Goal: Task Accomplishment & Management: Manage account settings

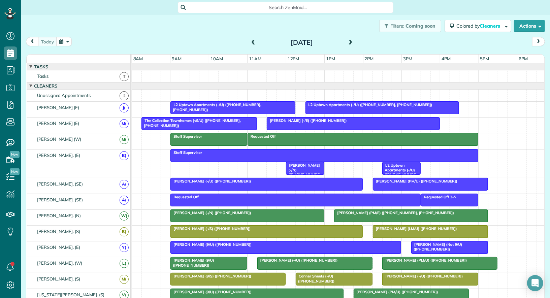
scroll to position [406, 0]
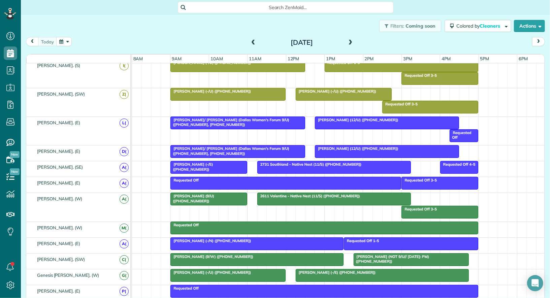
scroll to position [289, 0]
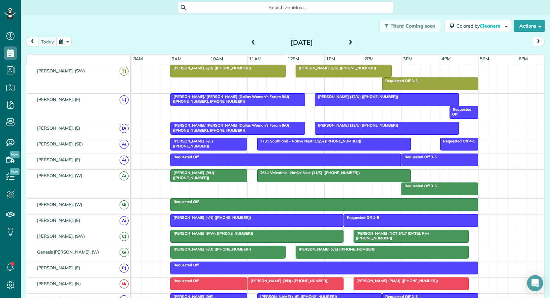
click at [214, 68] on div at bounding box center [228, 71] width 114 height 12
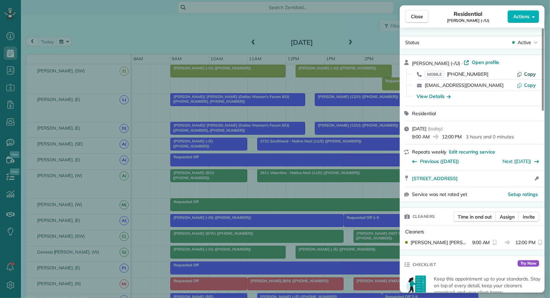
click at [530, 73] on span "Copy" at bounding box center [530, 74] width 12 height 6
click at [478, 61] on span "Open profile" at bounding box center [485, 62] width 27 height 7
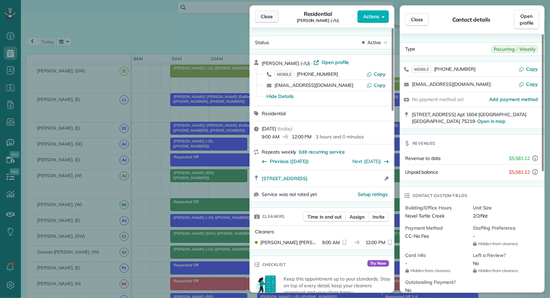
click at [271, 14] on span "Close" at bounding box center [267, 16] width 12 height 7
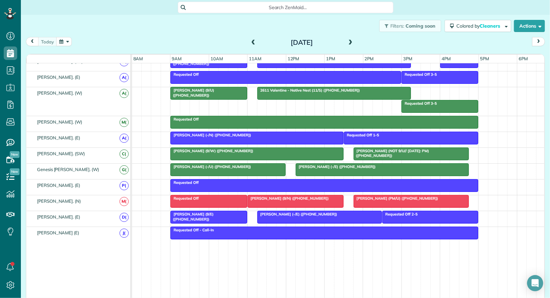
scroll to position [352, 0]
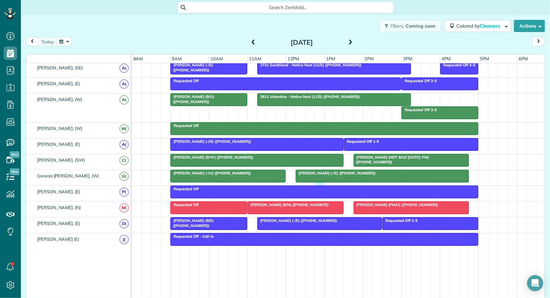
click at [322, 178] on div "Victoria Garcia (-/E) (+19562454424) Audrey Sloane (-/U) (+14693861434)" at bounding box center [338, 177] width 413 height 15
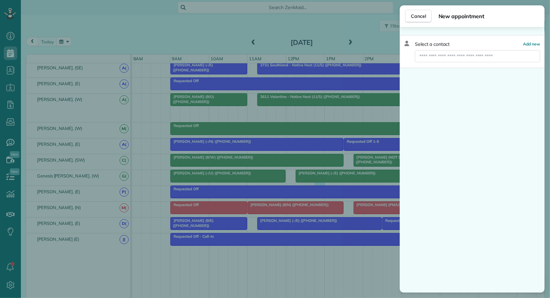
click at [325, 172] on div "Cancel New appointment Select a contact Add new" at bounding box center [275, 149] width 550 height 298
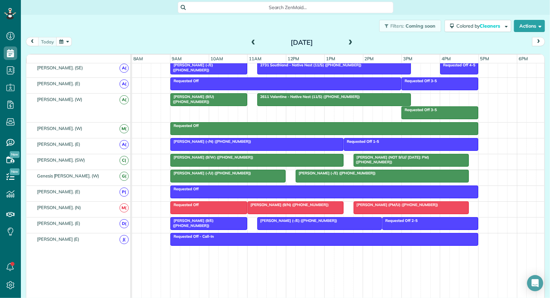
click at [322, 172] on div at bounding box center [382, 176] width 172 height 12
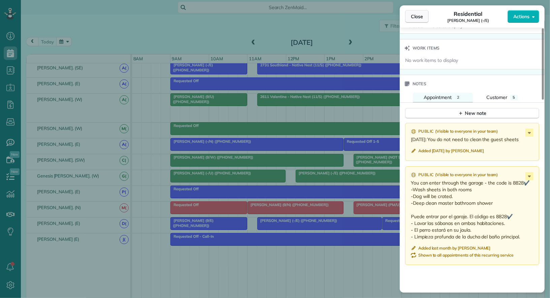
click at [414, 15] on span "Close" at bounding box center [417, 16] width 12 height 7
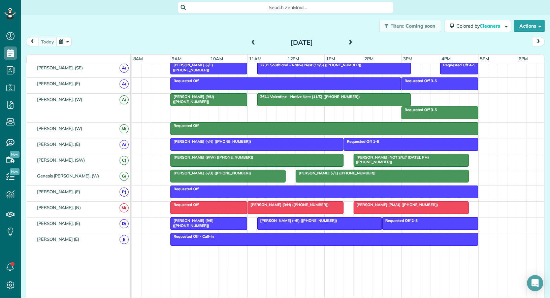
click at [240, 171] on div at bounding box center [228, 176] width 114 height 12
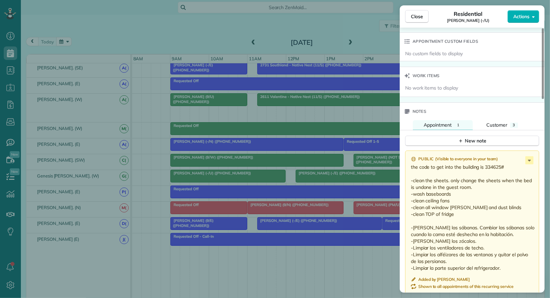
scroll to position [482, 0]
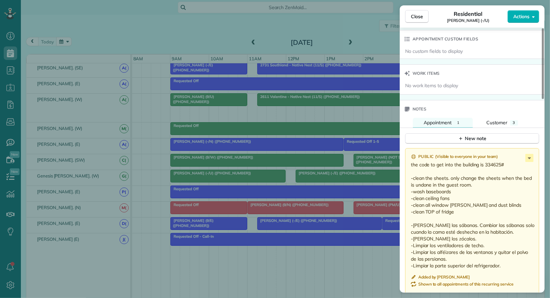
drag, startPoint x: 507, startPoint y: 162, endPoint x: 485, endPoint y: 162, distance: 21.5
click at [485, 162] on p "the code to get into the building is 334625# -clean the sheets. only change the…" at bounding box center [473, 215] width 124 height 108
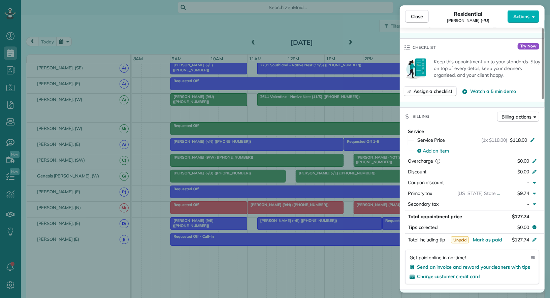
scroll to position [0, 0]
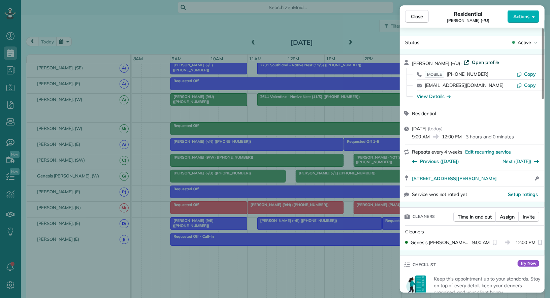
click at [479, 61] on span "Open profile" at bounding box center [485, 62] width 27 height 7
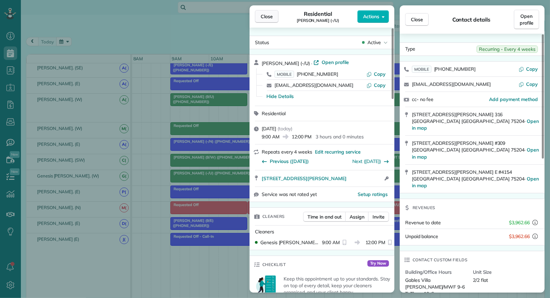
click at [270, 19] on span "Close" at bounding box center [267, 16] width 12 height 7
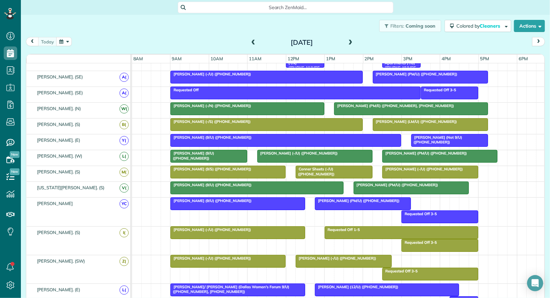
scroll to position [103, 0]
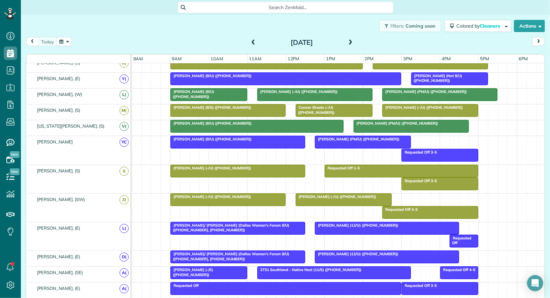
click at [261, 109] on div at bounding box center [228, 110] width 114 height 12
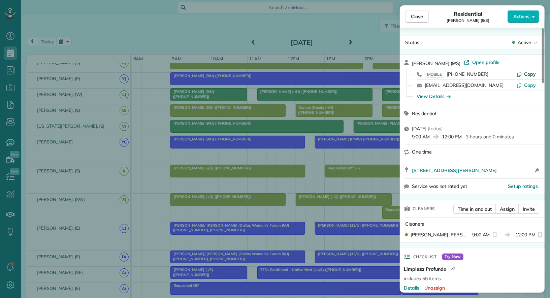
click at [528, 73] on span "Copy" at bounding box center [530, 74] width 12 height 6
click at [415, 19] on span "Close" at bounding box center [417, 16] width 12 height 7
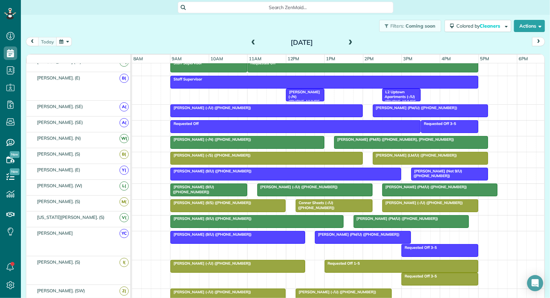
scroll to position [72, 0]
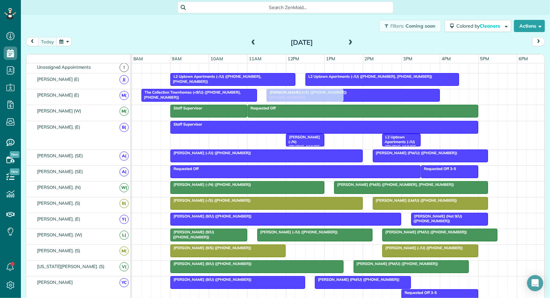
drag, startPoint x: 333, startPoint y: 246, endPoint x: 302, endPoint y: 101, distance: 149.1
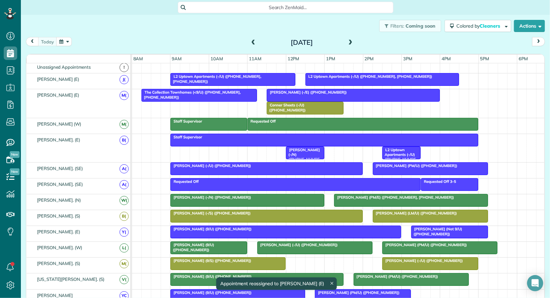
click at [289, 262] on div "Hollie Poole (-/U) (+12817040056) Jasmine Henry (9/S) (+13522136847)" at bounding box center [338, 264] width 413 height 15
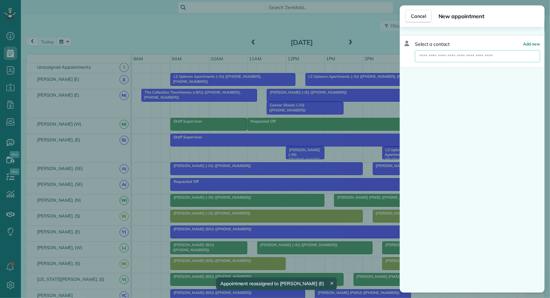
click at [450, 58] on input "text" at bounding box center [477, 56] width 125 height 12
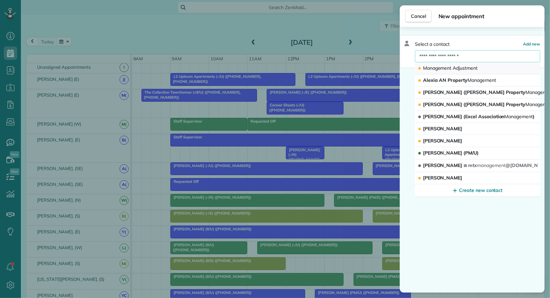
type input "**********"
click at [467, 69] on span "Adjustment" at bounding box center [465, 68] width 25 height 6
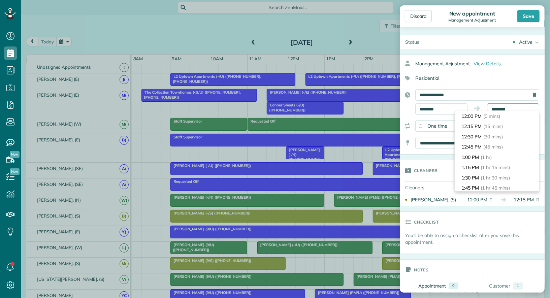
click at [501, 108] on input "********" at bounding box center [513, 108] width 52 height 11
type input "*******"
click at [498, 154] on li "1:00 PM (1 hr)" at bounding box center [496, 157] width 84 height 10
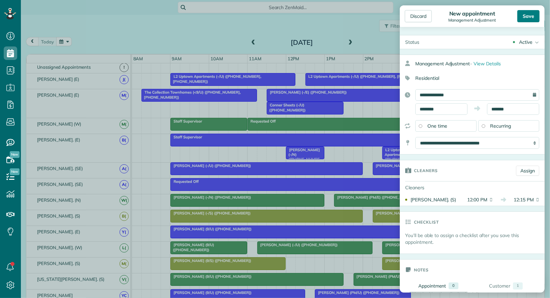
click at [526, 16] on div "Save" at bounding box center [528, 16] width 22 height 12
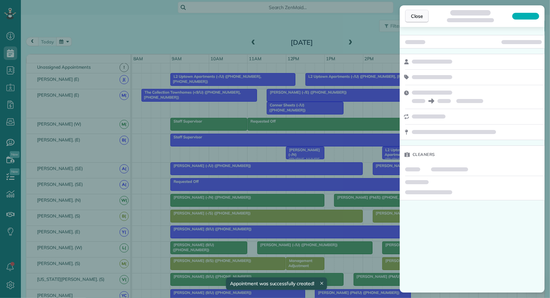
click at [416, 21] on button "Close" at bounding box center [417, 16] width 24 height 13
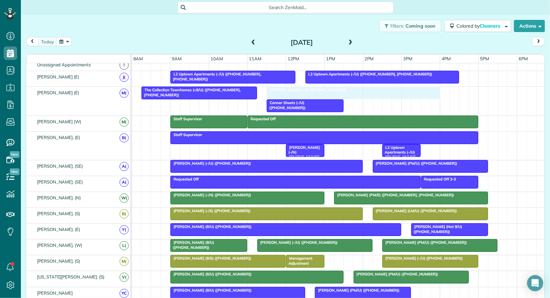
drag, startPoint x: 324, startPoint y: 90, endPoint x: 325, endPoint y: 99, distance: 9.1
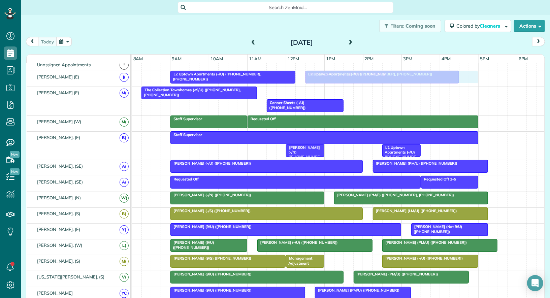
drag, startPoint x: 318, startPoint y: 94, endPoint x: 357, endPoint y: 78, distance: 42.0
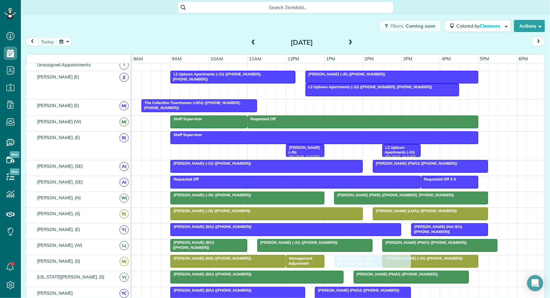
drag, startPoint x: 308, startPoint y: 103, endPoint x: 379, endPoint y: 257, distance: 169.0
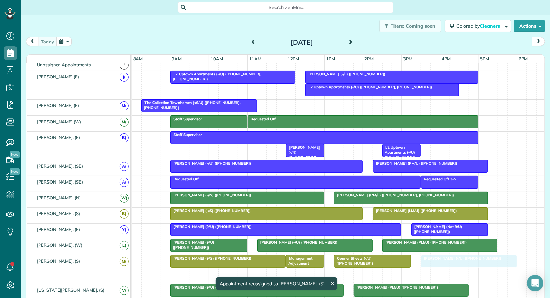
drag, startPoint x: 405, startPoint y: 269, endPoint x: 446, endPoint y: 265, distance: 41.0
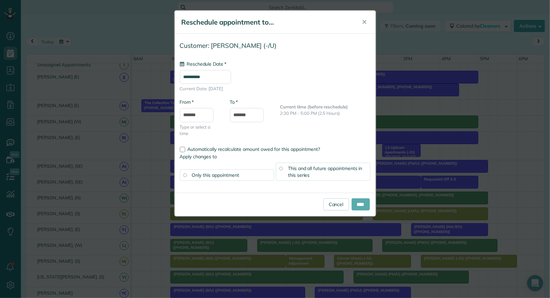
type input "**********"
click at [359, 201] on input "****" at bounding box center [360, 204] width 18 height 12
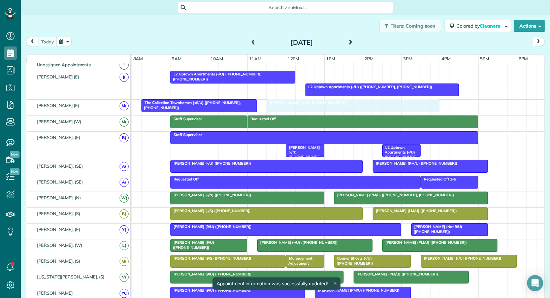
drag, startPoint x: 326, startPoint y: 72, endPoint x: 292, endPoint y: 104, distance: 47.4
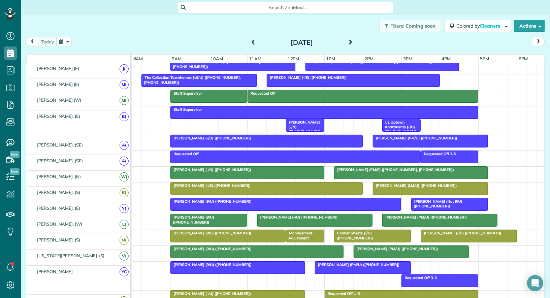
scroll to position [43, 0]
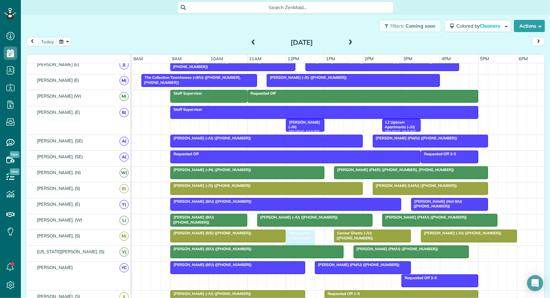
drag, startPoint x: 321, startPoint y: 231, endPoint x: 309, endPoint y: 232, distance: 12.1
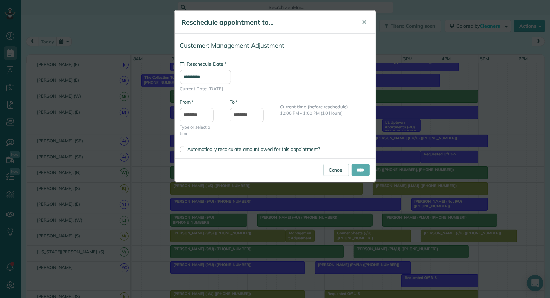
type input "**********"
click at [358, 171] on input "****" at bounding box center [360, 170] width 18 height 12
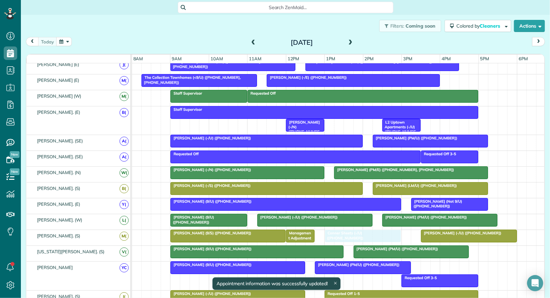
drag, startPoint x: 374, startPoint y: 236, endPoint x: 363, endPoint y: 236, distance: 11.1
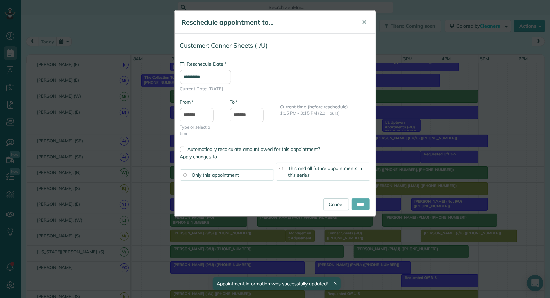
type input "**********"
click at [357, 208] on input "****" at bounding box center [360, 204] width 18 height 12
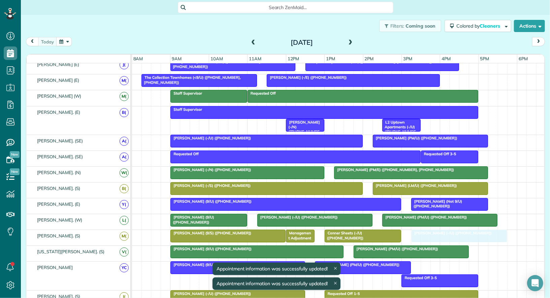
drag, startPoint x: 438, startPoint y: 231, endPoint x: 427, endPoint y: 231, distance: 10.5
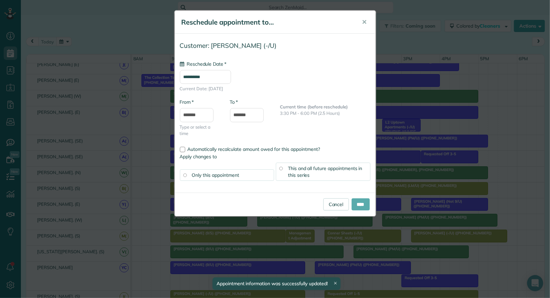
type input "**********"
click at [357, 202] on input "****" at bounding box center [360, 204] width 18 height 12
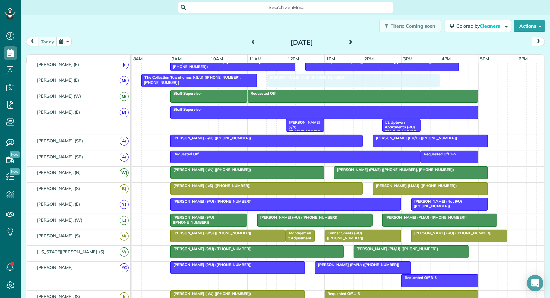
drag, startPoint x: 294, startPoint y: 79, endPoint x: 293, endPoint y: 84, distance: 5.4
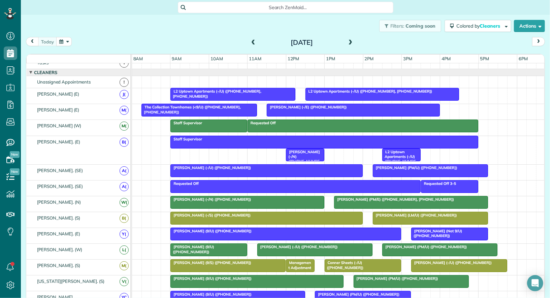
scroll to position [10, 0]
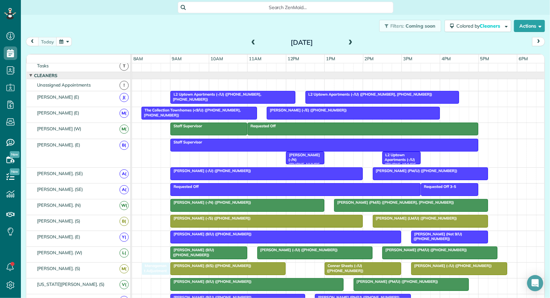
drag, startPoint x: 305, startPoint y: 265, endPoint x: 161, endPoint y: 269, distance: 143.8
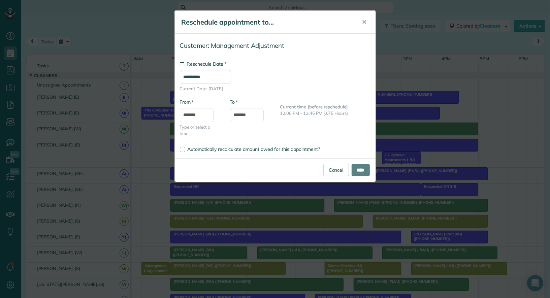
type input "**********"
click at [326, 169] on link "Cancel" at bounding box center [336, 170] width 26 height 12
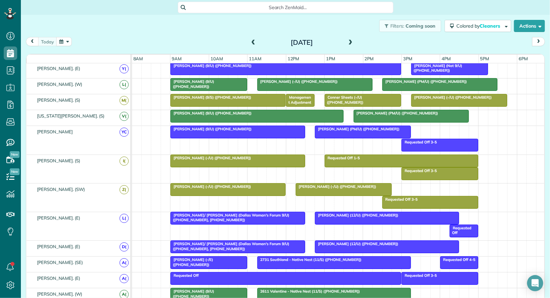
scroll to position [180, 0]
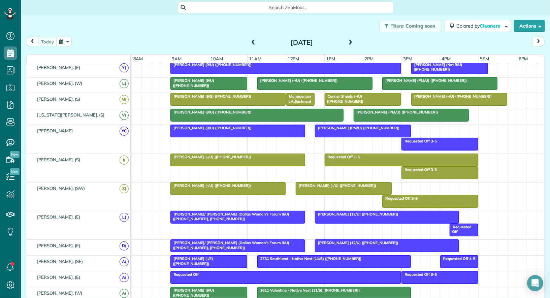
click at [340, 213] on div at bounding box center [386, 217] width 143 height 12
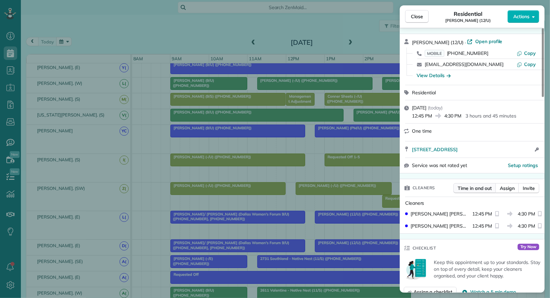
scroll to position [31, 0]
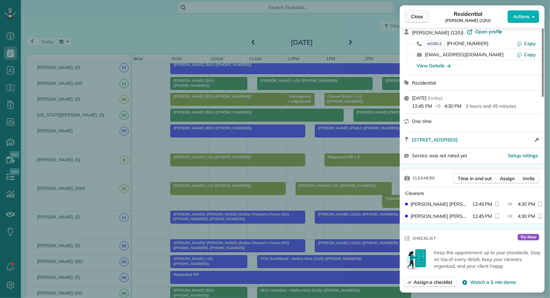
click at [419, 18] on span "Close" at bounding box center [417, 16] width 12 height 7
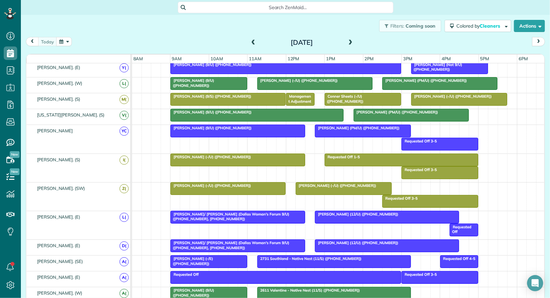
click at [349, 38] on span at bounding box center [350, 43] width 7 height 10
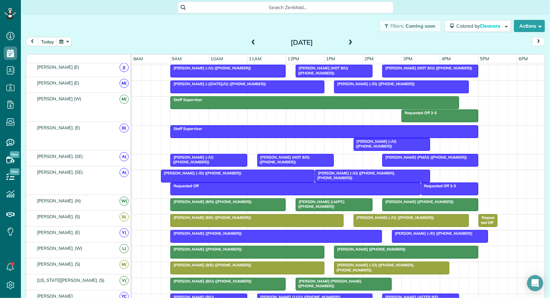
scroll to position [38, 0]
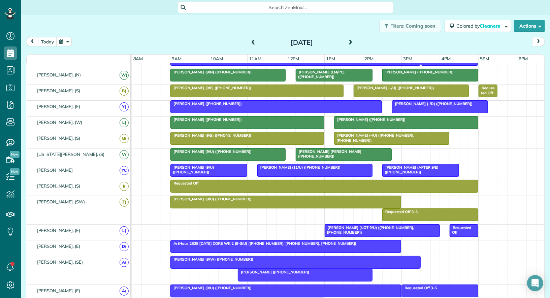
click at [360, 120] on div at bounding box center [405, 122] width 143 height 12
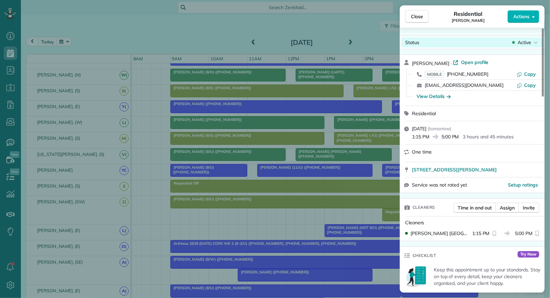
click at [524, 45] on span "Active" at bounding box center [523, 42] width 13 height 7
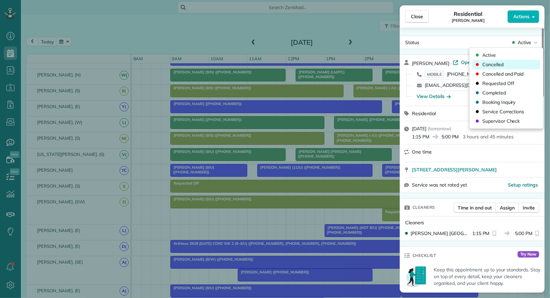
click at [512, 61] on div "Cancelled" at bounding box center [506, 64] width 68 height 9
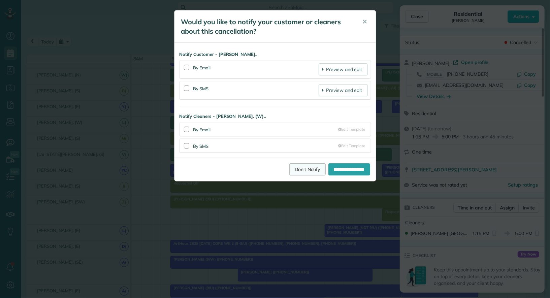
click at [294, 166] on link "Don't Notify" at bounding box center [307, 169] width 36 height 12
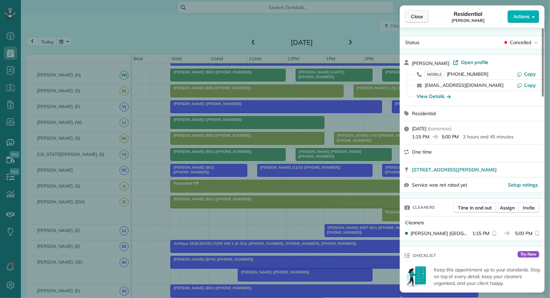
click at [417, 13] on span "Close" at bounding box center [417, 16] width 12 height 7
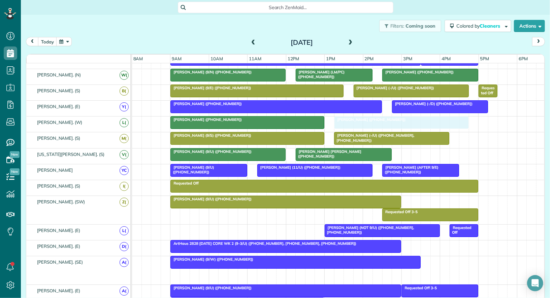
drag, startPoint x: 271, startPoint y: 270, endPoint x: 369, endPoint y: 121, distance: 178.7
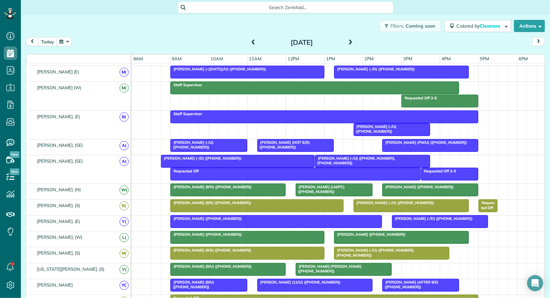
click at [351, 158] on div "[PERSON_NAME] (-/U) ([PHONE_NUMBER], [PHONE_NUMBER])" at bounding box center [372, 161] width 111 height 10
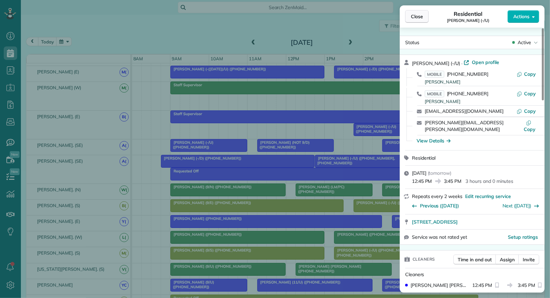
click at [416, 19] on span "Close" at bounding box center [417, 16] width 12 height 7
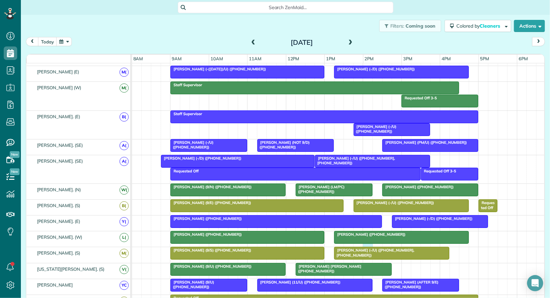
click at [363, 243] on div "Elise Schmid (+12486792041) Sheela Ziari (+14158277801)" at bounding box center [338, 238] width 413 height 15
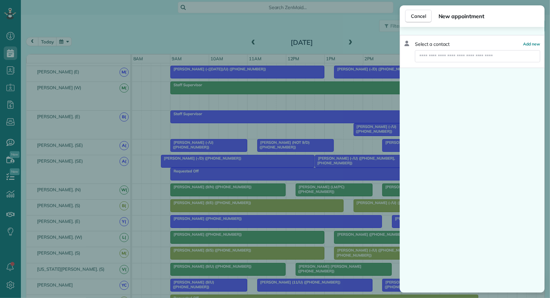
click at [350, 248] on div "Cancel New appointment Select a contact Add new" at bounding box center [275, 149] width 550 height 298
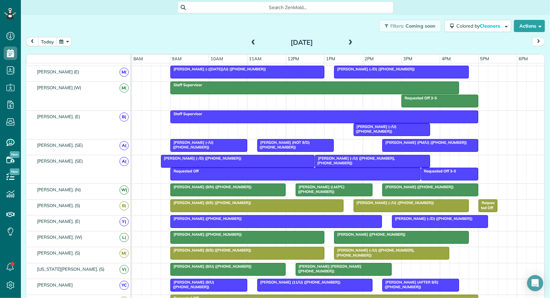
click at [350, 253] on div at bounding box center [391, 253] width 114 height 12
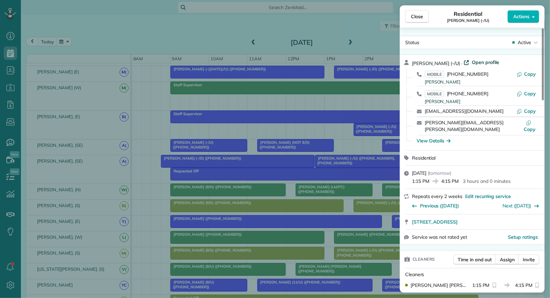
click at [487, 61] on span "Open profile" at bounding box center [485, 62] width 27 height 7
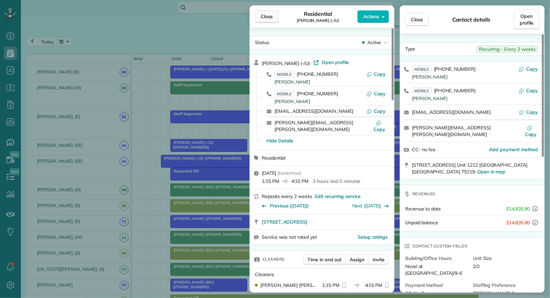
click at [266, 18] on span "Close" at bounding box center [267, 16] width 12 height 7
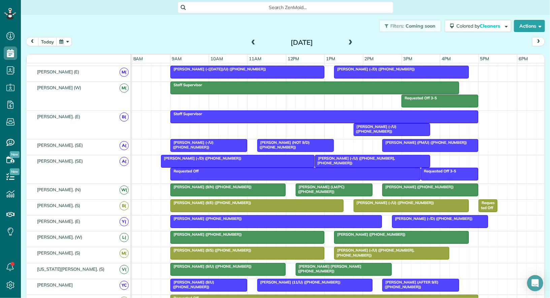
click at [251, 41] on span at bounding box center [252, 43] width 7 height 6
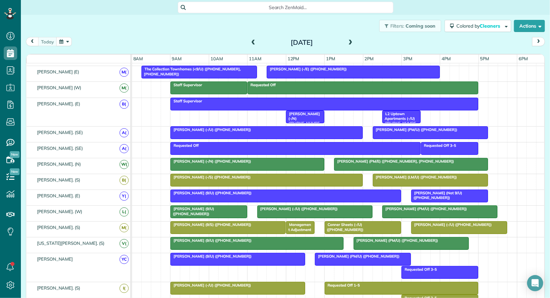
scroll to position [406, 0]
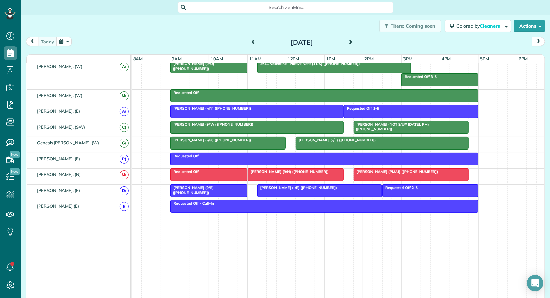
click at [211, 138] on span "Audrey Sloane (-/U) (+14693861434)" at bounding box center [210, 140] width 81 height 5
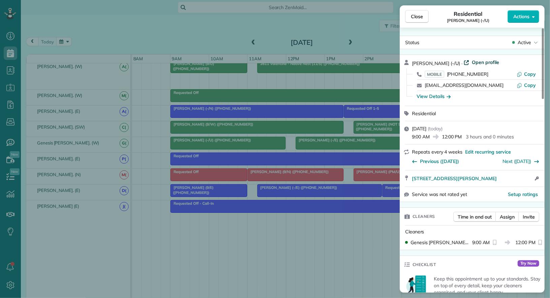
click at [478, 63] on span "Open profile" at bounding box center [485, 62] width 27 height 7
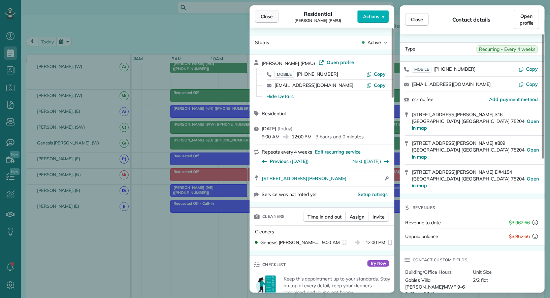
drag, startPoint x: 268, startPoint y: 19, endPoint x: 259, endPoint y: 19, distance: 9.8
click at [268, 19] on span "Close" at bounding box center [267, 16] width 12 height 7
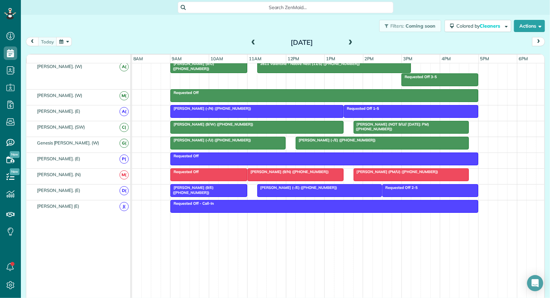
click at [352, 41] on span at bounding box center [350, 43] width 7 height 6
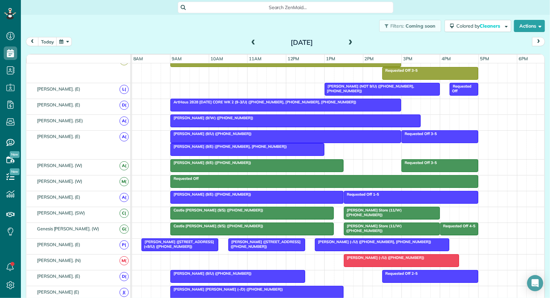
scroll to position [308, 0]
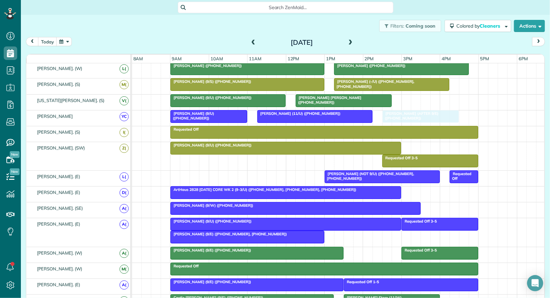
drag, startPoint x: 408, startPoint y: 109, endPoint x: 410, endPoint y: 118, distance: 9.0
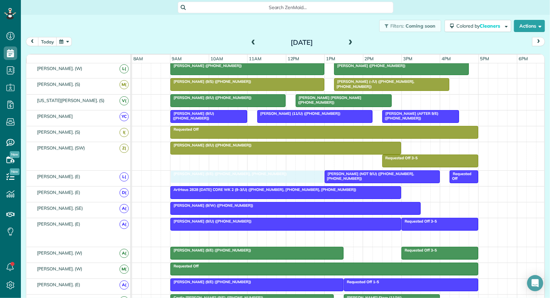
drag, startPoint x: 250, startPoint y: 230, endPoint x: 248, endPoint y: 176, distance: 53.5
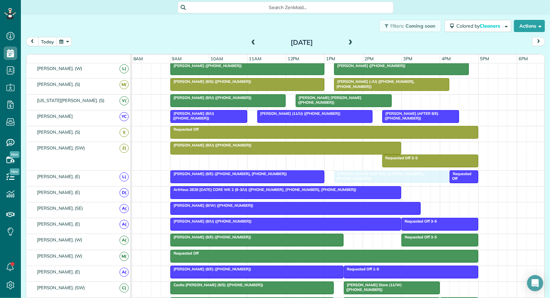
drag, startPoint x: 361, startPoint y: 171, endPoint x: 367, endPoint y: 173, distance: 6.3
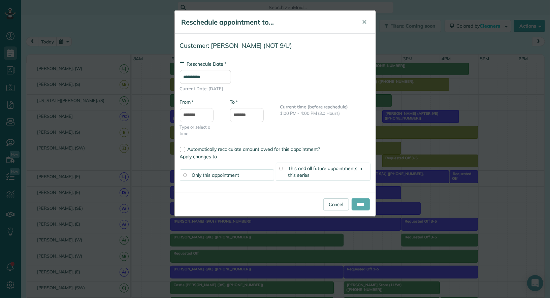
type input "**********"
click at [361, 203] on input "****" at bounding box center [360, 204] width 18 height 12
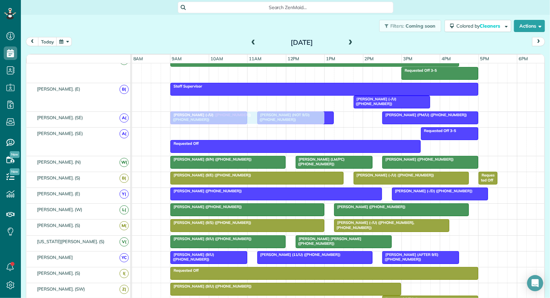
drag, startPoint x: 251, startPoint y: 133, endPoint x: 260, endPoint y: 121, distance: 15.0
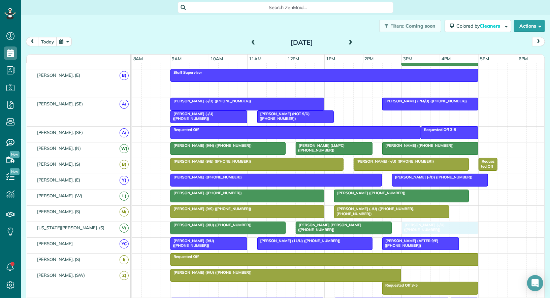
drag, startPoint x: 377, startPoint y: 85, endPoint x: 424, endPoint y: 221, distance: 143.4
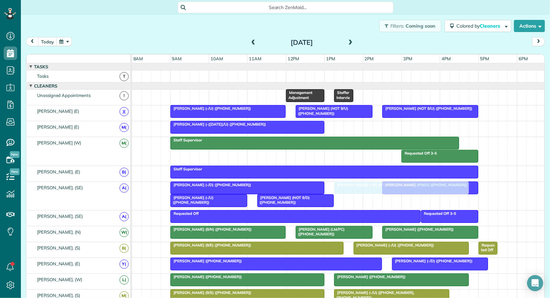
drag, startPoint x: 378, startPoint y: 123, endPoint x: 374, endPoint y: 183, distance: 60.7
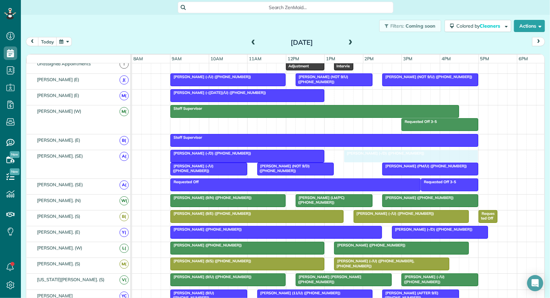
drag, startPoint x: 359, startPoint y: 156, endPoint x: 364, endPoint y: 158, distance: 5.6
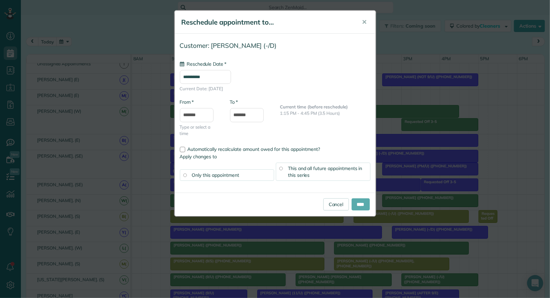
type input "**********"
click at [358, 206] on input "****" at bounding box center [360, 204] width 18 height 12
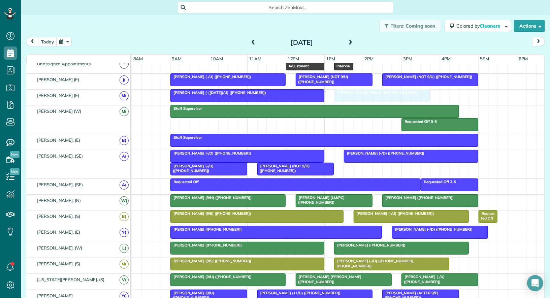
drag, startPoint x: 410, startPoint y: 171, endPoint x: 364, endPoint y: 102, distance: 83.1
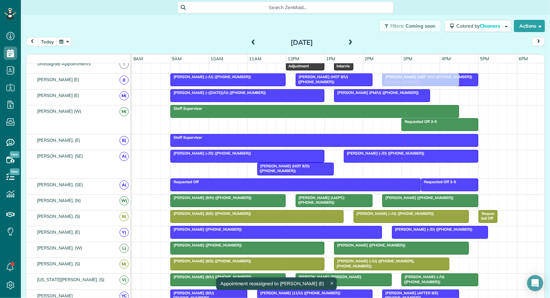
drag, startPoint x: 218, startPoint y: 166, endPoint x: 428, endPoint y: 79, distance: 227.1
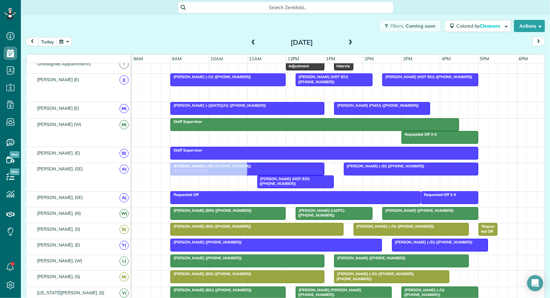
drag, startPoint x: 419, startPoint y: 91, endPoint x: 207, endPoint y: 174, distance: 227.6
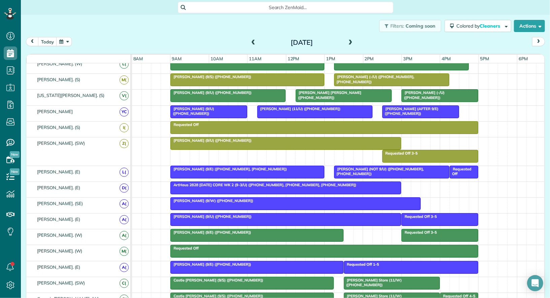
click at [253, 44] on span at bounding box center [252, 43] width 7 height 6
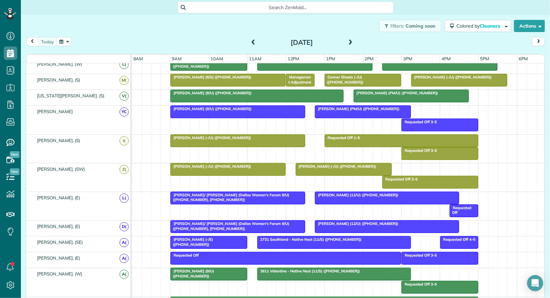
click at [422, 120] on span "Requested Off 3-5" at bounding box center [419, 121] width 36 height 5
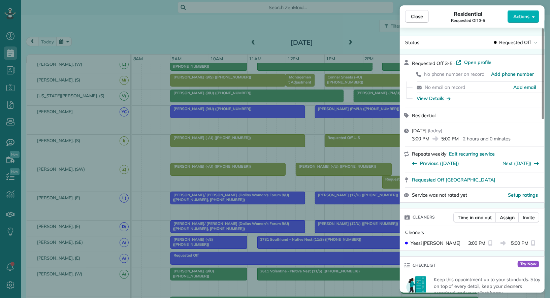
click at [522, 20] on button "Actions" at bounding box center [523, 16] width 32 height 13
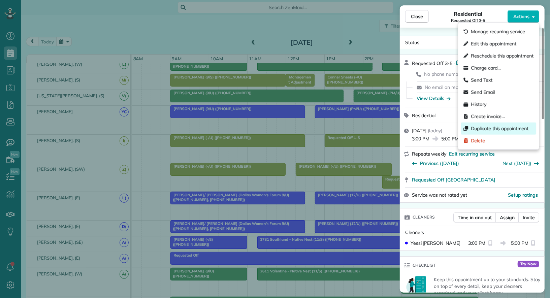
click at [514, 128] on span "Duplicate this appointment" at bounding box center [500, 128] width 58 height 7
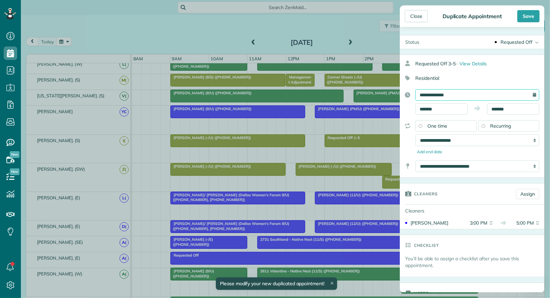
click at [478, 96] on input "**********" at bounding box center [477, 94] width 124 height 11
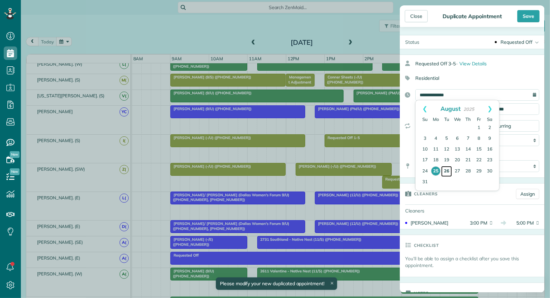
click at [444, 170] on link "26" at bounding box center [446, 171] width 11 height 11
type input "**********"
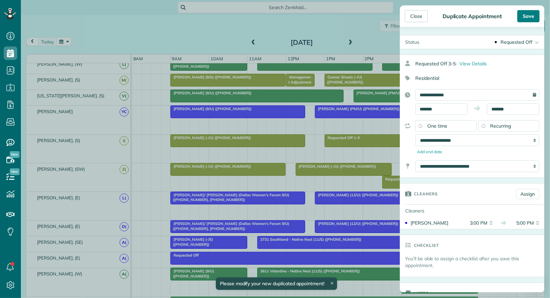
click at [527, 21] on div "Save" at bounding box center [528, 16] width 22 height 12
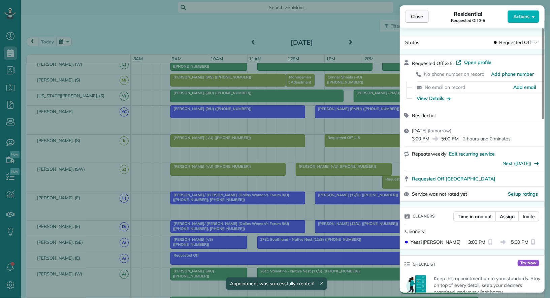
click at [421, 16] on span "Close" at bounding box center [417, 16] width 12 height 7
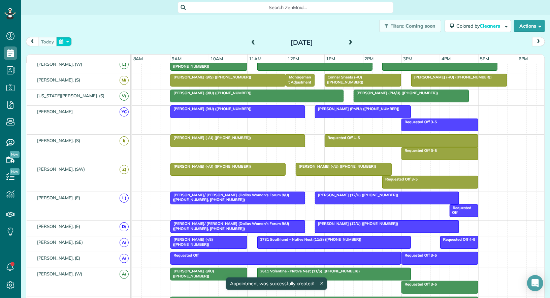
click at [69, 45] on button "button" at bounding box center [63, 41] width 15 height 9
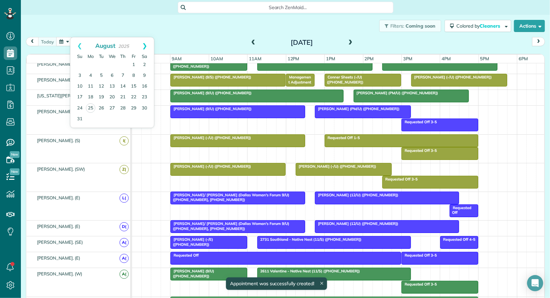
click at [146, 44] on link "Next" at bounding box center [144, 45] width 19 height 17
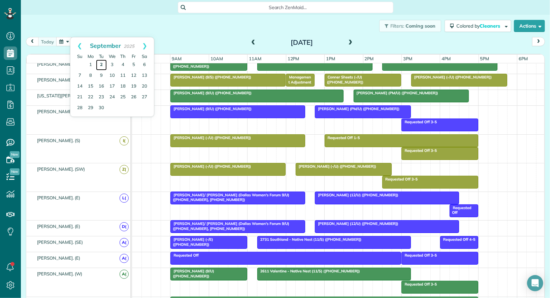
click at [101, 66] on link "2" at bounding box center [101, 65] width 11 height 11
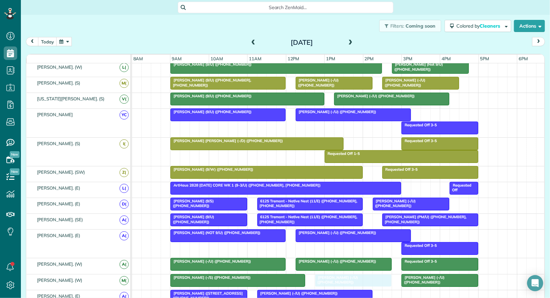
drag, startPoint x: 441, startPoint y: 112, endPoint x: 337, endPoint y: 273, distance: 191.5
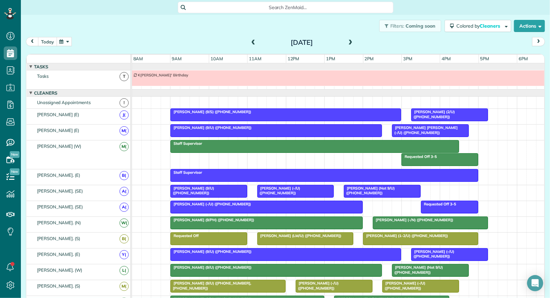
click at [48, 39] on button "today" at bounding box center [47, 41] width 19 height 9
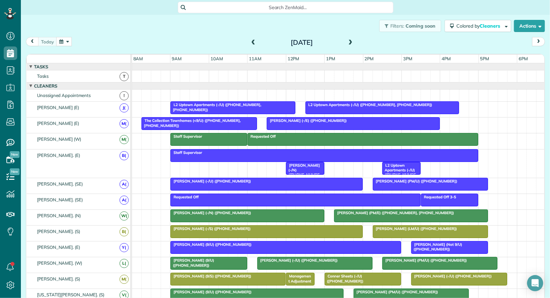
click at [350, 44] on span at bounding box center [350, 43] width 7 height 6
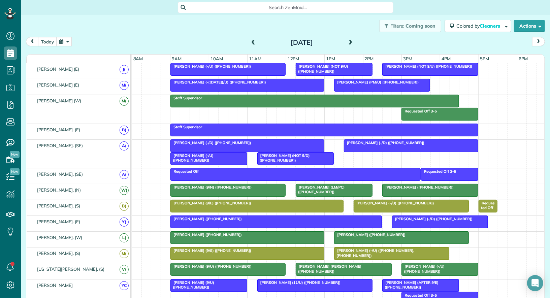
click at [248, 142] on div "Joanna Sentongo (-/D) (+17088348020)" at bounding box center [247, 142] width 150 height 5
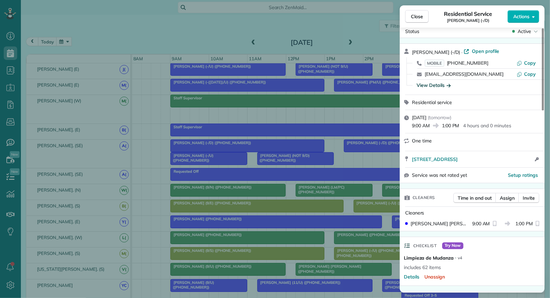
click at [442, 85] on div "View Details" at bounding box center [433, 85] width 34 height 7
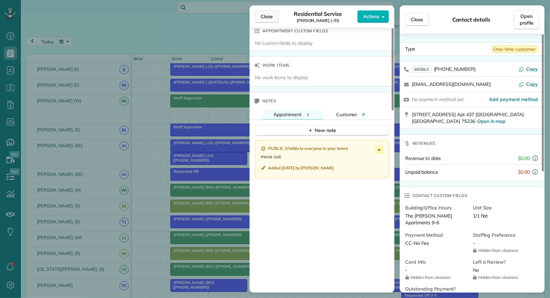
click at [260, 16] on button "Close" at bounding box center [267, 16] width 24 height 13
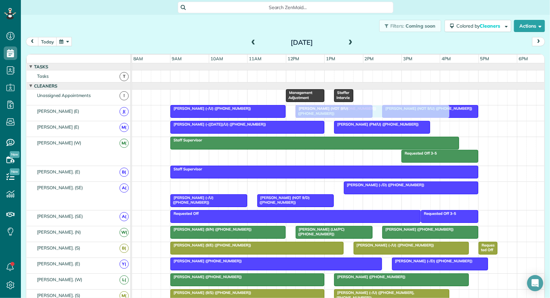
drag, startPoint x: 195, startPoint y: 182, endPoint x: 316, endPoint y: 109, distance: 142.1
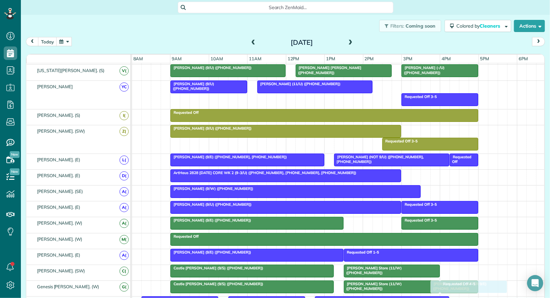
drag, startPoint x: 409, startPoint y: 84, endPoint x: 455, endPoint y: 277, distance: 198.1
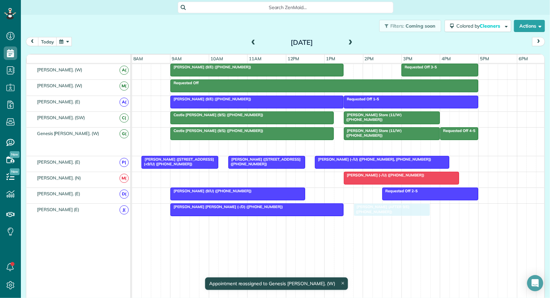
drag, startPoint x: 448, startPoint y: 142, endPoint x: 372, endPoint y: 209, distance: 101.6
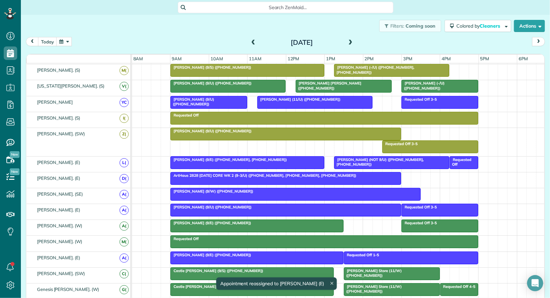
click at [252, 42] on span at bounding box center [252, 43] width 7 height 6
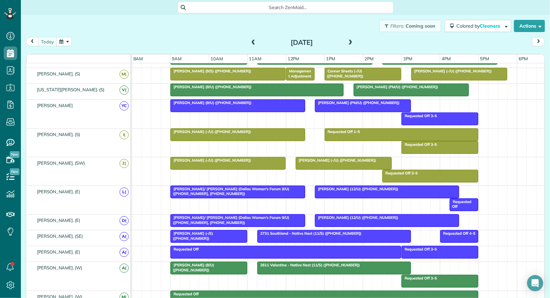
click at [457, 233] on div at bounding box center [458, 236] width 37 height 12
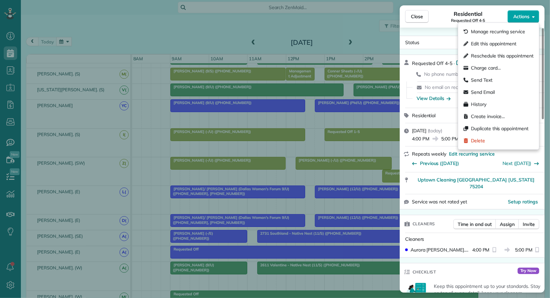
click at [526, 18] on span "Actions" at bounding box center [521, 16] width 16 height 7
click at [511, 127] on span "Duplicate this appointment" at bounding box center [500, 128] width 58 height 7
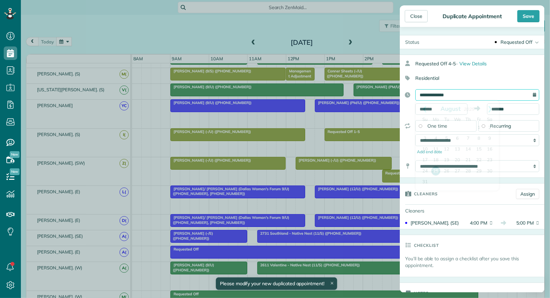
click at [497, 99] on input "**********" at bounding box center [477, 94] width 124 height 11
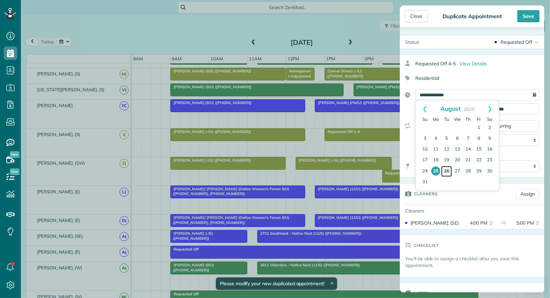
click at [444, 172] on link "26" at bounding box center [446, 171] width 11 height 11
type input "**********"
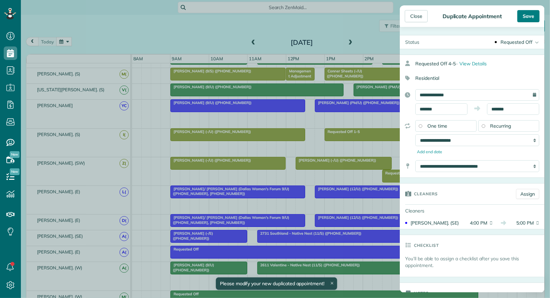
click at [525, 20] on div "Save" at bounding box center [528, 16] width 22 height 12
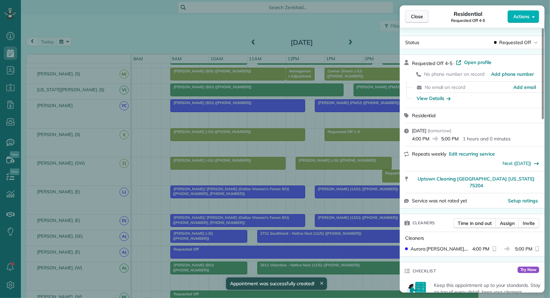
click at [413, 18] on span "Close" at bounding box center [417, 16] width 12 height 7
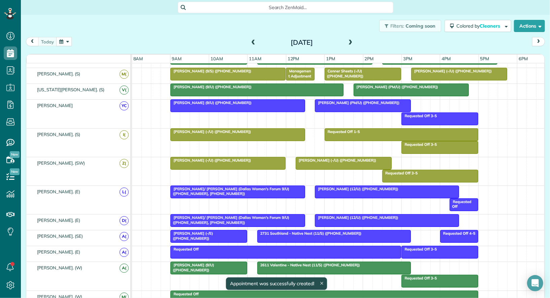
click at [351, 40] on span at bounding box center [350, 43] width 7 height 6
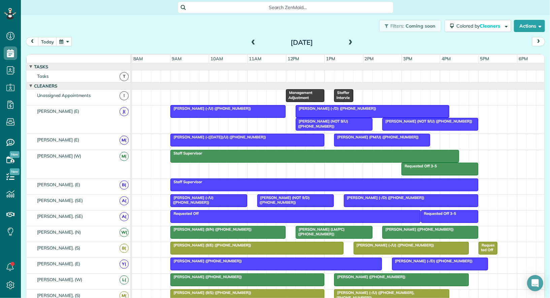
click at [256, 41] on span at bounding box center [252, 43] width 7 height 6
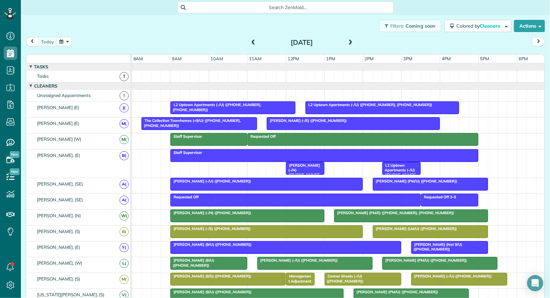
click at [303, 119] on span "Katie Schneller (-/E) (+18324057510)" at bounding box center [306, 120] width 81 height 5
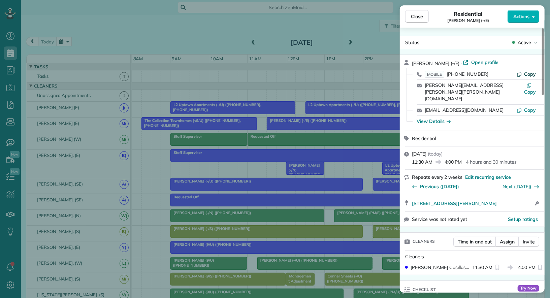
click at [530, 74] on span "Copy" at bounding box center [530, 74] width 12 height 6
drag, startPoint x: 482, startPoint y: 188, endPoint x: 505, endPoint y: 1, distance: 188.2
click at [0, 0] on div "Close Residential Katie Schneller (-/E) Actions Status Active Katie Schneller (…" at bounding box center [275, 149] width 550 height 298
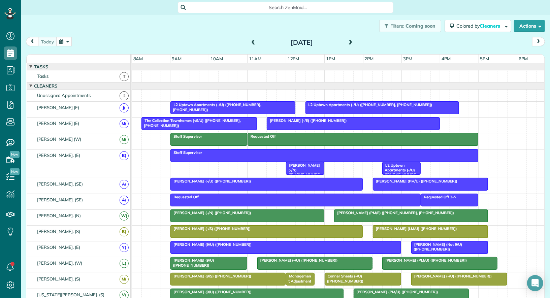
click at [294, 122] on div at bounding box center [353, 123] width 172 height 12
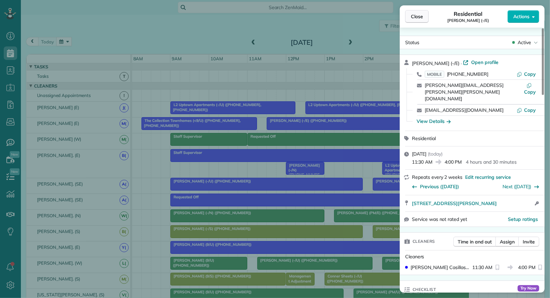
click at [418, 17] on span "Close" at bounding box center [417, 16] width 12 height 7
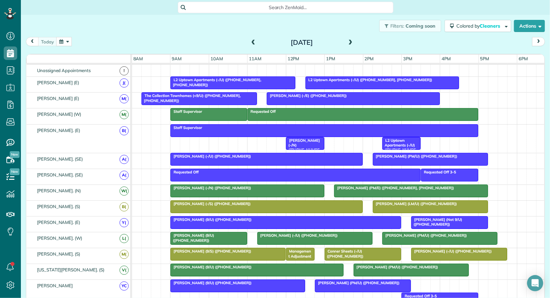
scroll to position [28, 0]
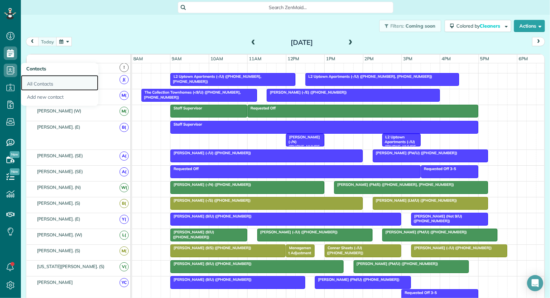
click at [34, 82] on link "All Contacts" at bounding box center [59, 82] width 77 height 15
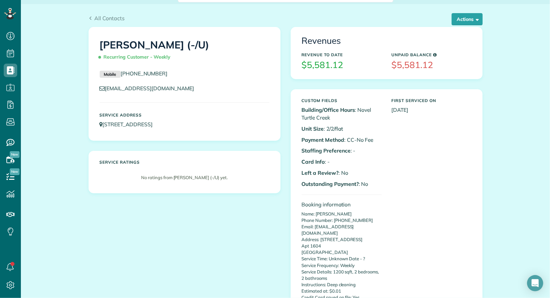
scroll to position [12, 0]
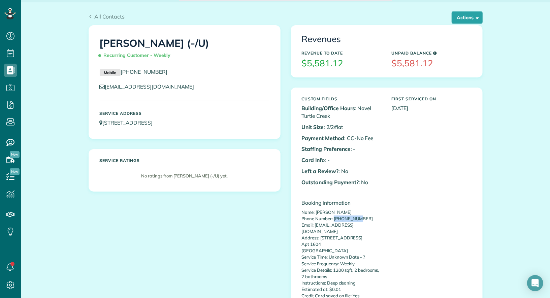
drag, startPoint x: 364, startPoint y: 219, endPoint x: 334, endPoint y: 219, distance: 30.0
click at [333, 219] on p "Name: David Kress Phone Number: 4353068891 Email: dkressjr@gmail.com Address: 4…" at bounding box center [342, 295] width 80 height 173
copy p "4353068891"
drag, startPoint x: 169, startPoint y: 89, endPoint x: 106, endPoint y: 89, distance: 62.6
click at [106, 89] on p "dkressjr@gmail.com" at bounding box center [185, 87] width 170 height 8
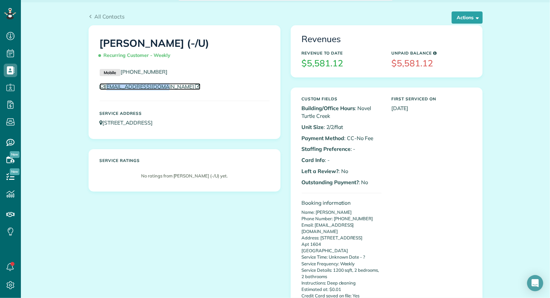
copy link "dkressjr@gmail.com"
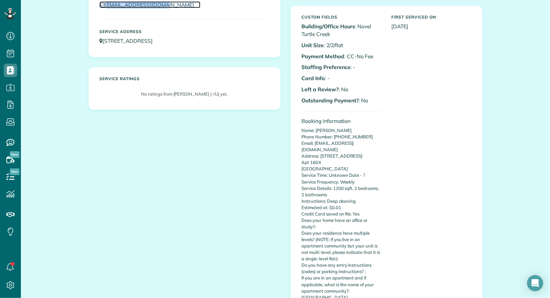
scroll to position [115, 0]
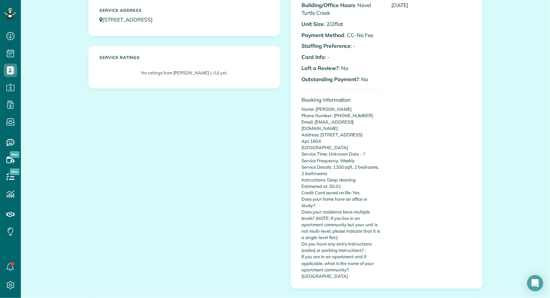
click at [266, 159] on div "David Kress (-/U) Recurring Customer - Weekly Mobile (435) 306-8891 dkressjr@gm…" at bounding box center [285, 110] width 404 height 376
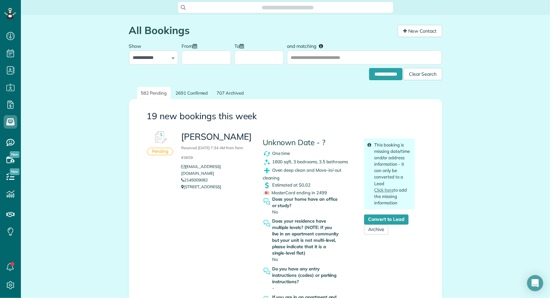
scroll to position [3, 3]
click at [334, 58] on input "and matching" at bounding box center [364, 57] width 155 height 14
type input "*****"
click at [369, 68] on input "**********" at bounding box center [385, 74] width 33 height 12
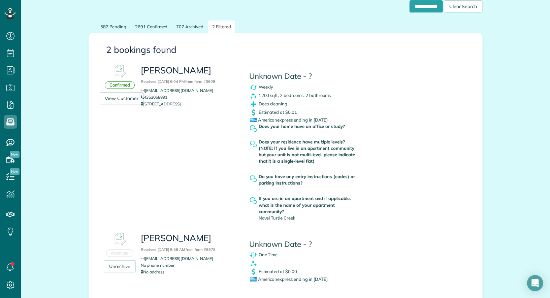
scroll to position [67, 0]
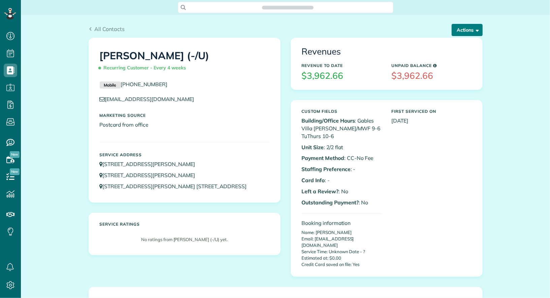
scroll to position [3, 3]
click at [477, 27] on span "button" at bounding box center [476, 29] width 5 height 5
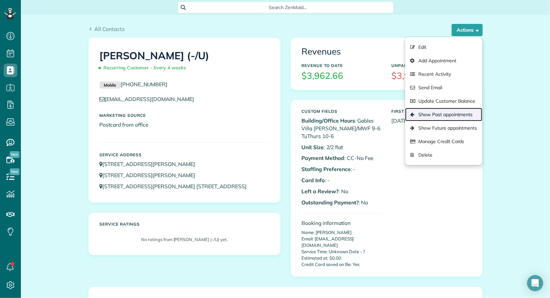
click at [459, 111] on link "Show Past appointments" at bounding box center [443, 114] width 77 height 13
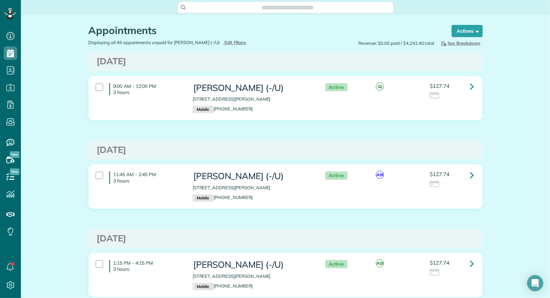
scroll to position [3, 3]
click at [471, 172] on icon at bounding box center [472, 175] width 4 height 12
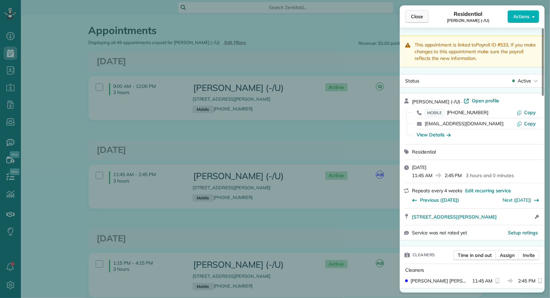
click at [413, 15] on span "Close" at bounding box center [417, 16] width 12 height 7
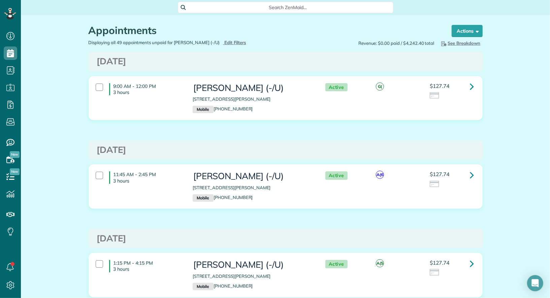
click at [413, 15] on span "Close" at bounding box center [417, 16] width 12 height 7
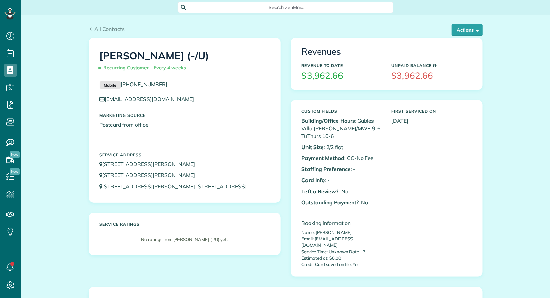
scroll to position [3, 3]
drag, startPoint x: 170, startPoint y: 85, endPoint x: 123, endPoint y: 85, distance: 47.8
click at [123, 85] on p "Mobile [PHONE_NUMBER]" at bounding box center [185, 84] width 170 height 8
copy link "[PHONE_NUMBER]"
click at [462, 29] on button "Actions" at bounding box center [466, 30] width 31 height 12
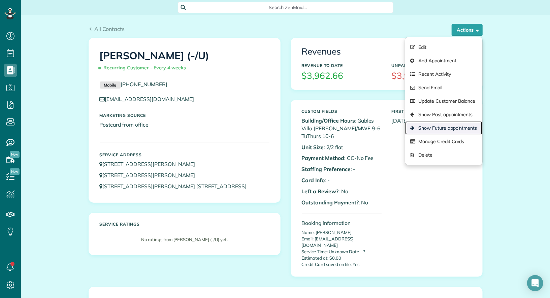
click at [462, 129] on link "Show Future appointments" at bounding box center [443, 127] width 77 height 13
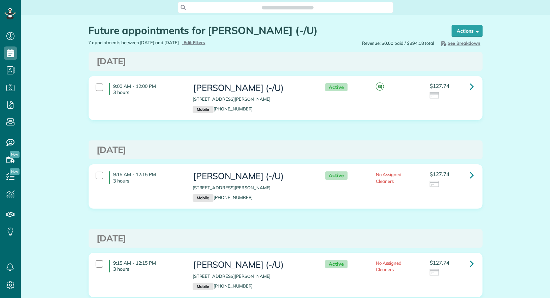
scroll to position [298, 21]
click at [473, 84] on icon at bounding box center [472, 86] width 4 height 12
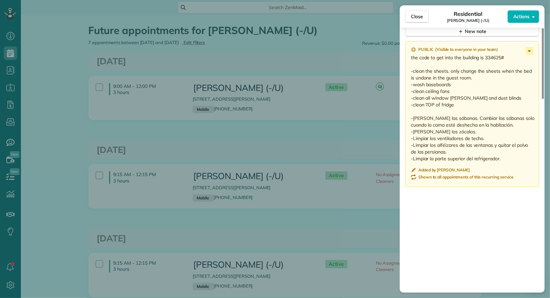
scroll to position [543, 0]
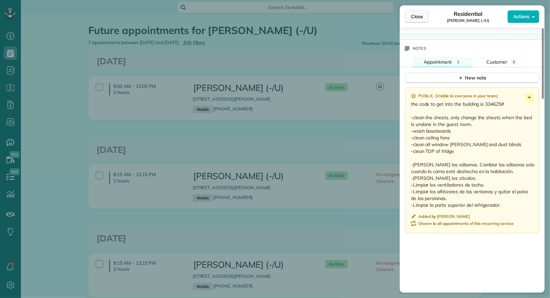
click at [421, 19] on span "Close" at bounding box center [417, 16] width 12 height 7
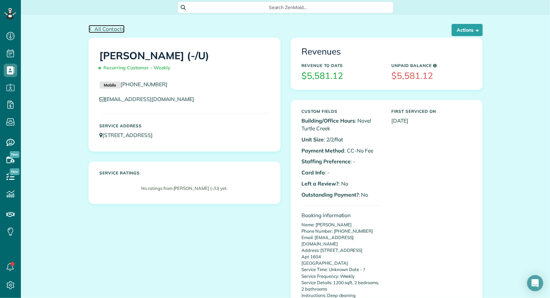
click at [115, 29] on span "All Contacts" at bounding box center [109, 29] width 30 height 7
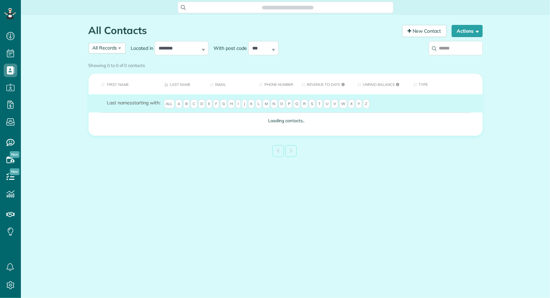
scroll to position [3, 3]
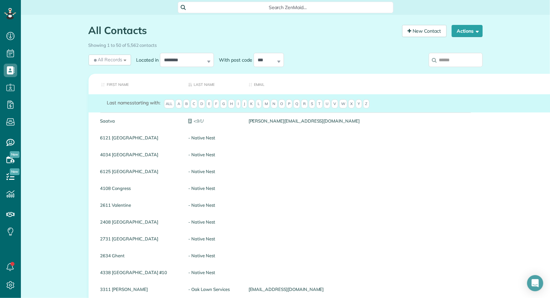
click at [458, 57] on input "search" at bounding box center [455, 60] width 54 height 14
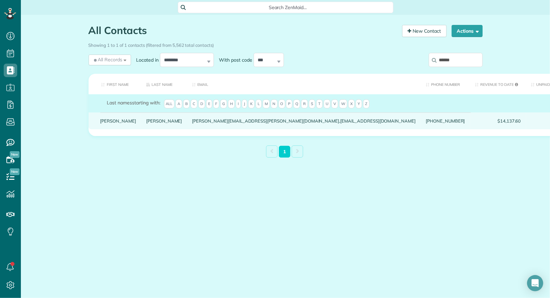
type input "******"
click at [108, 123] on link "Michael" at bounding box center [118, 120] width 36 height 5
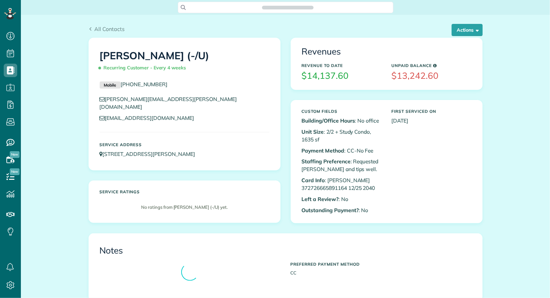
scroll to position [3, 3]
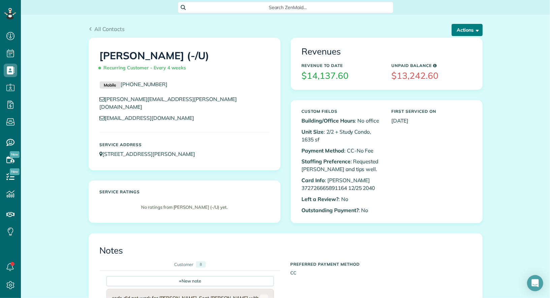
click at [477, 32] on span "button" at bounding box center [476, 29] width 5 height 5
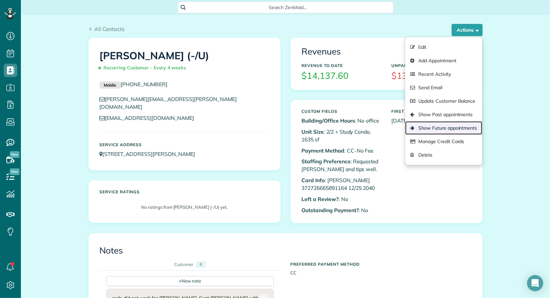
click at [462, 128] on link "Show Future appointments" at bounding box center [443, 127] width 77 height 13
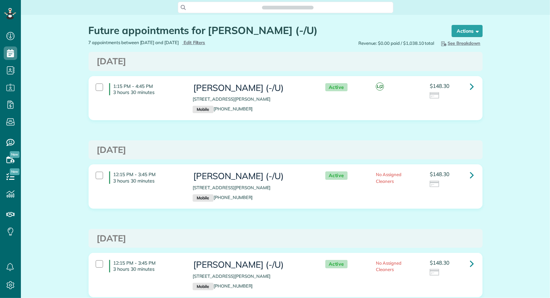
scroll to position [298, 21]
click at [475, 87] on link at bounding box center [471, 86] width 13 height 13
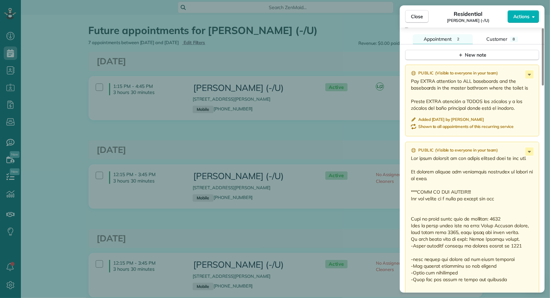
scroll to position [589, 0]
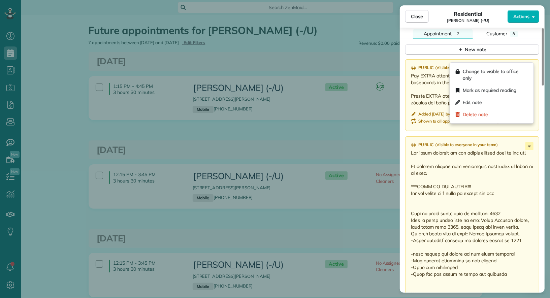
click at [528, 68] on icon at bounding box center [529, 69] width 3 height 2
click at [504, 116] on div "Delete note" at bounding box center [491, 114] width 78 height 12
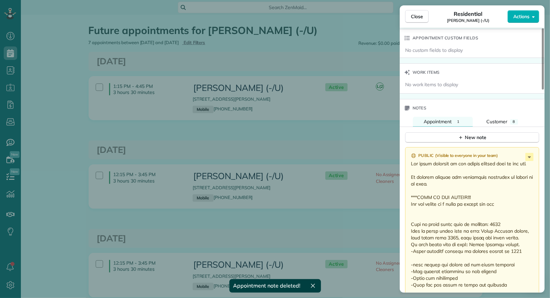
scroll to position [490, 0]
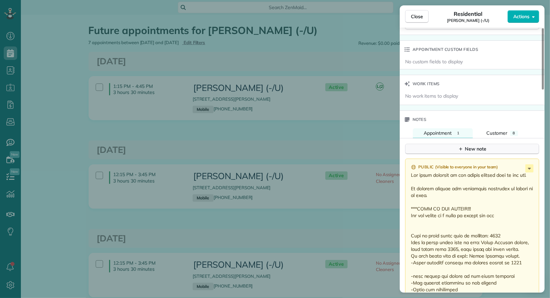
click at [489, 144] on button "New note" at bounding box center [472, 149] width 134 height 10
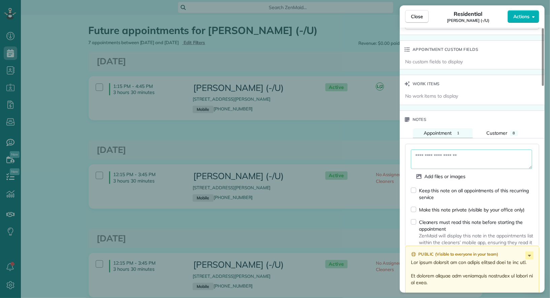
click at [465, 149] on textarea at bounding box center [471, 159] width 121 height 20
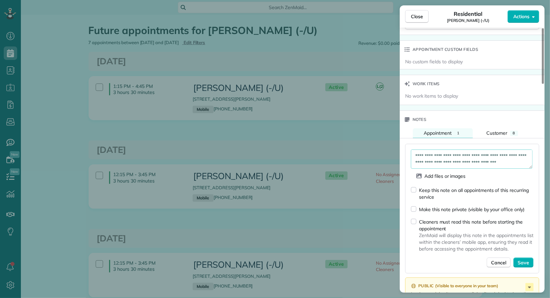
scroll to position [4, 0]
type textarea "**********"
click at [525, 259] on span "Save" at bounding box center [522, 262] width 11 height 7
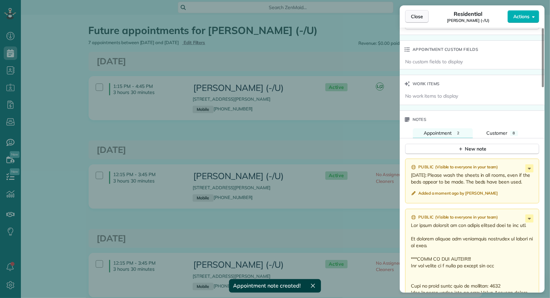
click at [416, 16] on span "Close" at bounding box center [417, 16] width 12 height 7
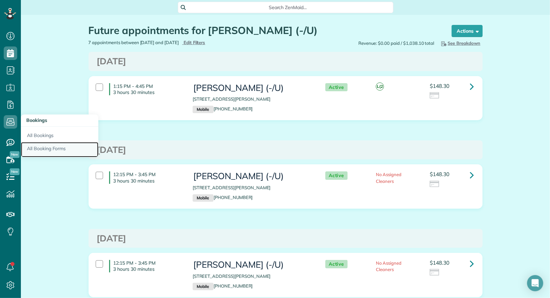
click at [35, 148] on link "All Booking Forms" at bounding box center [59, 149] width 77 height 15
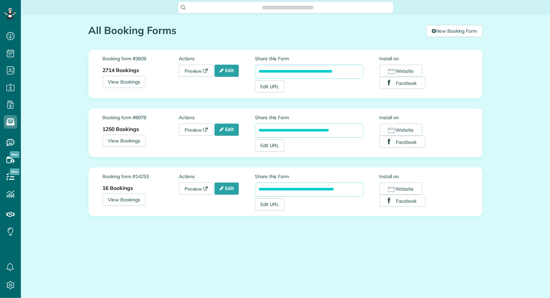
scroll to position [298, 21]
drag, startPoint x: 357, startPoint y: 134, endPoint x: 244, endPoint y: 127, distance: 113.0
click at [244, 127] on div "**********" at bounding box center [286, 132] width 366 height 37
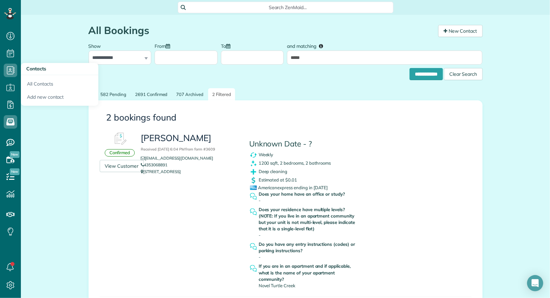
scroll to position [67, 0]
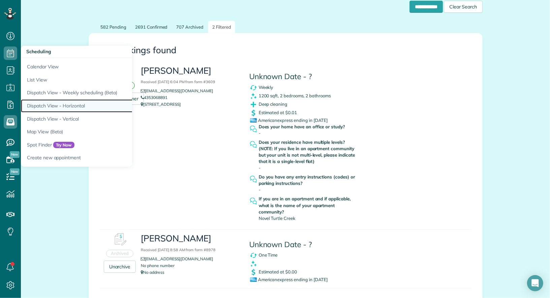
click at [67, 102] on link "Dispatch View - Horizontal" at bounding box center [105, 105] width 168 height 13
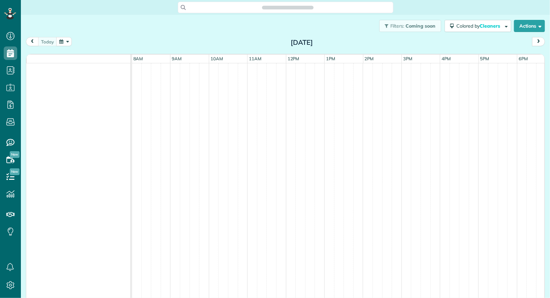
scroll to position [3, 3]
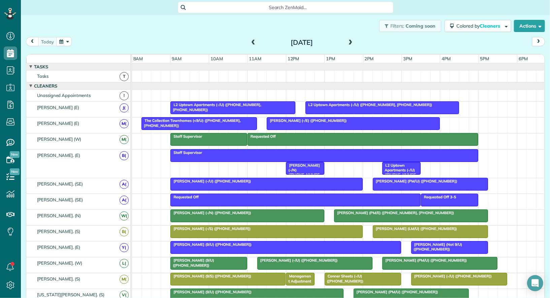
click at [63, 40] on button "button" at bounding box center [63, 41] width 15 height 9
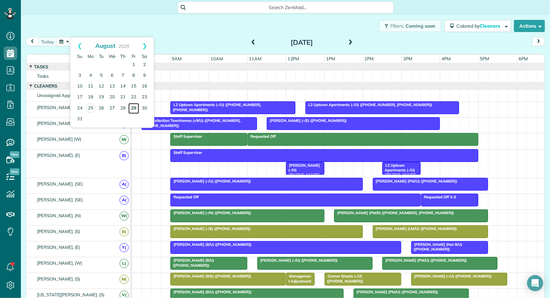
click at [133, 108] on link "29" at bounding box center [133, 108] width 11 height 11
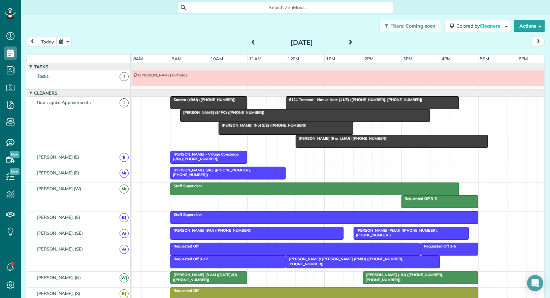
scroll to position [7, 0]
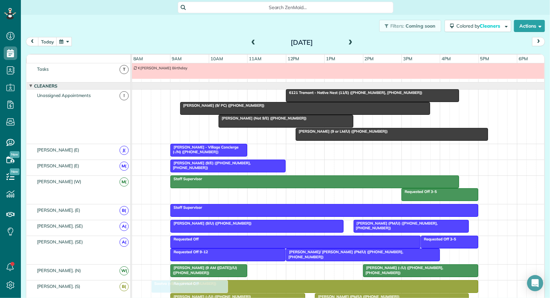
drag, startPoint x: 186, startPoint y: 95, endPoint x: 168, endPoint y: 298, distance: 203.5
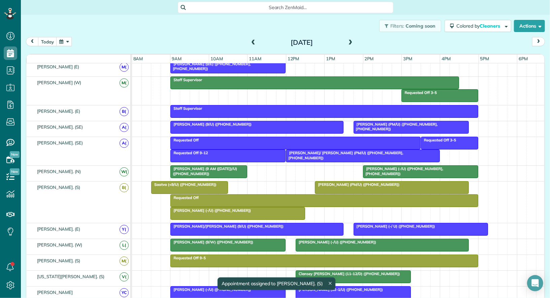
scroll to position [105, 0]
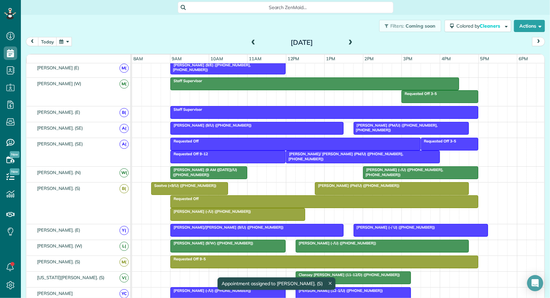
click at [210, 153] on div "Requested Off 9-12" at bounding box center [227, 153] width 111 height 5
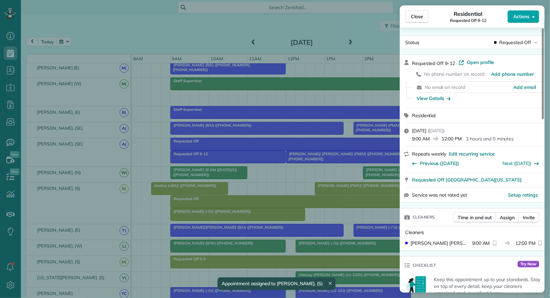
click at [513, 22] on button "Actions" at bounding box center [523, 16] width 32 height 13
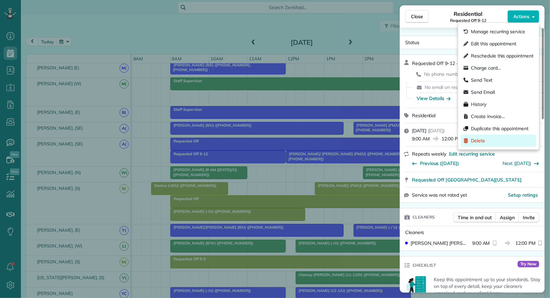
click at [493, 143] on div "Delete" at bounding box center [497, 141] width 75 height 12
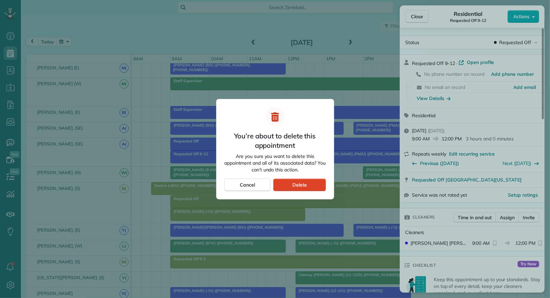
click at [300, 181] on span "Delete" at bounding box center [299, 184] width 14 height 7
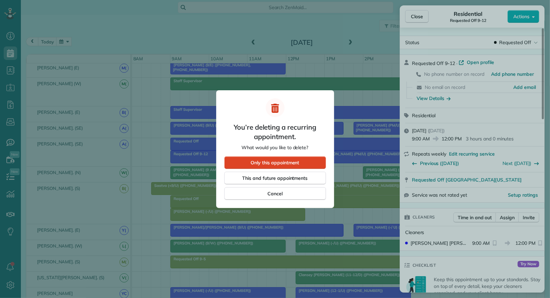
click at [297, 164] on span "Only this appointment" at bounding box center [274, 162] width 48 height 7
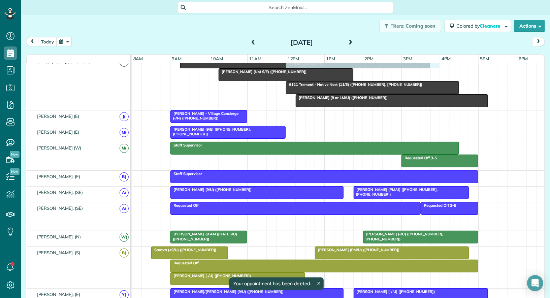
drag, startPoint x: 320, startPoint y: 151, endPoint x: 322, endPoint y: 81, distance: 70.0
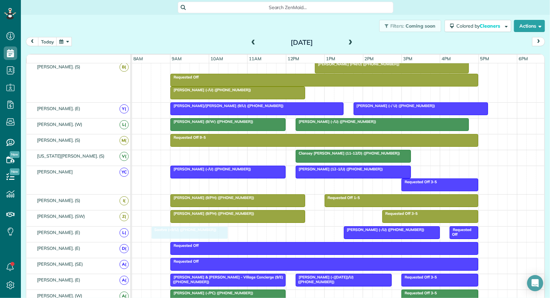
drag, startPoint x: 181, startPoint y: 67, endPoint x: 180, endPoint y: 229, distance: 162.2
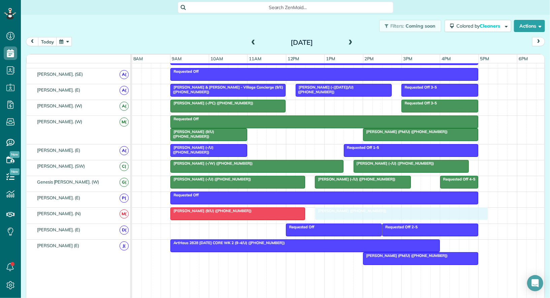
drag, startPoint x: 192, startPoint y: 253, endPoint x: 339, endPoint y: 211, distance: 152.7
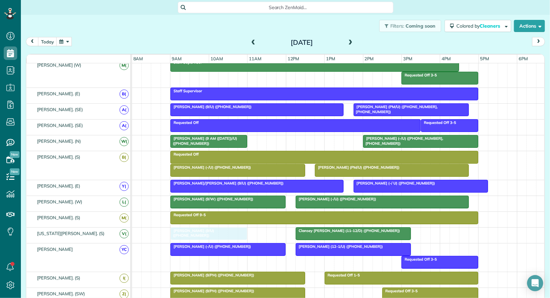
drag, startPoint x: 198, startPoint y: 129, endPoint x: 195, endPoint y: 234, distance: 104.7
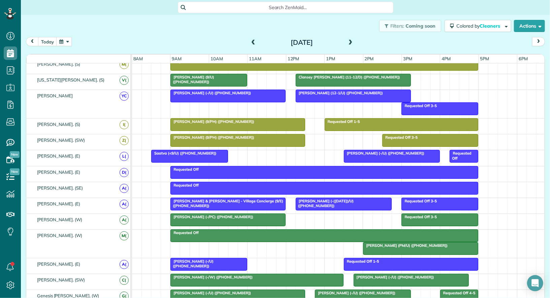
scroll to position [300, 0]
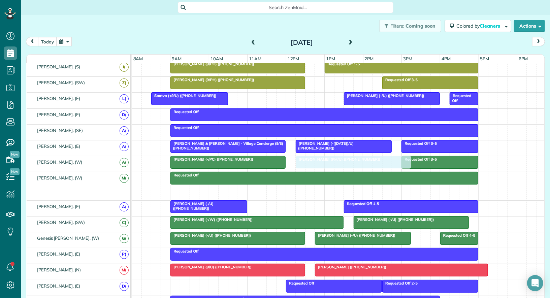
drag, startPoint x: 378, startPoint y: 188, endPoint x: 308, endPoint y: 158, distance: 75.8
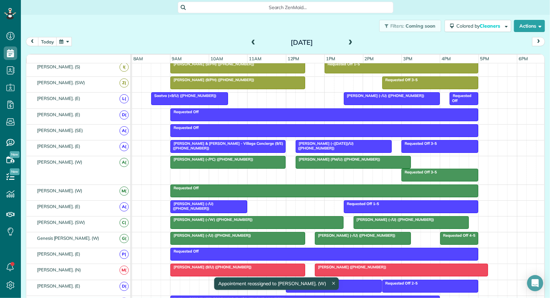
scroll to position [379, 0]
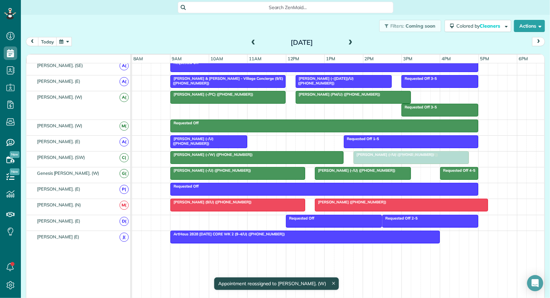
drag, startPoint x: 406, startPoint y: 242, endPoint x: 392, endPoint y: 159, distance: 84.5
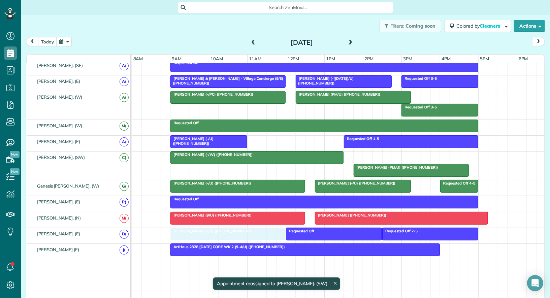
drag, startPoint x: 400, startPoint y: 150, endPoint x: 216, endPoint y: 231, distance: 200.8
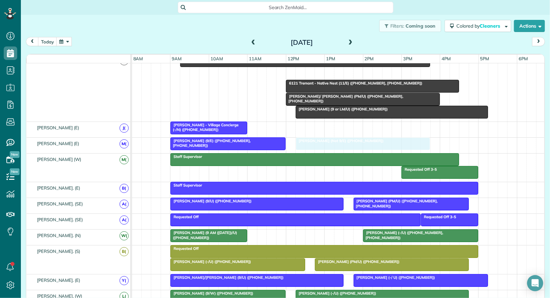
drag, startPoint x: 251, startPoint y: 72, endPoint x: 329, endPoint y: 139, distance: 102.7
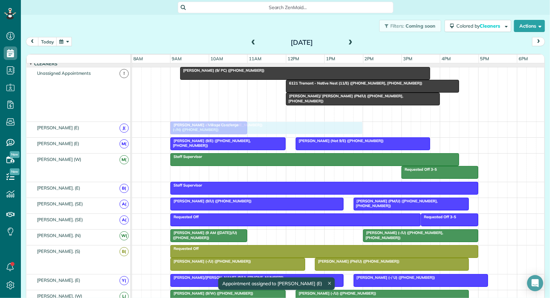
drag, startPoint x: 334, startPoint y: 112, endPoint x: 210, endPoint y: 132, distance: 126.2
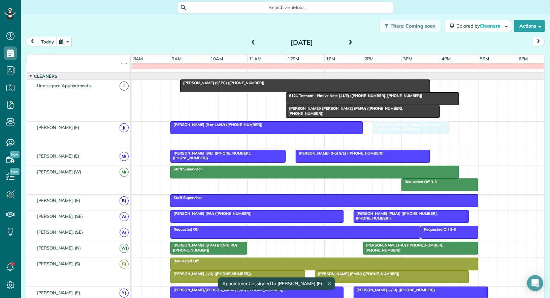
drag, startPoint x: 202, startPoint y: 143, endPoint x: 405, endPoint y: 131, distance: 203.7
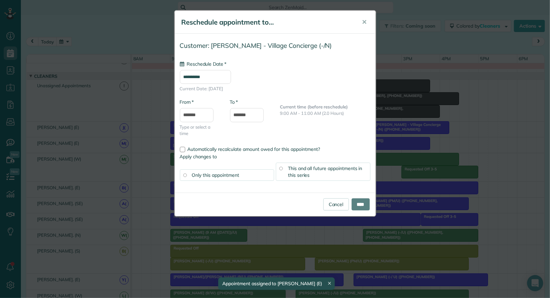
type input "**********"
click at [360, 204] on input "****" at bounding box center [360, 204] width 18 height 12
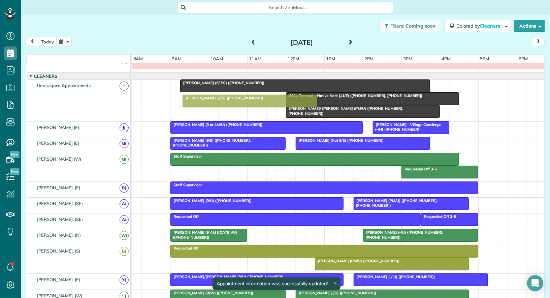
drag, startPoint x: 208, startPoint y: 260, endPoint x: 220, endPoint y: 99, distance: 161.4
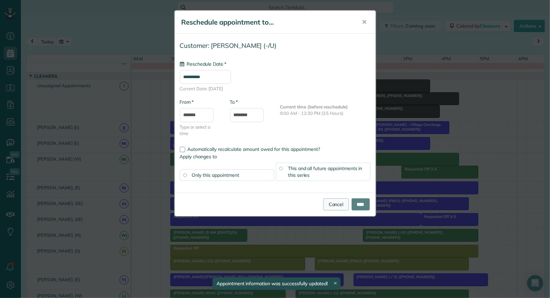
type input "**********"
click at [339, 206] on link "Cancel" at bounding box center [336, 204] width 26 height 12
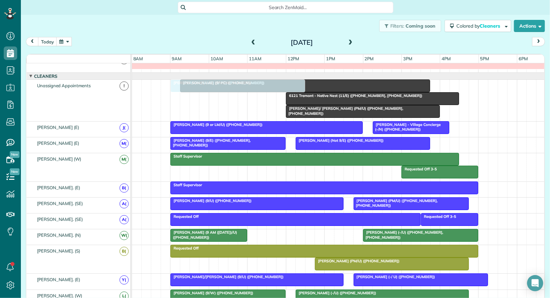
drag, startPoint x: 187, startPoint y: 262, endPoint x: 185, endPoint y: 110, distance: 151.1
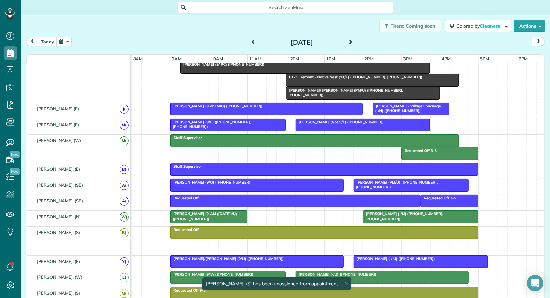
drag, startPoint x: 340, startPoint y: 244, endPoint x: 338, endPoint y: 85, distance: 159.2
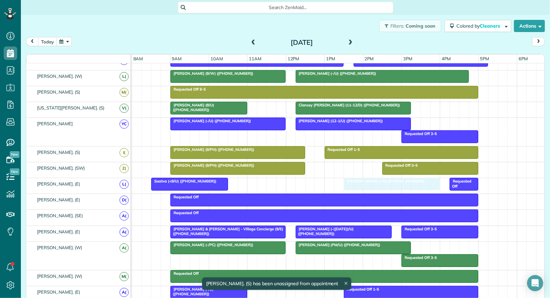
drag, startPoint x: 365, startPoint y: 180, endPoint x: 367, endPoint y: 183, distance: 3.6
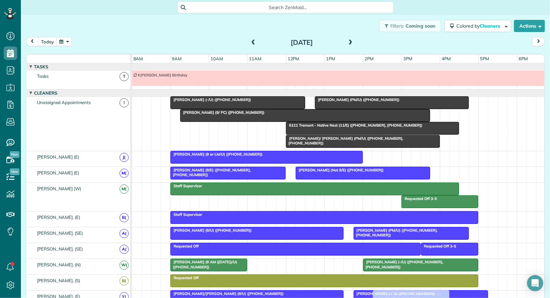
drag, startPoint x: 391, startPoint y: 156, endPoint x: 392, endPoint y: 297, distance: 141.7
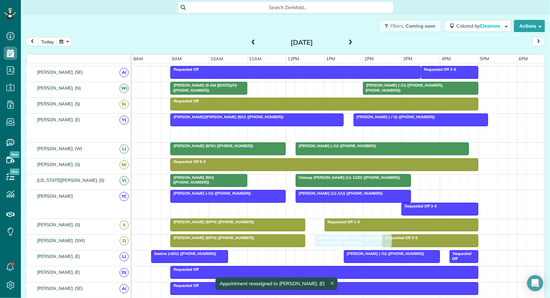
drag, startPoint x: 398, startPoint y: 128, endPoint x: 342, endPoint y: 236, distance: 121.0
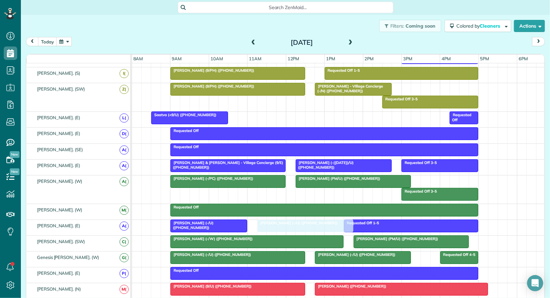
drag, startPoint x: 364, startPoint y: 114, endPoint x: 279, endPoint y: 225, distance: 139.0
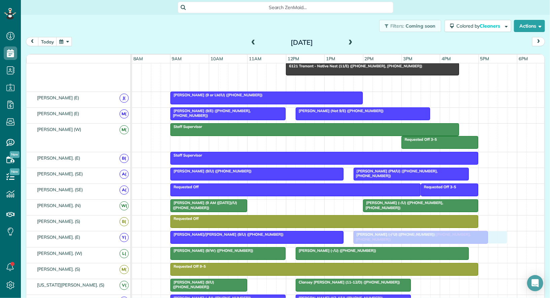
drag, startPoint x: 317, startPoint y: 80, endPoint x: 386, endPoint y: 232, distance: 166.2
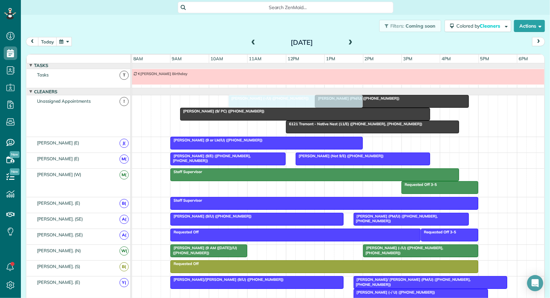
drag, startPoint x: 212, startPoint y: 95, endPoint x: 273, endPoint y: 92, distance: 61.7
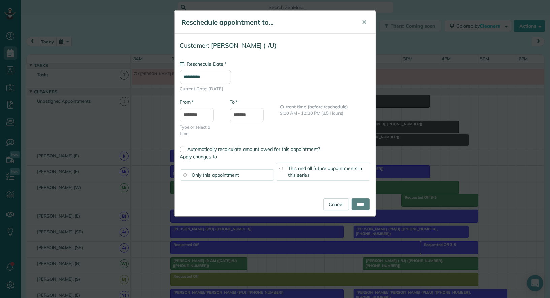
type input "**********"
click at [336, 202] on link "Cancel" at bounding box center [336, 204] width 26 height 12
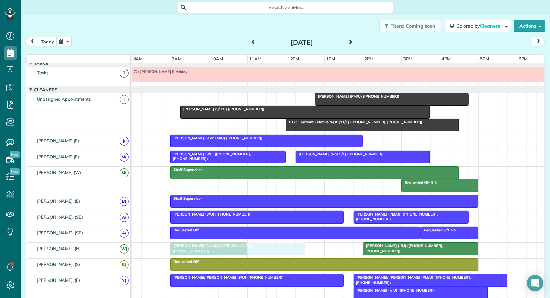
drag, startPoint x: 261, startPoint y: 97, endPoint x: 258, endPoint y: 241, distance: 144.4
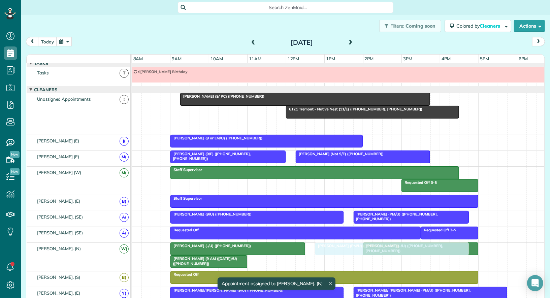
drag, startPoint x: 360, startPoint y: 124, endPoint x: 362, endPoint y: 244, distance: 120.9
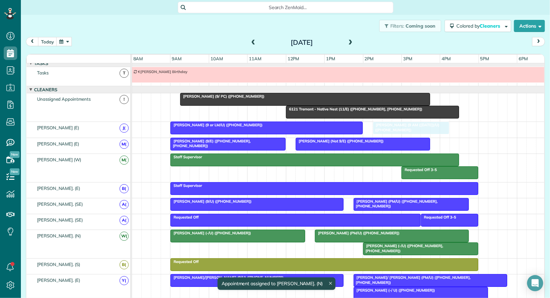
drag, startPoint x: 210, startPoint y: 247, endPoint x: 412, endPoint y: 129, distance: 234.0
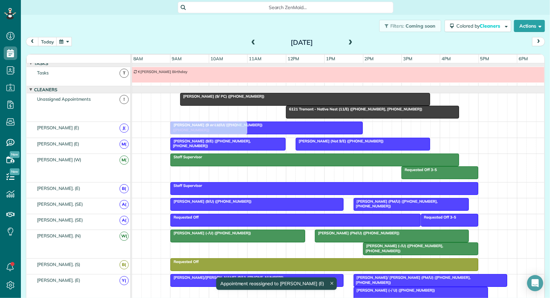
drag, startPoint x: 412, startPoint y: 129, endPoint x: 212, endPoint y: 133, distance: 200.3
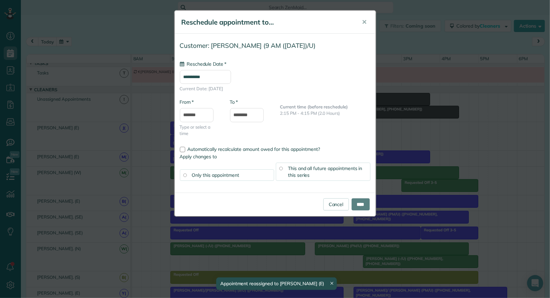
type input "**********"
click at [358, 202] on input "****" at bounding box center [360, 204] width 18 height 12
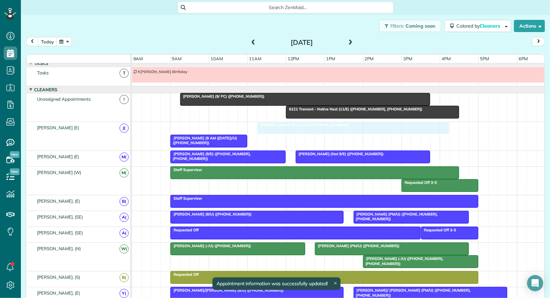
drag, startPoint x: 225, startPoint y: 127, endPoint x: 313, endPoint y: 126, distance: 87.9
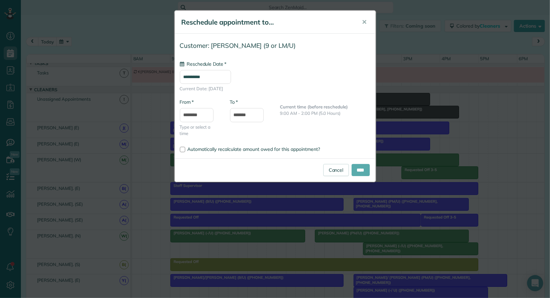
type input "**********"
click at [359, 171] on input "****" at bounding box center [360, 170] width 18 height 12
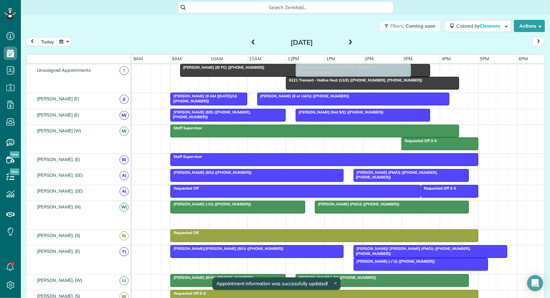
drag, startPoint x: 382, startPoint y: 222, endPoint x: 313, endPoint y: 78, distance: 158.8
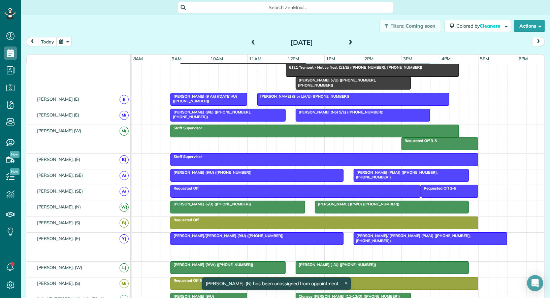
drag, startPoint x: 372, startPoint y: 239, endPoint x: 323, endPoint y: 76, distance: 170.4
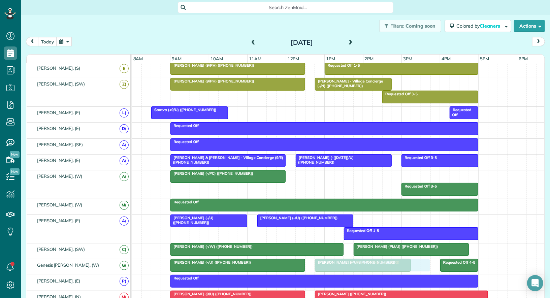
drag, startPoint x: 315, startPoint y: 172, endPoint x: 335, endPoint y: 265, distance: 94.3
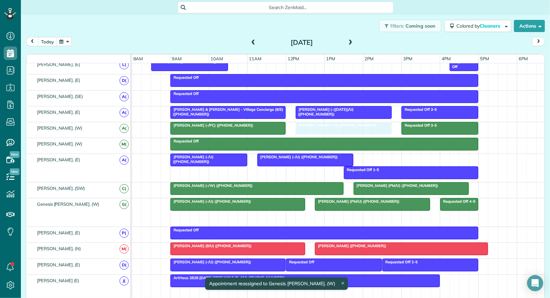
drag, startPoint x: 338, startPoint y: 209, endPoint x: 319, endPoint y: 121, distance: 90.2
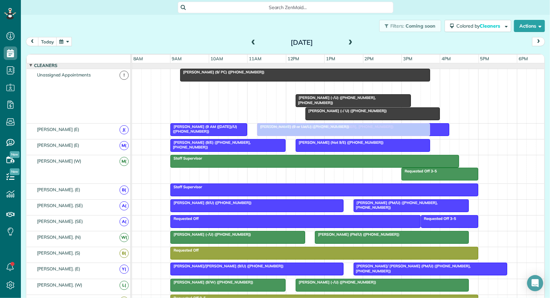
drag, startPoint x: 308, startPoint y: 86, endPoint x: 282, endPoint y: 133, distance: 53.3
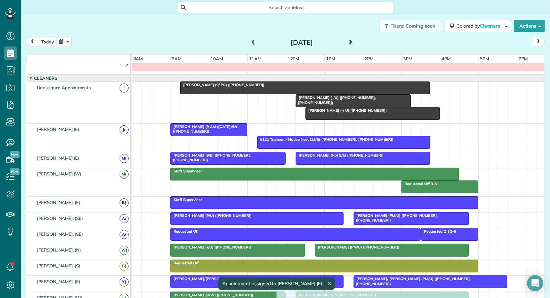
drag, startPoint x: 294, startPoint y: 126, endPoint x: 310, endPoint y: 298, distance: 172.5
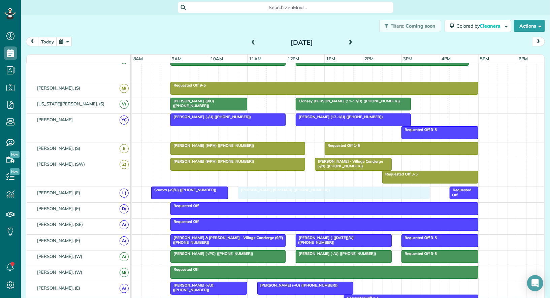
drag, startPoint x: 299, startPoint y: 68, endPoint x: 261, endPoint y: 190, distance: 127.1
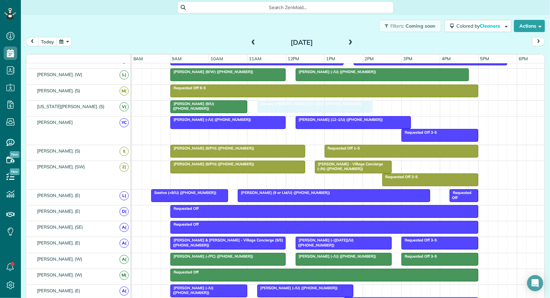
drag, startPoint x: 310, startPoint y: 101, endPoint x: 271, endPoint y: 102, distance: 39.4
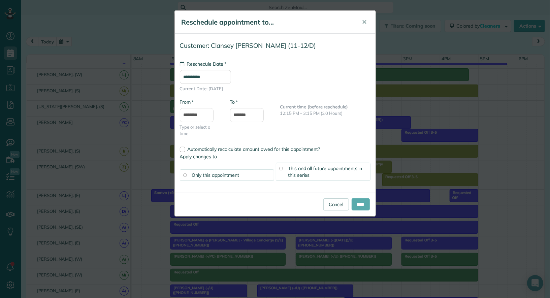
type input "**********"
click at [360, 209] on input "****" at bounding box center [360, 204] width 18 height 12
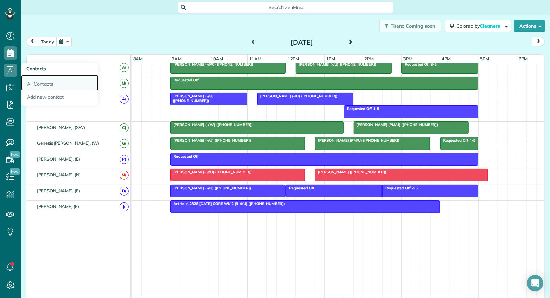
click at [35, 80] on link "All Contacts" at bounding box center [59, 82] width 77 height 15
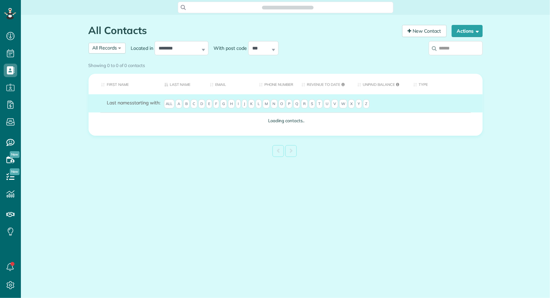
scroll to position [3, 3]
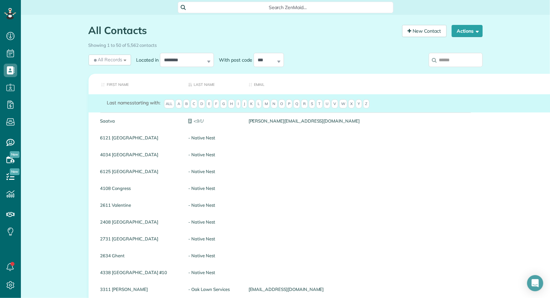
click at [447, 60] on input "search" at bounding box center [455, 60] width 54 height 14
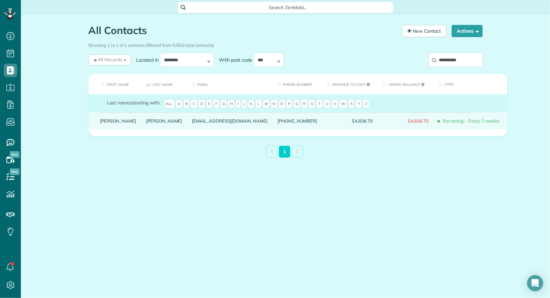
type input "**********"
click at [108, 123] on link "Gregory" at bounding box center [118, 120] width 36 height 5
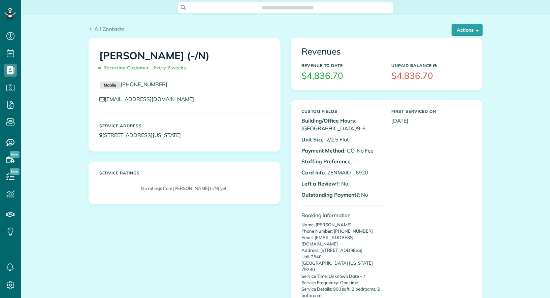
scroll to position [3, 3]
click at [472, 31] on button "Actions" at bounding box center [466, 30] width 31 height 12
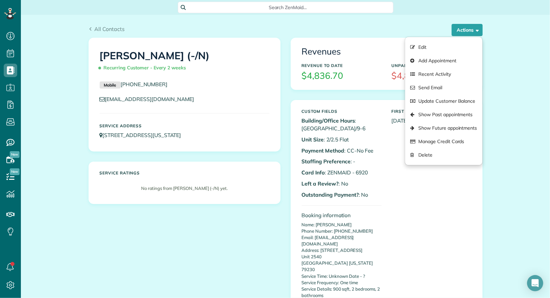
click at [245, 240] on div "[PERSON_NAME] (-/N) Recurring Customer - Every 2 weeks Mobile [PHONE_NUMBER] [E…" at bounding box center [285, 229] width 404 height 382
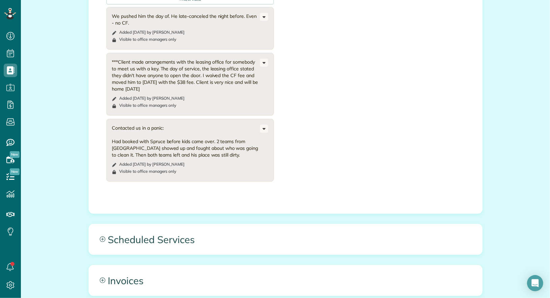
scroll to position [604, 0]
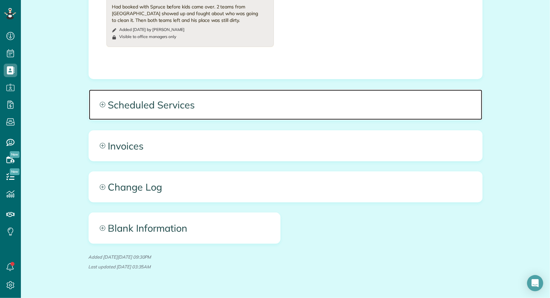
click at [197, 98] on span "Scheduled Services" at bounding box center [285, 105] width 393 height 30
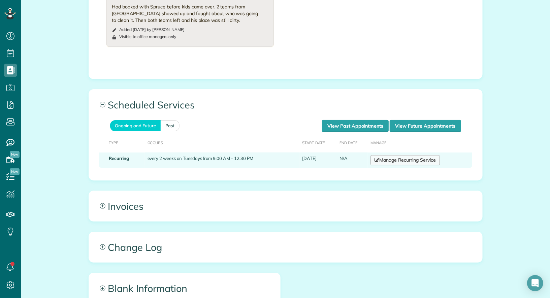
click at [411, 155] on link "Manage Recurring Service" at bounding box center [404, 160] width 69 height 10
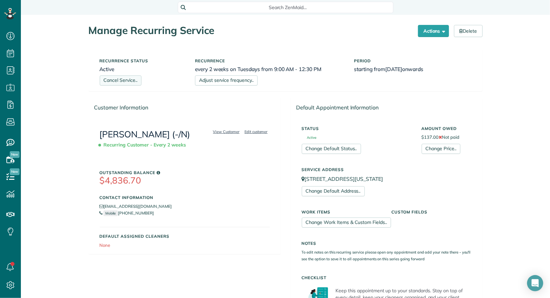
click at [109, 81] on link "Cancel Service.." at bounding box center [121, 80] width 42 height 10
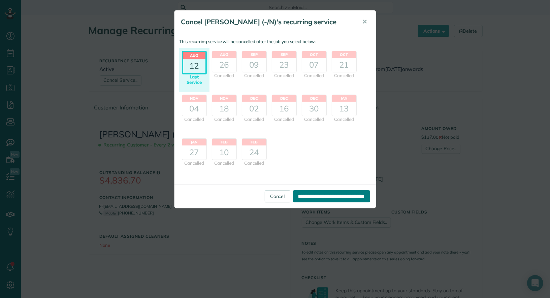
click at [326, 198] on input "**********" at bounding box center [331, 196] width 77 height 12
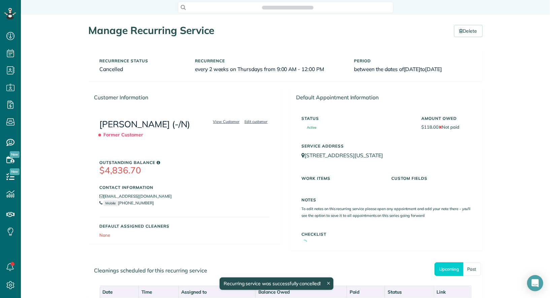
scroll to position [3, 3]
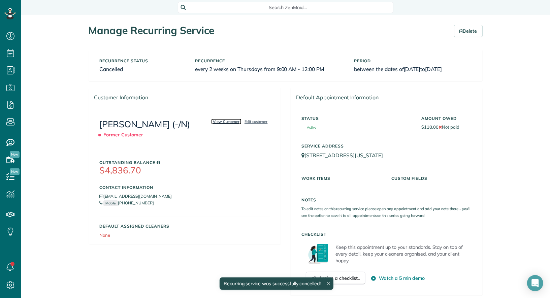
click at [232, 121] on link "View Customer" at bounding box center [226, 121] width 31 height 6
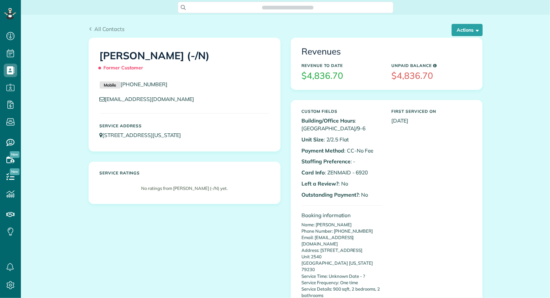
scroll to position [3, 3]
click at [473, 33] on button "Actions" at bounding box center [466, 30] width 31 height 12
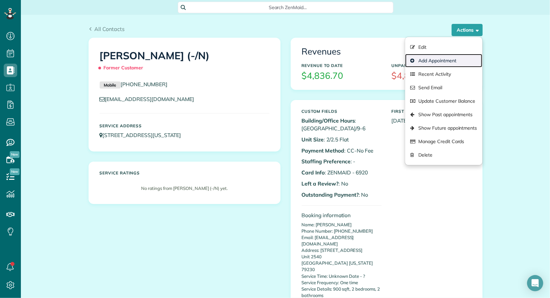
click at [463, 57] on link "Add Appointment" at bounding box center [443, 60] width 77 height 13
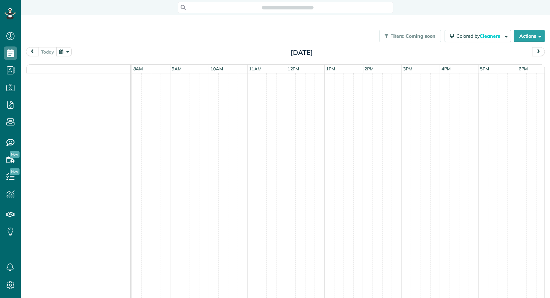
scroll to position [3, 3]
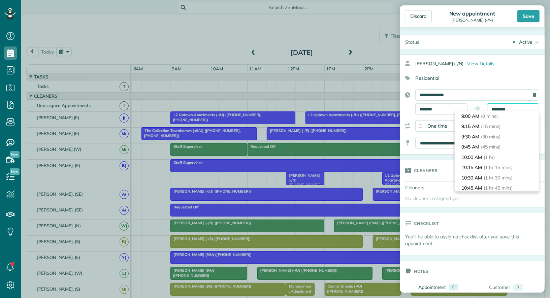
click at [508, 109] on input "********" at bounding box center [513, 108] width 52 height 11
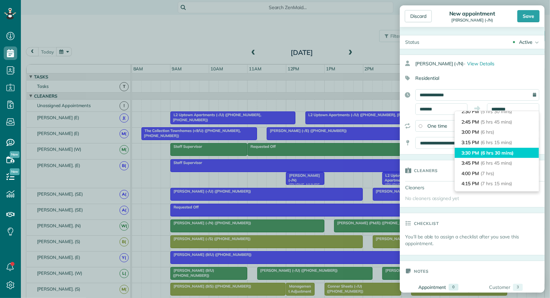
type input "*******"
click at [503, 155] on li "3:30 PM (6 hrs 30 mins)" at bounding box center [496, 153] width 84 height 10
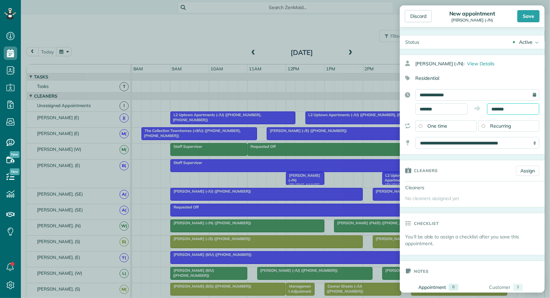
scroll to position [259, 0]
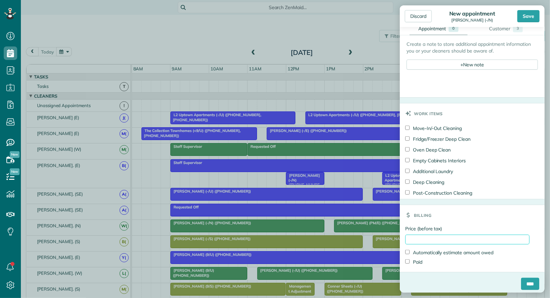
click at [443, 236] on input "Price (before tax)" at bounding box center [467, 240] width 124 height 10
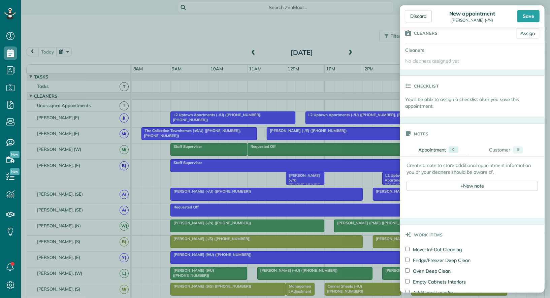
scroll to position [137, 0]
type input "***"
click at [480, 184] on div "+ New note" at bounding box center [471, 186] width 131 height 10
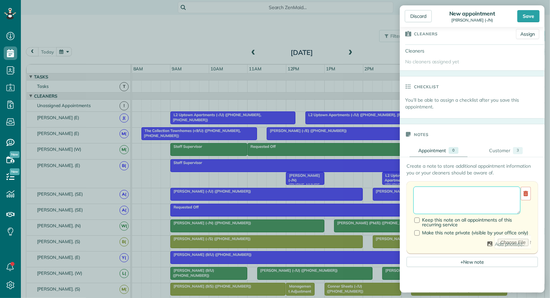
click at [459, 197] on textarea at bounding box center [466, 200] width 107 height 28
click at [505, 195] on textarea "**********" at bounding box center [466, 200] width 107 height 28
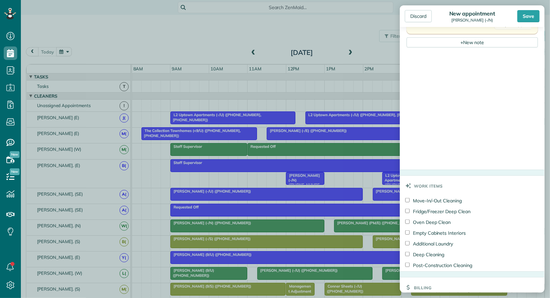
scroll to position [357, 0]
type textarea "**********"
click at [434, 196] on label "Move-In/-Out Cleaning" at bounding box center [433, 199] width 57 height 7
click at [433, 209] on label "Fridge/Freezer Deep Clean" at bounding box center [437, 210] width 65 height 7
click at [432, 217] on label "Oven Deep Clean" at bounding box center [427, 220] width 45 height 7
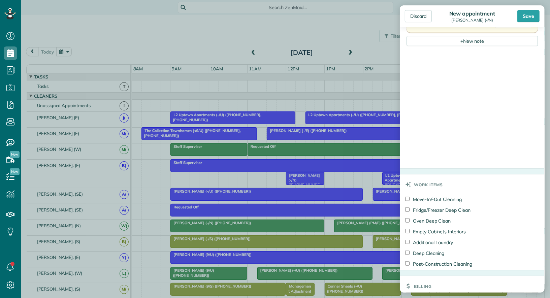
click at [430, 229] on label "Empty Cabinets Interiors" at bounding box center [435, 231] width 61 height 7
click at [429, 250] on label "Deep Cleaning" at bounding box center [424, 253] width 39 height 7
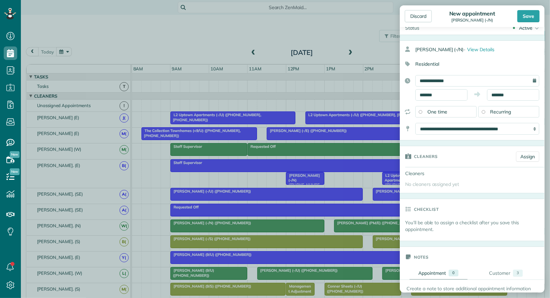
scroll to position [0, 0]
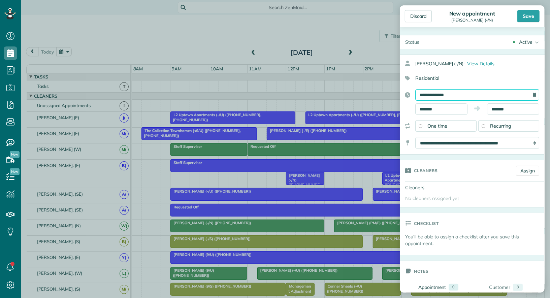
click at [477, 95] on input "**********" at bounding box center [477, 94] width 124 height 11
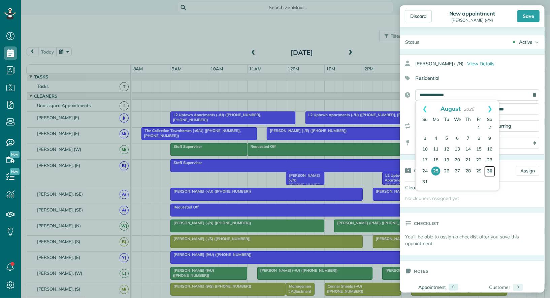
click at [488, 172] on link "30" at bounding box center [489, 171] width 11 height 11
type input "**********"
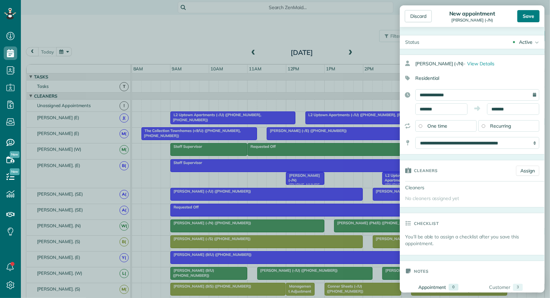
click at [528, 16] on div "Save" at bounding box center [528, 16] width 22 height 12
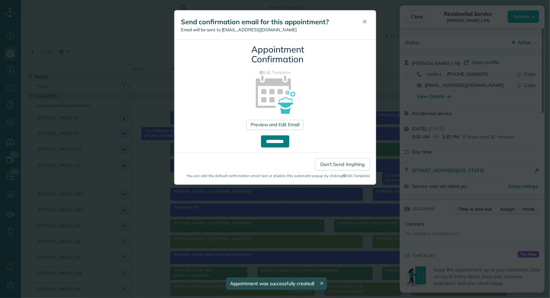
click at [285, 141] on input "**********" at bounding box center [275, 141] width 28 height 12
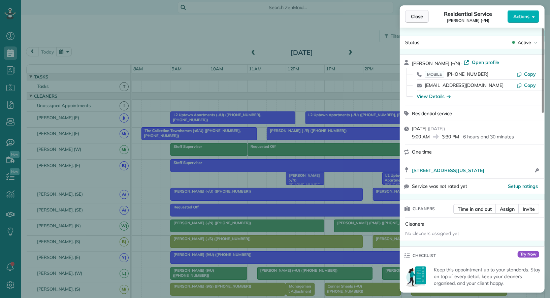
click at [424, 17] on button "Close" at bounding box center [417, 16] width 24 height 13
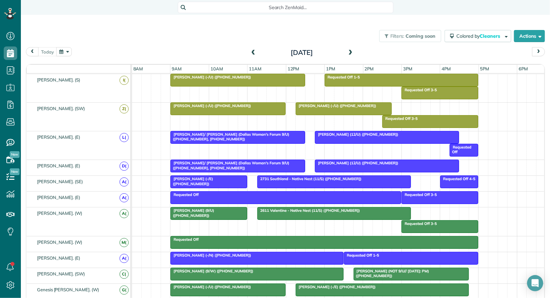
scroll to position [275, 0]
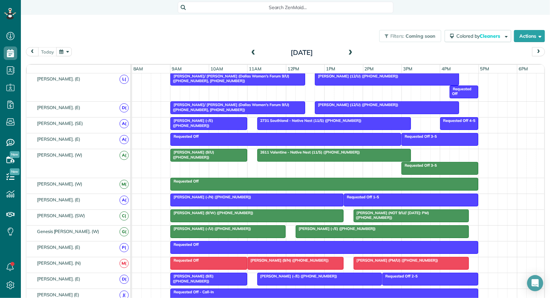
click at [64, 51] on button "button" at bounding box center [63, 51] width 15 height 9
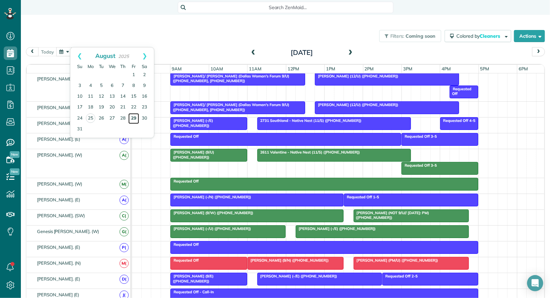
click at [134, 116] on link "29" at bounding box center [133, 118] width 11 height 11
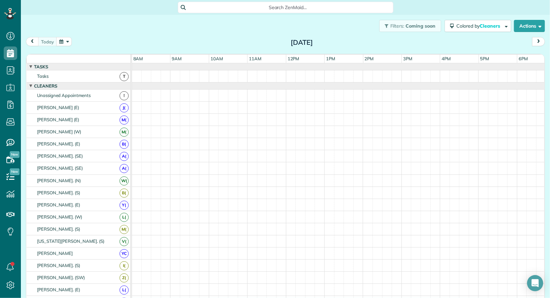
scroll to position [3, 3]
click at [67, 40] on button "button" at bounding box center [63, 41] width 15 height 9
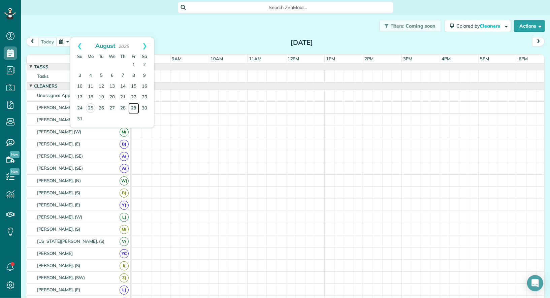
click at [135, 106] on link "29" at bounding box center [133, 108] width 11 height 11
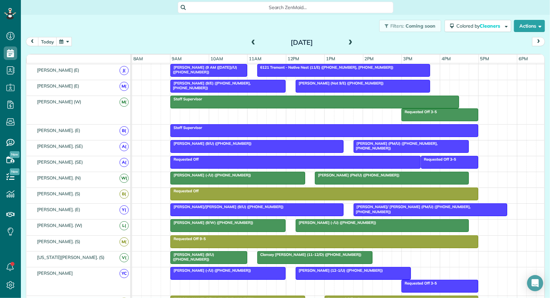
scroll to position [0, 0]
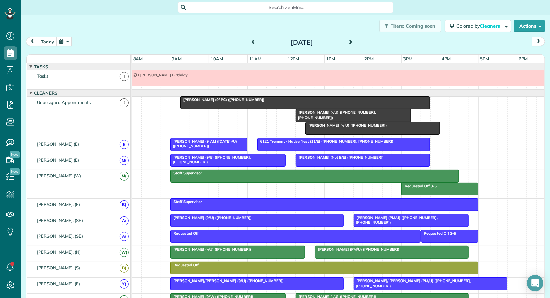
click at [178, 119] on div "[PERSON_NAME] (-/ U) ([PHONE_NUMBER]) [PERSON_NAME] (9/ PC) ([PHONE_NUMBER]) [P…" at bounding box center [338, 117] width 413 height 41
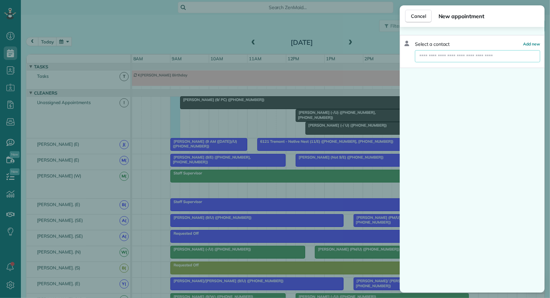
click at [440, 56] on input "text" at bounding box center [477, 56] width 125 height 12
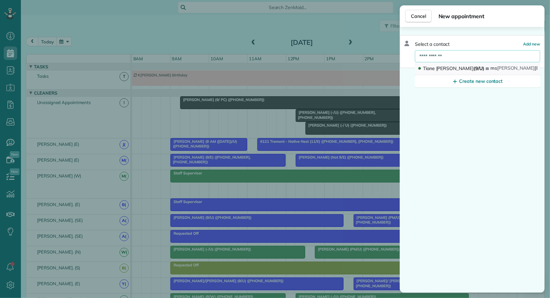
type input "**********"
click at [446, 67] on span "[PERSON_NAME]" at bounding box center [455, 68] width 38 height 6
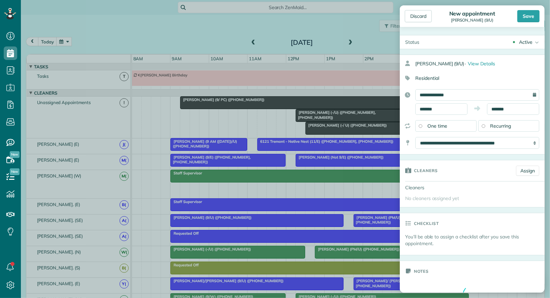
click at [529, 42] on div "Active" at bounding box center [525, 42] width 13 height 7
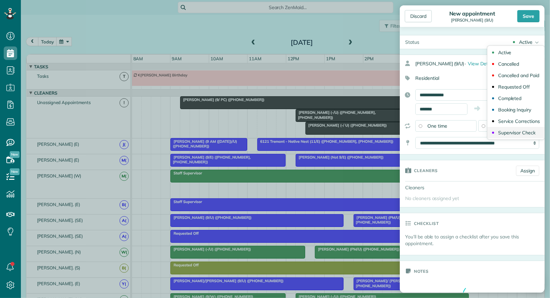
click at [525, 132] on div "Supervisor Check" at bounding box center [516, 132] width 37 height 5
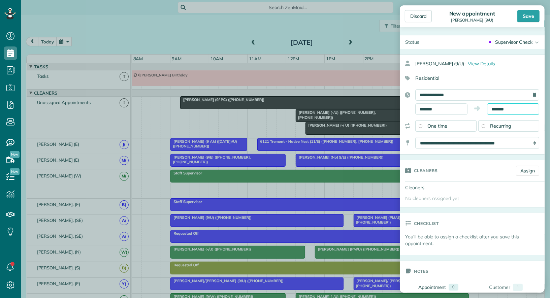
click at [518, 110] on input "*******" at bounding box center [513, 108] width 52 height 11
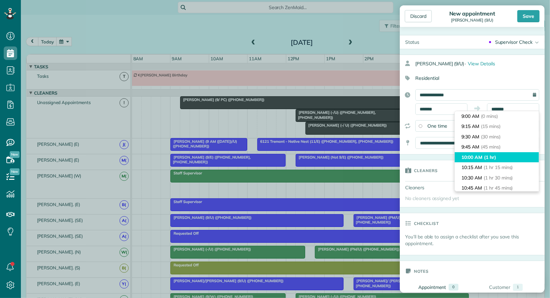
type input "********"
click at [499, 159] on li "10:00 AM (1 hr)" at bounding box center [496, 157] width 84 height 10
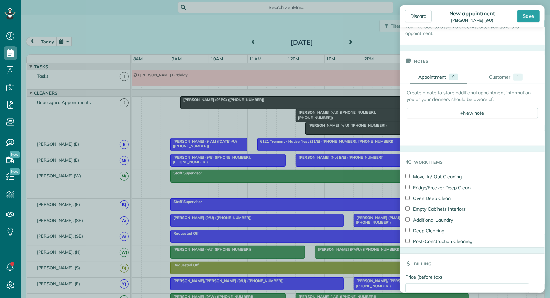
scroll to position [234, 0]
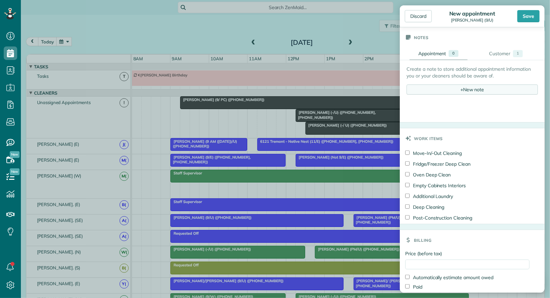
click at [468, 89] on div "+ New note" at bounding box center [471, 89] width 131 height 10
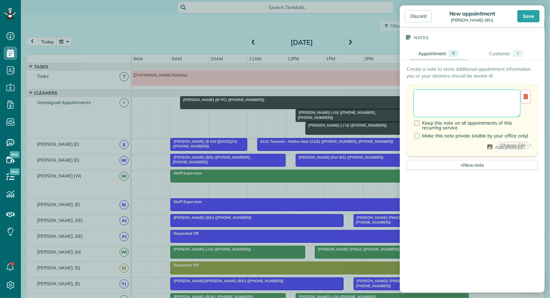
click at [461, 94] on textarea at bounding box center [466, 104] width 107 height 28
paste textarea "**********"
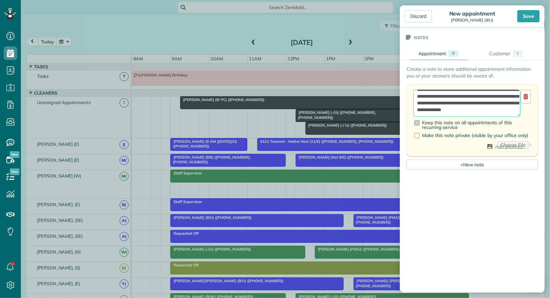
scroll to position [94, 0]
drag, startPoint x: 515, startPoint y: 107, endPoint x: 451, endPoint y: 95, distance: 64.4
click at [451, 95] on textarea "**********" at bounding box center [466, 103] width 107 height 27
type textarea "**********"
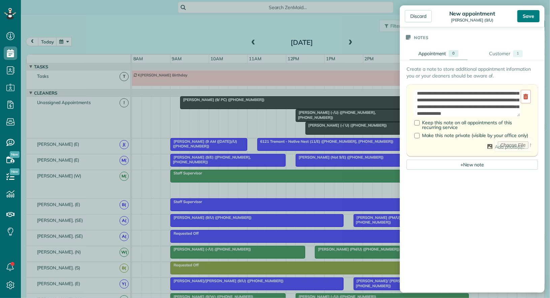
click at [528, 17] on div "Save" at bounding box center [528, 16] width 22 height 12
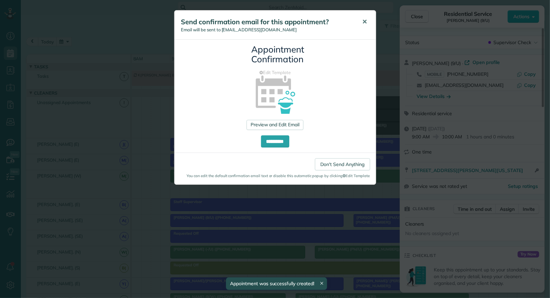
click at [364, 20] on span "✕" at bounding box center [364, 22] width 5 height 8
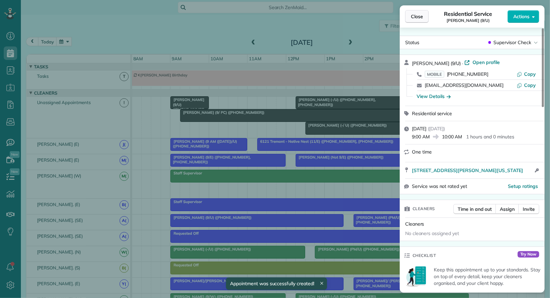
click at [418, 18] on span "Close" at bounding box center [417, 16] width 12 height 7
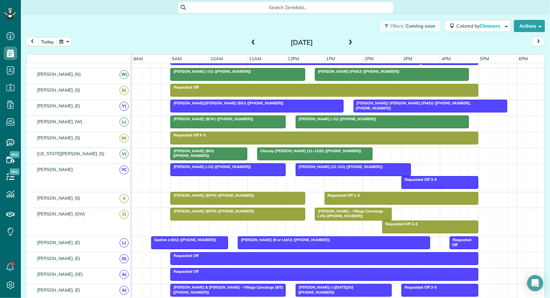
scroll to position [180, 0]
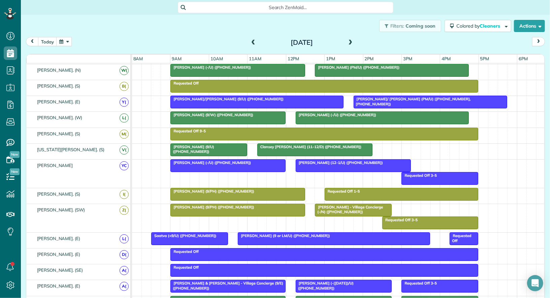
click at [201, 147] on div at bounding box center [209, 150] width 76 height 12
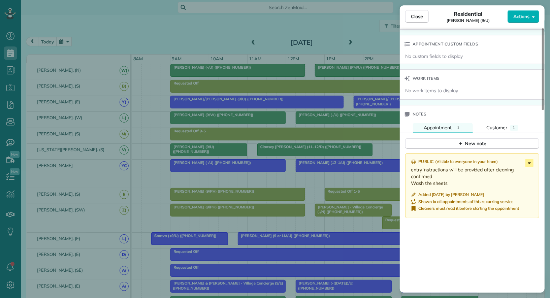
click at [528, 160] on icon at bounding box center [529, 163] width 8 height 8
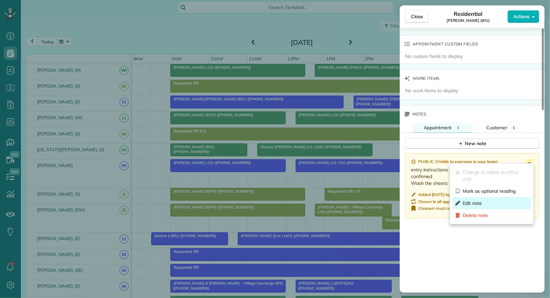
click at [504, 201] on div "Edit note" at bounding box center [491, 203] width 78 height 12
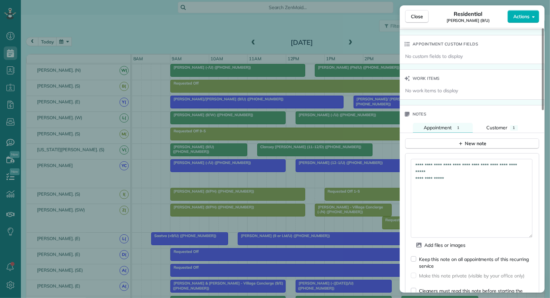
drag, startPoint x: 531, startPoint y: 172, endPoint x: 522, endPoint y: 233, distance: 61.9
click at [522, 233] on textarea "**********" at bounding box center [472, 198] width 122 height 79
drag, startPoint x: 461, startPoint y: 166, endPoint x: 416, endPoint y: 152, distance: 47.4
click at [414, 159] on textarea "**********" at bounding box center [472, 199] width 122 height 80
paste textarea "**********"
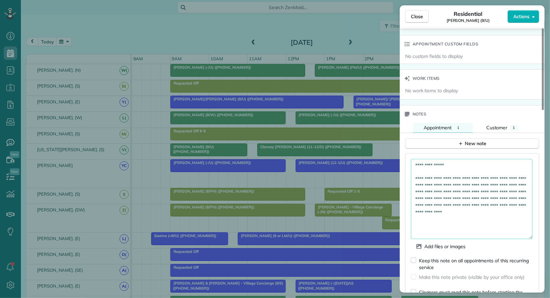
drag, startPoint x: 503, startPoint y: 182, endPoint x: 415, endPoint y: 175, distance: 88.1
click at [415, 175] on textarea "**********" at bounding box center [472, 199] width 122 height 80
drag, startPoint x: 445, startPoint y: 188, endPoint x: 437, endPoint y: 190, distance: 7.9
click at [437, 190] on textarea "**********" at bounding box center [472, 199] width 122 height 80
drag, startPoint x: 487, startPoint y: 189, endPoint x: 456, endPoint y: 196, distance: 31.2
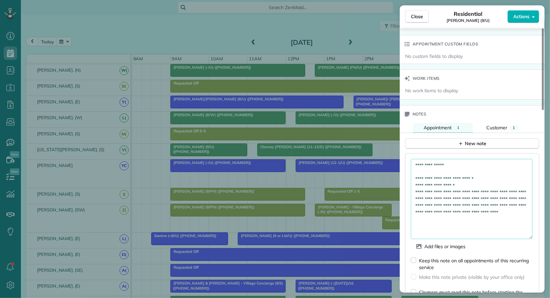
click at [456, 196] on textarea "**********" at bounding box center [472, 199] width 122 height 80
drag, startPoint x: 450, startPoint y: 196, endPoint x: 474, endPoint y: 188, distance: 25.2
click at [474, 188] on textarea "**********" at bounding box center [472, 199] width 122 height 80
drag, startPoint x: 487, startPoint y: 189, endPoint x: 452, endPoint y: 196, distance: 35.7
click at [452, 196] on textarea "**********" at bounding box center [472, 199] width 122 height 80
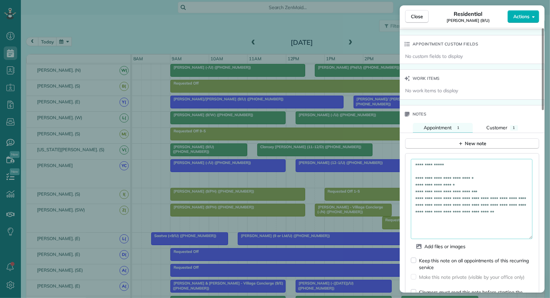
click at [523, 198] on textarea "**********" at bounding box center [472, 199] width 122 height 80
drag, startPoint x: 433, startPoint y: 216, endPoint x: 415, endPoint y: 205, distance: 21.5
click at [415, 205] on textarea "**********" at bounding box center [472, 199] width 122 height 80
click at [415, 174] on textarea "**********" at bounding box center [472, 199] width 122 height 80
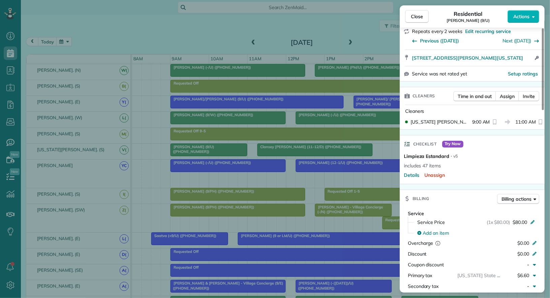
type textarea "**********"
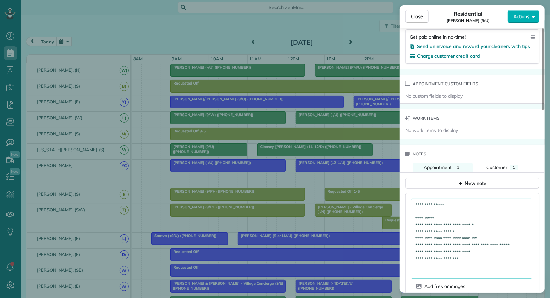
scroll to position [589, 0]
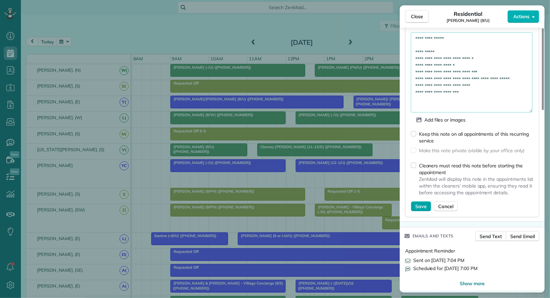
click at [419, 203] on span "Save" at bounding box center [420, 206] width 11 height 7
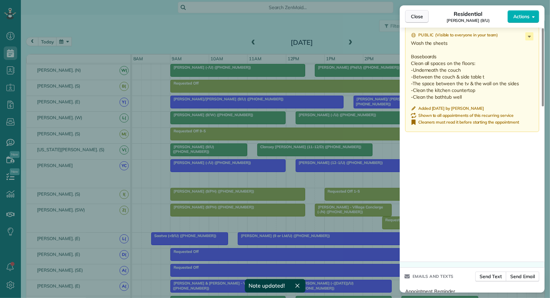
click at [418, 22] on button "Close" at bounding box center [417, 16] width 24 height 13
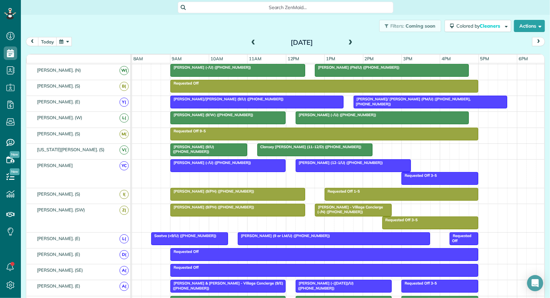
click at [66, 41] on button "button" at bounding box center [63, 41] width 15 height 9
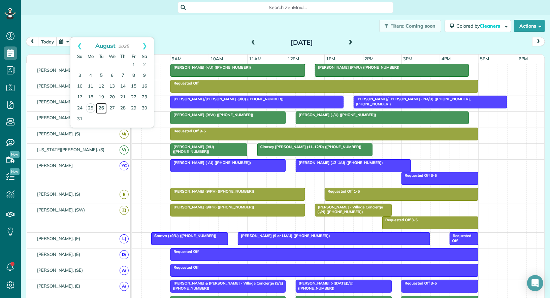
click at [103, 108] on link "26" at bounding box center [101, 108] width 11 height 11
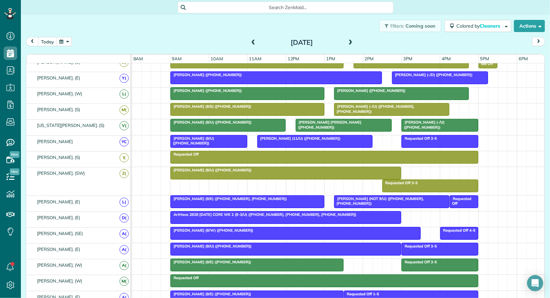
scroll to position [186, 0]
click at [408, 229] on div at bounding box center [295, 233] width 249 height 12
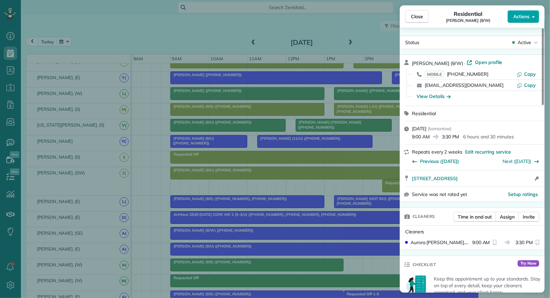
click at [519, 18] on span "Actions" at bounding box center [521, 16] width 16 height 7
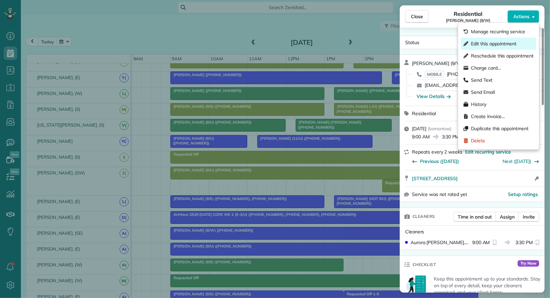
click at [511, 43] on span "Edit this appointment" at bounding box center [493, 43] width 45 height 7
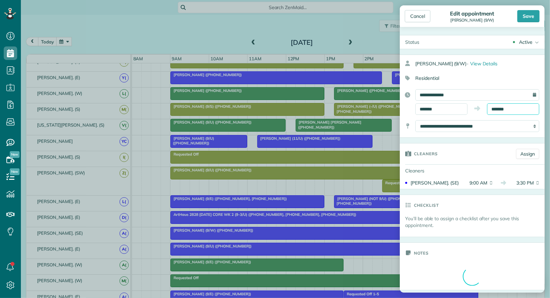
click at [508, 107] on input "*******" at bounding box center [513, 108] width 52 height 11
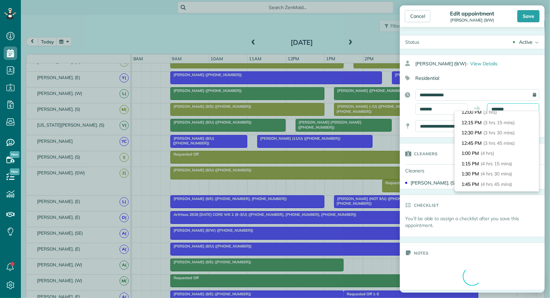
scroll to position [112, 0]
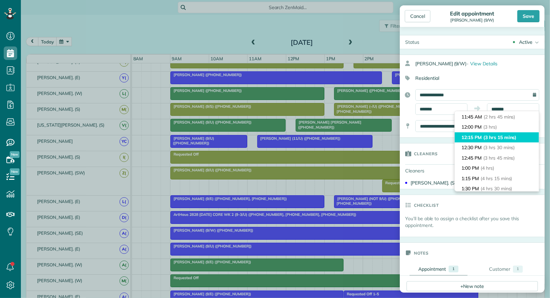
type input "********"
click at [475, 138] on li "12:15 PM (3 hrs 15 mins)" at bounding box center [496, 137] width 84 height 10
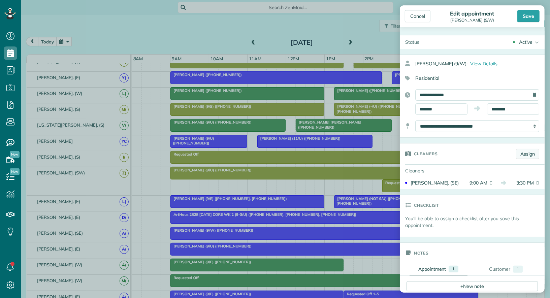
click at [525, 155] on link "Assign" at bounding box center [527, 154] width 23 height 10
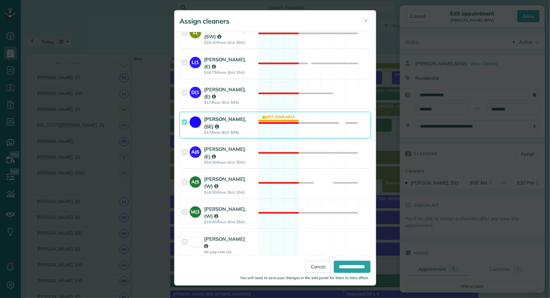
scroll to position [520, 0]
click at [184, 116] on div at bounding box center [186, 125] width 8 height 19
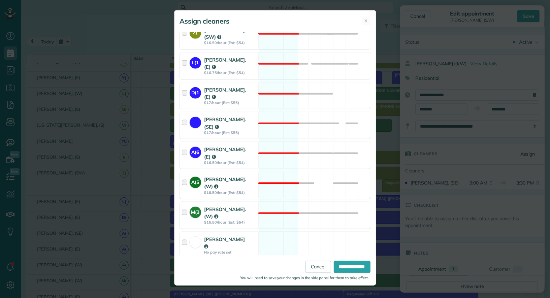
click at [184, 176] on div at bounding box center [186, 185] width 8 height 19
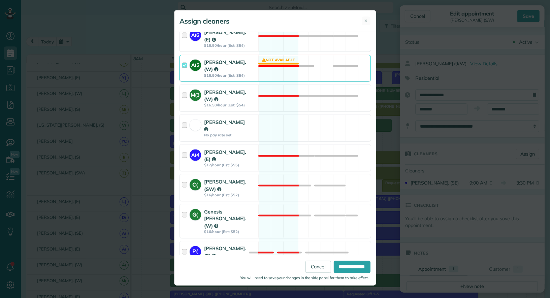
scroll to position [638, 0]
click at [186, 207] on div at bounding box center [186, 220] width 8 height 26
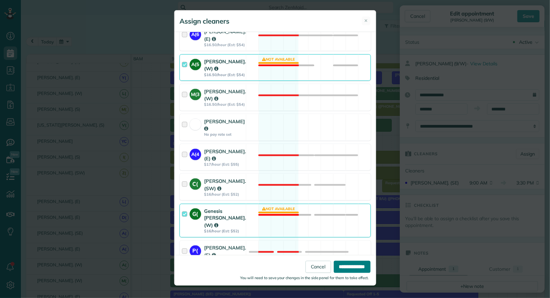
click at [361, 264] on input "**********" at bounding box center [352, 267] width 37 height 12
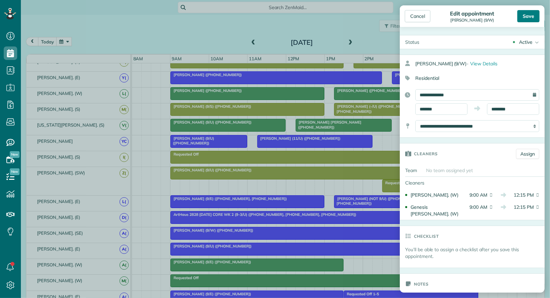
click at [525, 18] on div "Save" at bounding box center [528, 16] width 22 height 12
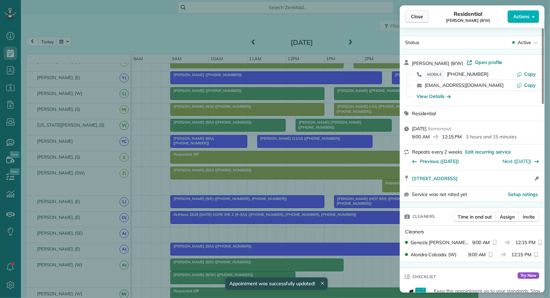
click at [418, 19] on span "Close" at bounding box center [417, 16] width 12 height 7
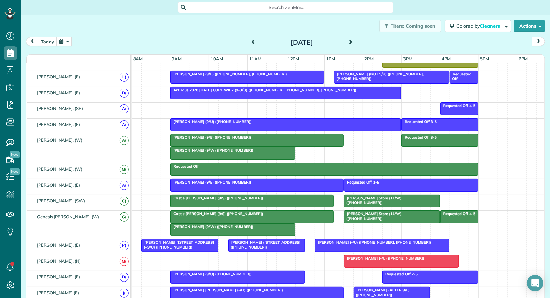
scroll to position [282, 0]
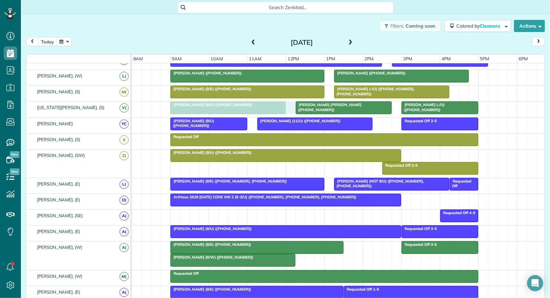
drag, startPoint x: 195, startPoint y: 255, endPoint x: 200, endPoint y: 103, distance: 151.5
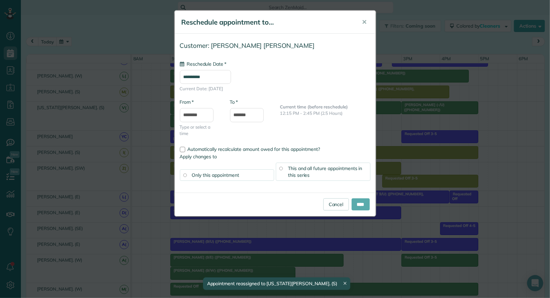
type input "**********"
click at [364, 202] on input "****" at bounding box center [360, 204] width 18 height 12
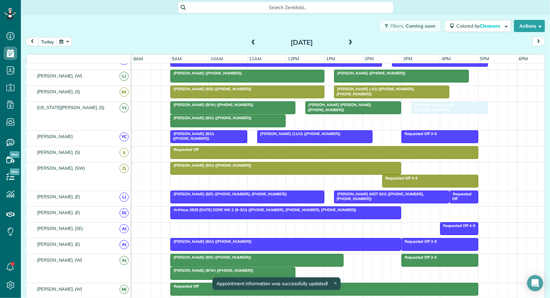
drag, startPoint x: 428, startPoint y: 106, endPoint x: 435, endPoint y: 106, distance: 6.4
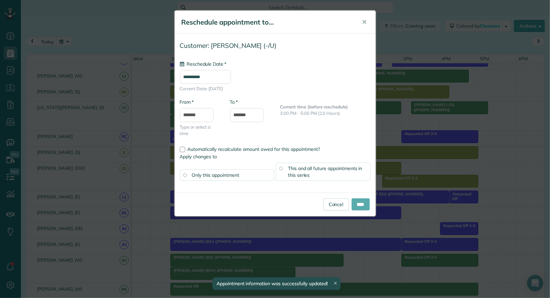
type input "**********"
click at [362, 207] on input "****" at bounding box center [360, 204] width 18 height 12
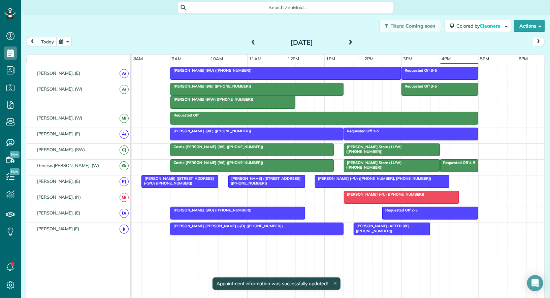
click at [237, 84] on span "Jessica Gammill (9/E) (+16144999844)" at bounding box center [210, 86] width 81 height 5
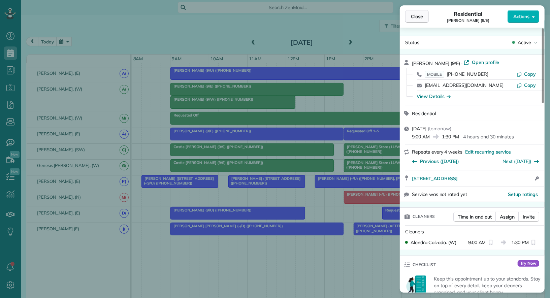
click at [417, 15] on span "Close" at bounding box center [417, 16] width 12 height 7
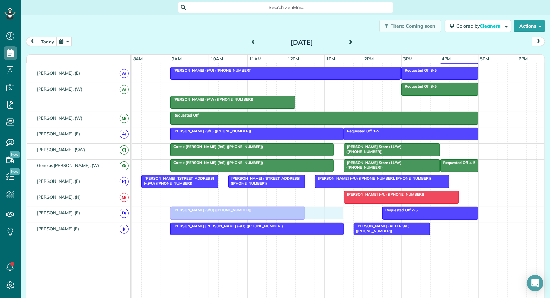
drag, startPoint x: 236, startPoint y: 81, endPoint x: 232, endPoint y: 211, distance: 129.6
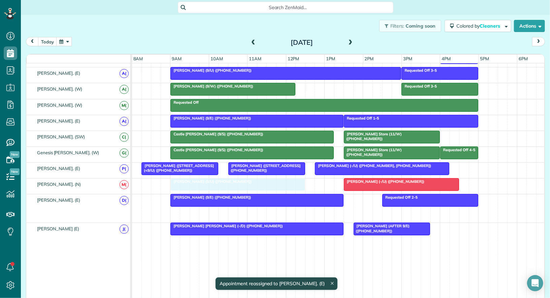
drag, startPoint x: 237, startPoint y: 206, endPoint x: 237, endPoint y: 182, distance: 23.9
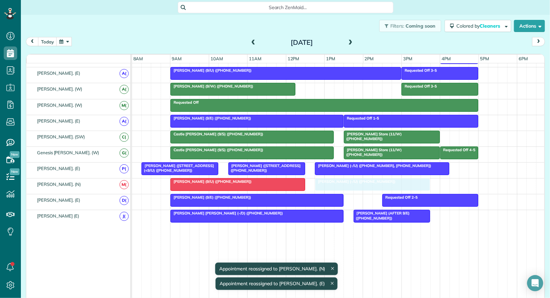
drag, startPoint x: 363, startPoint y: 177, endPoint x: 334, endPoint y: 177, distance: 28.9
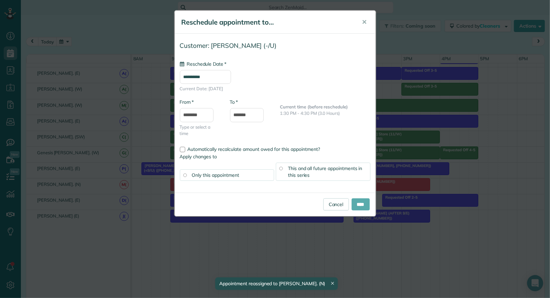
type input "**********"
click at [362, 199] on input "****" at bounding box center [360, 204] width 18 height 12
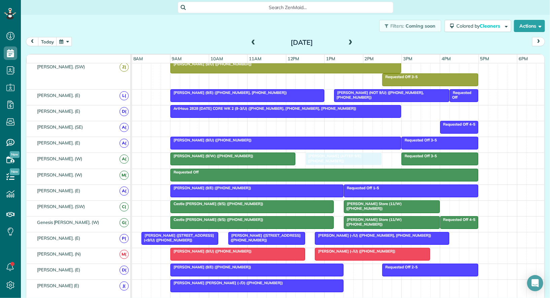
drag, startPoint x: 385, startPoint y: 277, endPoint x: 335, endPoint y: 156, distance: 131.7
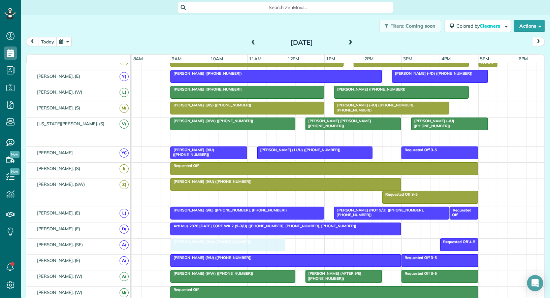
drag, startPoint x: 226, startPoint y: 131, endPoint x: 226, endPoint y: 234, distance: 103.3
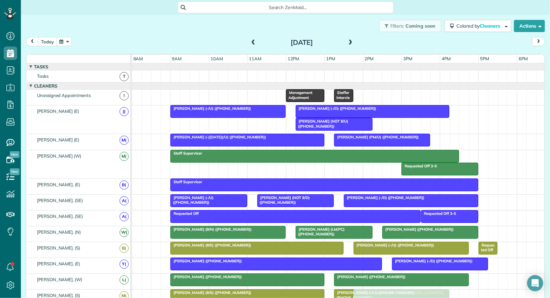
drag, startPoint x: 406, startPoint y: 122, endPoint x: 380, endPoint y: 298, distance: 177.6
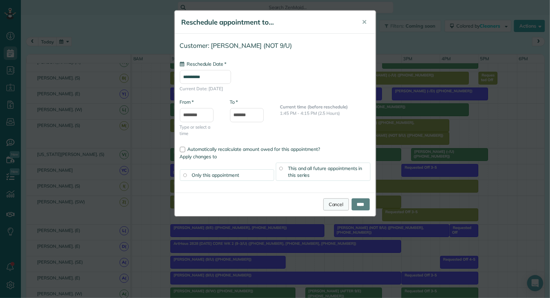
type input "**********"
click at [331, 208] on link "Cancel" at bounding box center [336, 204] width 26 height 12
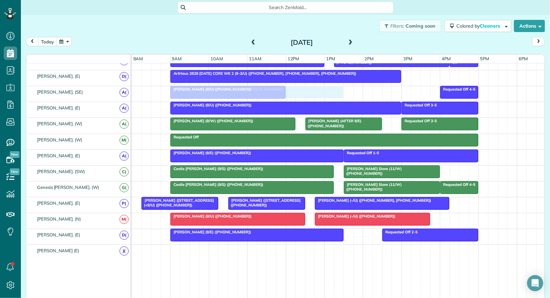
drag, startPoint x: 250, startPoint y: 247, endPoint x: 253, endPoint y: 96, distance: 150.8
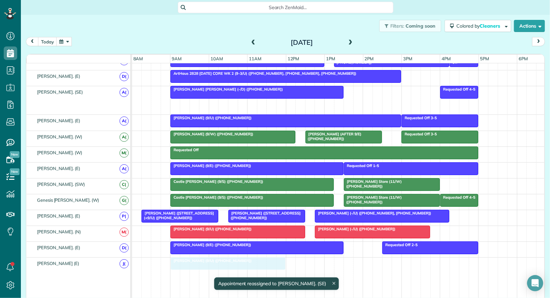
drag, startPoint x: 230, startPoint y: 99, endPoint x: 228, endPoint y: 255, distance: 156.2
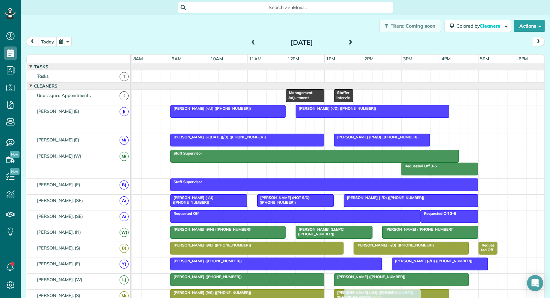
drag, startPoint x: 341, startPoint y: 123, endPoint x: 393, endPoint y: 291, distance: 175.5
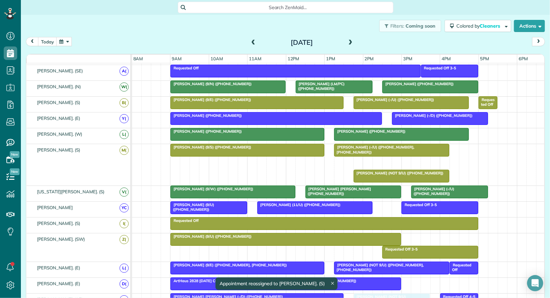
drag, startPoint x: 387, startPoint y: 158, endPoint x: 397, endPoint y: 295, distance: 137.0
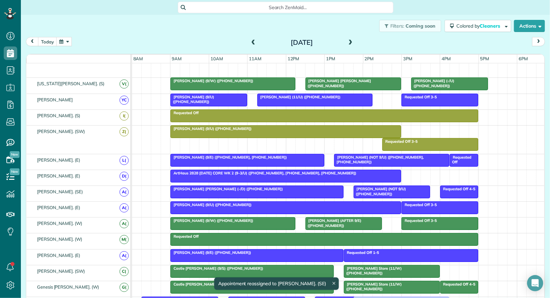
drag, startPoint x: 392, startPoint y: 68, endPoint x: 396, endPoint y: 296, distance: 227.2
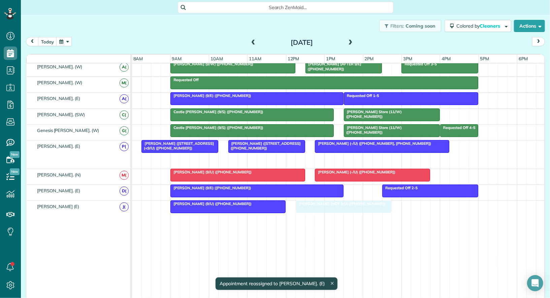
drag, startPoint x: 393, startPoint y: 152, endPoint x: 339, endPoint y: 203, distance: 74.1
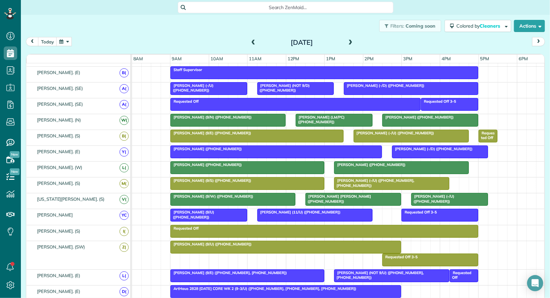
click at [312, 151] on div at bounding box center [276, 152] width 211 height 12
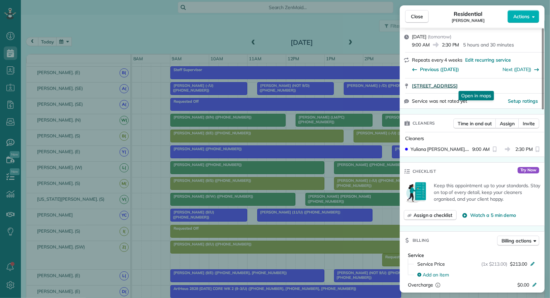
click at [457, 86] on span "8258 Westrock Drive Dallas TX 75243" at bounding box center [435, 85] width 46 height 7
click at [413, 15] on span "Close" at bounding box center [417, 16] width 12 height 7
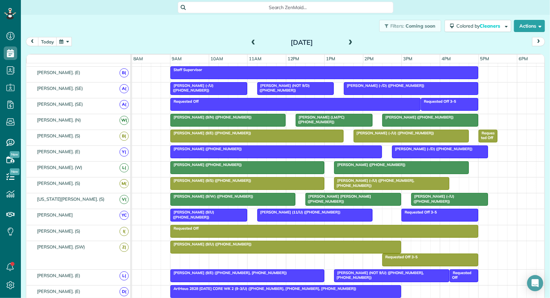
click at [446, 150] on div at bounding box center [439, 152] width 95 height 12
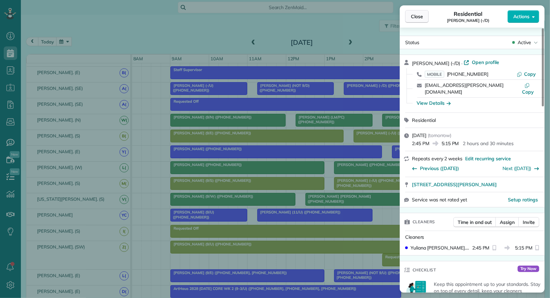
click at [411, 17] on span "Close" at bounding box center [417, 16] width 12 height 7
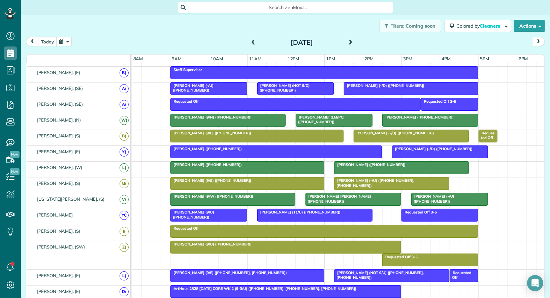
click at [336, 147] on div "Madison Caples (+14698654146)" at bounding box center [275, 148] width 207 height 5
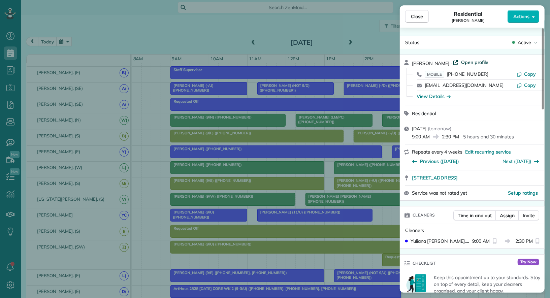
click at [470, 62] on span "Open profile" at bounding box center [474, 62] width 27 height 7
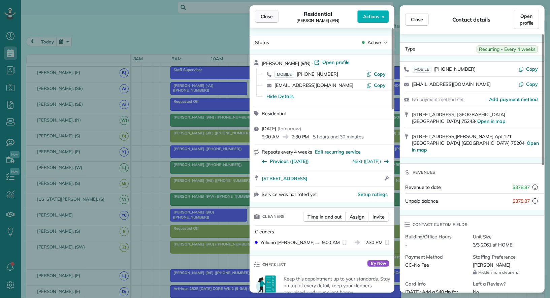
click at [275, 20] on button "Close" at bounding box center [267, 16] width 24 height 13
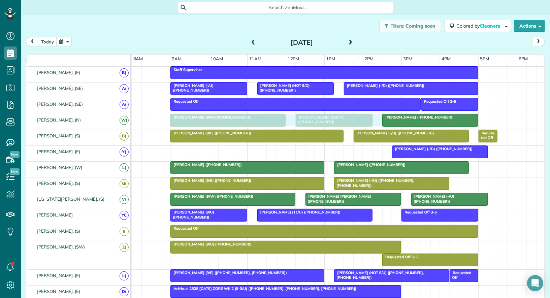
drag, startPoint x: 217, startPoint y: 148, endPoint x: 218, endPoint y: 123, distance: 25.3
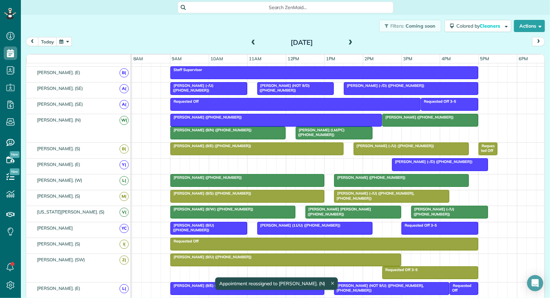
click at [406, 118] on div at bounding box center [429, 120] width 95 height 12
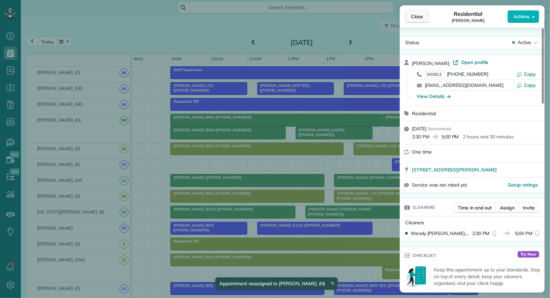
click at [419, 16] on span "Close" at bounding box center [417, 16] width 12 height 7
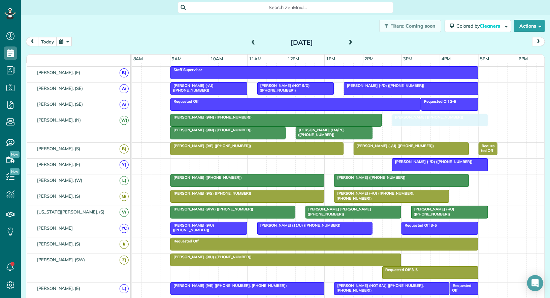
drag, startPoint x: 420, startPoint y: 117, endPoint x: 425, endPoint y: 117, distance: 5.1
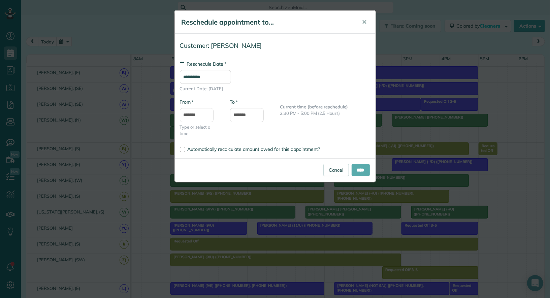
type input "**********"
click at [359, 170] on input "****" at bounding box center [360, 170] width 18 height 12
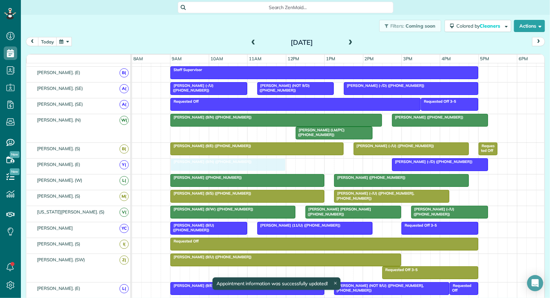
drag, startPoint x: 221, startPoint y: 130, endPoint x: 221, endPoint y: 158, distance: 28.3
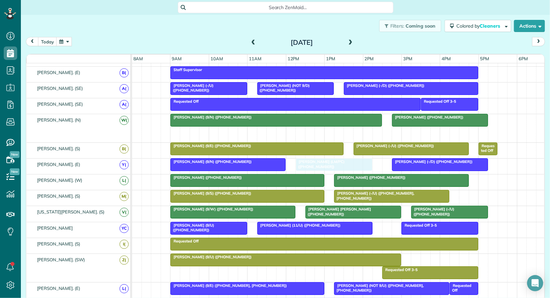
drag, startPoint x: 313, startPoint y: 131, endPoint x: 313, endPoint y: 157, distance: 26.3
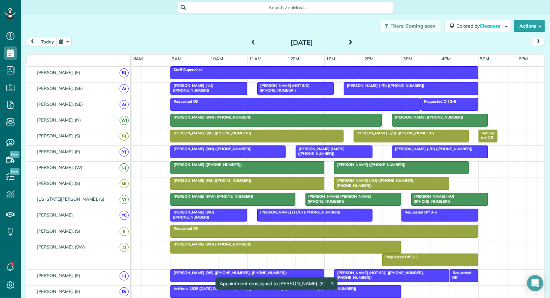
click at [413, 119] on div at bounding box center [439, 120] width 95 height 12
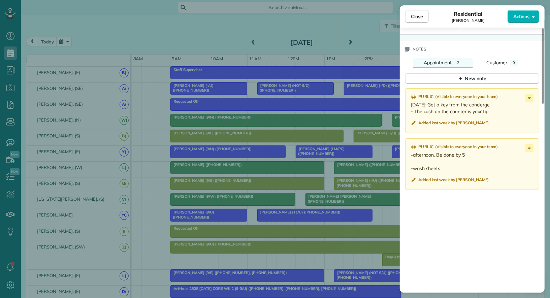
scroll to position [528, 0]
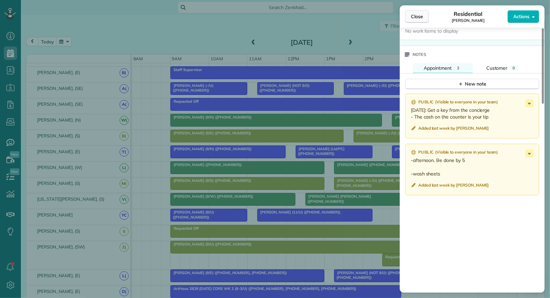
click at [416, 20] on button "Close" at bounding box center [417, 16] width 24 height 13
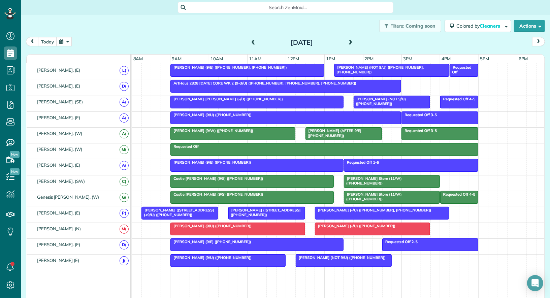
scroll to position [306, 0]
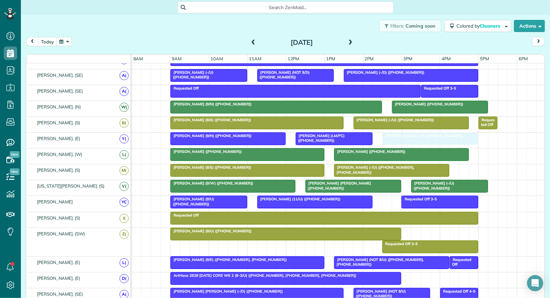
drag, startPoint x: 417, startPoint y: 131, endPoint x: 411, endPoint y: 132, distance: 5.8
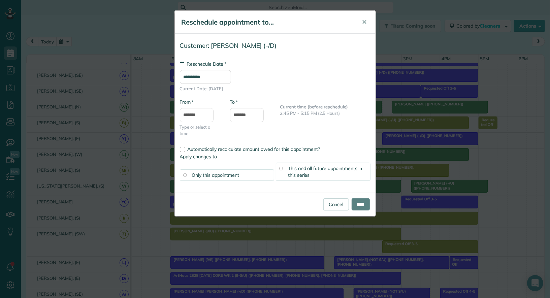
type input "**********"
click at [358, 200] on input "****" at bounding box center [360, 204] width 18 height 12
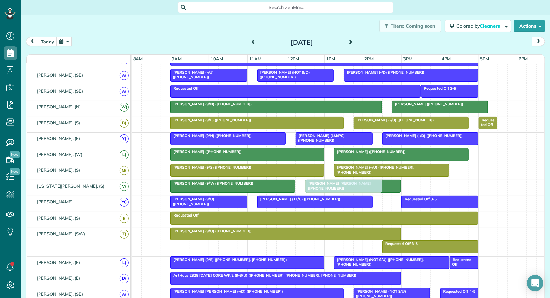
drag, startPoint x: 422, startPoint y: 181, endPoint x: 316, endPoint y: 179, distance: 106.4
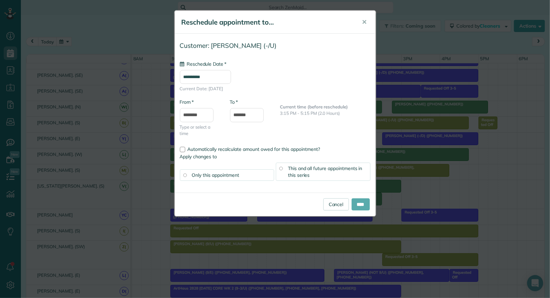
type input "**********"
click at [359, 204] on input "****" at bounding box center [360, 204] width 18 height 12
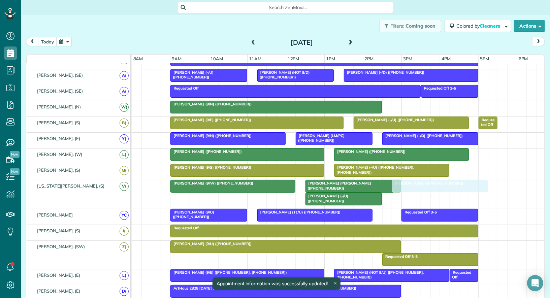
drag, startPoint x: 411, startPoint y: 100, endPoint x: 408, endPoint y: 179, distance: 79.1
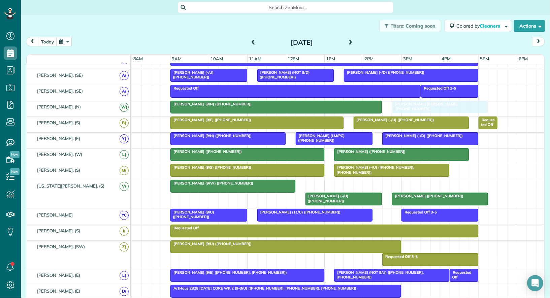
drag, startPoint x: 337, startPoint y: 183, endPoint x: 427, endPoint y: 103, distance: 121.6
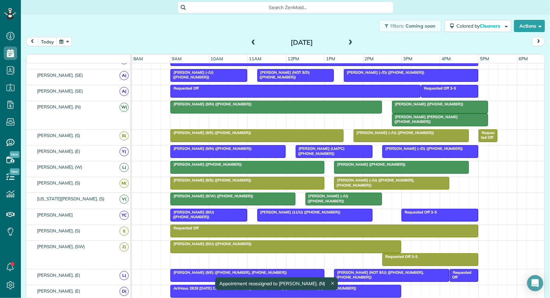
click at [427, 103] on span "Alisha Patil (+15133759595)" at bounding box center [427, 104] width 72 height 5
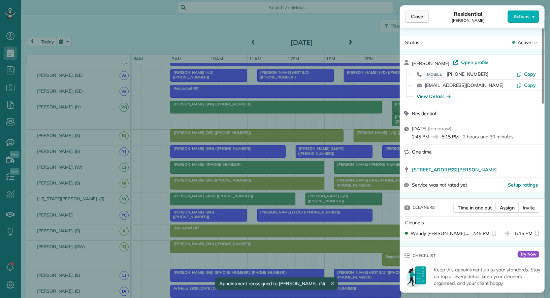
click at [417, 16] on span "Close" at bounding box center [417, 16] width 12 height 7
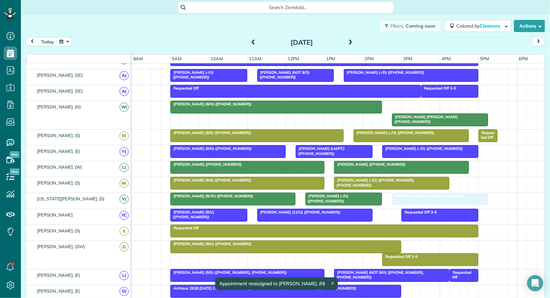
drag, startPoint x: 417, startPoint y: 103, endPoint x: 414, endPoint y: 190, distance: 86.6
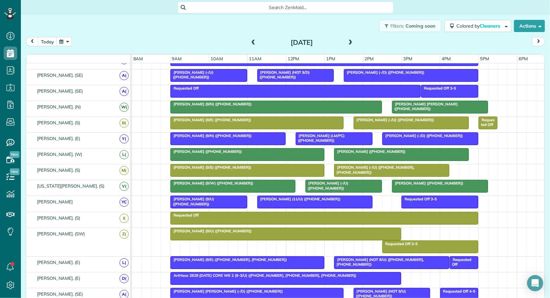
click at [418, 103] on span "Rocio Madera Holgado (+16123854780)" at bounding box center [424, 106] width 66 height 9
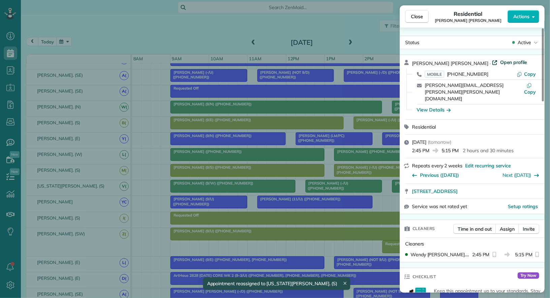
click at [500, 61] on span "Open profile" at bounding box center [513, 62] width 27 height 7
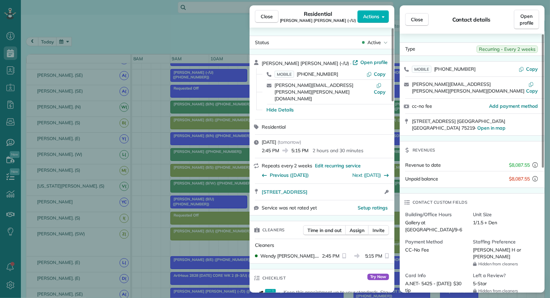
click at [260, 9] on div "Close Residential Rocio Madera Holgado (-/U) Actions" at bounding box center [321, 16] width 145 height 22
click at [262, 16] on span "Close" at bounding box center [267, 16] width 12 height 7
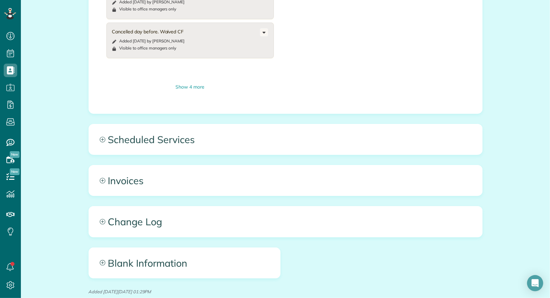
scroll to position [447, 0]
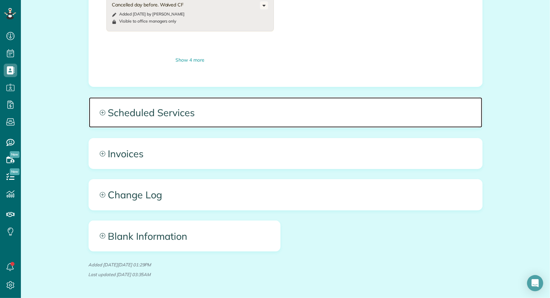
click at [245, 97] on span "Scheduled Services" at bounding box center [285, 112] width 393 height 30
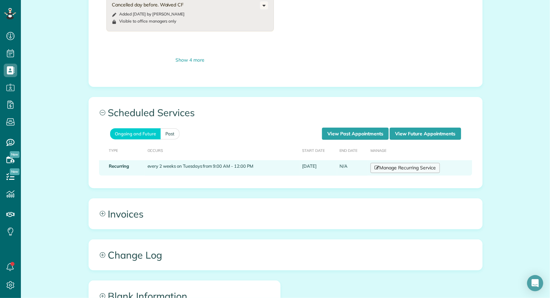
click at [400, 163] on link "Manage Recurring Service" at bounding box center [404, 168] width 69 height 10
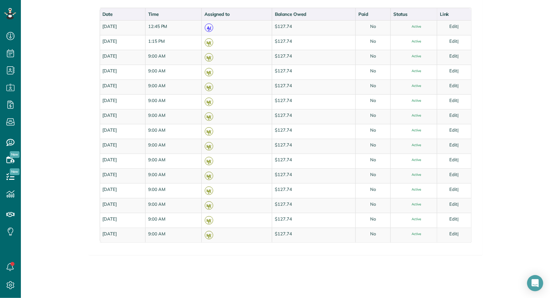
scroll to position [357, 0]
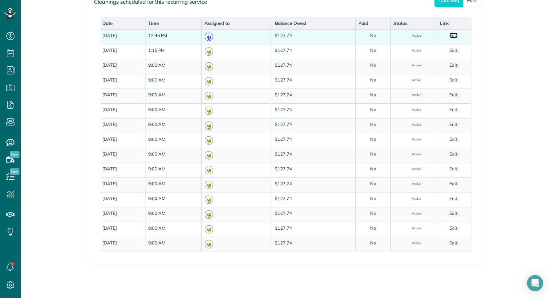
click at [457, 34] on link "Edit" at bounding box center [453, 35] width 8 height 5
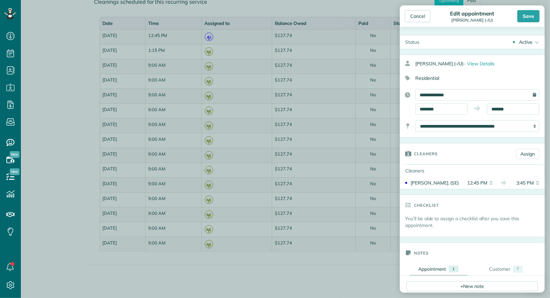
click at [524, 40] on div "Active" at bounding box center [525, 42] width 13 height 7
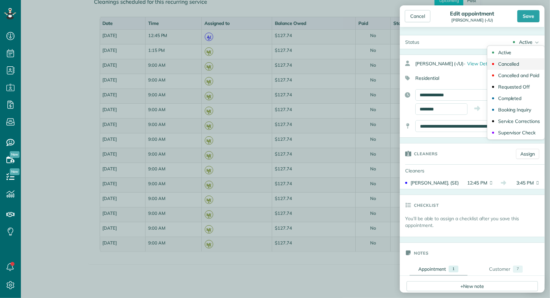
click at [519, 64] on div "Cancelled" at bounding box center [508, 64] width 21 height 5
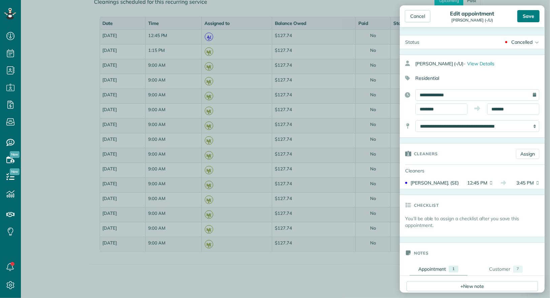
click at [524, 20] on div "Save" at bounding box center [528, 16] width 22 height 12
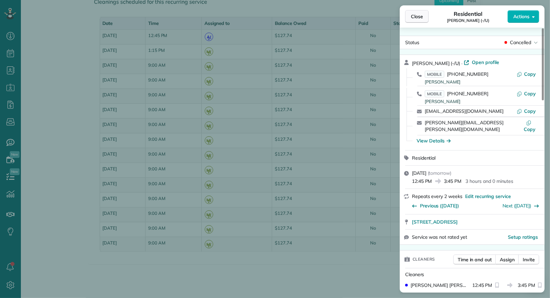
click at [416, 18] on span "Close" at bounding box center [417, 16] width 12 height 7
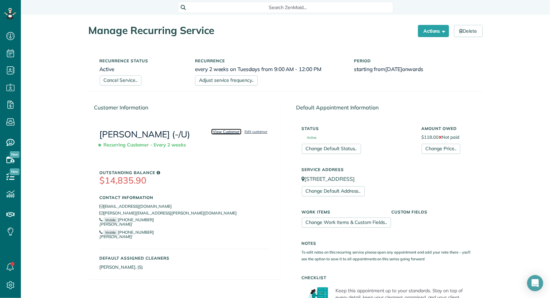
click at [224, 132] on link "View Customer" at bounding box center [226, 132] width 31 height 6
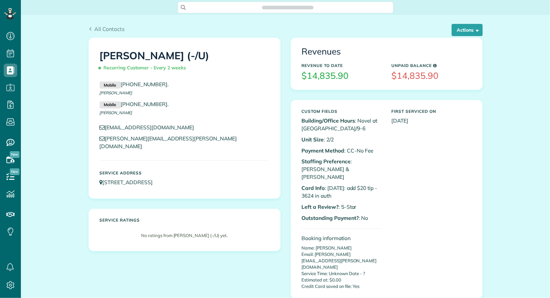
scroll to position [298, 21]
click at [466, 29] on button "Actions" at bounding box center [466, 30] width 31 height 12
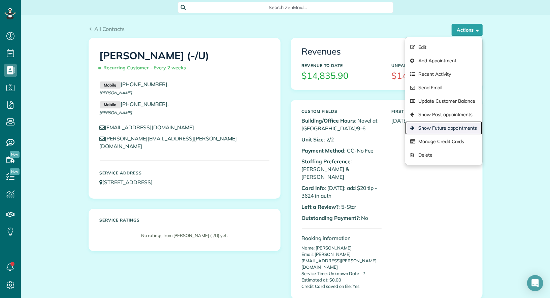
click at [460, 132] on link "Show Future appointments" at bounding box center [443, 127] width 77 height 13
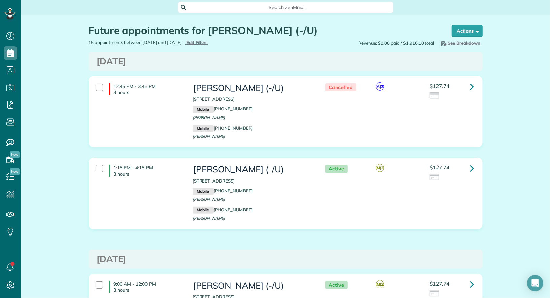
scroll to position [3, 3]
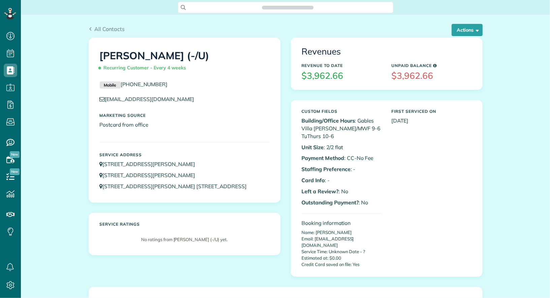
scroll to position [3, 3]
click at [470, 33] on button "Actions" at bounding box center [466, 30] width 31 height 12
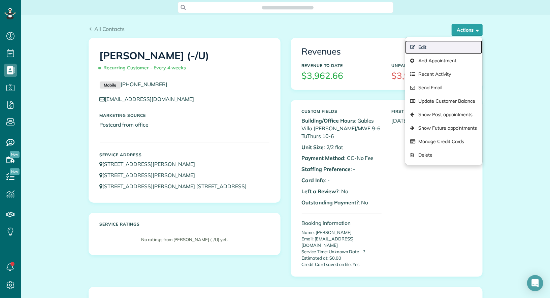
click at [463, 45] on link "Edit" at bounding box center [443, 46] width 77 height 13
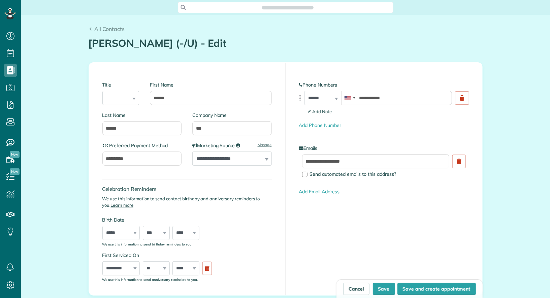
type input "**********"
click at [197, 127] on input "***" at bounding box center [231, 128] width 79 height 14
type input "****"
click at [381, 287] on button "Save" at bounding box center [384, 289] width 22 height 12
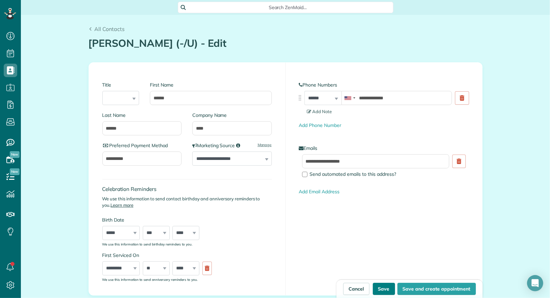
type input "**********"
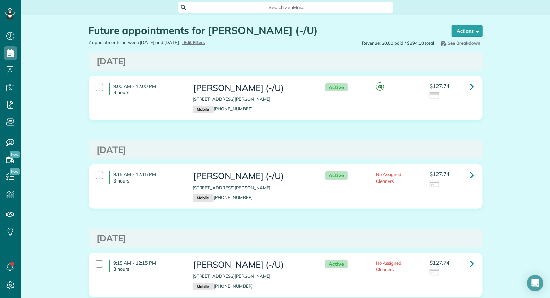
scroll to position [3, 3]
click at [473, 88] on icon at bounding box center [472, 86] width 4 height 12
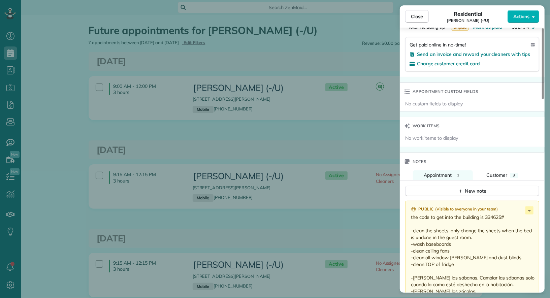
scroll to position [456, 0]
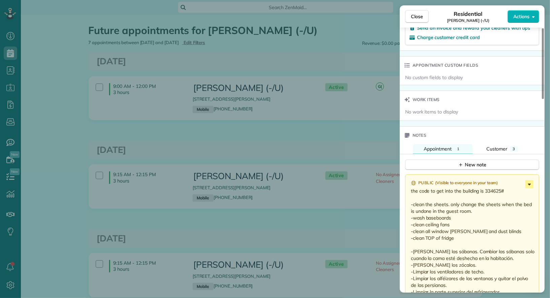
click at [530, 180] on icon at bounding box center [529, 184] width 8 height 8
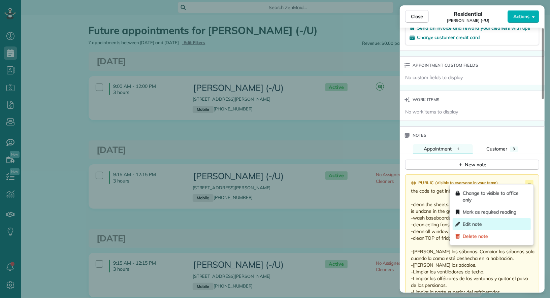
click at [501, 224] on div "Edit note" at bounding box center [491, 224] width 78 height 12
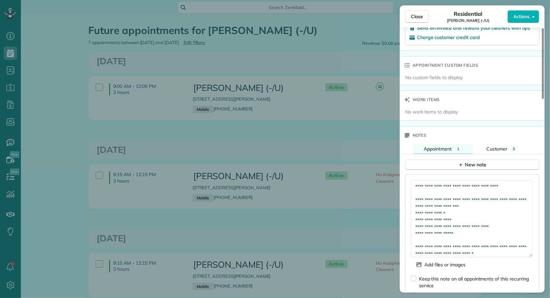
drag, startPoint x: 530, startPoint y: 193, endPoint x: 529, endPoint y: 251, distance: 57.6
click at [529, 251] on textarea "**********" at bounding box center [472, 218] width 122 height 77
click at [507, 275] on div "Keep this note on all appointments of this recurring service" at bounding box center [476, 281] width 114 height 13
click at [514, 182] on textarea "**********" at bounding box center [472, 218] width 122 height 76
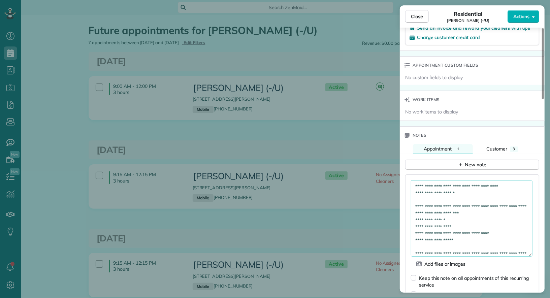
paste textarea "*******"
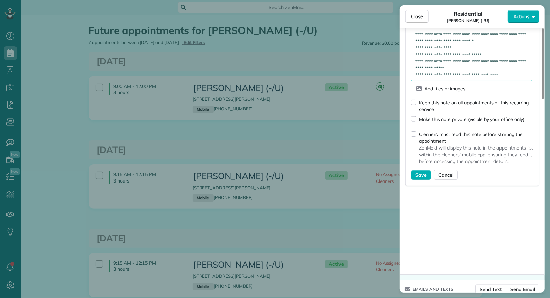
scroll to position [635, 0]
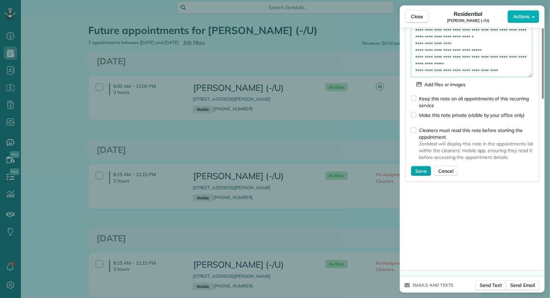
type textarea "**********"
click at [420, 168] on span "Save" at bounding box center [420, 171] width 11 height 7
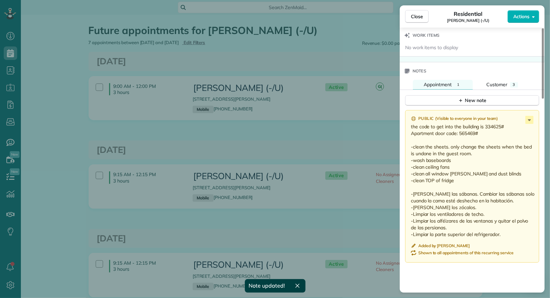
scroll to position [422, 0]
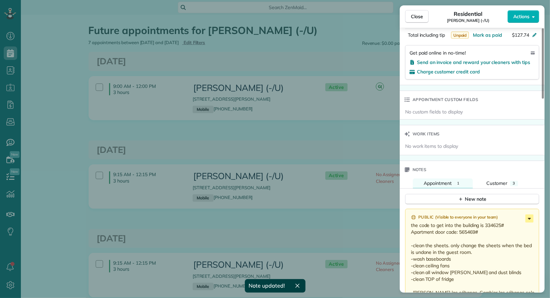
click at [529, 216] on icon at bounding box center [529, 218] width 8 height 8
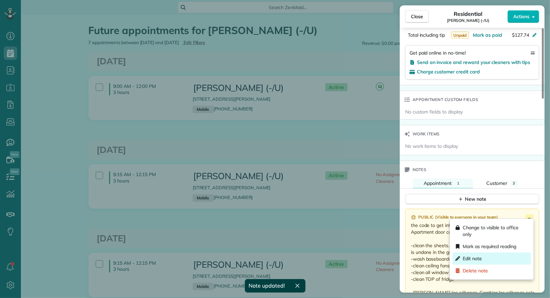
click at [507, 255] on div "Edit note" at bounding box center [491, 258] width 78 height 12
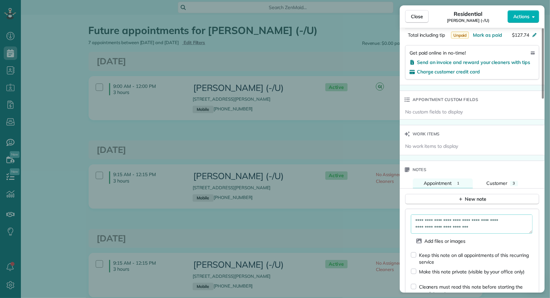
click at [414, 218] on textarea "**********" at bounding box center [472, 223] width 122 height 19
type textarea "**********"
click at [425, 256] on div "Keep this note on all appointments of this recurring service" at bounding box center [476, 258] width 114 height 13
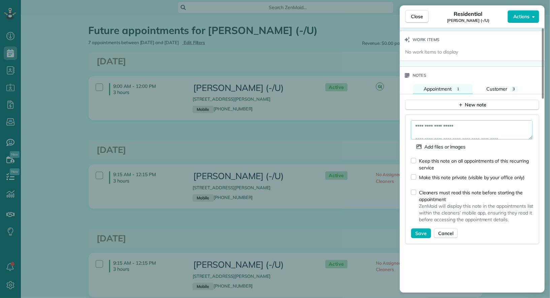
scroll to position [683, 0]
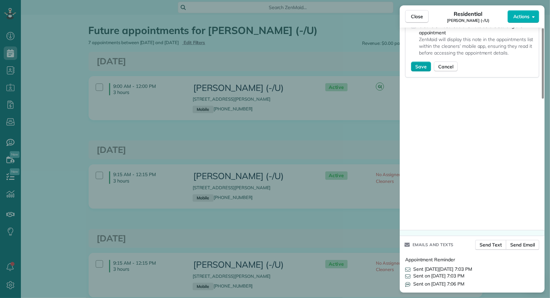
click at [422, 65] on span "Save" at bounding box center [420, 66] width 11 height 7
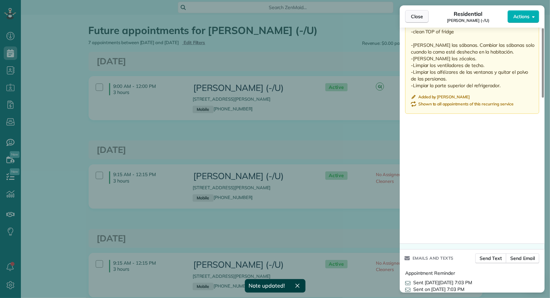
click at [417, 20] on button "Close" at bounding box center [417, 16] width 24 height 13
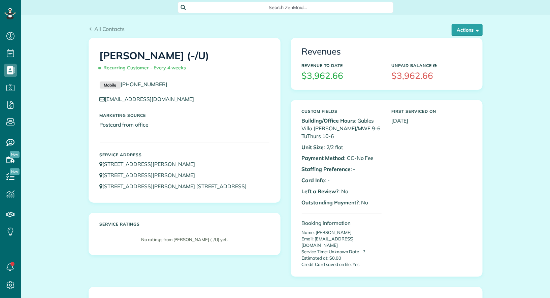
scroll to position [3, 3]
click at [465, 34] on button "Actions" at bounding box center [466, 30] width 31 height 12
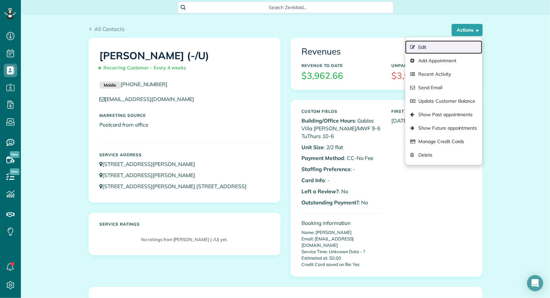
click at [457, 45] on link "Edit" at bounding box center [443, 46] width 77 height 13
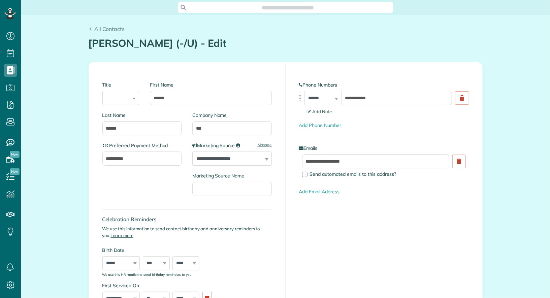
type input "**********"
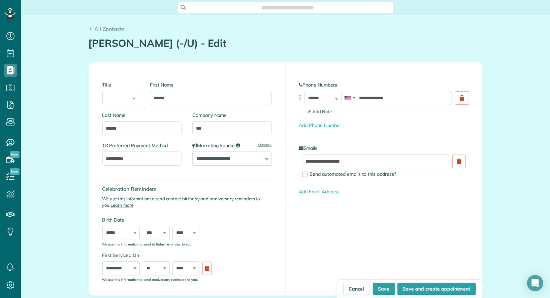
scroll to position [3, 3]
click at [197, 129] on input "***" at bounding box center [231, 128] width 79 height 14
type input "****"
click at [386, 292] on button "Save" at bounding box center [384, 289] width 22 height 12
type input "**********"
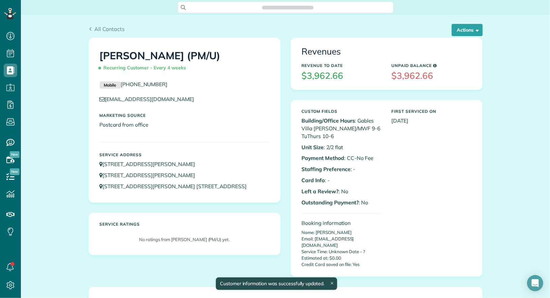
scroll to position [3, 3]
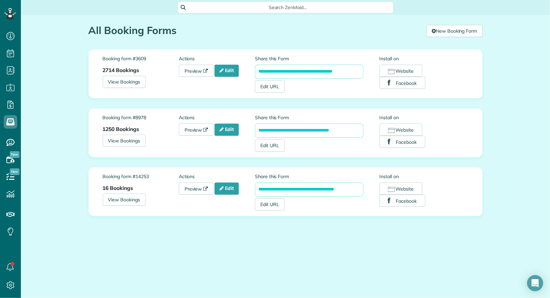
scroll to position [3, 3]
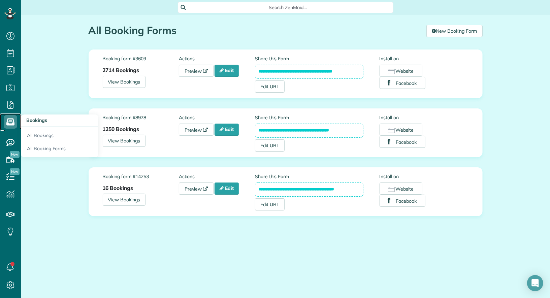
click at [9, 122] on use at bounding box center [10, 121] width 8 height 7
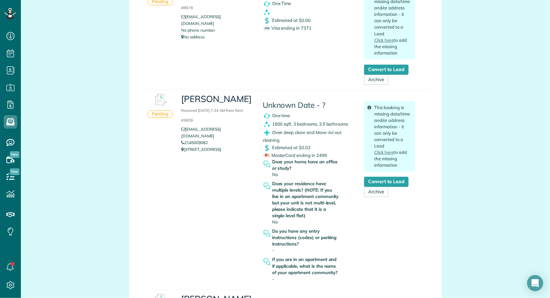
scroll to position [148, 0]
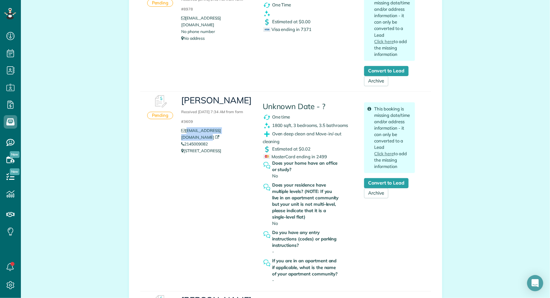
drag, startPoint x: 242, startPoint y: 131, endPoint x: 186, endPoint y: 130, distance: 55.9
click at [186, 130] on li "[EMAIL_ADDRESS][DOMAIN_NAME]" at bounding box center [216, 133] width 71 height 13
copy link "[EMAIL_ADDRESS][DOMAIN_NAME]"
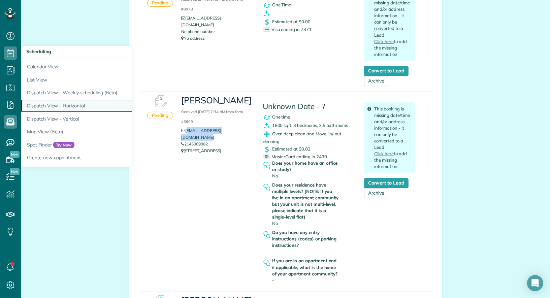
click at [64, 104] on link "Dispatch View - Horizontal" at bounding box center [105, 105] width 168 height 13
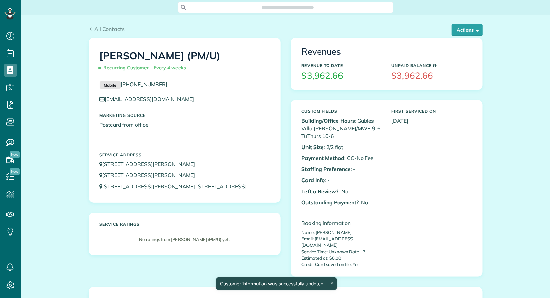
scroll to position [3, 3]
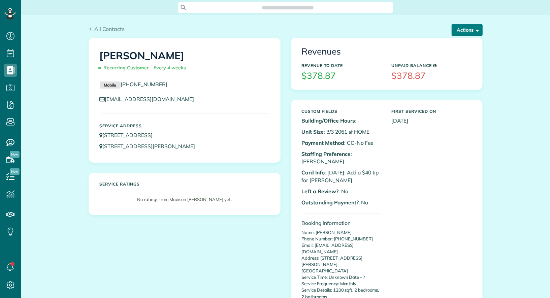
scroll to position [3, 3]
click at [472, 29] on button "Actions" at bounding box center [466, 30] width 31 height 12
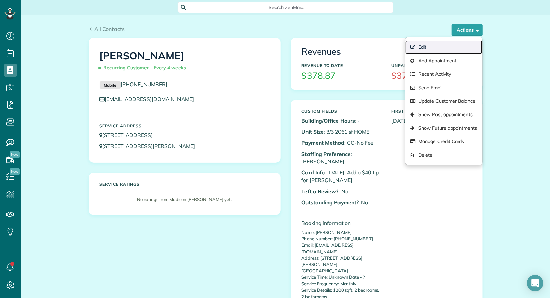
click at [461, 44] on link "Edit" at bounding box center [443, 46] width 77 height 13
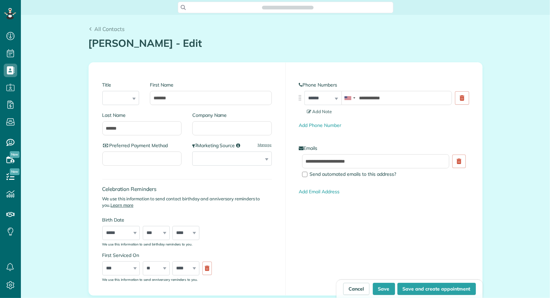
type input "**********"
click at [241, 130] on input "Company Name" at bounding box center [231, 128] width 79 height 14
type input "***"
click at [388, 294] on button "Save" at bounding box center [384, 289] width 22 height 12
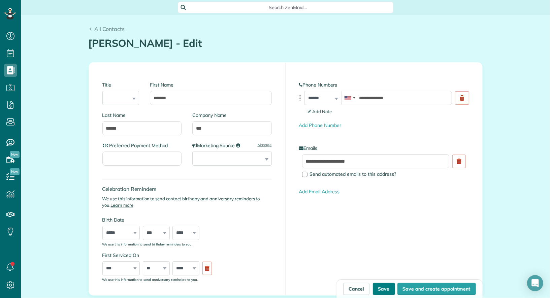
type input "**********"
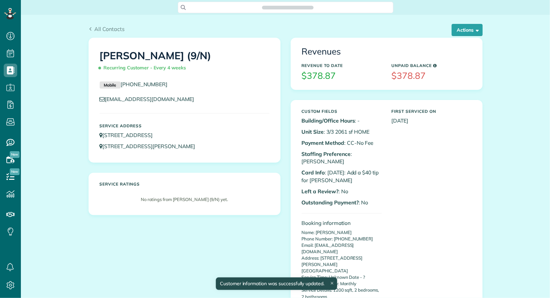
scroll to position [3, 3]
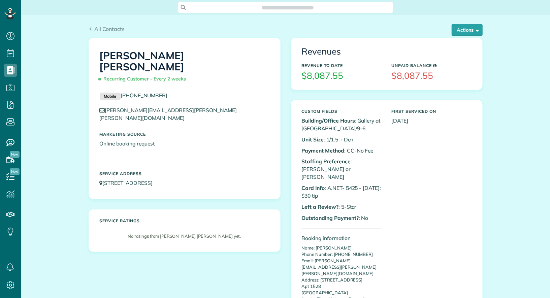
scroll to position [3, 3]
click at [468, 34] on button "Actions" at bounding box center [466, 30] width 31 height 12
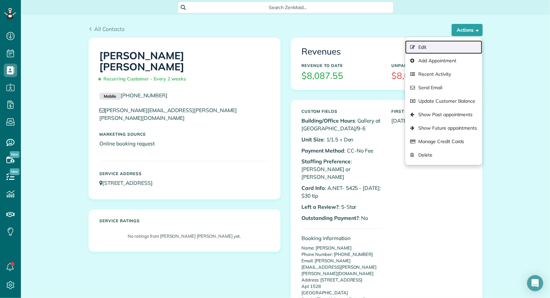
click at [461, 43] on link "Edit" at bounding box center [443, 46] width 77 height 13
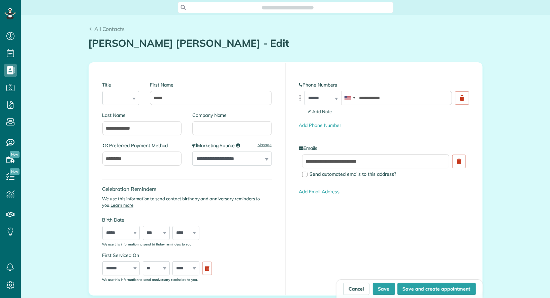
type input "**********"
click at [217, 127] on input "Company Name" at bounding box center [231, 128] width 79 height 14
type input "***"
click at [384, 291] on button "Save" at bounding box center [384, 289] width 22 height 12
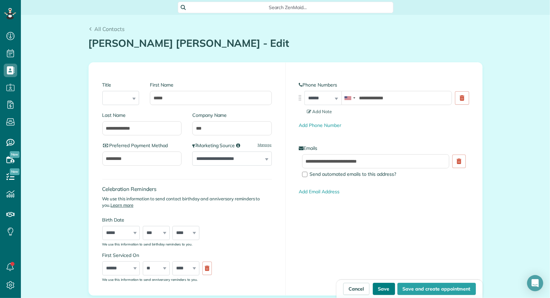
type input "**********"
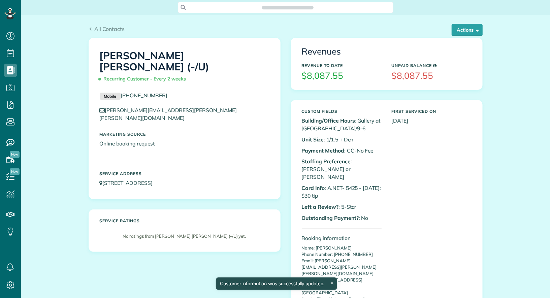
scroll to position [298, 21]
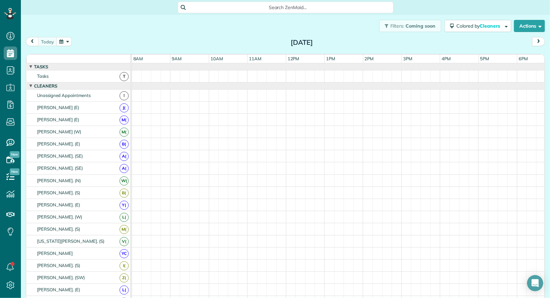
scroll to position [3, 3]
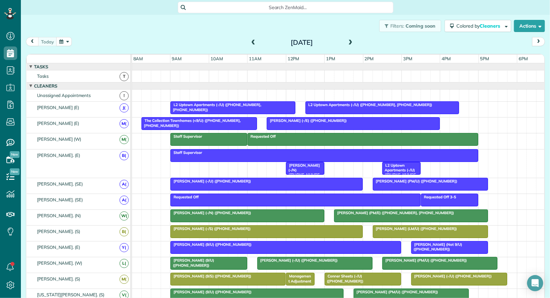
click at [347, 44] on span at bounding box center [350, 43] width 7 height 6
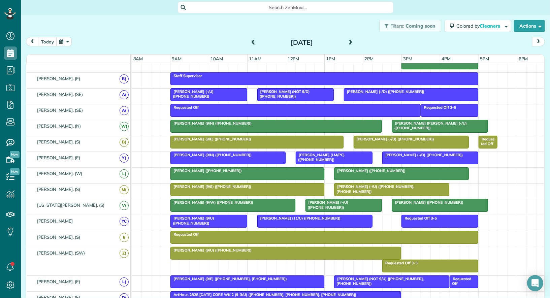
scroll to position [0, 0]
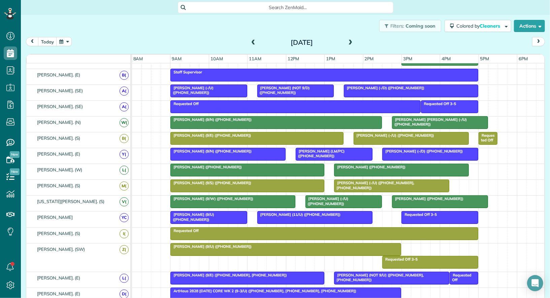
click at [411, 197] on span "Alisha Patil (+15133759595)" at bounding box center [427, 198] width 72 height 5
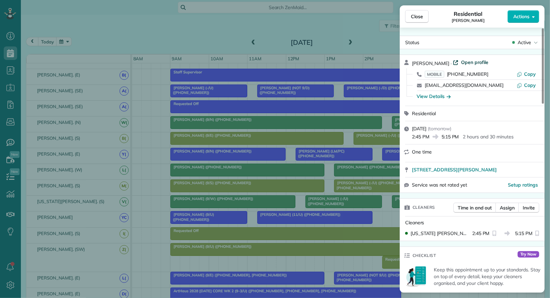
click at [472, 62] on span "Open profile" at bounding box center [474, 62] width 27 height 7
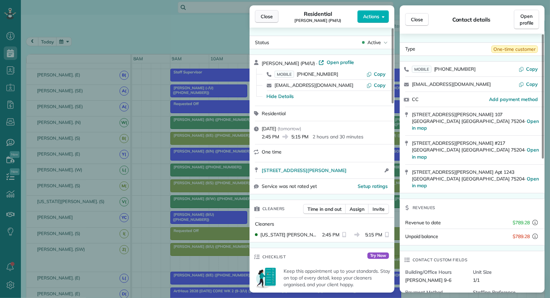
click at [268, 20] on button "Close" at bounding box center [267, 16] width 24 height 13
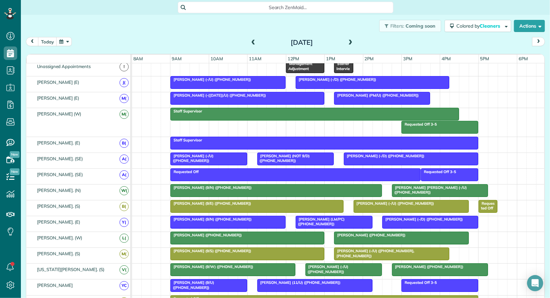
scroll to position [36, 0]
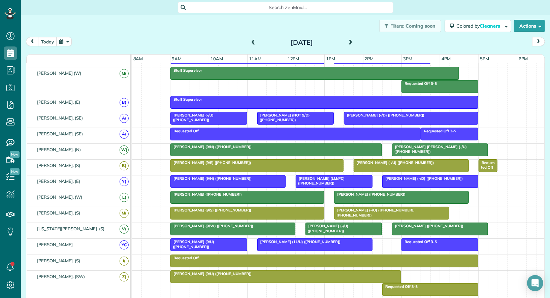
click at [397, 227] on div at bounding box center [439, 229] width 95 height 12
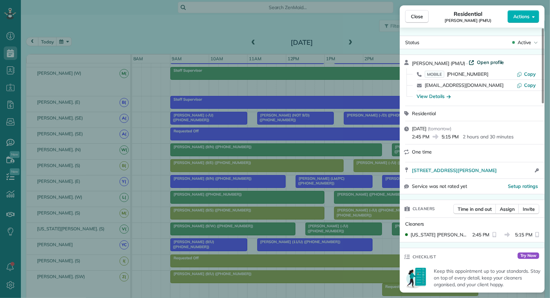
click at [482, 63] on span "Open profile" at bounding box center [490, 62] width 27 height 7
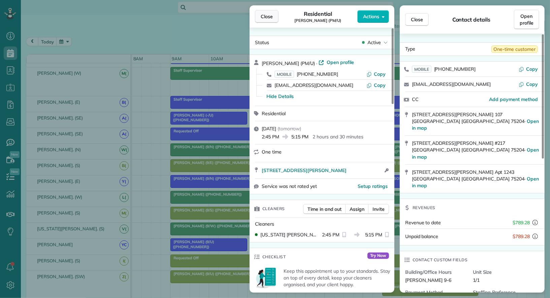
click at [268, 19] on span "Close" at bounding box center [267, 16] width 12 height 7
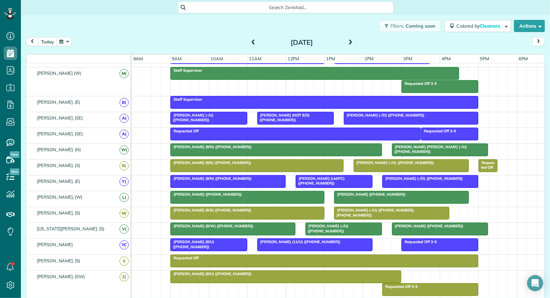
click at [351, 40] on span at bounding box center [350, 43] width 7 height 6
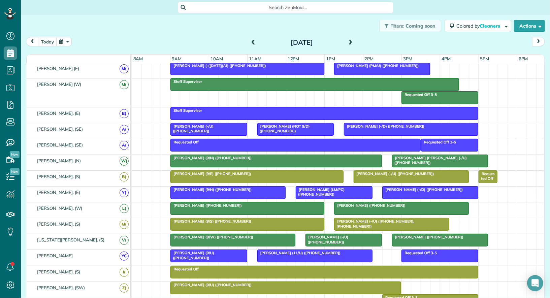
click at [351, 40] on span at bounding box center [350, 43] width 7 height 6
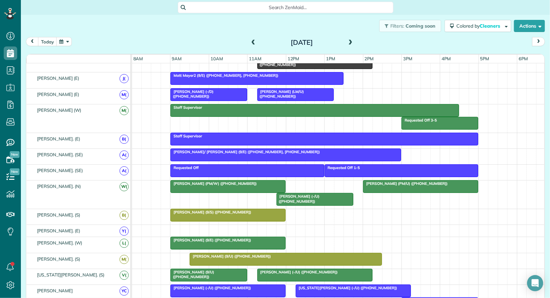
scroll to position [95, 0]
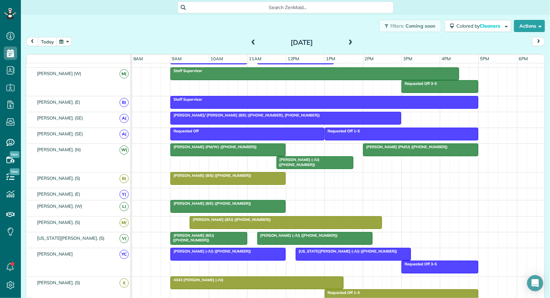
click at [250, 43] on span at bounding box center [252, 43] width 7 height 6
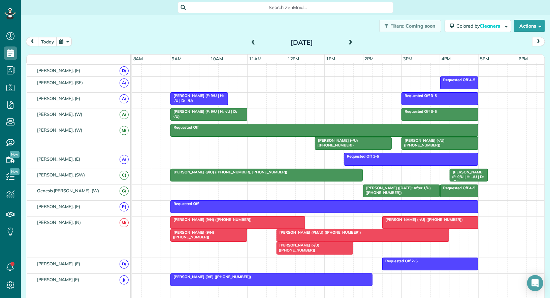
scroll to position [249, 0]
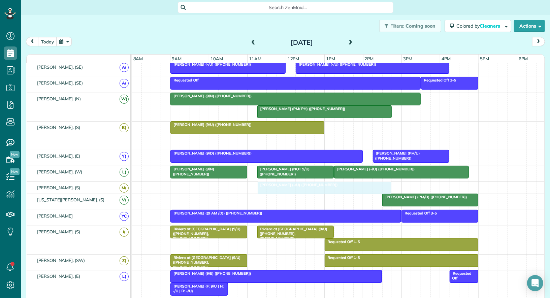
drag, startPoint x: 220, startPoint y: 135, endPoint x: 308, endPoint y: 184, distance: 100.8
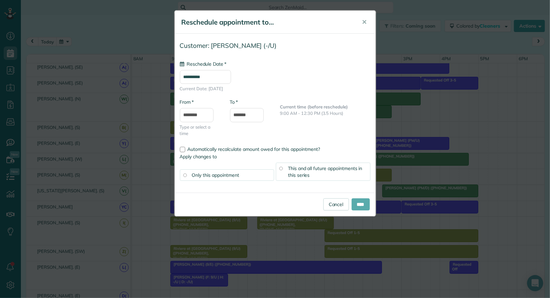
type input "**********"
click at [364, 206] on input "****" at bounding box center [360, 204] width 18 height 12
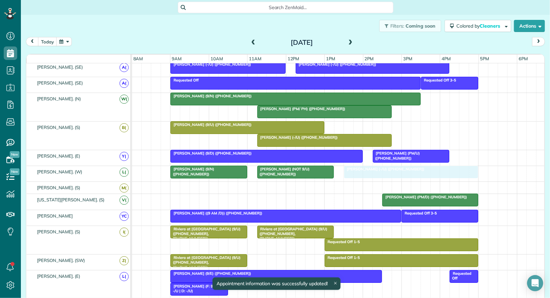
drag, startPoint x: 367, startPoint y: 170, endPoint x: 372, endPoint y: 170, distance: 5.1
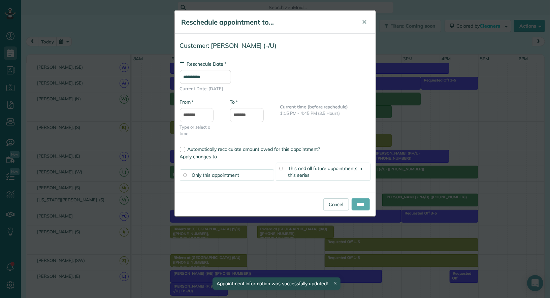
type input "**********"
click at [362, 198] on input "****" at bounding box center [360, 204] width 18 height 12
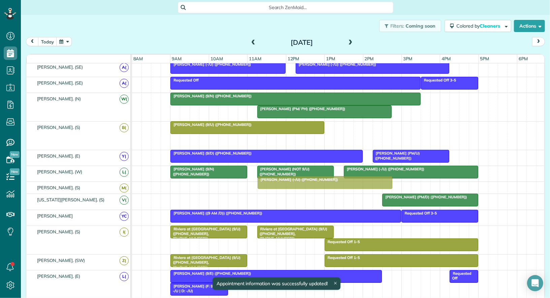
drag, startPoint x: 289, startPoint y: 137, endPoint x: 290, endPoint y: 181, distance: 44.1
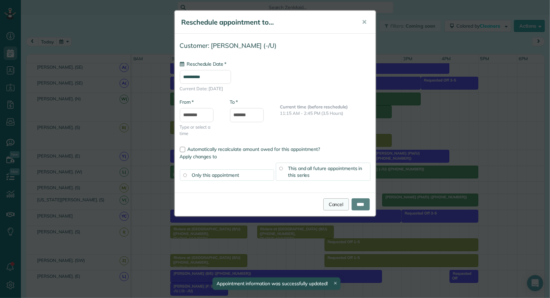
type input "**********"
click at [328, 205] on link "Cancel" at bounding box center [336, 204] width 26 height 12
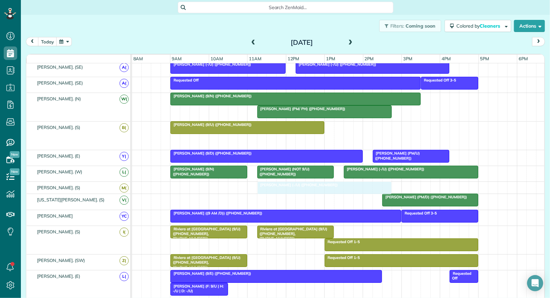
drag, startPoint x: 294, startPoint y: 139, endPoint x: 293, endPoint y: 181, distance: 42.1
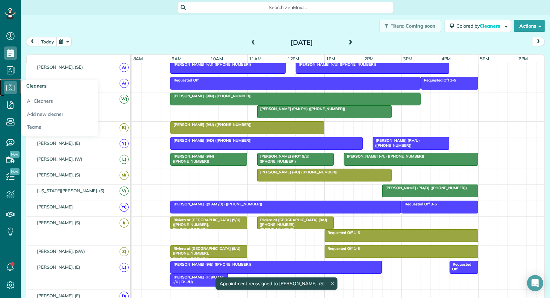
click at [8, 90] on icon at bounding box center [10, 87] width 13 height 13
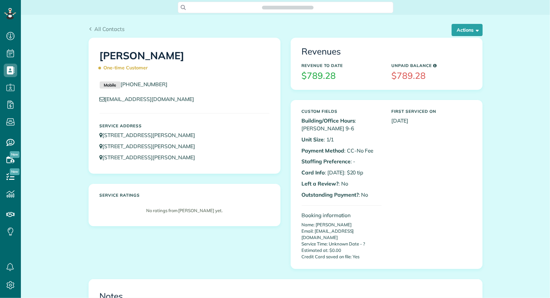
scroll to position [3, 3]
click at [462, 27] on button "Actions" at bounding box center [466, 30] width 31 height 12
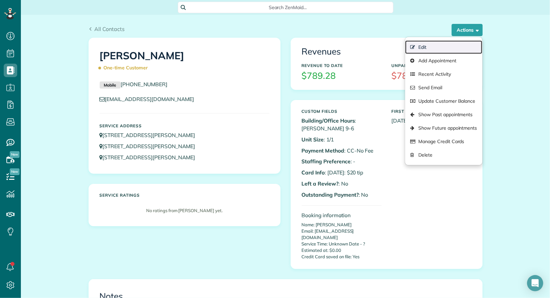
click at [451, 44] on link "Edit" at bounding box center [443, 46] width 77 height 13
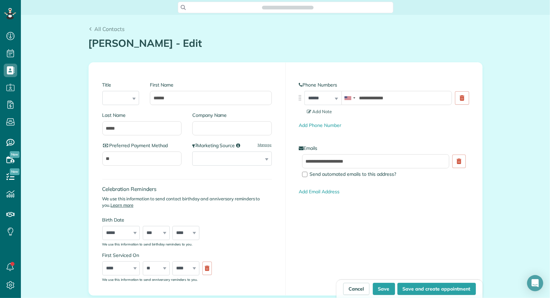
scroll to position [3, 3]
click at [202, 124] on input "Company Name" at bounding box center [231, 128] width 79 height 14
type input "*"
type input "****"
click at [386, 292] on button "Save" at bounding box center [384, 289] width 22 height 12
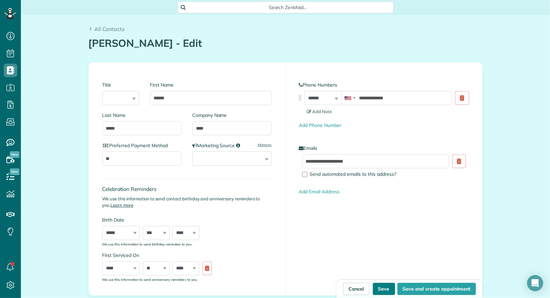
type input "**********"
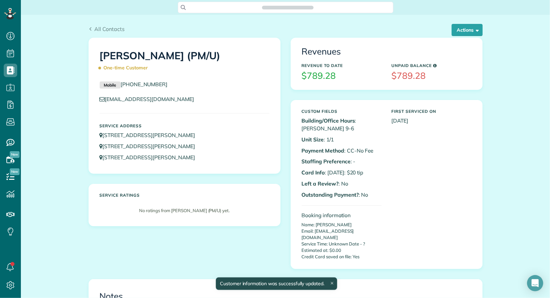
scroll to position [3, 3]
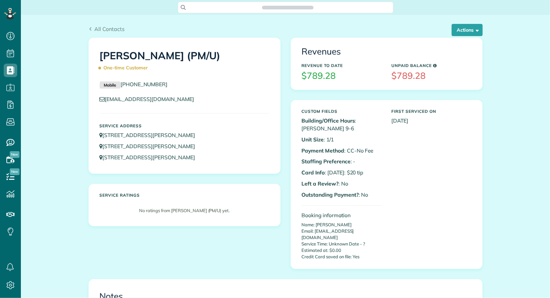
scroll to position [3, 3]
click at [467, 29] on button "Actions" at bounding box center [466, 30] width 31 height 12
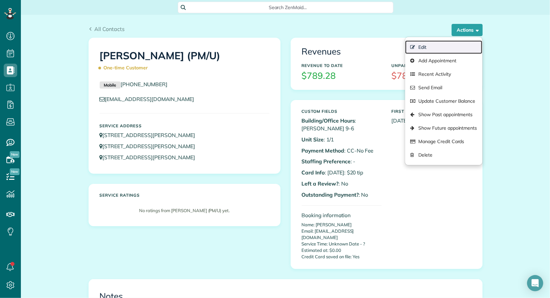
click at [450, 51] on link "Edit" at bounding box center [443, 46] width 77 height 13
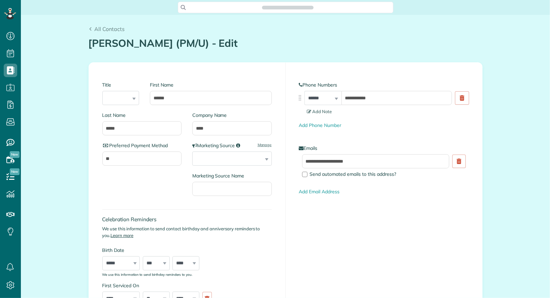
type input "**********"
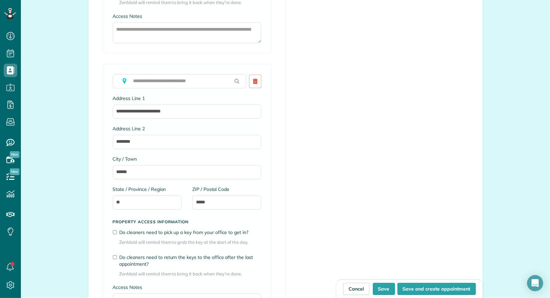
scroll to position [1081, 0]
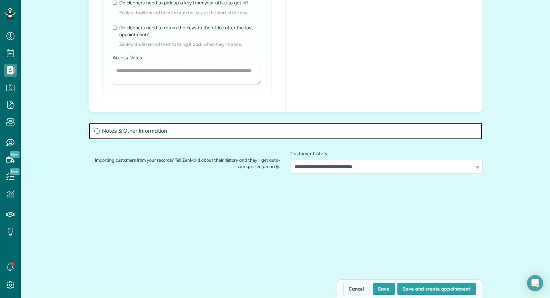
click at [176, 136] on h3 "Notes & Other Information" at bounding box center [285, 131] width 393 height 17
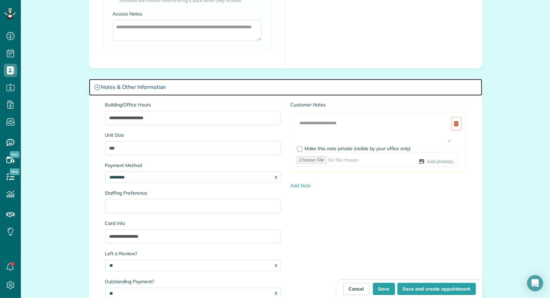
scroll to position [1148, 0]
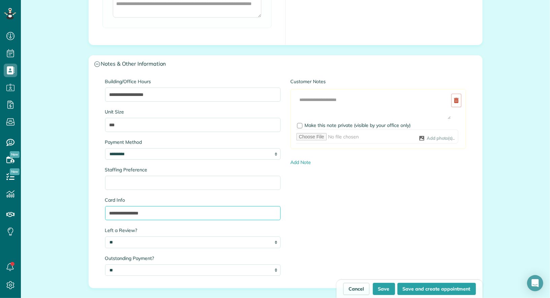
click at [121, 211] on input "**********" at bounding box center [192, 213] width 175 height 14
type input "**********"
click at [389, 289] on button "Save" at bounding box center [384, 289] width 22 height 12
type input "**********"
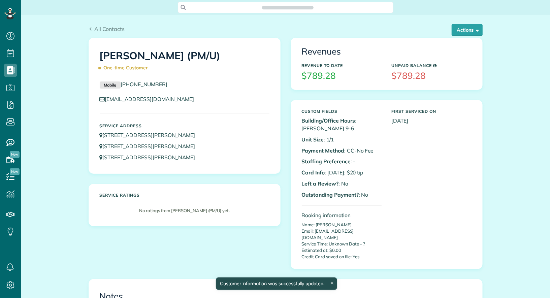
scroll to position [298, 21]
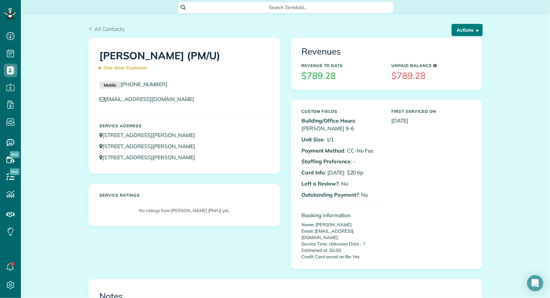
click at [472, 32] on button "Actions" at bounding box center [466, 30] width 31 height 12
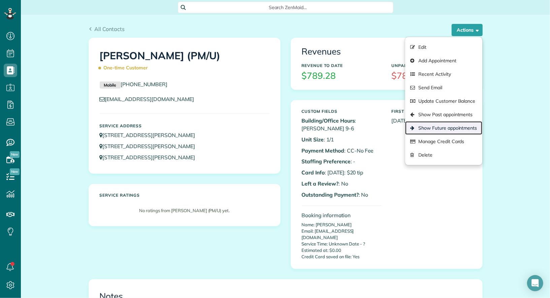
click at [448, 125] on link "Show Future appointments" at bounding box center [443, 127] width 77 height 13
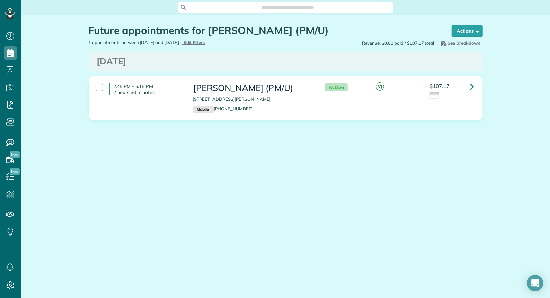
scroll to position [3, 3]
click at [474, 90] on link at bounding box center [471, 86] width 13 height 13
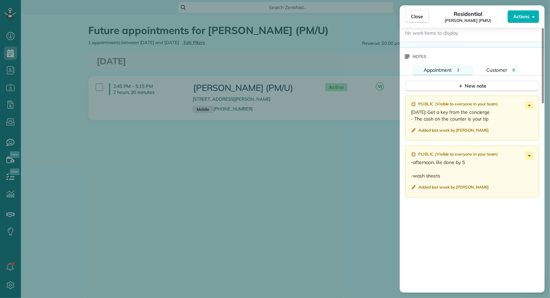
scroll to position [498, 0]
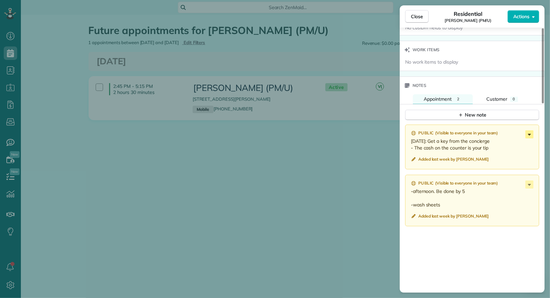
click at [527, 130] on icon at bounding box center [529, 134] width 8 height 8
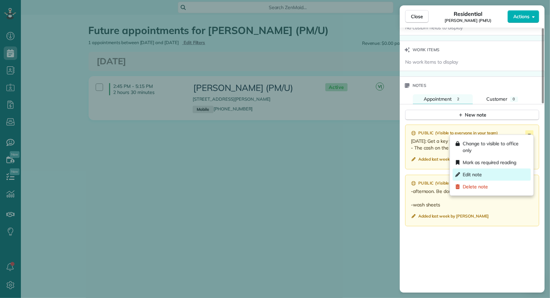
click at [505, 174] on div "Edit note" at bounding box center [491, 174] width 78 height 12
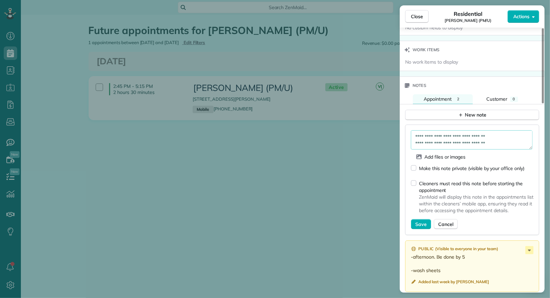
drag, startPoint x: 497, startPoint y: 139, endPoint x: 397, endPoint y: 138, distance: 100.6
click at [397, 138] on div "Close Residential [PERSON_NAME] (PM/U) Actions Status Active [PERSON_NAME] (PM/…" at bounding box center [275, 149] width 550 height 298
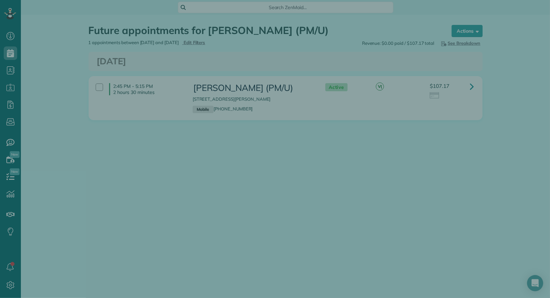
type textarea "**********"
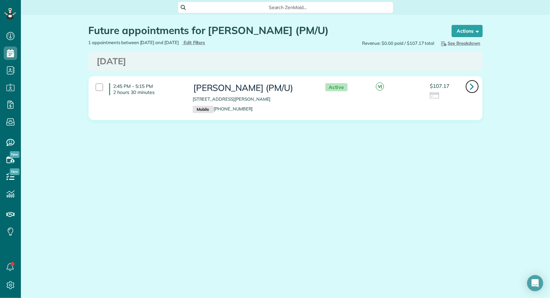
click at [472, 85] on icon at bounding box center [472, 86] width 4 height 12
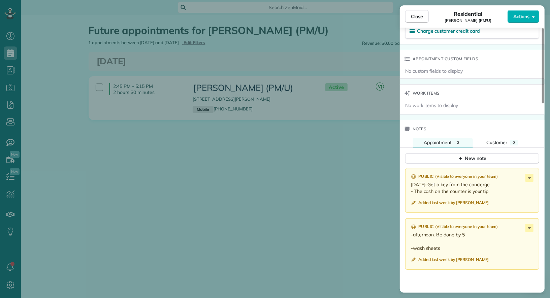
scroll to position [472, 0]
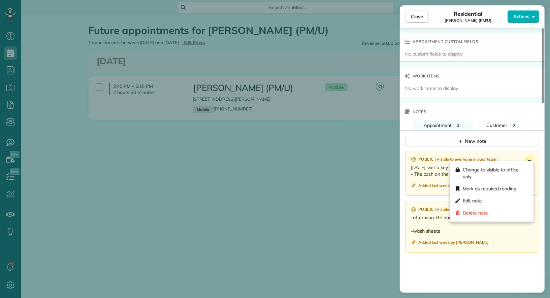
click at [531, 157] on icon at bounding box center [529, 161] width 8 height 8
click at [495, 198] on div "Edit note" at bounding box center [491, 201] width 78 height 12
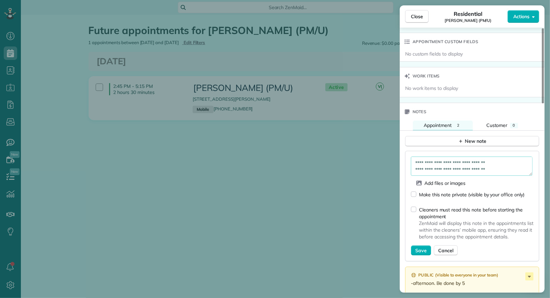
click at [500, 166] on textarea "**********" at bounding box center [472, 166] width 122 height 19
click at [424, 159] on textarea "**********" at bounding box center [472, 166] width 122 height 19
type textarea "**********"
click at [420, 247] on span "Save" at bounding box center [420, 250] width 11 height 7
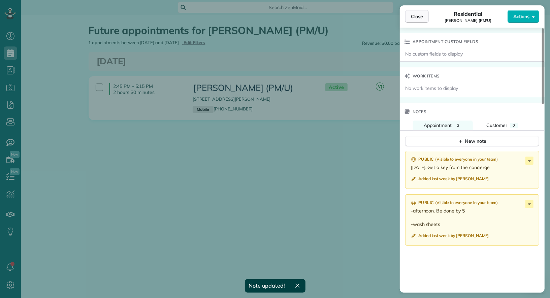
click at [415, 18] on span "Close" at bounding box center [417, 16] width 12 height 7
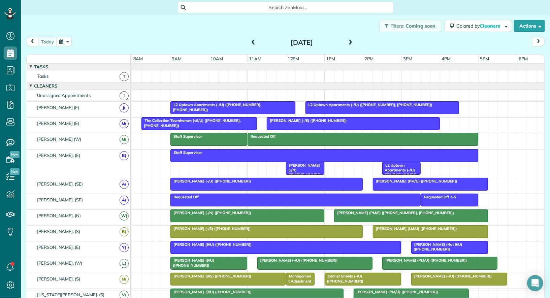
scroll to position [3, 3]
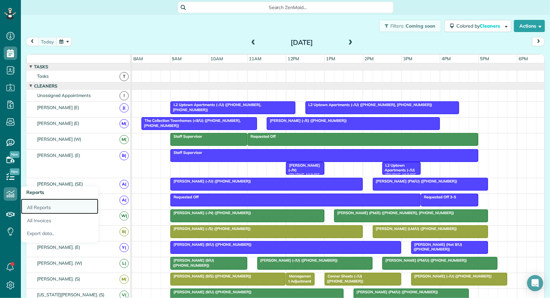
click at [36, 204] on link "All Reports" at bounding box center [59, 206] width 77 height 15
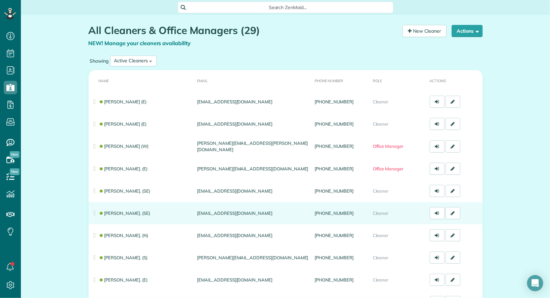
scroll to position [493, 0]
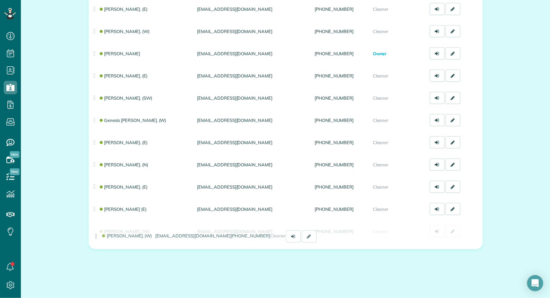
drag, startPoint x: 94, startPoint y: 51, endPoint x: 96, endPoint y: 240, distance: 188.5
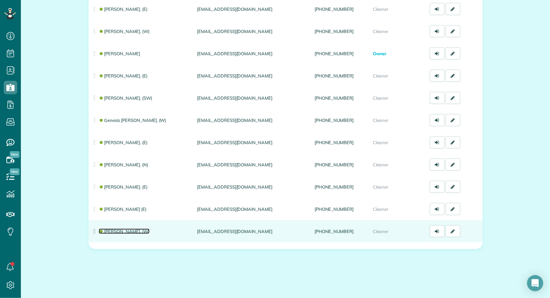
click at [120, 230] on link "[PERSON_NAME]. (W)" at bounding box center [124, 231] width 51 height 5
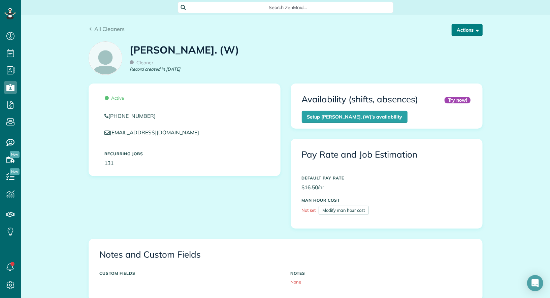
click at [472, 31] on button "Actions" at bounding box center [466, 30] width 31 height 12
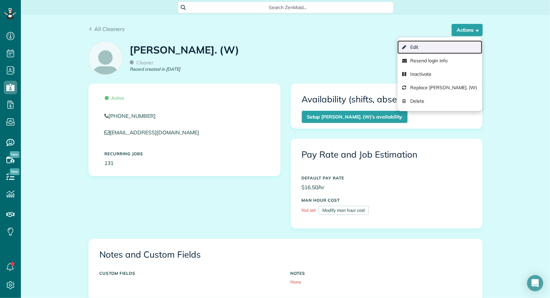
click at [463, 47] on link "Edit" at bounding box center [439, 46] width 85 height 13
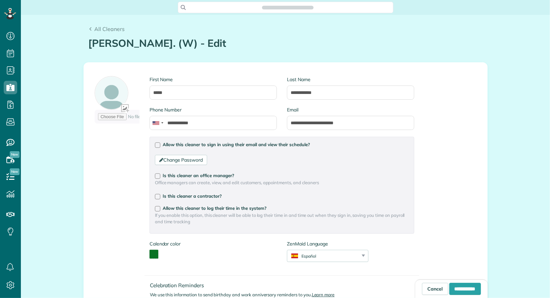
type input "**********"
click at [190, 162] on link "Change Password" at bounding box center [181, 160] width 52 height 10
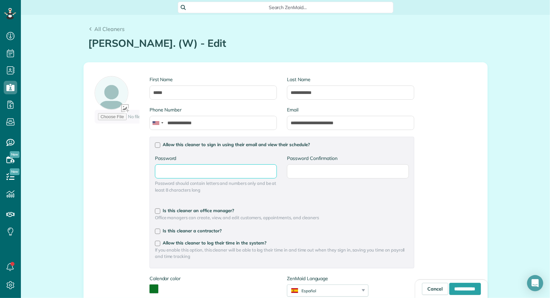
click at [184, 177] on input "Password" at bounding box center [216, 171] width 122 height 14
type input "********"
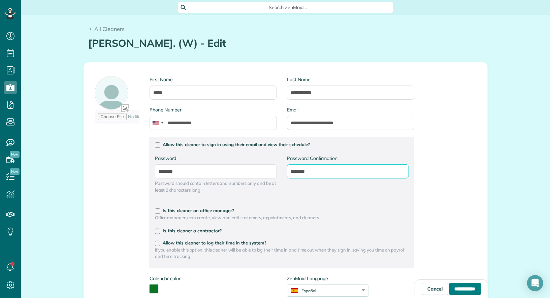
type input "********"
click at [449, 288] on input "**********" at bounding box center [465, 289] width 32 height 12
type input "**********"
type input "********"
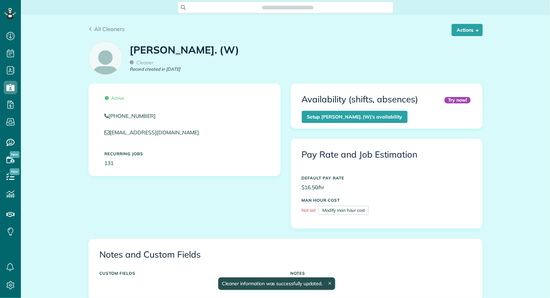
scroll to position [3, 3]
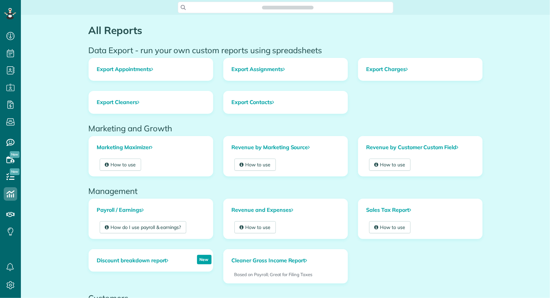
scroll to position [3, 3]
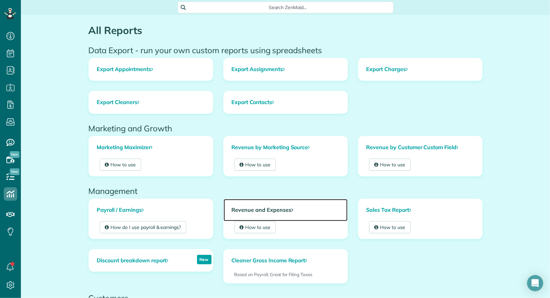
click at [259, 206] on link "Revenue and Expenses" at bounding box center [285, 210] width 124 height 22
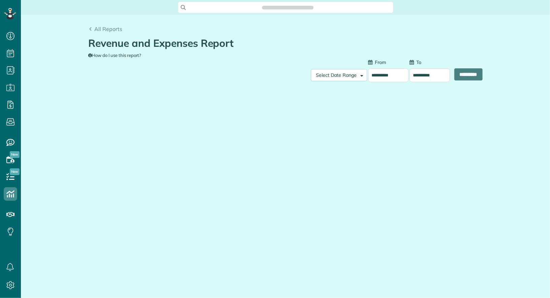
scroll to position [3, 3]
type input "**********"
click at [388, 75] on input "**********" at bounding box center [388, 75] width 40 height 14
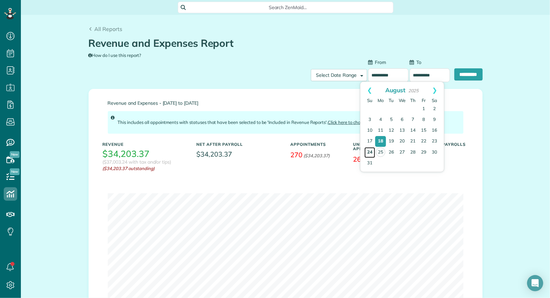
click at [366, 153] on link "24" at bounding box center [369, 152] width 11 height 11
type input "**********"
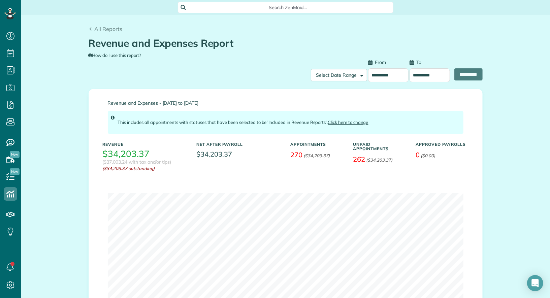
click at [429, 82] on form "**********" at bounding box center [397, 72] width 172 height 27
click at [430, 69] on input "**********" at bounding box center [429, 75] width 40 height 14
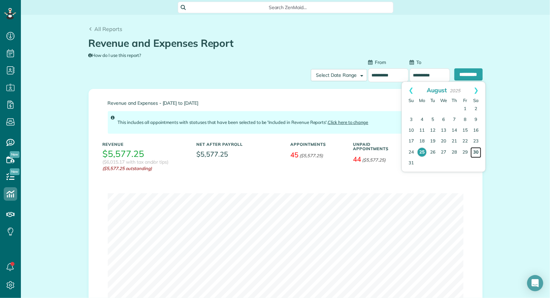
click at [476, 152] on link "30" at bounding box center [475, 152] width 11 height 11
type input "**********"
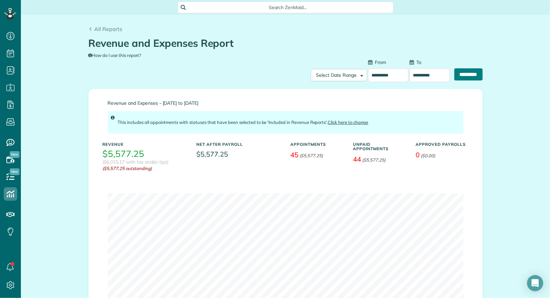
click at [471, 75] on input "**********" at bounding box center [468, 74] width 28 height 12
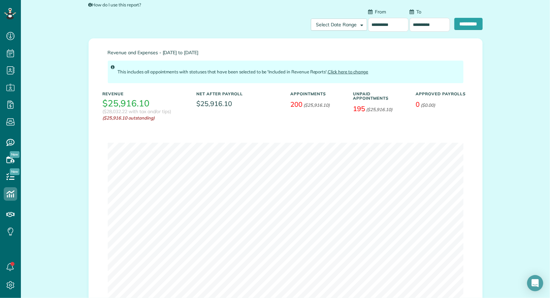
scroll to position [51, 0]
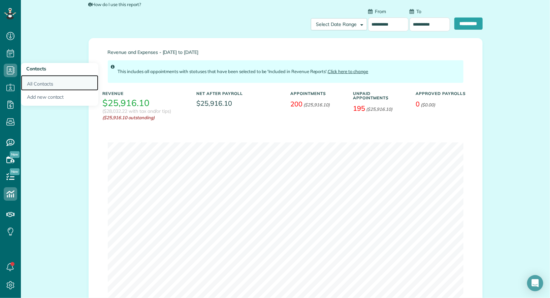
click at [38, 79] on link "All Contacts" at bounding box center [59, 82] width 77 height 15
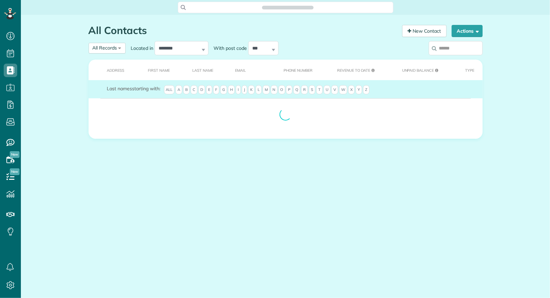
scroll to position [3, 3]
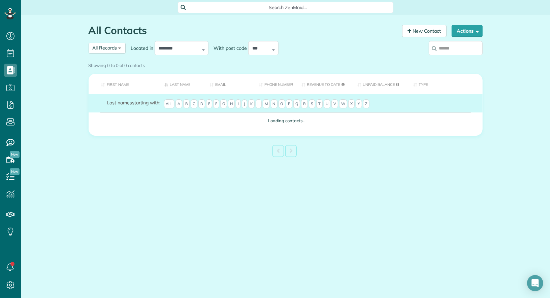
click at [460, 47] on input "search" at bounding box center [455, 48] width 54 height 14
paste input "**********"
type input "**********"
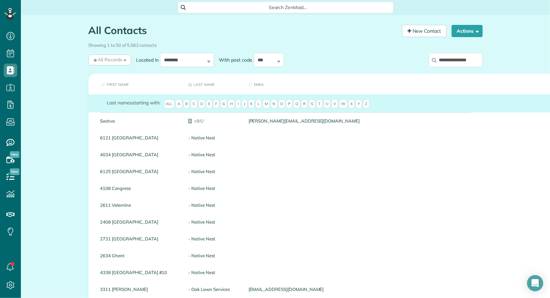
click at [477, 59] on input "**********" at bounding box center [455, 60] width 54 height 14
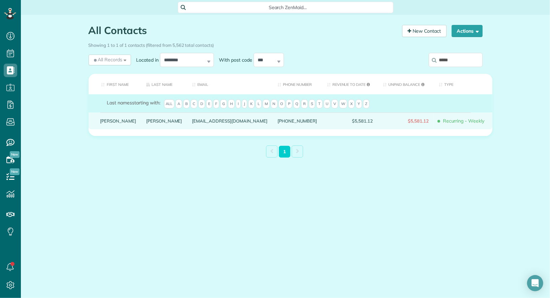
type input "*****"
click at [107, 123] on link "David" at bounding box center [118, 120] width 36 height 5
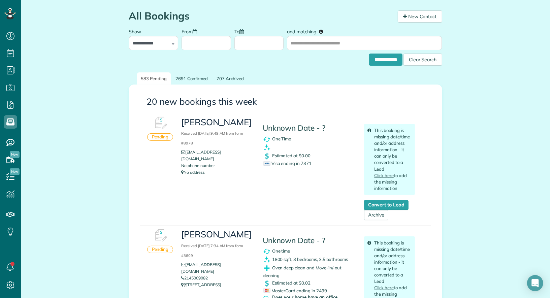
scroll to position [14, 0]
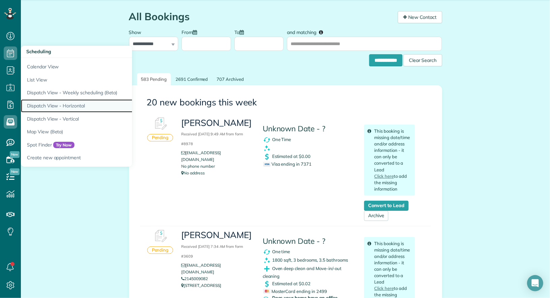
click at [59, 104] on link "Dispatch View - Horizontal" at bounding box center [105, 105] width 168 height 13
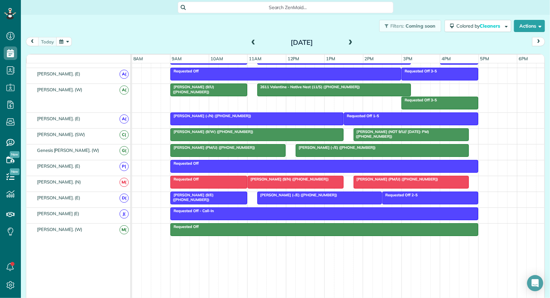
scroll to position [396, 0]
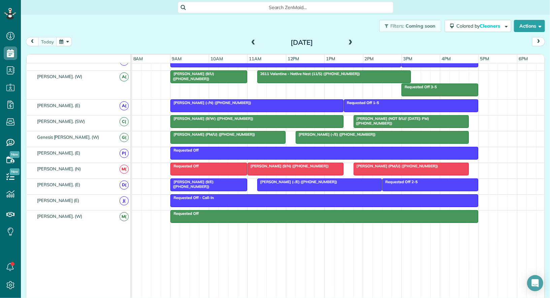
click at [213, 179] on span "[PERSON_NAME] (9/E) ([PHONE_NUMBER])" at bounding box center [191, 183] width 43 height 9
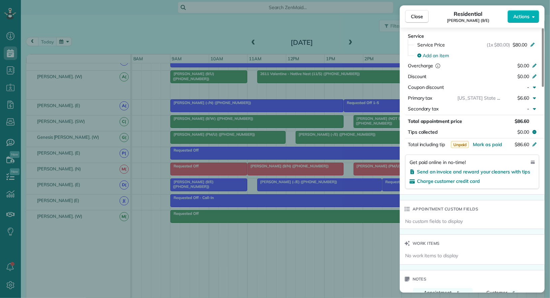
scroll to position [460, 0]
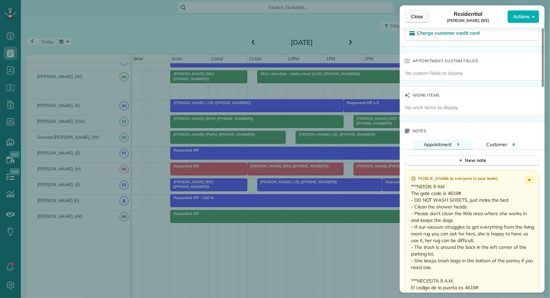
click at [418, 15] on span "Close" at bounding box center [417, 16] width 12 height 7
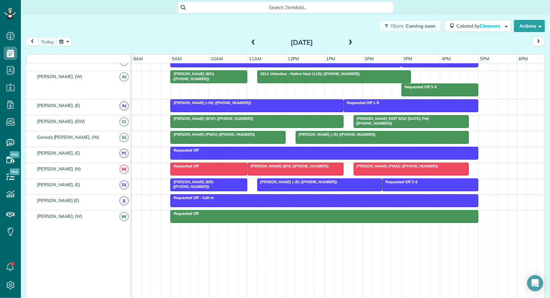
click at [308, 179] on span "[PERSON_NAME] (-/E) ([PHONE_NUMBER])" at bounding box center [297, 181] width 81 height 5
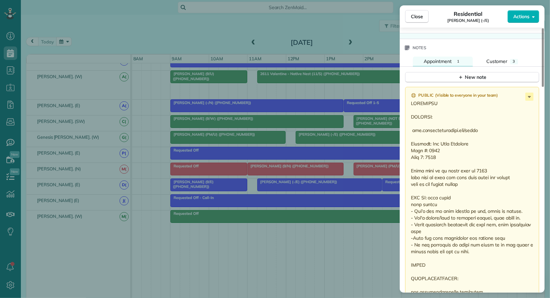
scroll to position [554, 0]
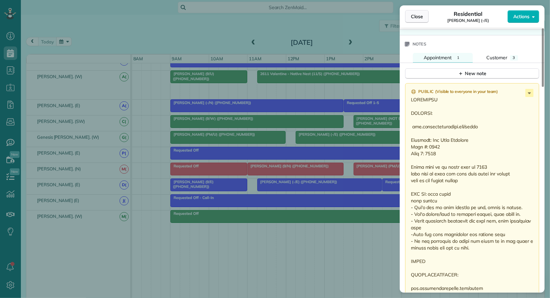
click at [417, 15] on span "Close" at bounding box center [417, 16] width 12 height 7
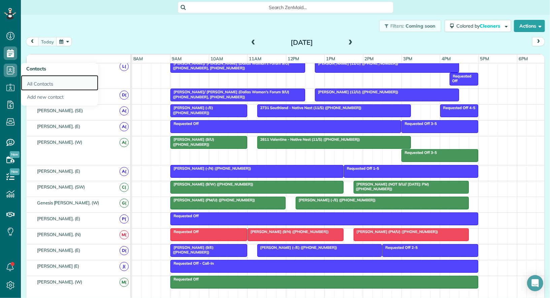
click at [32, 83] on link "All Contacts" at bounding box center [59, 82] width 77 height 15
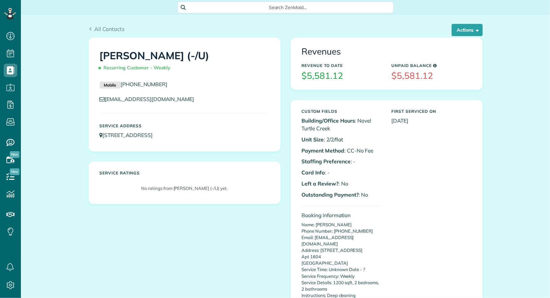
scroll to position [3, 3]
click at [473, 30] on button "Actions" at bounding box center [466, 30] width 31 height 12
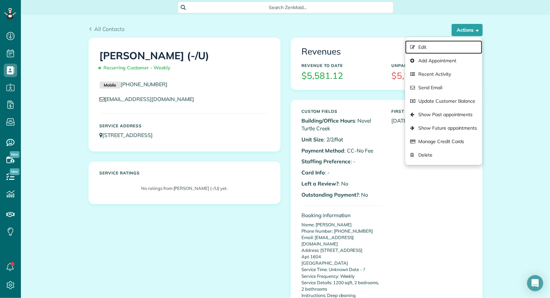
click at [459, 45] on link "Edit" at bounding box center [443, 46] width 77 height 13
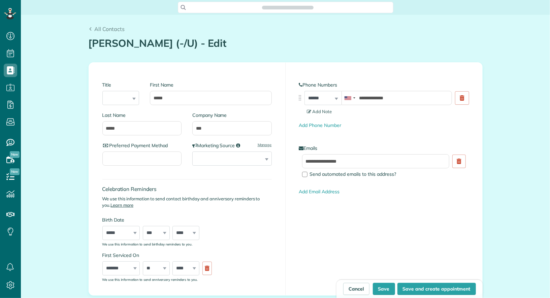
scroll to position [3, 3]
drag, startPoint x: 402, startPoint y: 95, endPoint x: 354, endPoint y: 96, distance: 47.5
click at [354, 96] on div "**********" at bounding box center [396, 98] width 110 height 14
paste input "tel"
click at [387, 289] on button "Save" at bounding box center [384, 289] width 22 height 12
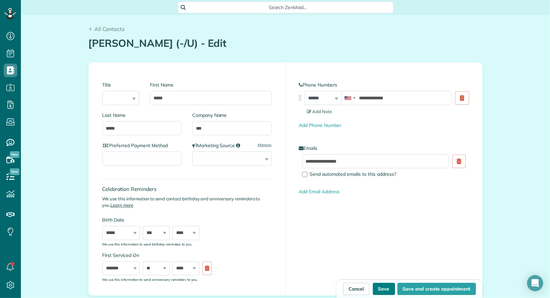
type input "**********"
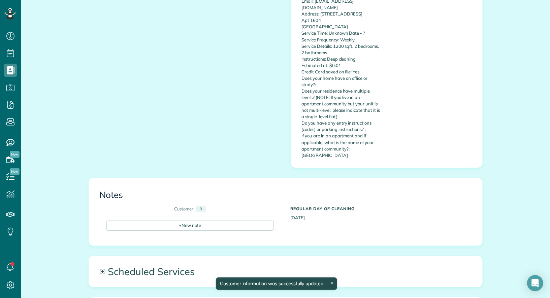
scroll to position [242, 0]
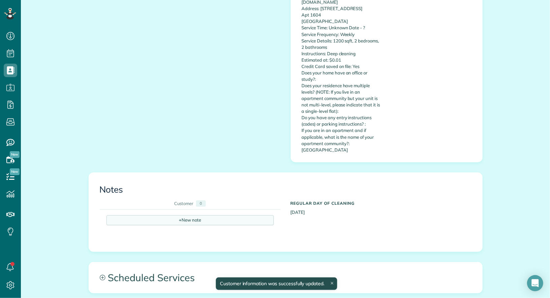
click at [179, 216] on div "+ New note" at bounding box center [189, 220] width 167 height 10
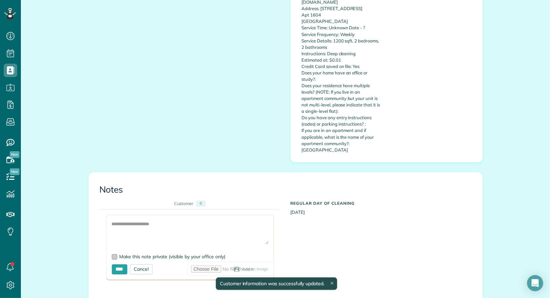
click at [175, 253] on span "Make this note private (visible by your office only)" at bounding box center [172, 256] width 106 height 6
click at [175, 228] on textarea at bounding box center [190, 232] width 157 height 24
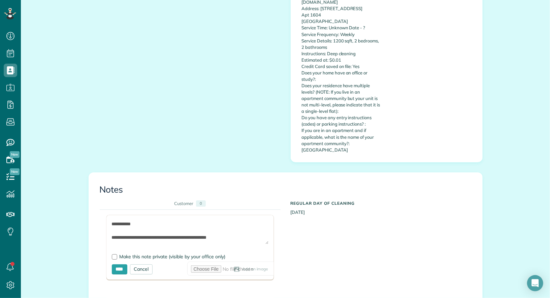
click at [132, 229] on textarea "**********" at bounding box center [190, 232] width 157 height 24
click at [172, 235] on textarea "**********" at bounding box center [190, 232] width 157 height 24
click at [192, 232] on textarea "**********" at bounding box center [190, 232] width 157 height 24
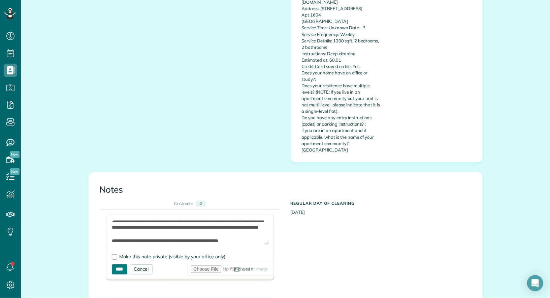
type textarea "**********"
click at [117, 264] on input "****" at bounding box center [119, 269] width 15 height 10
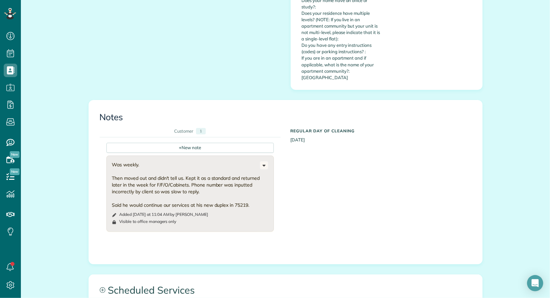
scroll to position [506, 0]
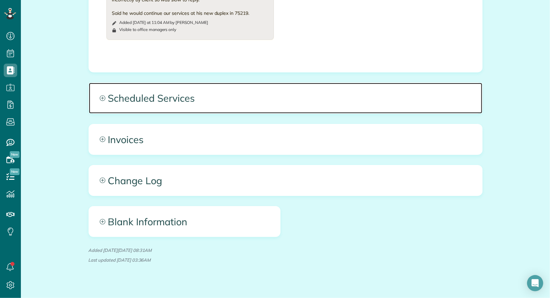
click at [172, 95] on span "Scheduled Services" at bounding box center [285, 98] width 393 height 30
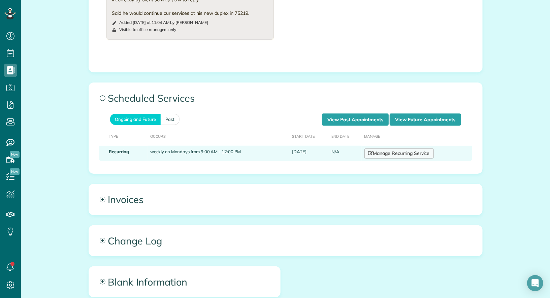
click at [406, 148] on link "Manage Recurring Service" at bounding box center [398, 153] width 69 height 10
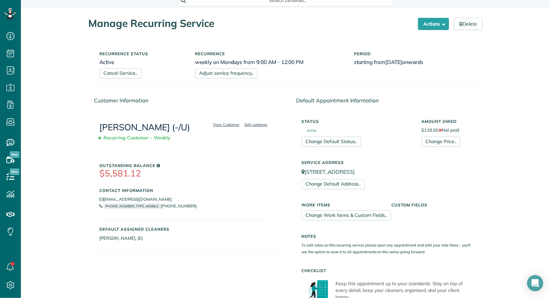
scroll to position [12, 0]
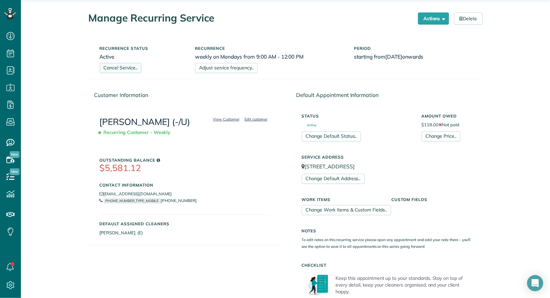
click at [131, 64] on link "Cancel Service.." at bounding box center [121, 68] width 42 height 10
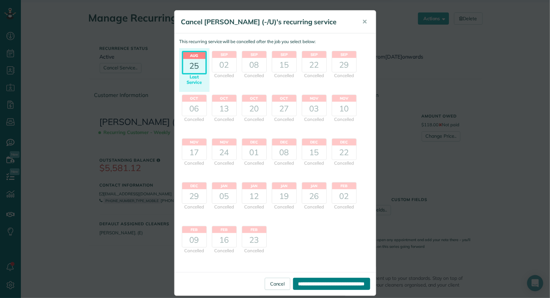
click at [307, 287] on input "**********" at bounding box center [331, 284] width 77 height 12
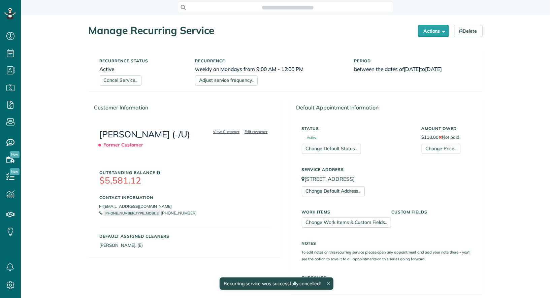
scroll to position [298, 21]
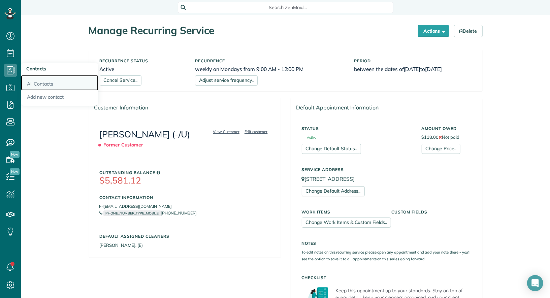
click at [29, 83] on link "All Contacts" at bounding box center [59, 82] width 77 height 15
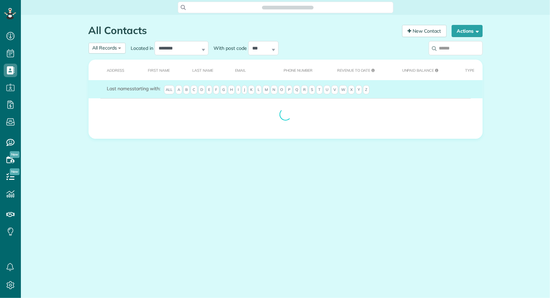
scroll to position [3, 3]
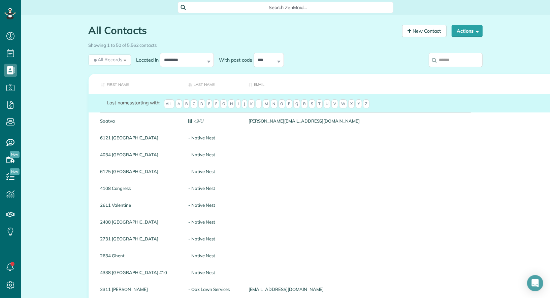
click at [454, 57] on input "search" at bounding box center [455, 60] width 54 height 14
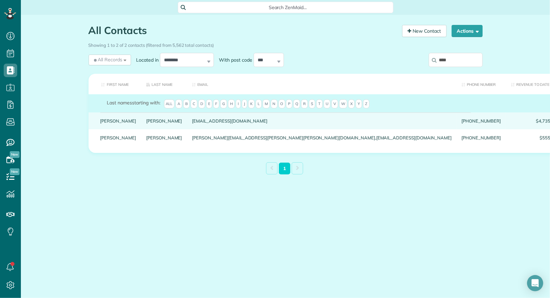
type input "****"
click at [108, 123] on link "Sunder" at bounding box center [118, 120] width 36 height 5
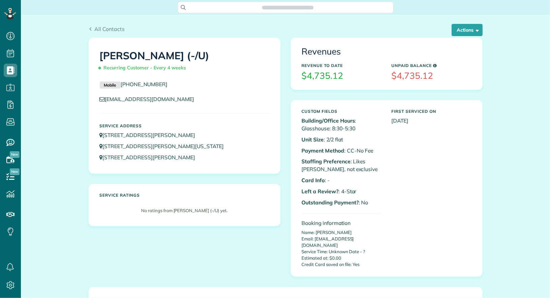
scroll to position [298, 21]
click at [458, 34] on button "Actions" at bounding box center [466, 30] width 31 height 12
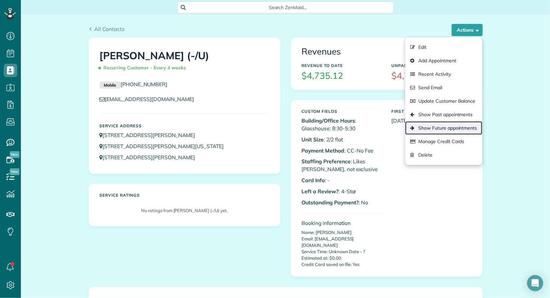
click at [446, 126] on link "Show Future appointments" at bounding box center [443, 127] width 77 height 13
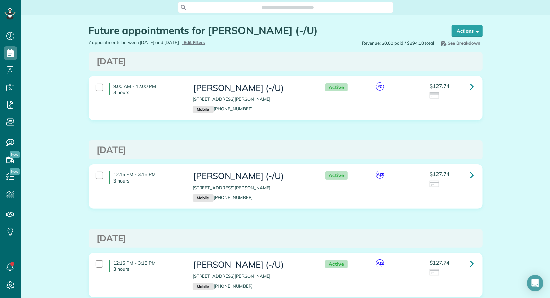
scroll to position [3, 3]
click at [474, 83] on link at bounding box center [471, 86] width 13 height 13
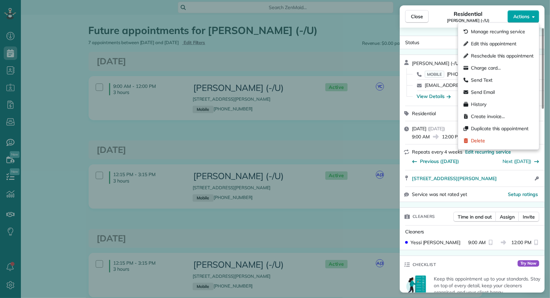
click at [520, 18] on span "Actions" at bounding box center [521, 16] width 16 height 7
click at [502, 46] on span "Edit this appointment" at bounding box center [493, 43] width 45 height 7
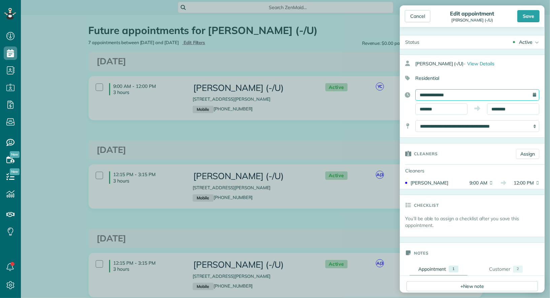
click at [464, 95] on input "**********" at bounding box center [477, 94] width 124 height 11
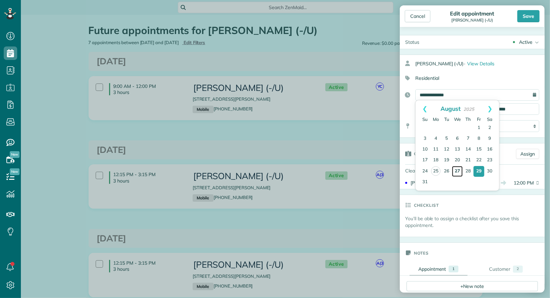
click at [454, 169] on link "27" at bounding box center [457, 171] width 11 height 11
type input "**********"
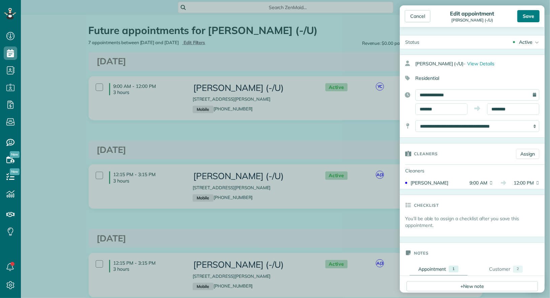
click at [524, 18] on div "Save" at bounding box center [528, 16] width 22 height 12
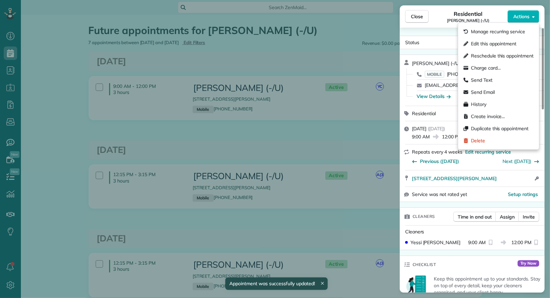
click at [524, 18] on span "Actions" at bounding box center [521, 16] width 16 height 7
click at [508, 91] on div "Send Email" at bounding box center [497, 92] width 75 height 12
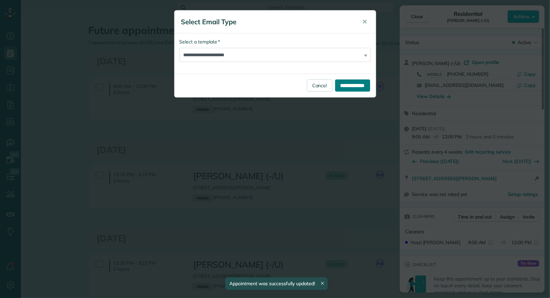
click at [359, 84] on input "**********" at bounding box center [352, 85] width 35 height 12
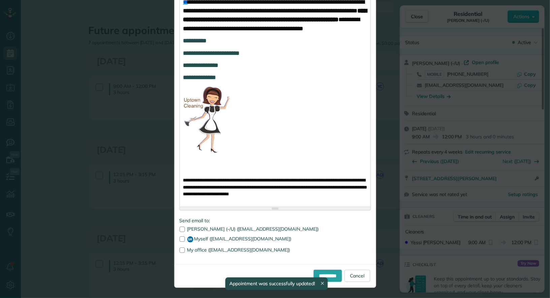
scroll to position [455, 0]
click at [232, 239] on label "SR Myself (hello@uptownc.com)" at bounding box center [274, 239] width 191 height 6
click at [323, 279] on input "**********" at bounding box center [327, 276] width 28 height 12
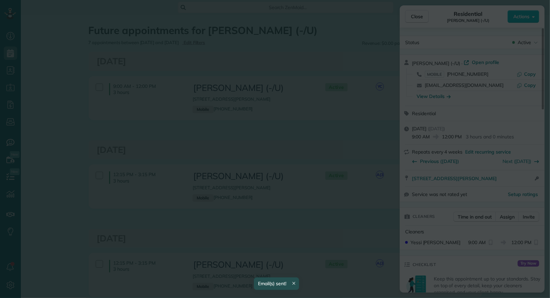
scroll to position [0, 0]
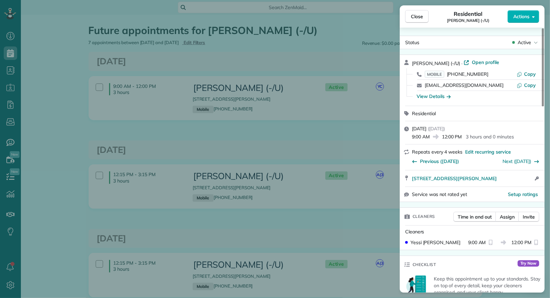
click at [60, 95] on div "Close Residential Sunder Chari Ramamurthy (-/U) Actions Status Active Sunder Ch…" at bounding box center [275, 149] width 550 height 298
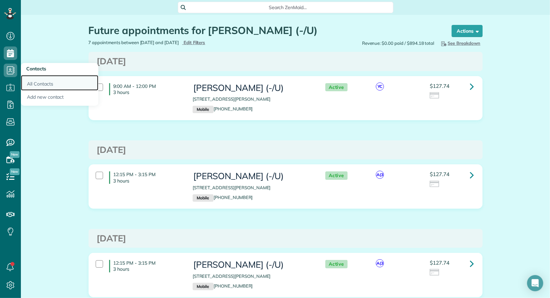
click at [30, 83] on link "All Contacts" at bounding box center [59, 82] width 77 height 15
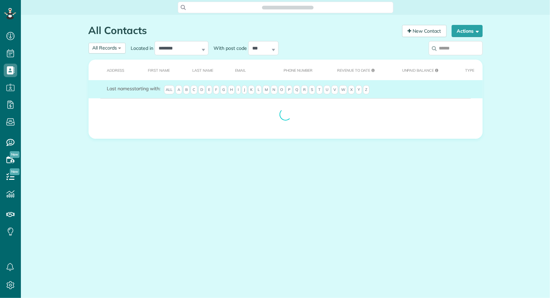
scroll to position [3, 3]
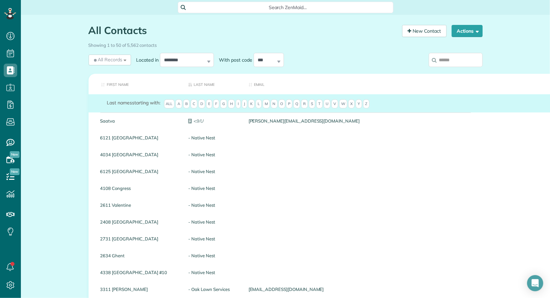
click at [459, 62] on input "search" at bounding box center [455, 60] width 54 height 14
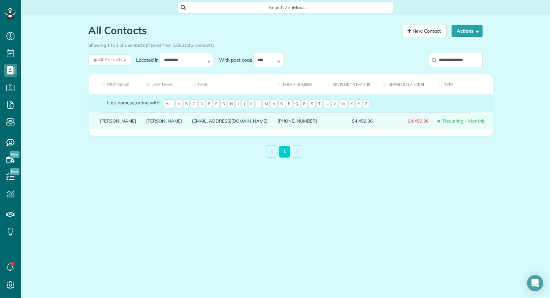
type input "**********"
click at [108, 123] on link "Scott" at bounding box center [118, 120] width 36 height 5
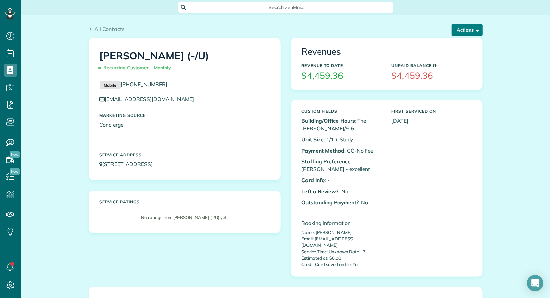
click at [474, 29] on span "button" at bounding box center [476, 29] width 5 height 5
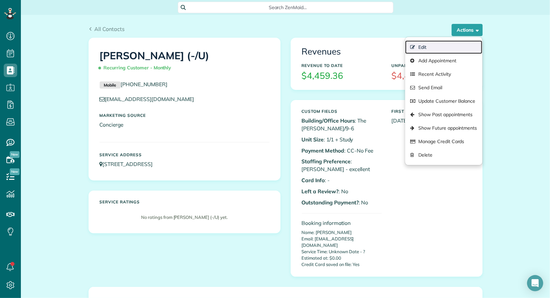
click at [459, 48] on link "Edit" at bounding box center [443, 46] width 77 height 13
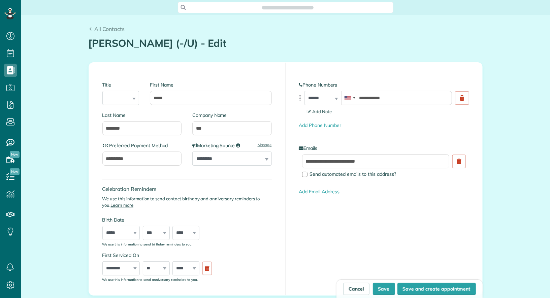
scroll to position [298, 21]
type input "**********"
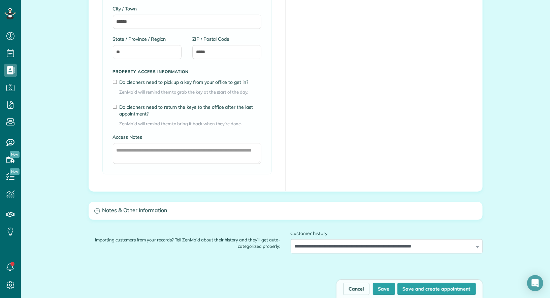
scroll to position [473, 0]
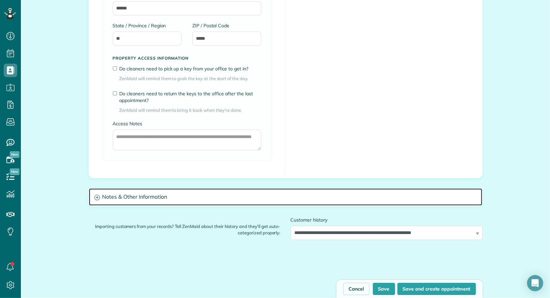
click at [153, 197] on h3 "Notes & Other Information" at bounding box center [285, 196] width 393 height 17
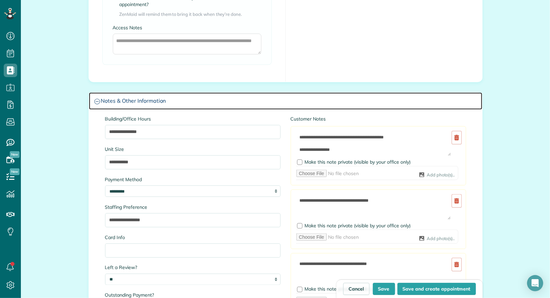
scroll to position [580, 0]
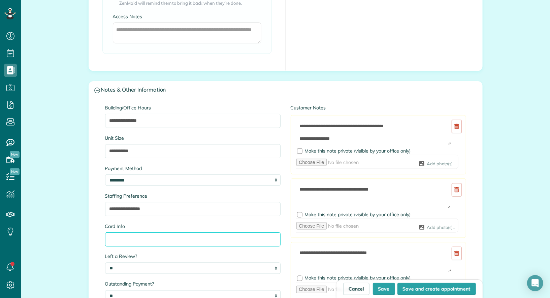
click at [150, 237] on input "Card Info" at bounding box center [192, 239] width 175 height 14
type input "**********"
click at [389, 286] on button "Save" at bounding box center [384, 289] width 22 height 12
type input "**********"
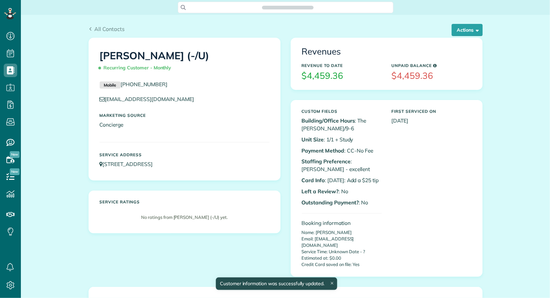
scroll to position [3, 3]
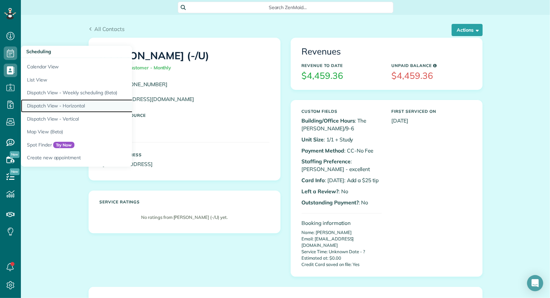
click at [61, 105] on link "Dispatch View - Horizontal" at bounding box center [105, 105] width 168 height 13
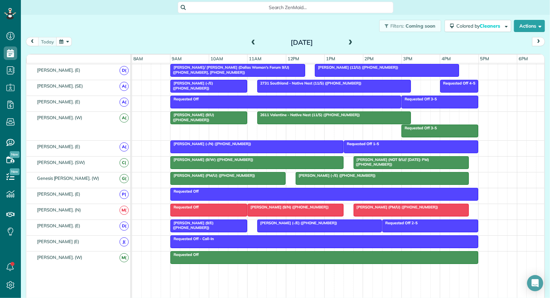
click at [292, 220] on span "Jorge Flores (-/E) (+12146098307)" at bounding box center [297, 222] width 81 height 5
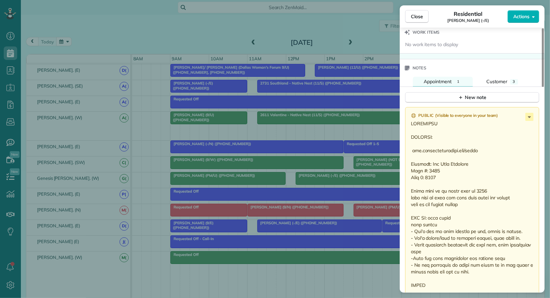
scroll to position [535, 0]
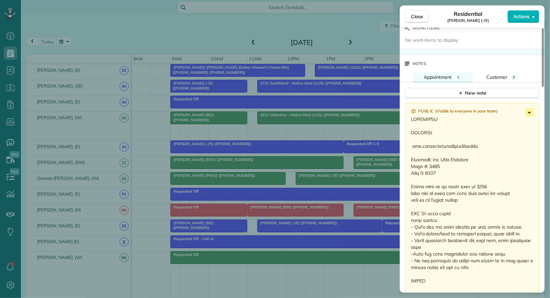
click at [530, 108] on icon at bounding box center [529, 112] width 8 height 8
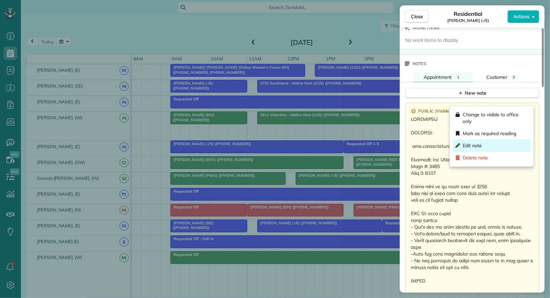
click at [510, 145] on div "Edit note" at bounding box center [491, 145] width 78 height 12
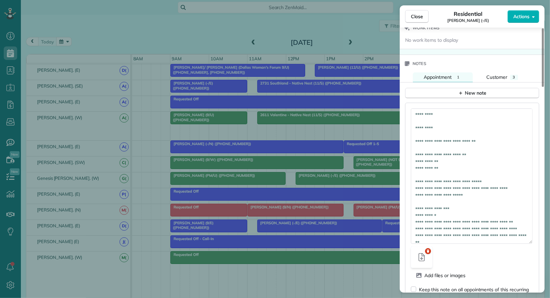
drag, startPoint x: 531, startPoint y: 115, endPoint x: 541, endPoint y: 231, distance: 116.9
drag, startPoint x: 466, startPoint y: 199, endPoint x: 449, endPoint y: 200, distance: 17.2
click at [449, 200] on textarea at bounding box center [472, 175] width 122 height 135
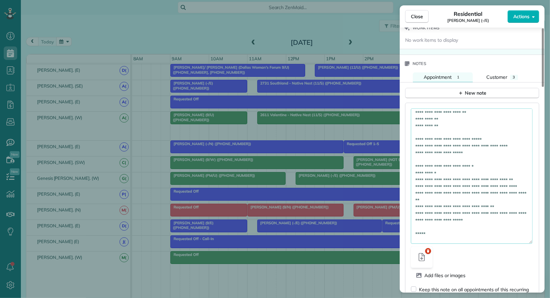
scroll to position [47, 0]
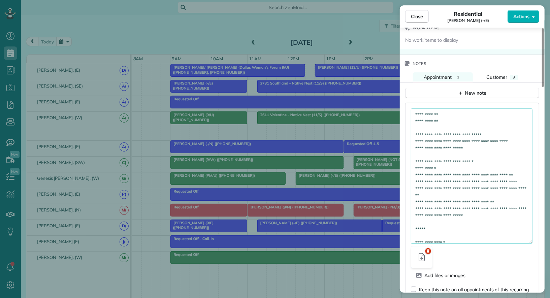
drag, startPoint x: 493, startPoint y: 150, endPoint x: 436, endPoint y: 151, distance: 57.6
click at [436, 151] on textarea at bounding box center [472, 175] width 122 height 135
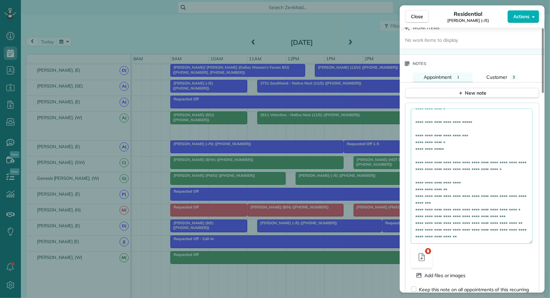
scroll to position [184, 0]
drag, startPoint x: 472, startPoint y: 174, endPoint x: 435, endPoint y: 174, distance: 37.0
click at [435, 174] on textarea at bounding box center [472, 175] width 122 height 135
paste textarea "*****"
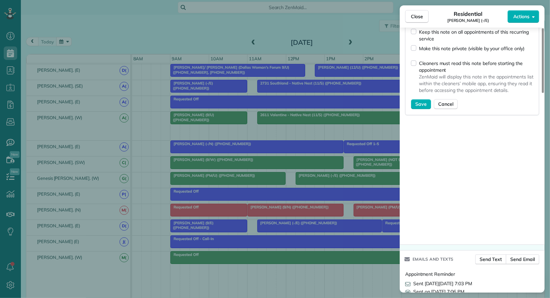
scroll to position [815, 0]
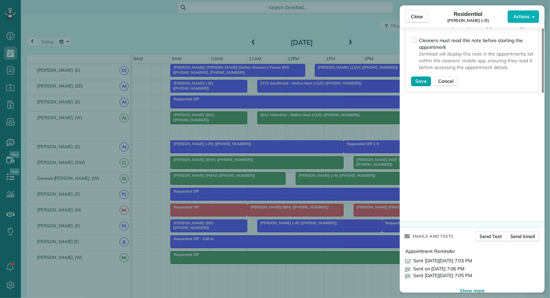
type textarea "**********"
click at [421, 76] on button "Save" at bounding box center [421, 81] width 20 height 10
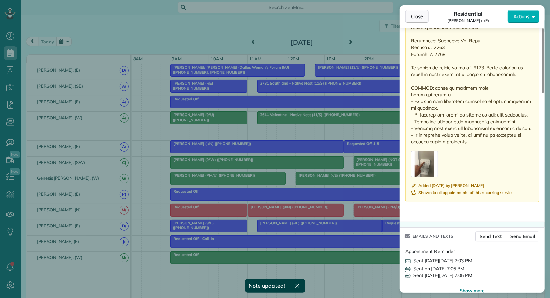
click at [418, 15] on span "Close" at bounding box center [417, 16] width 12 height 7
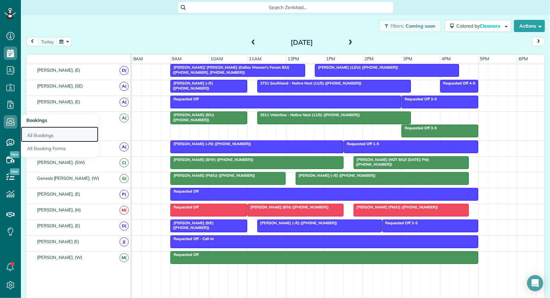
click at [32, 139] on link "All Bookings" at bounding box center [59, 134] width 77 height 15
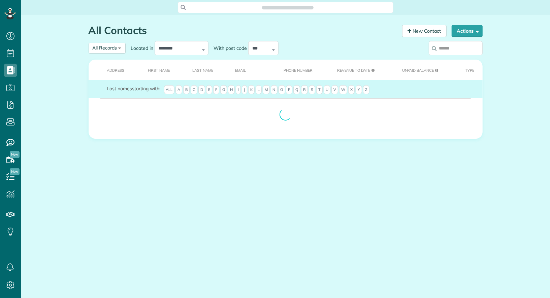
scroll to position [3, 3]
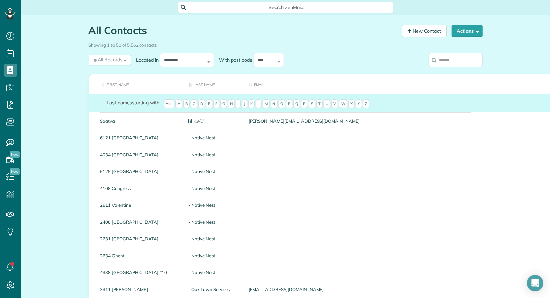
click at [460, 62] on input "search" at bounding box center [455, 60] width 54 height 14
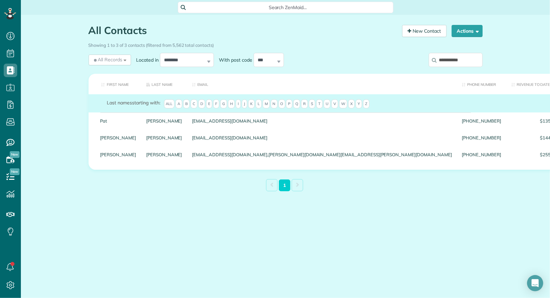
type input "**********"
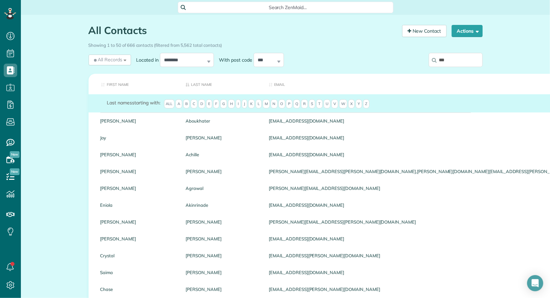
type input "****"
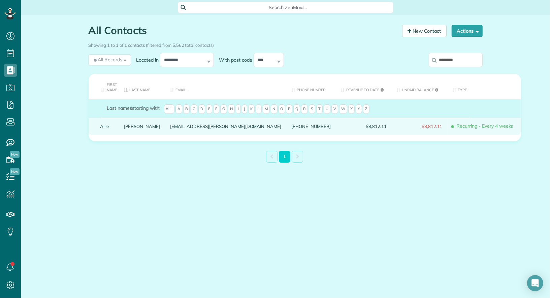
type input "********"
click at [105, 125] on link "Allie" at bounding box center [107, 126] width 14 height 5
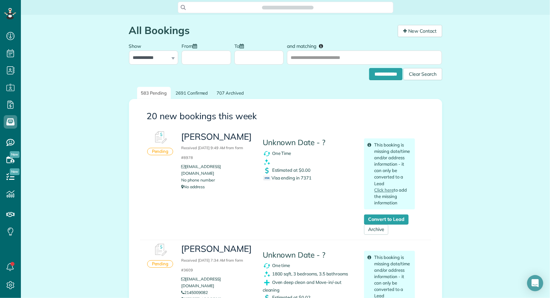
scroll to position [3, 3]
click at [346, 60] on input "and matching" at bounding box center [364, 57] width 155 height 14
type input "**********"
click at [369, 68] on input "**********" at bounding box center [385, 74] width 33 height 12
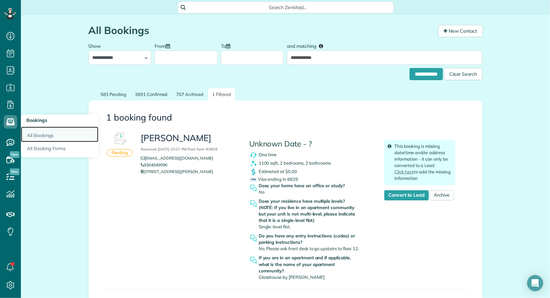
click at [32, 134] on link "All Bookings" at bounding box center [59, 134] width 77 height 15
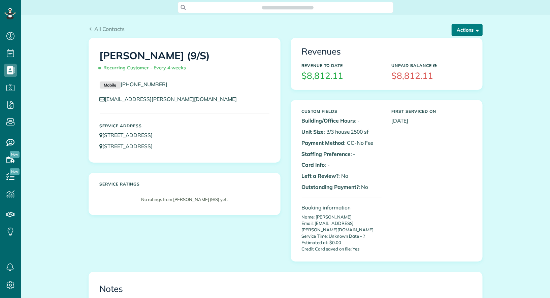
scroll to position [3, 3]
click at [477, 29] on span "button" at bounding box center [476, 29] width 5 height 5
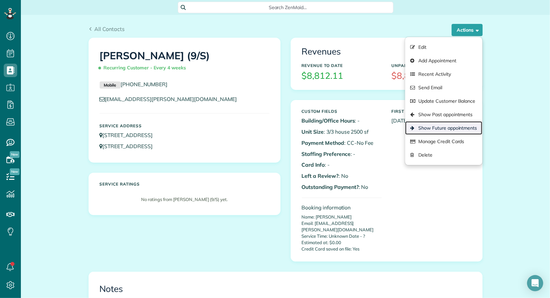
click at [461, 127] on link "Show Future appointments" at bounding box center [443, 127] width 77 height 13
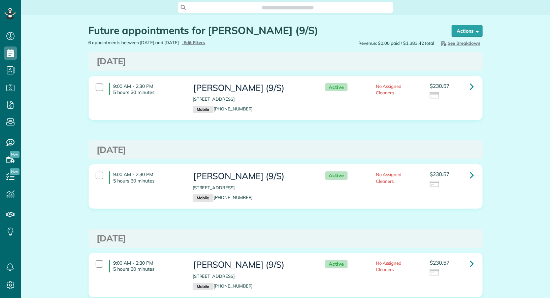
scroll to position [3, 3]
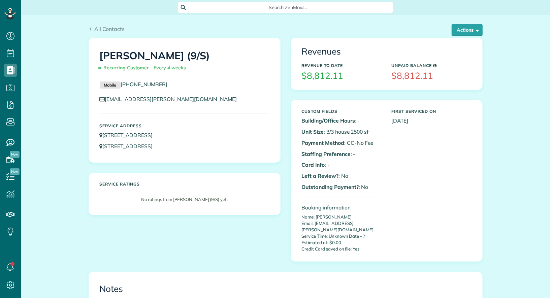
scroll to position [3, 3]
click at [474, 27] on button "Actions" at bounding box center [466, 30] width 31 height 12
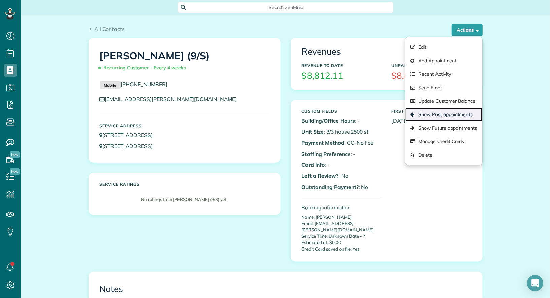
click at [453, 110] on link "Show Past appointments" at bounding box center [443, 114] width 77 height 13
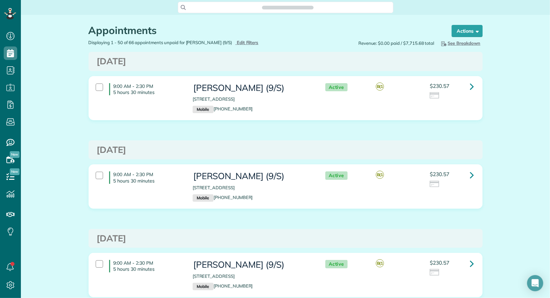
scroll to position [3, 3]
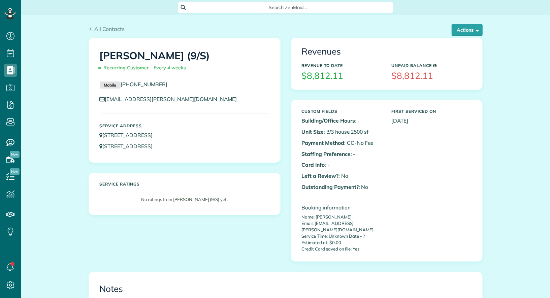
scroll to position [3, 3]
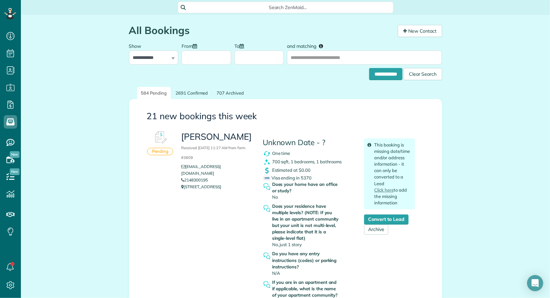
click at [194, 201] on div "Evan Curtis Received August 25, 2025 11:27 AM from form #3609 evan.curtis9@yaho…" at bounding box center [298, 218] width 244 height 180
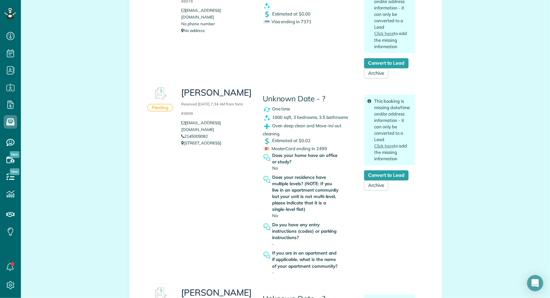
scroll to position [348, 0]
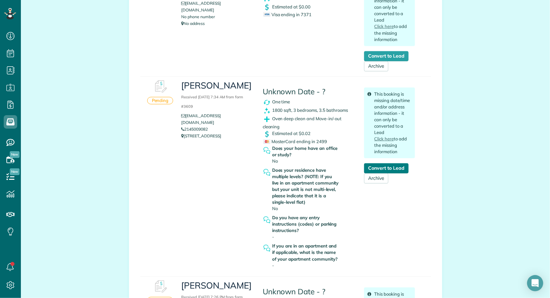
click at [391, 168] on link "Convert to Lead" at bounding box center [386, 168] width 44 height 10
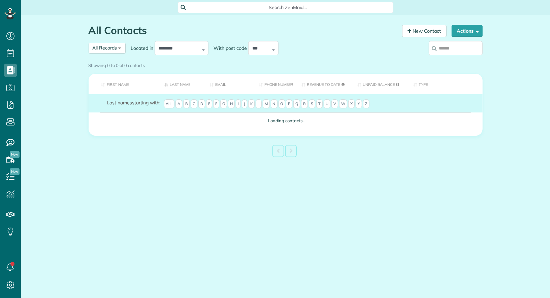
scroll to position [3, 3]
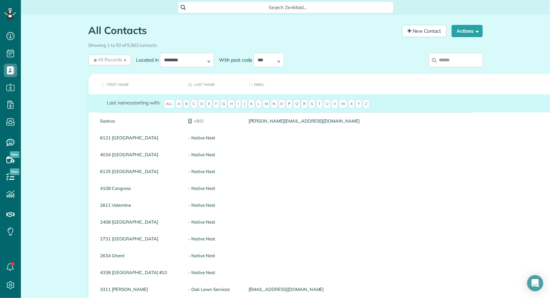
click at [445, 62] on input "search" at bounding box center [455, 60] width 54 height 14
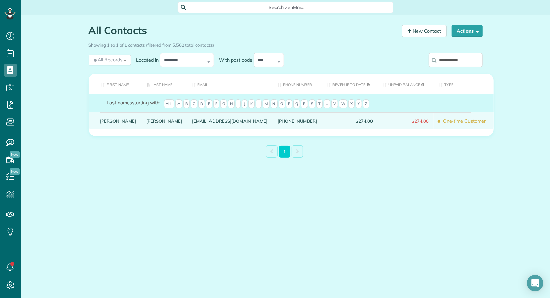
type input "**********"
click at [106, 123] on link "[PERSON_NAME]" at bounding box center [118, 120] width 36 height 5
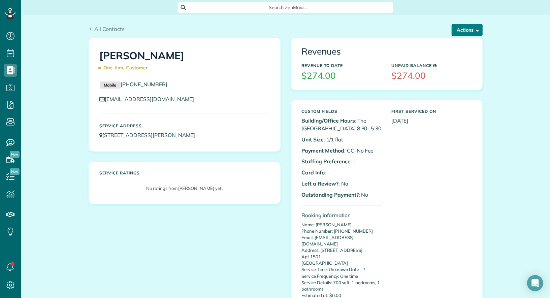
click at [469, 29] on button "Actions" at bounding box center [466, 30] width 31 height 12
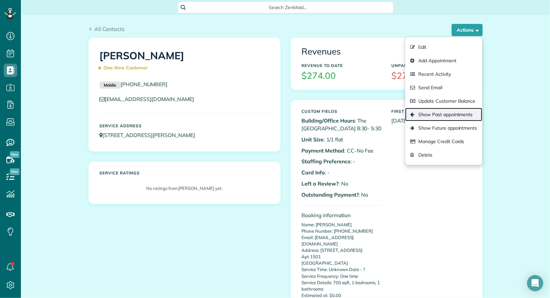
click at [459, 117] on link "Show Past appointments" at bounding box center [443, 114] width 77 height 13
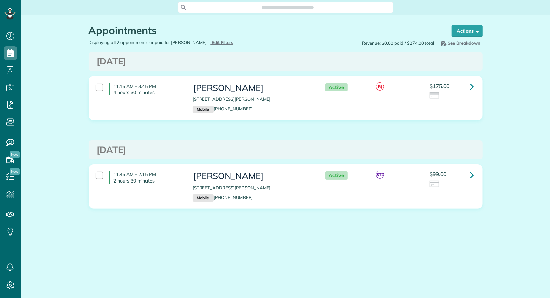
scroll to position [298, 21]
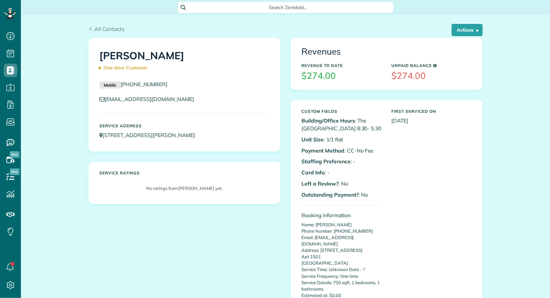
scroll to position [3, 3]
drag, startPoint x: 164, startPoint y: 84, endPoint x: 123, endPoint y: 84, distance: 41.4
click at [123, 84] on p "Mobile (214) 830-0195" at bounding box center [185, 84] width 170 height 8
copy link "(214) 830-0195"
click at [107, 29] on span "All Contacts" at bounding box center [109, 29] width 30 height 7
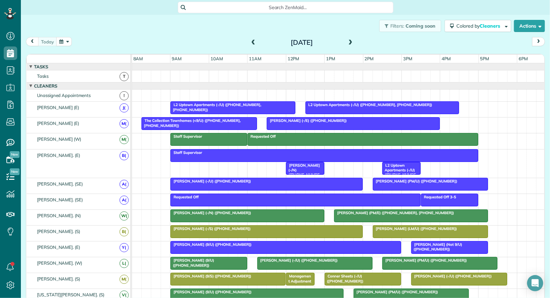
scroll to position [3, 3]
click at [352, 45] on span at bounding box center [350, 43] width 7 height 6
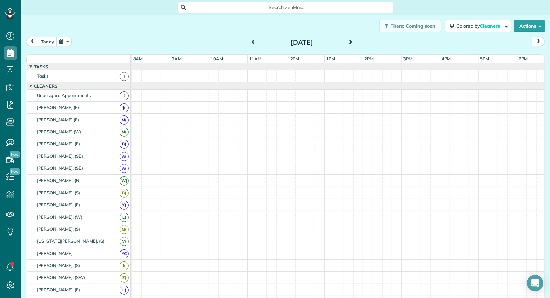
click at [352, 45] on span at bounding box center [350, 43] width 7 height 6
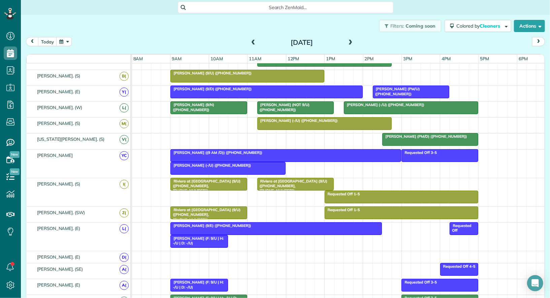
scroll to position [0, 0]
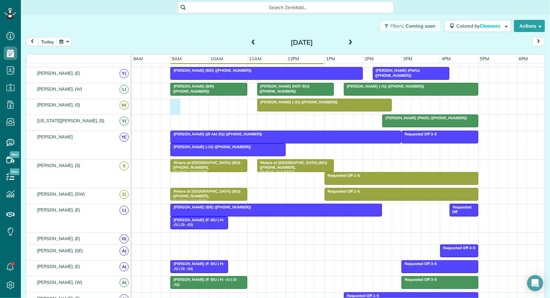
click at [176, 106] on div "Dan Benish (-/U) (+15615609437)" at bounding box center [338, 106] width 413 height 15
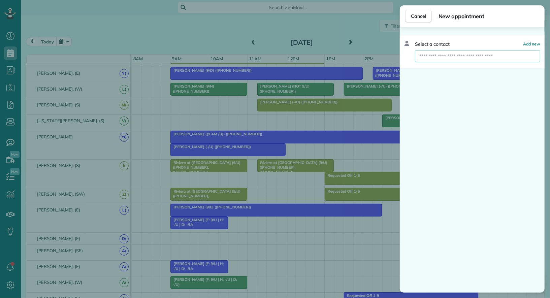
click at [464, 54] on input "text" at bounding box center [477, 56] width 125 height 12
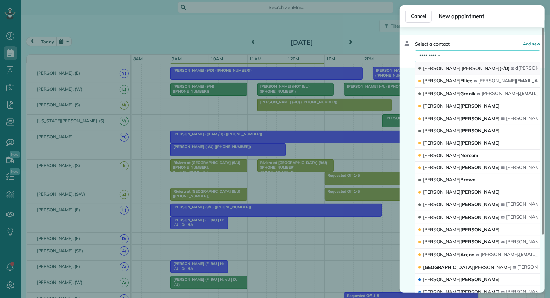
type input "**********"
click at [465, 65] on button "David Kress (-/U) d kress jr@gmail.com" at bounding box center [477, 68] width 125 height 13
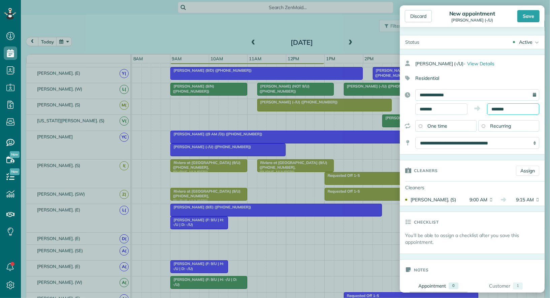
click at [505, 112] on body "Dashboard Scheduling Calendar View List View Dispatch View - Weekly scheduling …" at bounding box center [275, 149] width 550 height 298
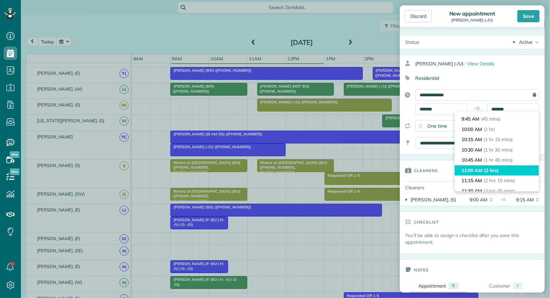
type input "********"
click at [503, 172] on li "11:00 AM (2 hrs)" at bounding box center [496, 170] width 84 height 10
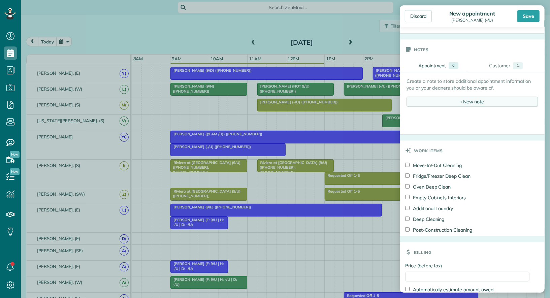
click at [465, 97] on div "+ New note" at bounding box center [471, 102] width 131 height 10
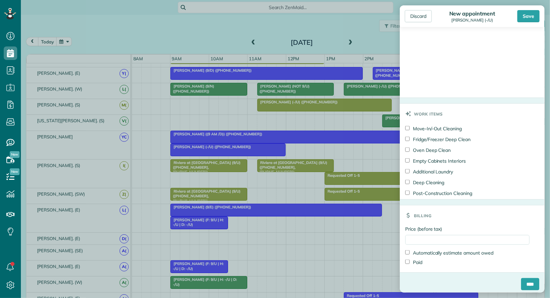
click at [443, 127] on label "Move-In/-Out Cleaning" at bounding box center [433, 128] width 57 height 7
click at [443, 139] on label "Fridge/Freezer Deep Clean" at bounding box center [437, 139] width 65 height 7
click at [440, 147] on label "Oven Deep Clean" at bounding box center [427, 150] width 45 height 7
click at [438, 180] on label "Deep Cleaning" at bounding box center [424, 182] width 39 height 7
click at [442, 160] on label "Empty Cabinets Interiors" at bounding box center [435, 161] width 61 height 7
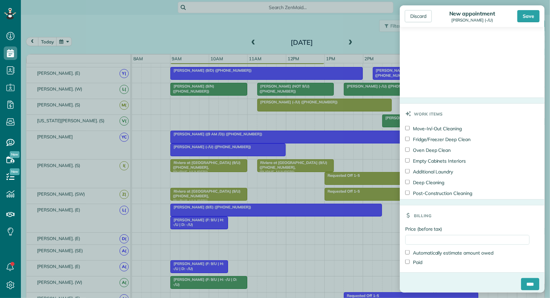
click at [437, 180] on label "Deep Cleaning" at bounding box center [424, 182] width 39 height 7
click at [448, 127] on label "Move-In/-Out Cleaning" at bounding box center [433, 128] width 57 height 7
click at [436, 237] on input "Price (before tax)" at bounding box center [467, 240] width 124 height 10
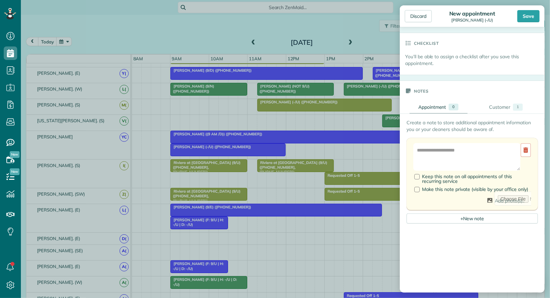
type input "**"
click at [469, 152] on textarea at bounding box center [466, 157] width 107 height 28
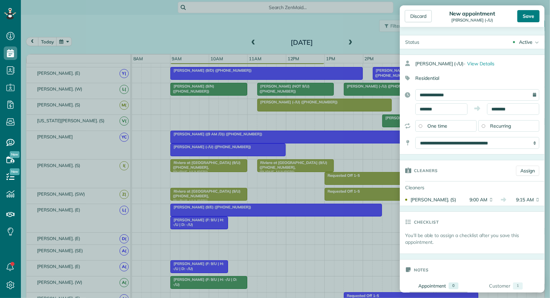
type textarea "**********"
click at [535, 20] on div "Save" at bounding box center [528, 16] width 22 height 12
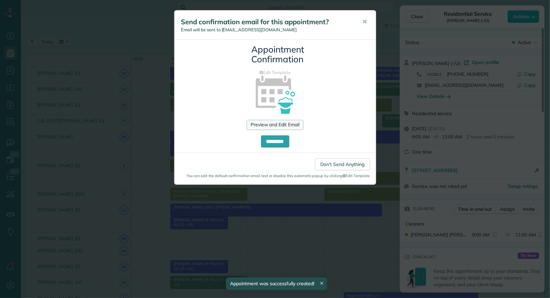
click at [300, 125] on link "Preview and Edit Email" at bounding box center [274, 125] width 57 height 10
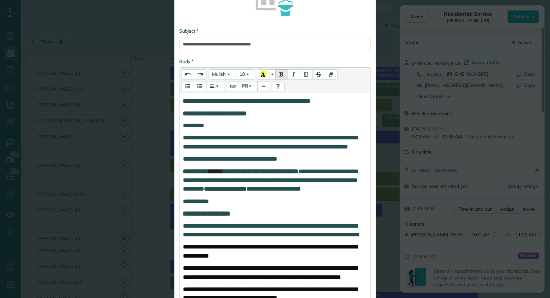
scroll to position [59, 0]
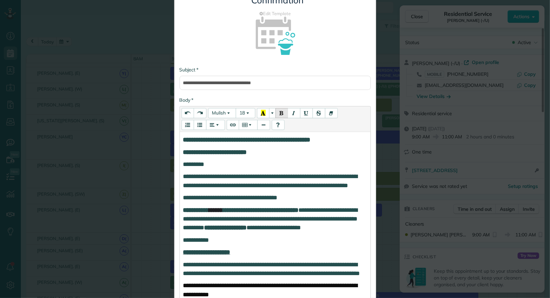
click at [185, 139] on icon "**********" at bounding box center [246, 140] width 127 height 6
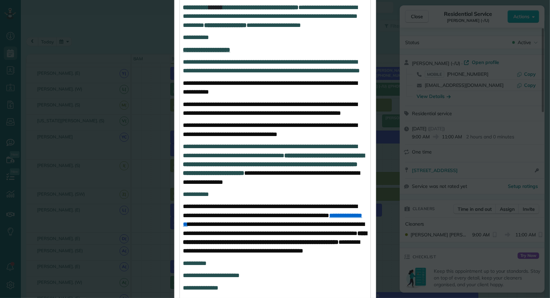
scroll to position [104, 0]
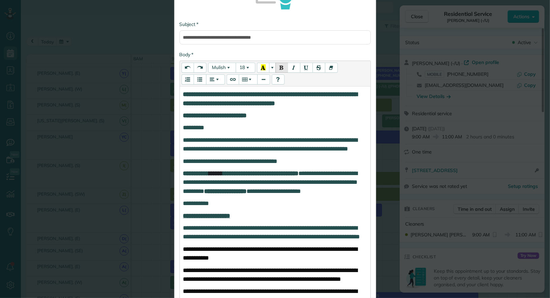
click at [267, 108] on p "**********" at bounding box center [275, 99] width 184 height 18
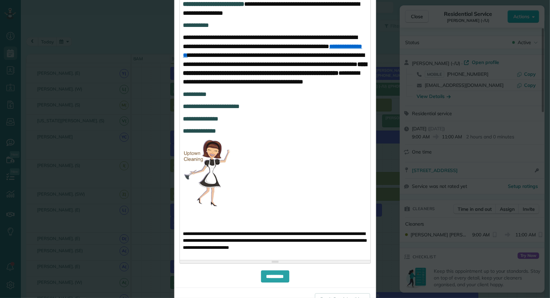
scroll to position [523, 0]
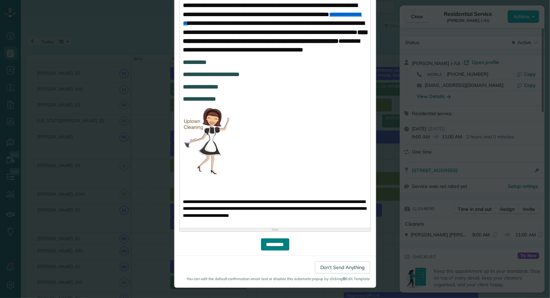
click at [274, 245] on input "**********" at bounding box center [275, 244] width 28 height 12
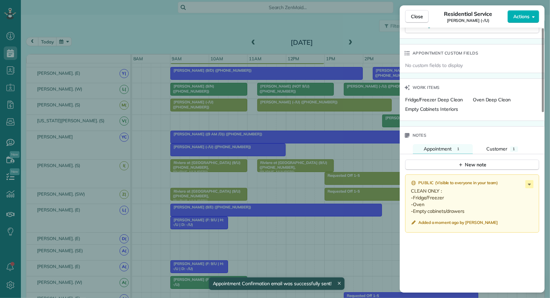
scroll to position [569, 0]
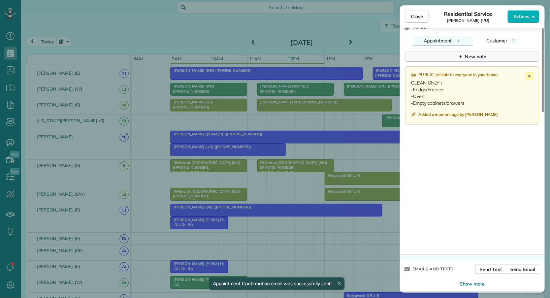
click at [481, 53] on div "New note" at bounding box center [472, 56] width 28 height 7
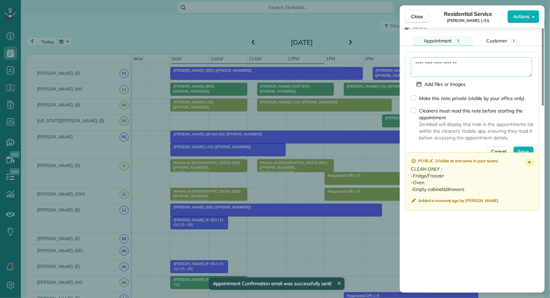
click at [455, 70] on textarea at bounding box center [471, 67] width 121 height 20
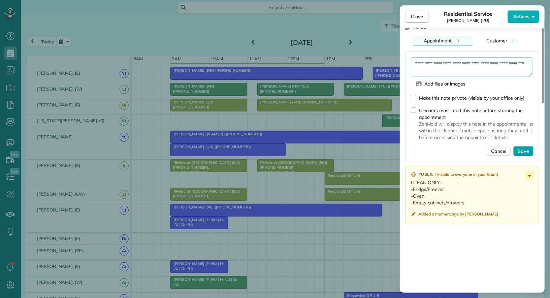
type textarea "**********"
click at [523, 148] on span "Save" at bounding box center [522, 151] width 11 height 7
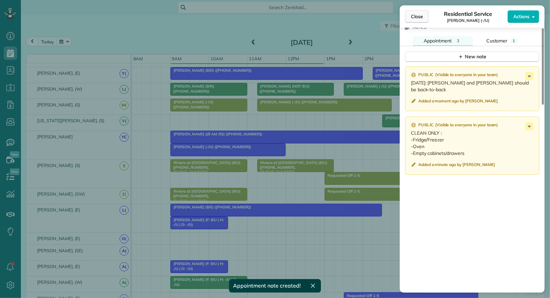
click at [422, 17] on span "Close" at bounding box center [417, 16] width 12 height 7
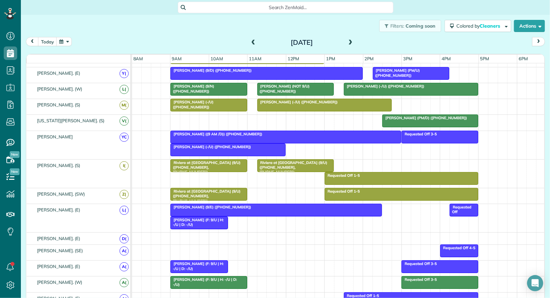
click at [277, 102] on div at bounding box center [324, 105] width 134 height 12
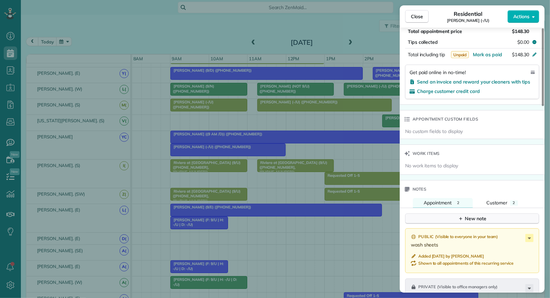
scroll to position [411, 0]
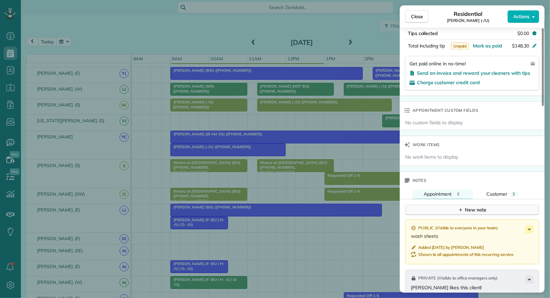
click at [518, 205] on button "New note" at bounding box center [472, 210] width 134 height 10
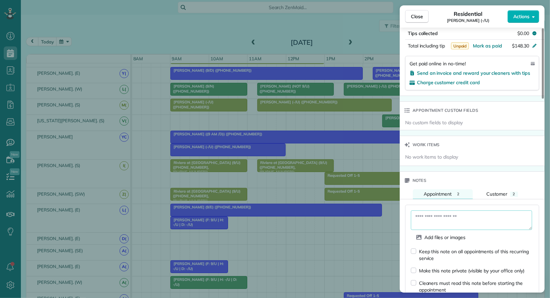
click at [474, 211] on textarea at bounding box center [471, 220] width 121 height 20
paste textarea "**********"
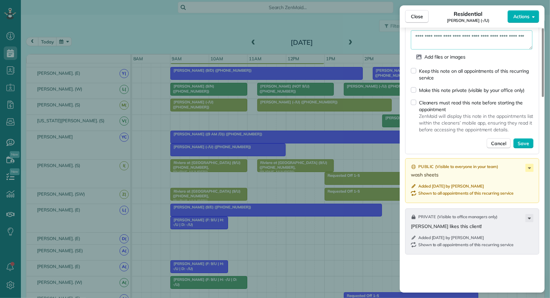
scroll to position [562, 0]
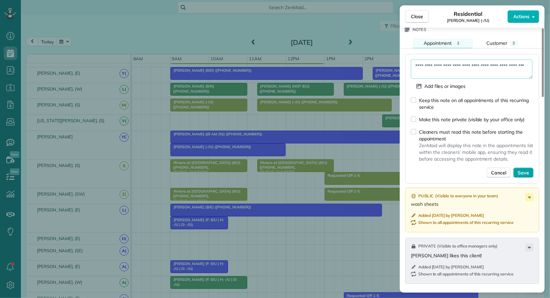
type textarea "**********"
click at [524, 169] on span "Save" at bounding box center [522, 172] width 11 height 7
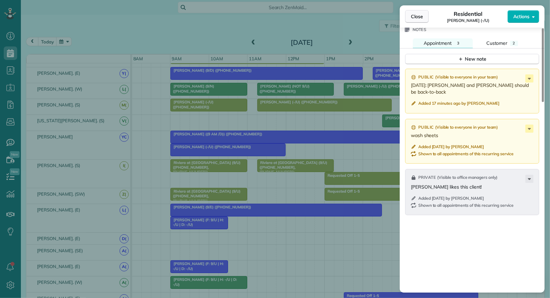
click at [421, 18] on span "Close" at bounding box center [417, 16] width 12 height 7
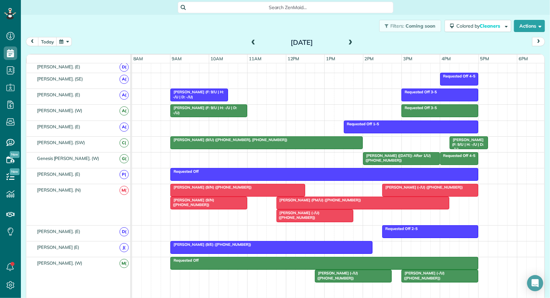
scroll to position [331, 0]
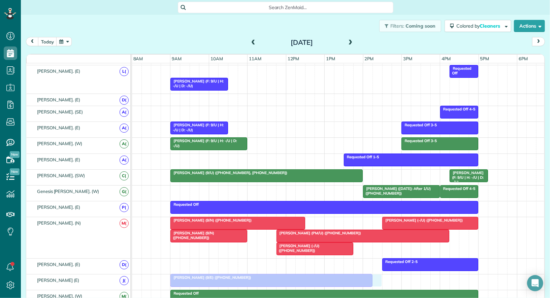
drag, startPoint x: 237, startPoint y: 69, endPoint x: 235, endPoint y: 281, distance: 212.1
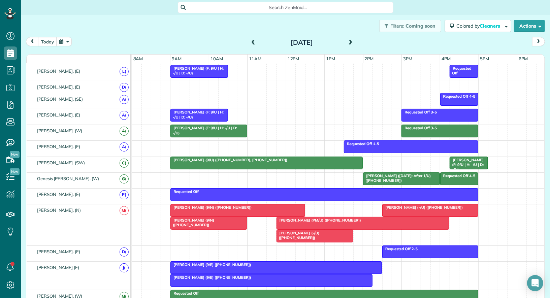
scroll to position [313, 0]
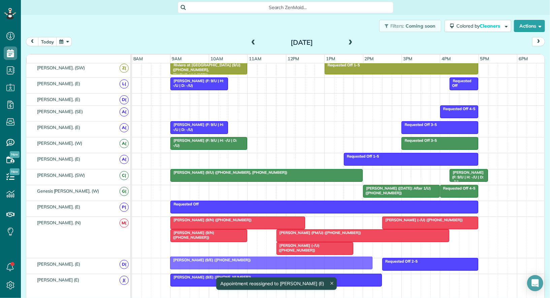
drag, startPoint x: 192, startPoint y: 285, endPoint x: 192, endPoint y: 260, distance: 25.2
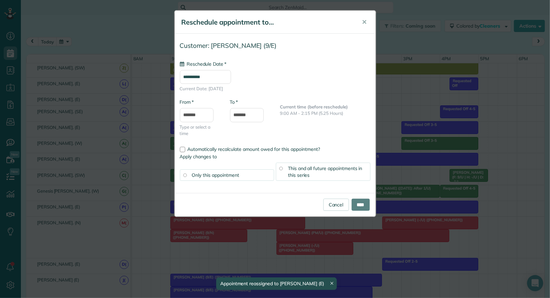
scroll to position [0, 0]
type input "**********"
click at [325, 205] on link "Cancel" at bounding box center [336, 204] width 26 height 12
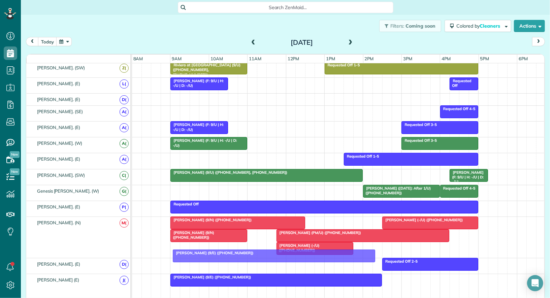
drag, startPoint x: 179, startPoint y: 288, endPoint x: 181, endPoint y: 256, distance: 32.1
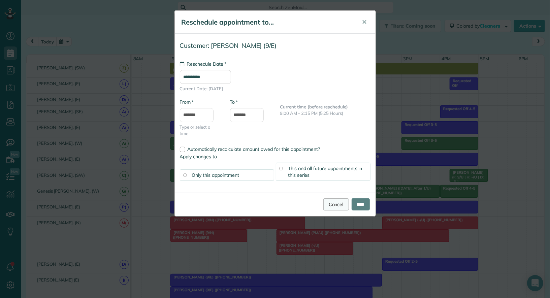
type input "**********"
click at [334, 204] on link "Cancel" at bounding box center [336, 204] width 26 height 12
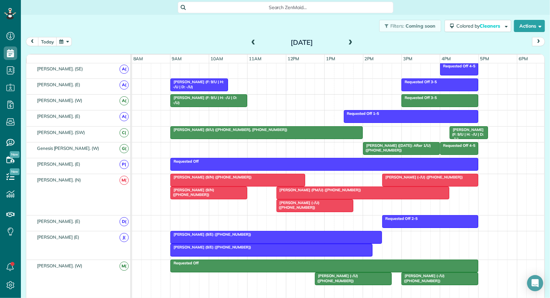
scroll to position [374, 0]
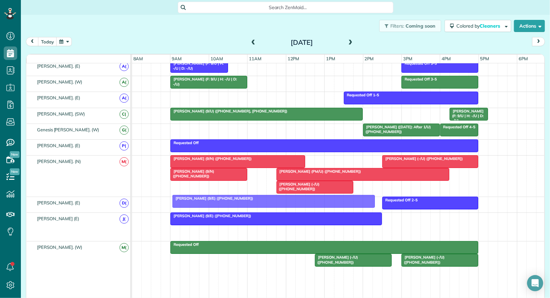
drag, startPoint x: 200, startPoint y: 224, endPoint x: 203, endPoint y: 198, distance: 25.7
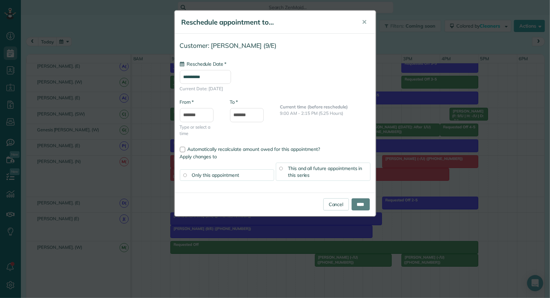
type input "**********"
click at [333, 209] on link "Cancel" at bounding box center [336, 204] width 26 height 12
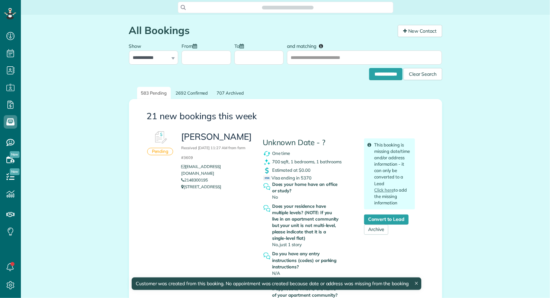
scroll to position [3, 3]
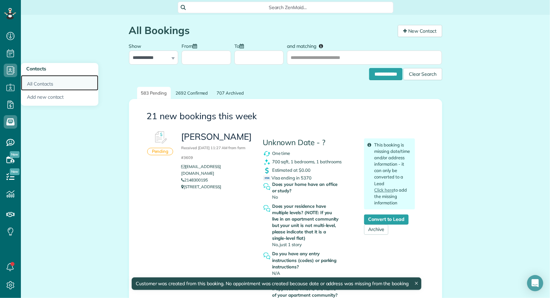
click at [43, 83] on link "All Contacts" at bounding box center [59, 82] width 77 height 15
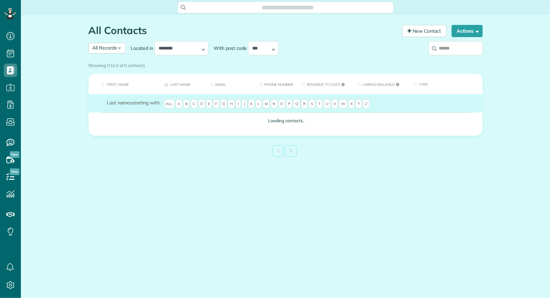
scroll to position [3, 3]
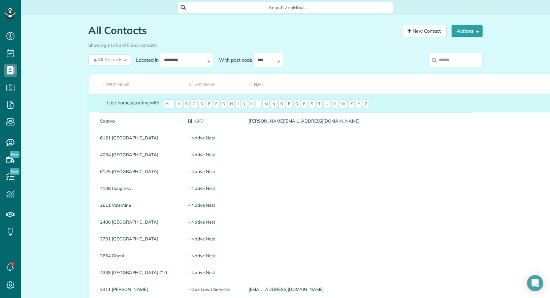
click at [459, 62] on input "search" at bounding box center [455, 60] width 54 height 14
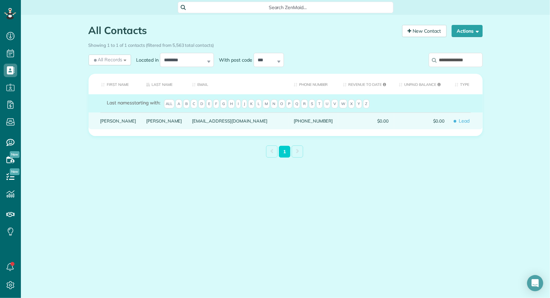
type input "**********"
click at [108, 123] on link "[PERSON_NAME]" at bounding box center [118, 120] width 36 height 5
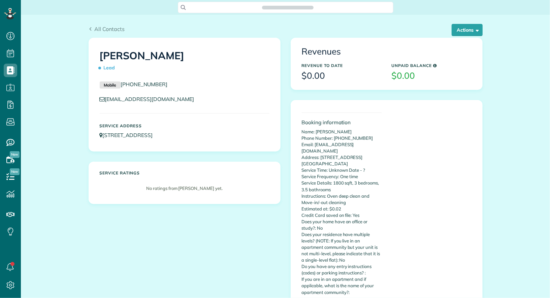
scroll to position [3, 3]
click at [476, 30] on span "button" at bounding box center [476, 29] width 5 height 5
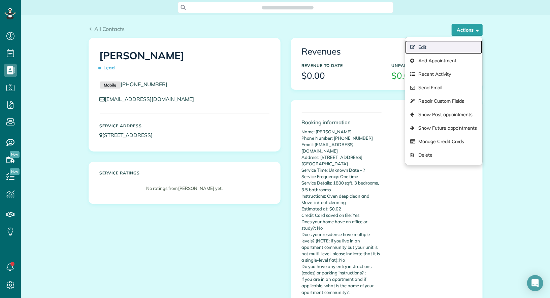
click at [465, 45] on link "Edit" at bounding box center [443, 46] width 77 height 13
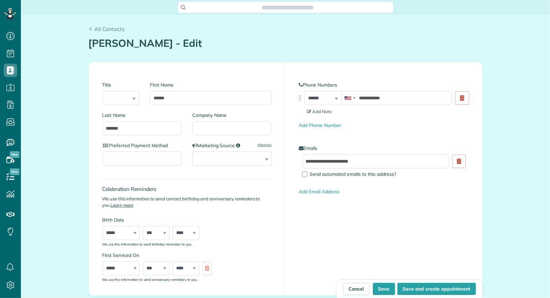
type input "**********"
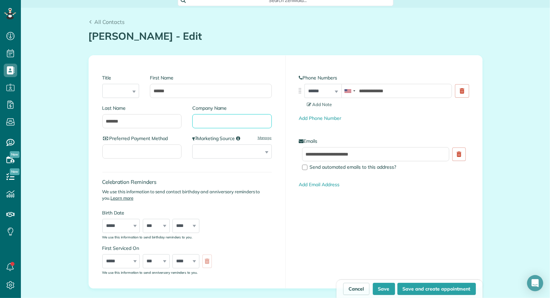
click at [218, 126] on input "Company Name" at bounding box center [231, 121] width 79 height 14
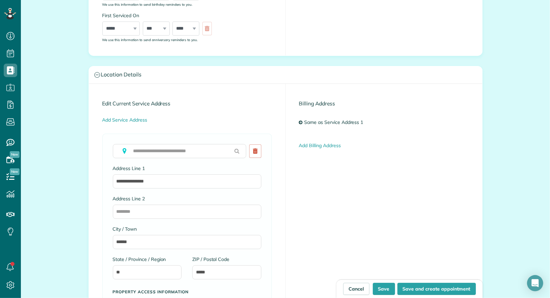
scroll to position [541, 0]
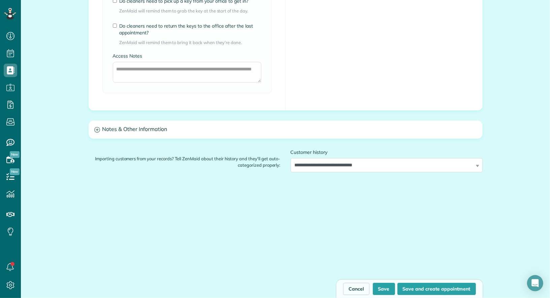
type input "***"
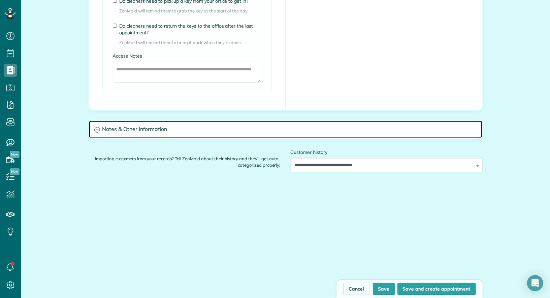
click at [181, 130] on h3 "Notes & Other Information" at bounding box center [285, 129] width 393 height 17
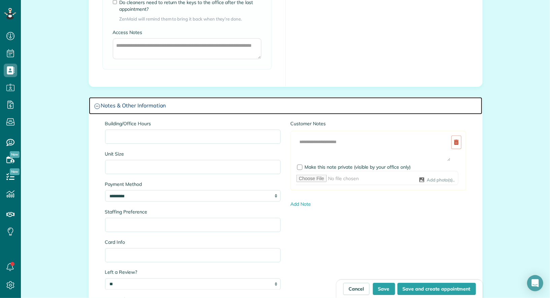
scroll to position [571, 0]
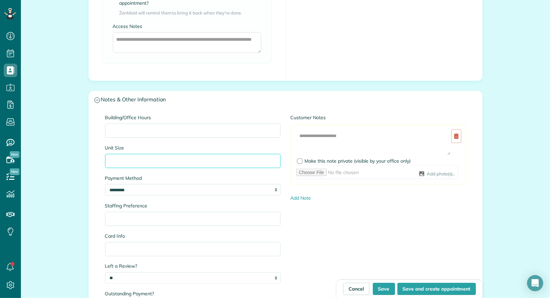
click at [160, 161] on input "Unit Size" at bounding box center [192, 161] width 175 height 14
type input "**********"
click at [389, 288] on button "Save" at bounding box center [384, 289] width 22 height 12
type input "**********"
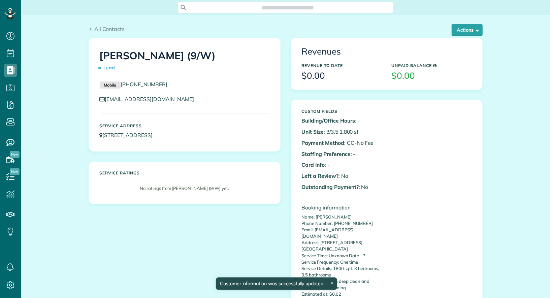
scroll to position [3, 3]
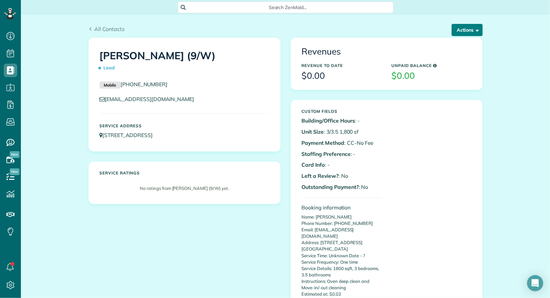
click at [462, 31] on button "Actions" at bounding box center [466, 30] width 31 height 12
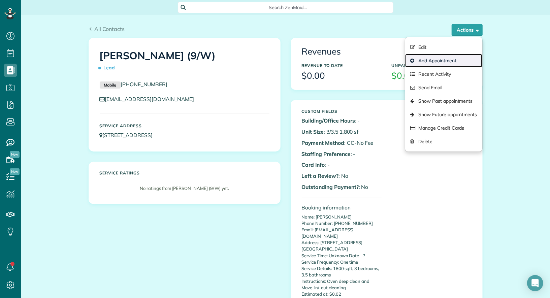
click at [446, 60] on link "Add Appointment" at bounding box center [443, 60] width 77 height 13
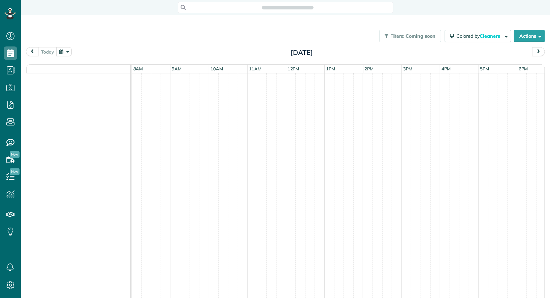
scroll to position [3, 3]
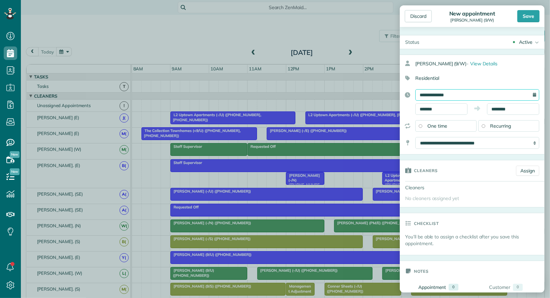
click at [476, 92] on input "**********" at bounding box center [477, 94] width 124 height 11
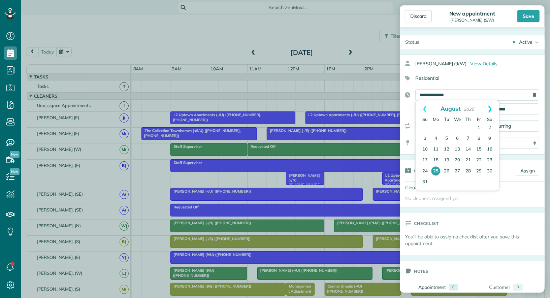
click at [489, 106] on link "Next" at bounding box center [489, 108] width 19 height 17
click at [435, 174] on link "29" at bounding box center [435, 171] width 11 height 11
type input "**********"
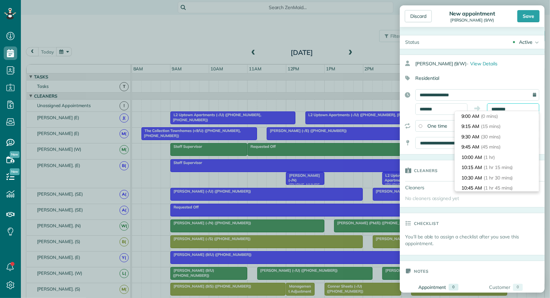
click at [503, 108] on input "********" at bounding box center [513, 108] width 52 height 11
type input "*******"
click at [497, 167] on li "4:00 PM (7 hrs)" at bounding box center [496, 169] width 84 height 10
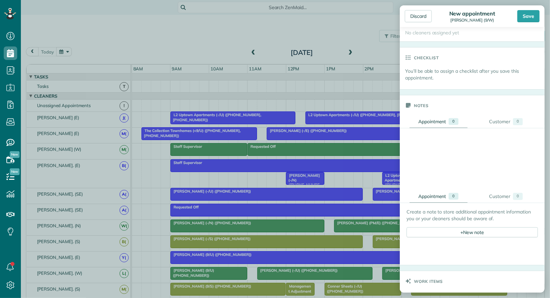
scroll to position [333, 0]
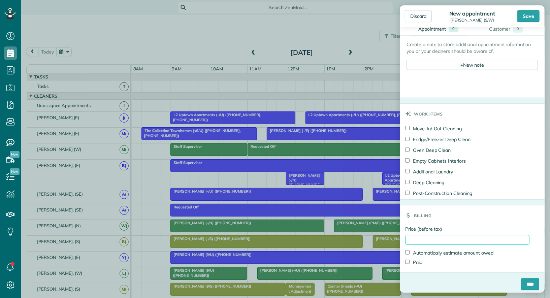
click at [460, 236] on input "Price (before tax)" at bounding box center [467, 240] width 124 height 10
type input "***"
click at [438, 181] on label "Deep Cleaning" at bounding box center [424, 182] width 39 height 7
click at [437, 158] on label "Empty Cabinets Interiors" at bounding box center [435, 161] width 61 height 7
click at [437, 147] on label "Oven Deep Clean" at bounding box center [427, 150] width 45 height 7
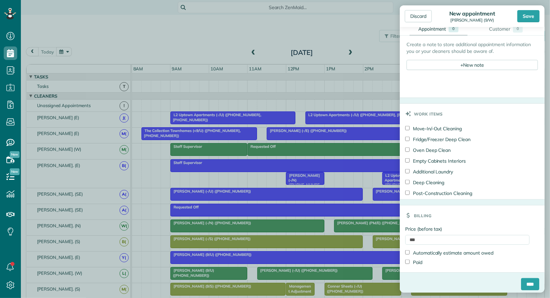
click at [437, 138] on label "Fridge/Freezer Deep Clean" at bounding box center [437, 139] width 65 height 7
click at [437, 125] on label "Move-In/-Out Cleaning" at bounding box center [433, 128] width 57 height 7
click at [467, 60] on div "+ New note" at bounding box center [471, 65] width 131 height 10
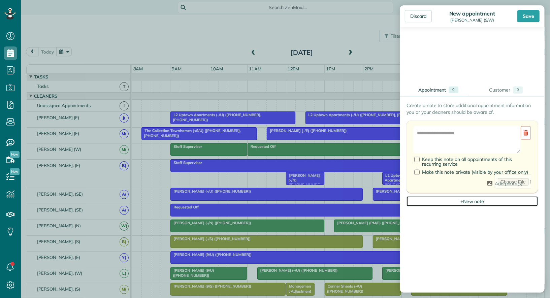
scroll to position [503, 0]
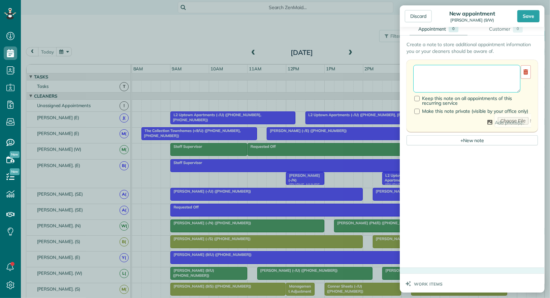
click at [456, 72] on textarea at bounding box center [466, 79] width 107 height 28
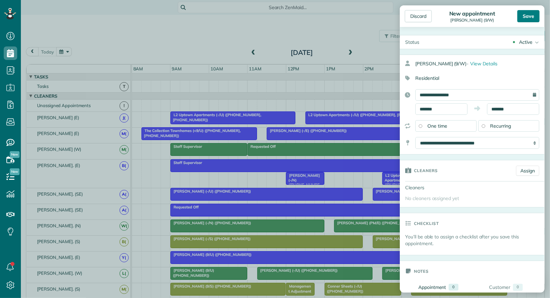
type textarea "**********"
click at [526, 18] on div "Save" at bounding box center [528, 16] width 22 height 12
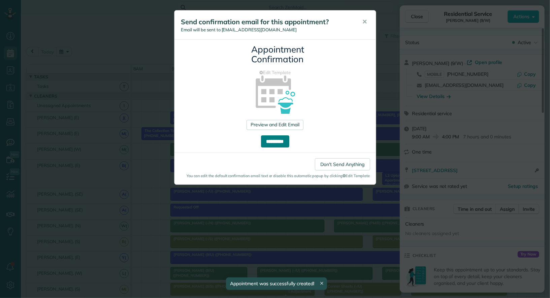
click at [282, 141] on input "**********" at bounding box center [275, 141] width 28 height 12
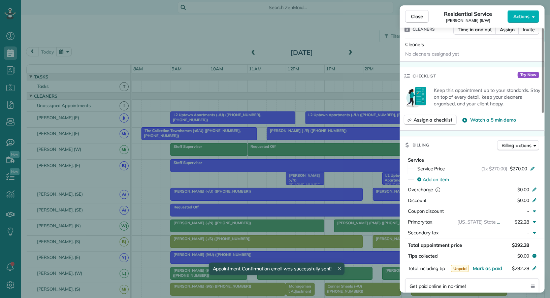
scroll to position [204, 0]
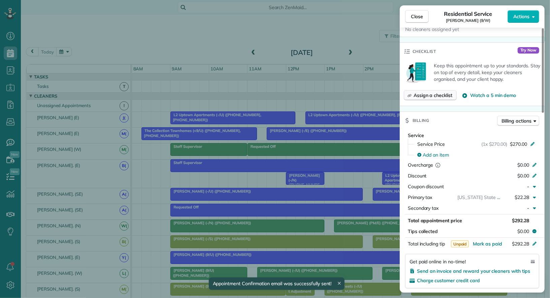
click at [436, 94] on span "Assign a checklist" at bounding box center [432, 95] width 39 height 7
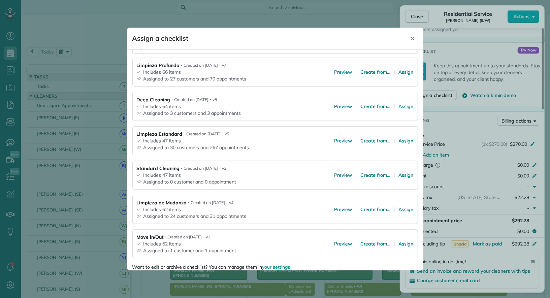
scroll to position [100, 0]
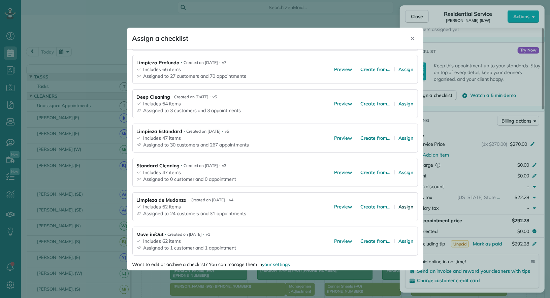
click at [406, 205] on span "Assign" at bounding box center [406, 206] width 15 height 7
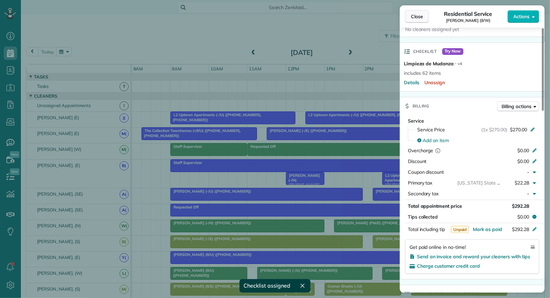
click at [420, 18] on span "Close" at bounding box center [417, 16] width 12 height 7
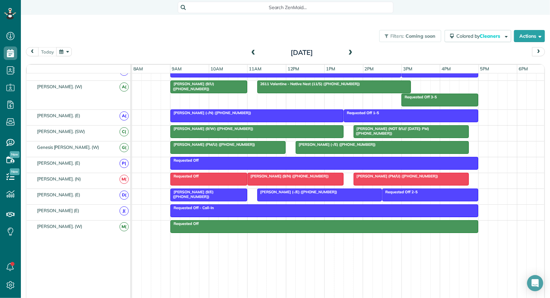
scroll to position [387, 0]
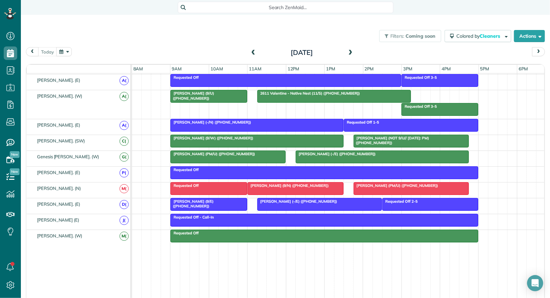
click at [333, 154] on div at bounding box center [382, 157] width 172 height 12
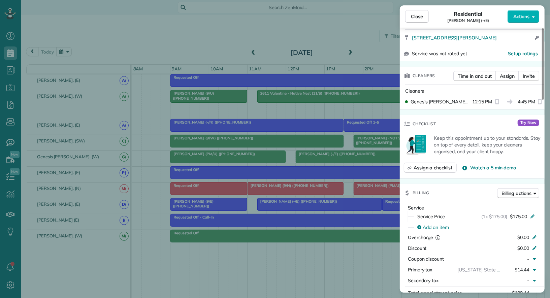
scroll to position [31, 0]
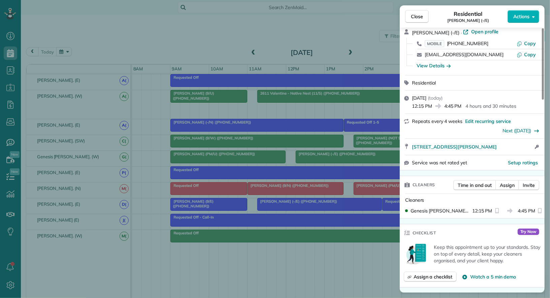
drag, startPoint x: 472, startPoint y: 145, endPoint x: 483, endPoint y: 10, distance: 136.1
click div "Close Residential Victoria Garcia (-/E) Actions Status Active Victoria Garcia (…" at bounding box center [275, 149] width 550 height 298
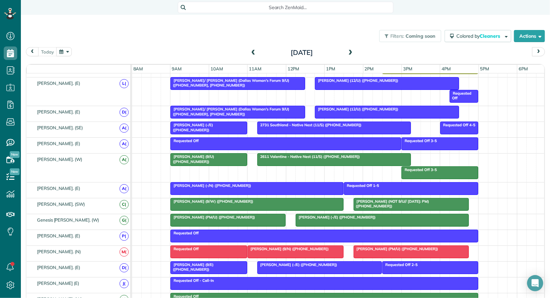
scroll to position [337, 0]
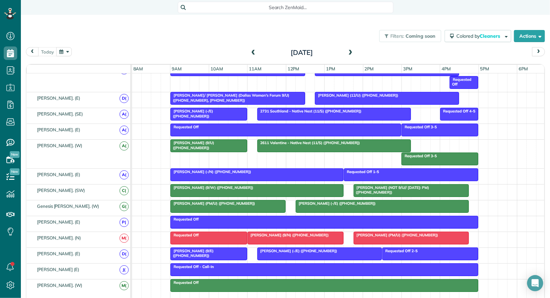
click at [370, 201] on div "Victoria Garcia (-/E) (+19562454424)" at bounding box center [382, 203] width 169 height 5
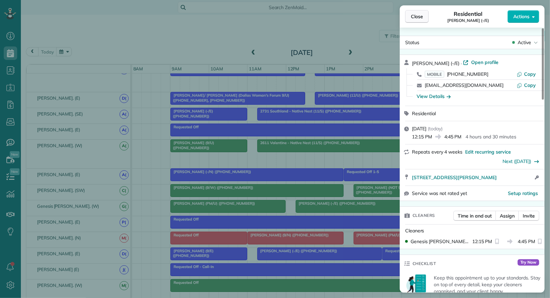
click at [417, 19] on span "Close" at bounding box center [417, 16] width 12 height 7
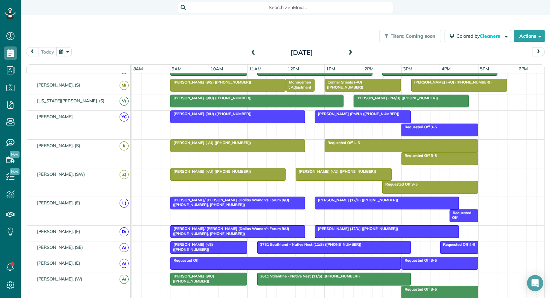
scroll to position [202, 0]
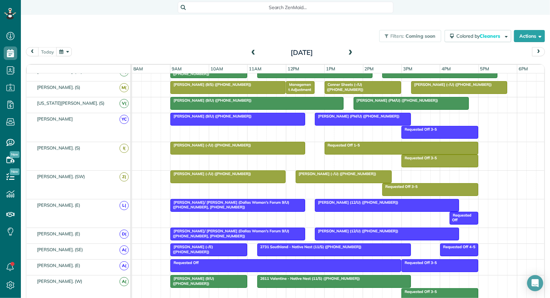
click at [346, 117] on div at bounding box center [362, 119] width 95 height 12
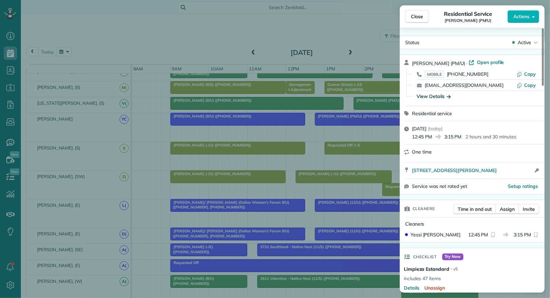
click at [446, 97] on icon "button" at bounding box center [448, 96] width 4 height 7
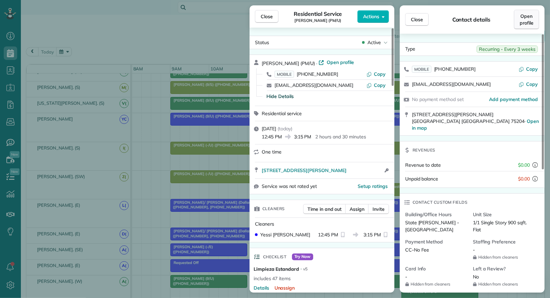
click at [523, 23] on span "Open profile" at bounding box center [526, 19] width 14 height 13
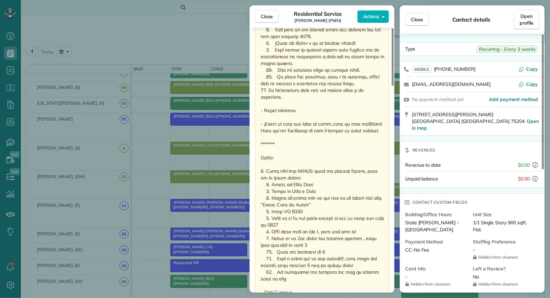
scroll to position [711, 0]
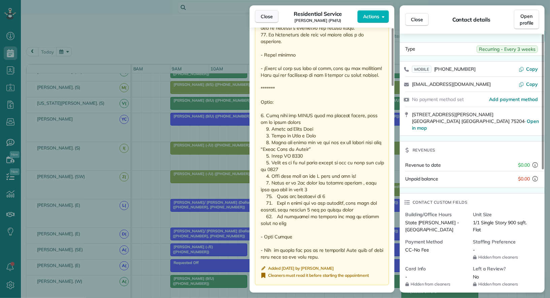
click at [273, 14] on button "Close" at bounding box center [267, 16] width 24 height 13
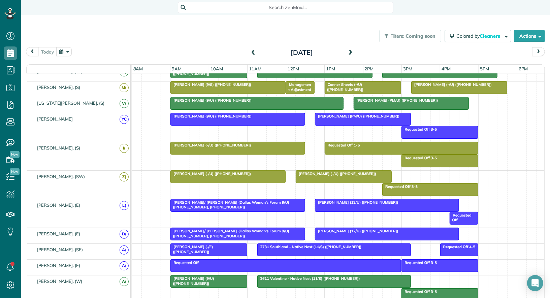
click at [348, 55] on span at bounding box center [350, 53] width 7 height 6
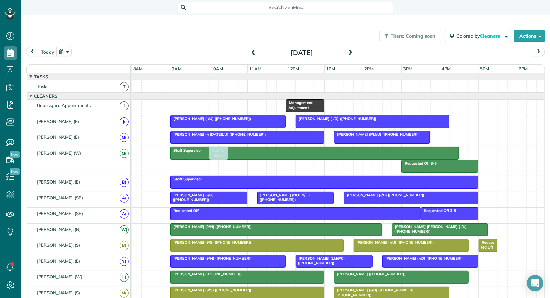
drag, startPoint x: 343, startPoint y: 106, endPoint x: 216, endPoint y: 159, distance: 137.6
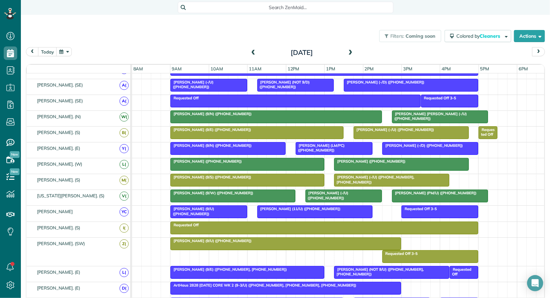
scroll to position [97, 0]
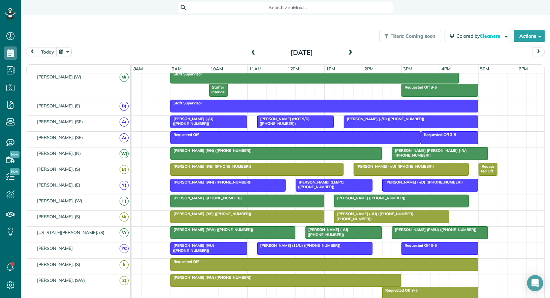
click at [207, 201] on div at bounding box center [247, 201] width 153 height 12
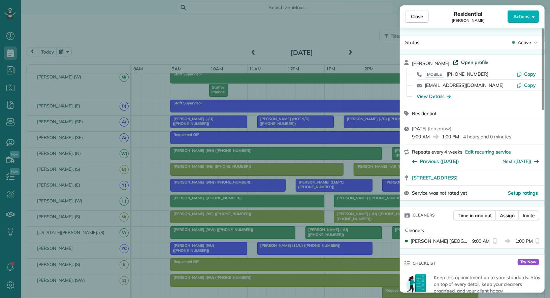
click at [466, 60] on span "Open profile" at bounding box center [474, 62] width 27 height 7
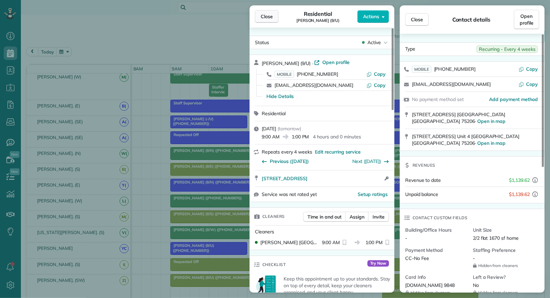
click at [273, 16] on button "Close" at bounding box center [267, 16] width 24 height 13
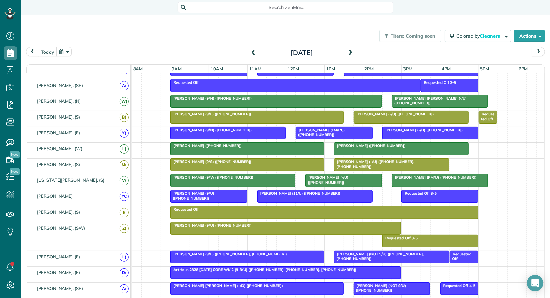
scroll to position [129, 0]
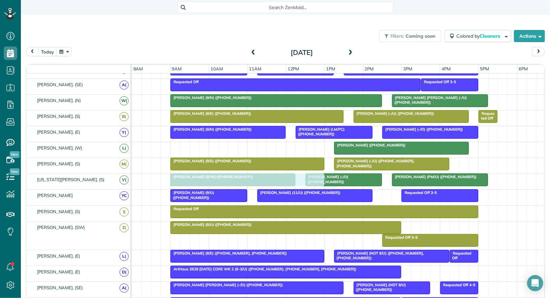
drag, startPoint x: 209, startPoint y: 144, endPoint x: 209, endPoint y: 174, distance: 30.3
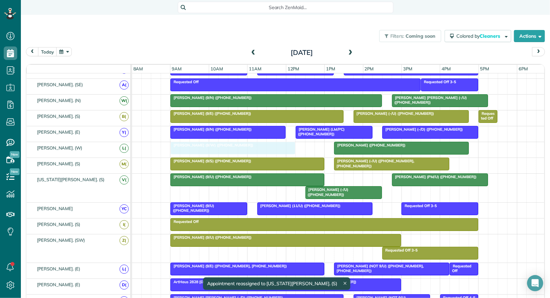
drag, startPoint x: 205, startPoint y: 190, endPoint x: 204, endPoint y: 151, distance: 38.0
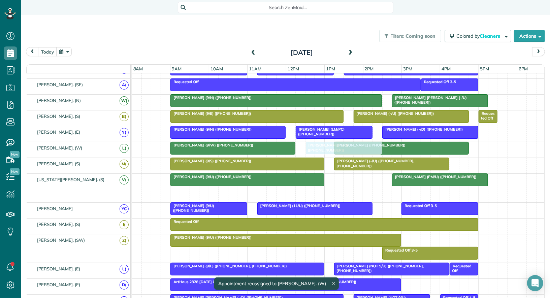
drag, startPoint x: 322, startPoint y: 192, endPoint x: 323, endPoint y: 154, distance: 37.4
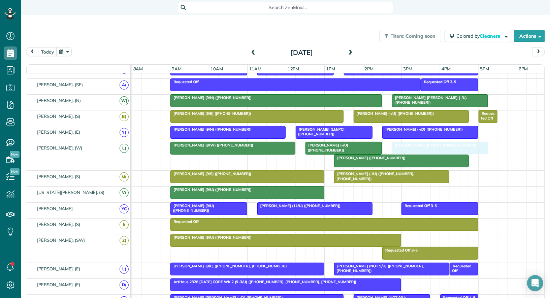
drag, startPoint x: 415, startPoint y: 191, endPoint x: 415, endPoint y: 155, distance: 35.3
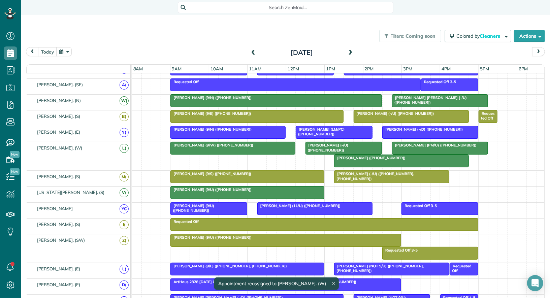
drag, startPoint x: 376, startPoint y: 158, endPoint x: 380, endPoint y: 187, distance: 29.9
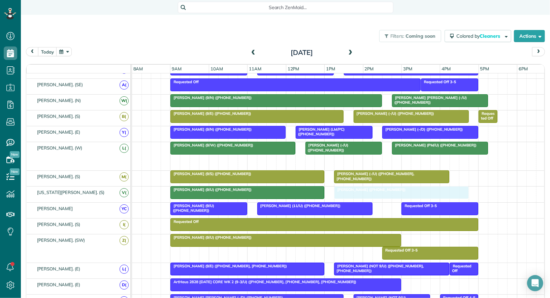
drag, startPoint x: 370, startPoint y: 156, endPoint x: 370, endPoint y: 186, distance: 30.6
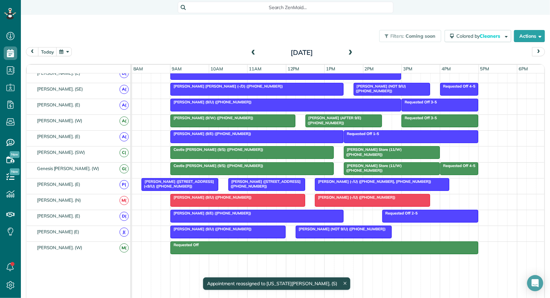
scroll to position [338, 0]
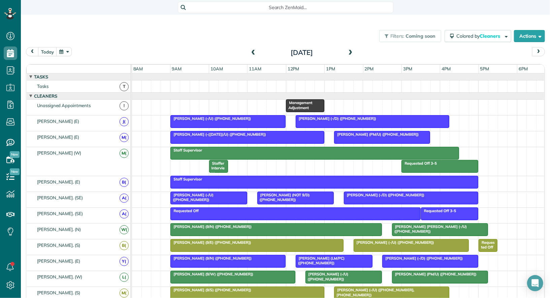
click at [65, 50] on button "button" at bounding box center [63, 51] width 15 height 9
drag, startPoint x: 301, startPoint y: 107, endPoint x: 262, endPoint y: 162, distance: 67.7
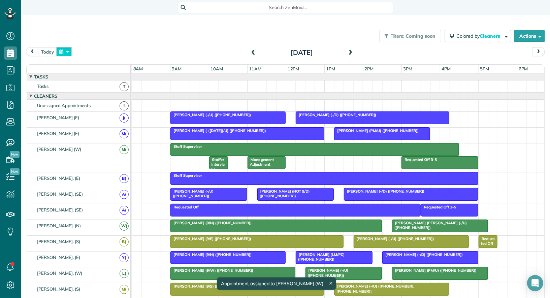
click at [65, 50] on button "button" at bounding box center [63, 51] width 15 height 9
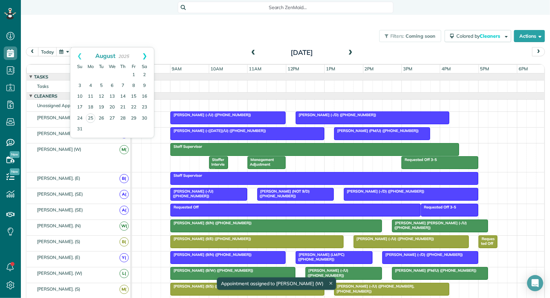
click at [144, 55] on link "Next" at bounding box center [144, 55] width 19 height 17
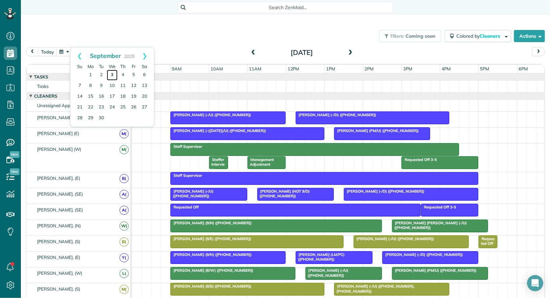
click at [111, 75] on link "3" at bounding box center [112, 75] width 11 height 11
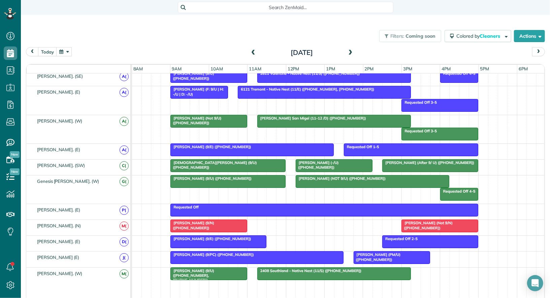
scroll to position [425, 0]
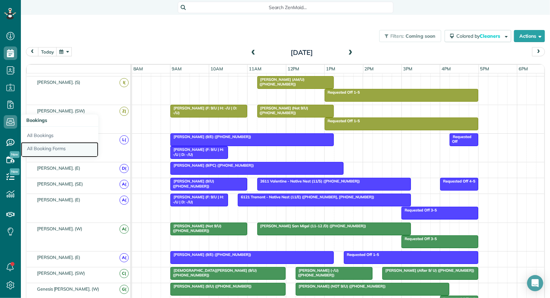
click at [50, 154] on link "All Booking Forms" at bounding box center [59, 149] width 77 height 15
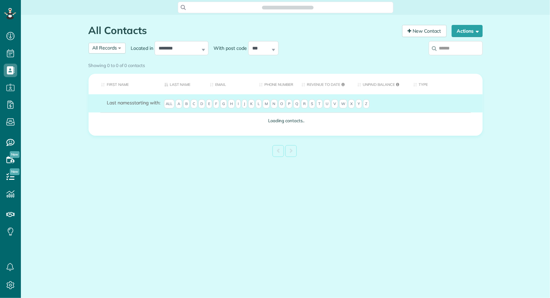
scroll to position [3, 3]
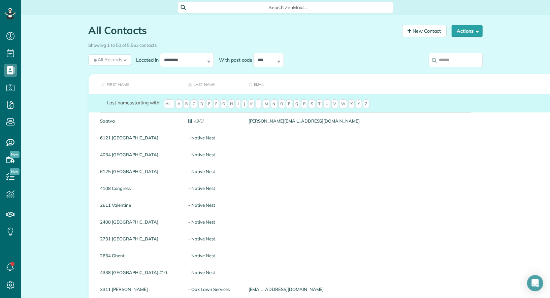
click at [455, 64] on input "search" at bounding box center [455, 60] width 54 height 14
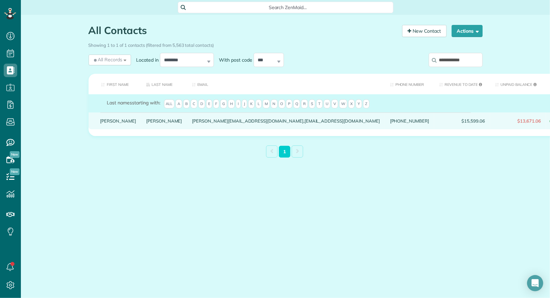
type input "**********"
click at [106, 123] on link "Edward" at bounding box center [118, 120] width 36 height 5
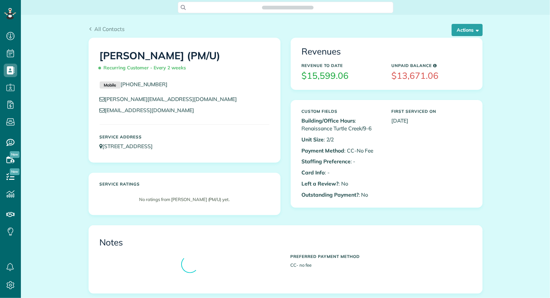
scroll to position [3, 3]
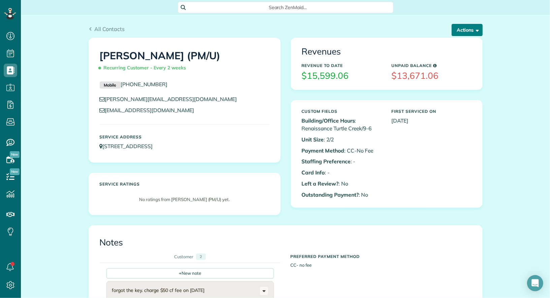
click at [469, 32] on button "Actions" at bounding box center [466, 30] width 31 height 12
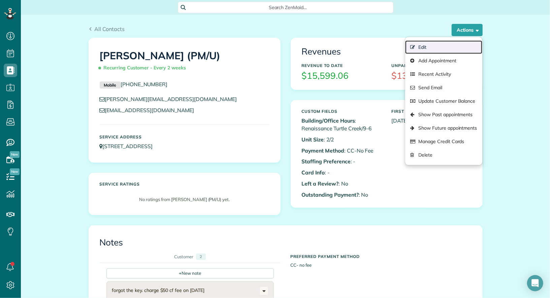
click at [455, 49] on link "Edit" at bounding box center [443, 46] width 77 height 13
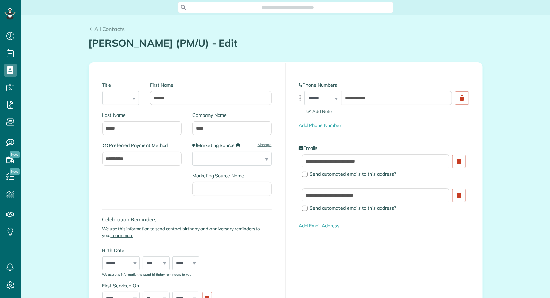
type input "**********"
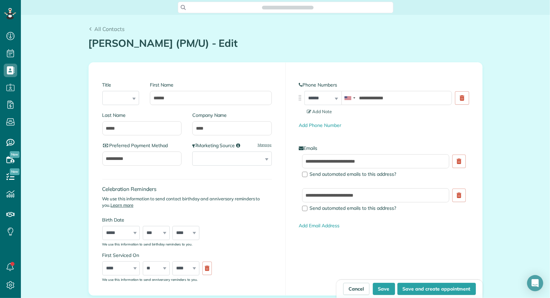
scroll to position [3, 3]
click at [394, 160] on input "**********" at bounding box center [375, 161] width 147 height 14
click at [386, 174] on span "Send automated emails to this address?" at bounding box center [353, 174] width 87 height 6
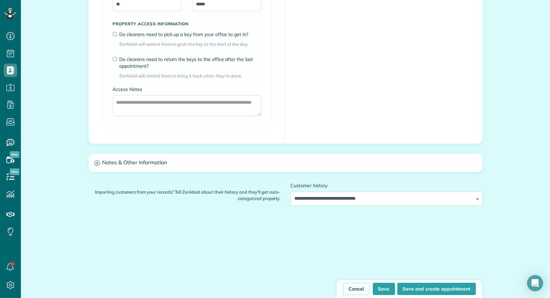
scroll to position [541, 0]
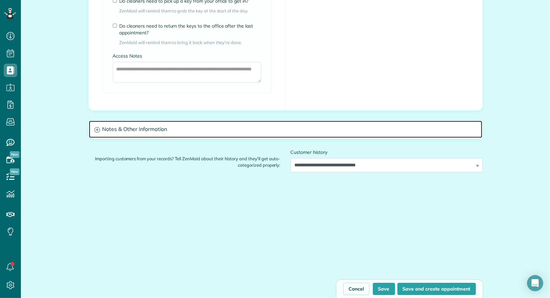
click at [251, 130] on h3 "Notes & Other Information" at bounding box center [285, 129] width 393 height 17
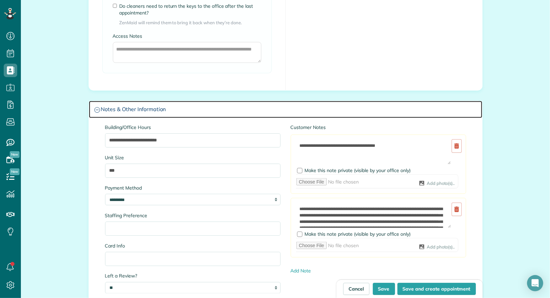
scroll to position [566, 0]
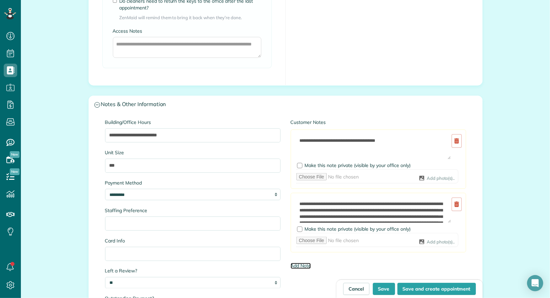
click at [301, 263] on link "Add Note" at bounding box center [300, 266] width 21 height 6
click at [314, 264] on textarea at bounding box center [373, 274] width 155 height 26
click at [310, 291] on span "Make this note private (visible by your office only)" at bounding box center [358, 293] width 106 height 6
click at [310, 274] on textarea at bounding box center [373, 274] width 155 height 26
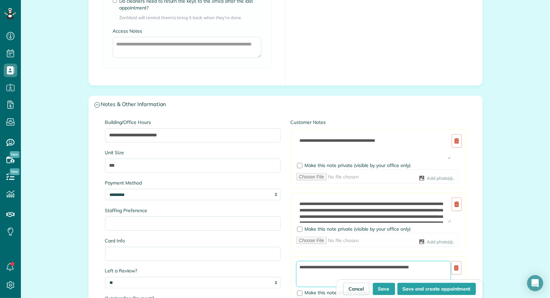
paste textarea "**********"
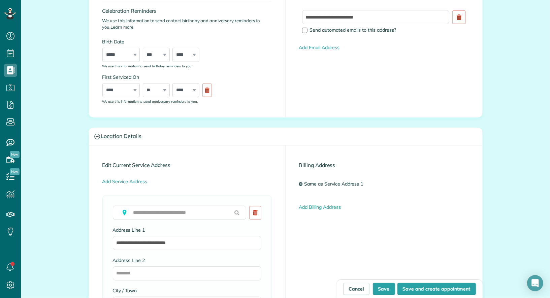
scroll to position [0, 0]
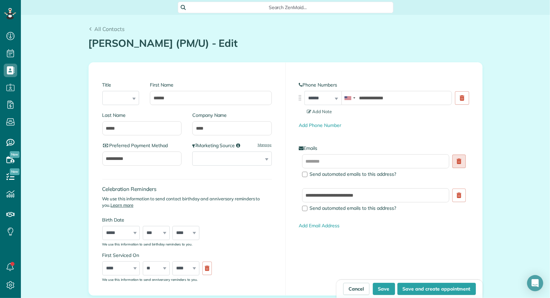
type textarea "**********"
click at [455, 162] on link at bounding box center [458, 160] width 13 height 13
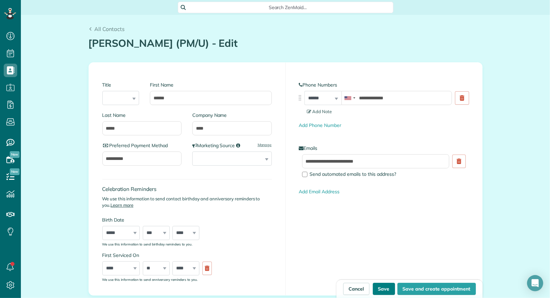
click at [385, 287] on button "Save" at bounding box center [384, 289] width 22 height 12
type input "**********"
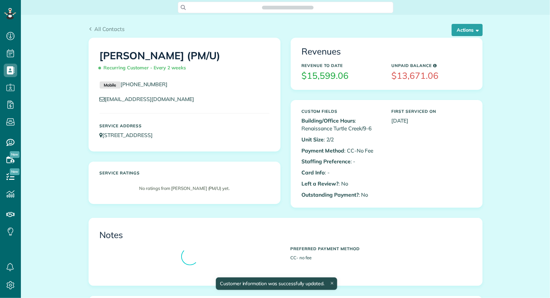
scroll to position [3, 3]
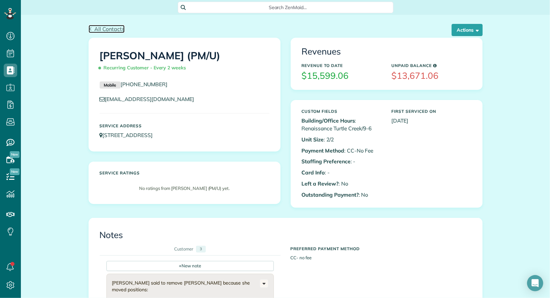
click at [117, 30] on span "All Contacts" at bounding box center [109, 29] width 30 height 7
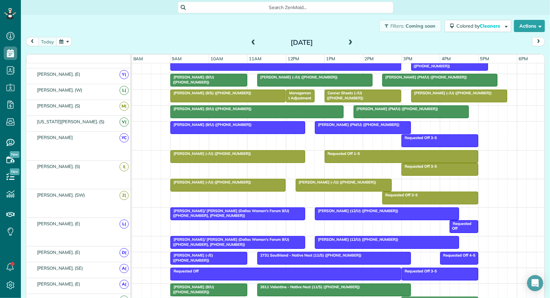
scroll to position [183, 0]
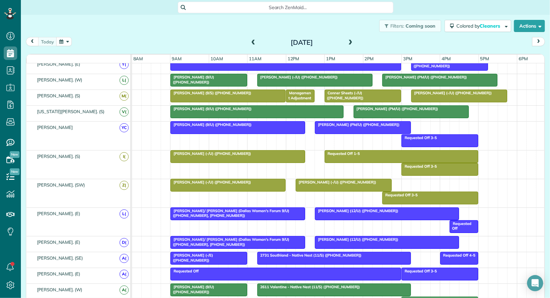
click at [347, 124] on div at bounding box center [362, 128] width 95 height 12
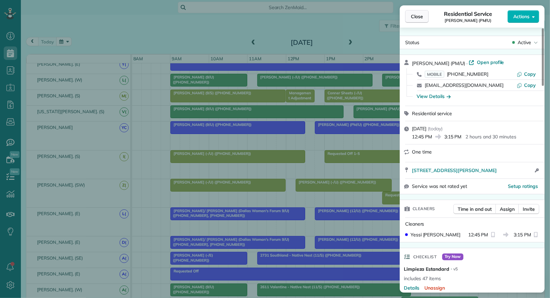
click at [411, 15] on span "Close" at bounding box center [417, 16] width 12 height 7
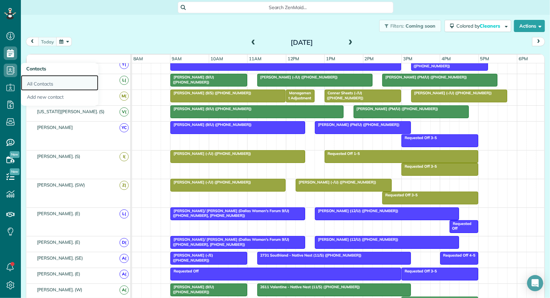
click at [38, 82] on link "All Contacts" at bounding box center [59, 82] width 77 height 15
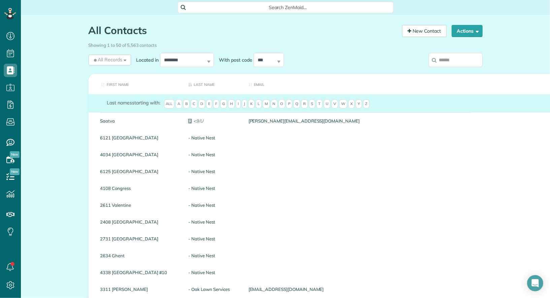
scroll to position [3, 3]
click at [450, 60] on input "search" at bounding box center [455, 60] width 54 height 14
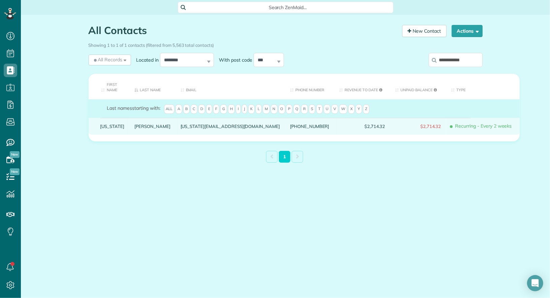
type input "**********"
click at [112, 124] on link "[US_STATE]" at bounding box center [112, 126] width 24 height 5
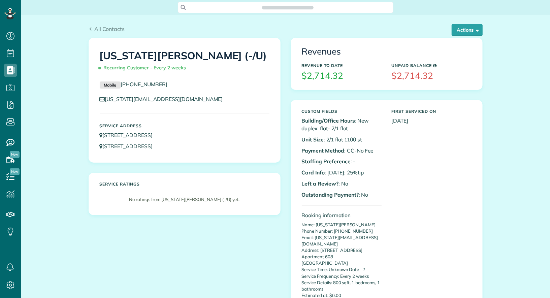
scroll to position [3, 3]
click at [469, 32] on button "Actions" at bounding box center [466, 30] width 31 height 12
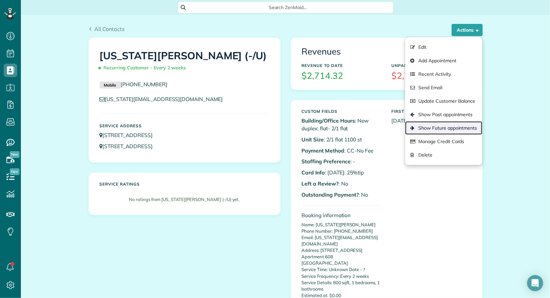
click at [452, 126] on link "Show Future appointments" at bounding box center [443, 127] width 77 height 13
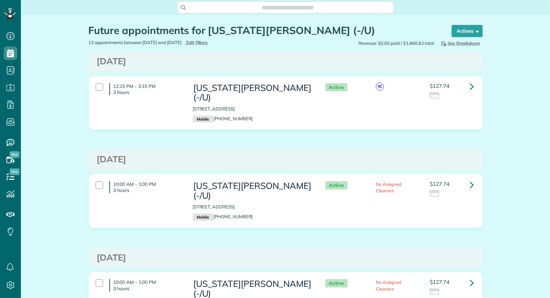
scroll to position [298, 21]
click at [470, 88] on icon at bounding box center [472, 86] width 4 height 12
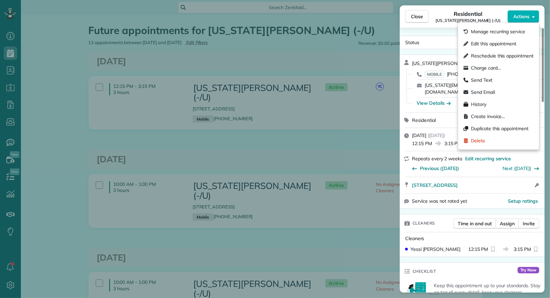
click at [522, 15] on span "Actions" at bounding box center [521, 16] width 16 height 7
click at [500, 40] on span "Edit this appointment" at bounding box center [493, 43] width 45 height 7
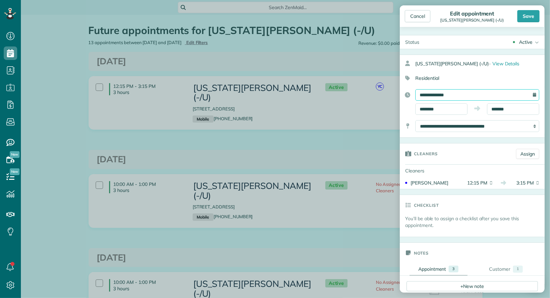
click at [459, 94] on input "**********" at bounding box center [477, 94] width 124 height 11
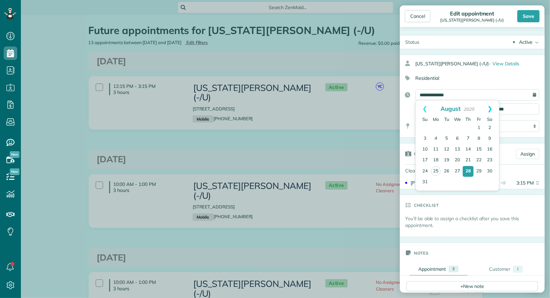
click at [491, 111] on link "Next" at bounding box center [489, 108] width 19 height 17
click at [468, 128] on link "4" at bounding box center [467, 128] width 11 height 11
type input "**********"
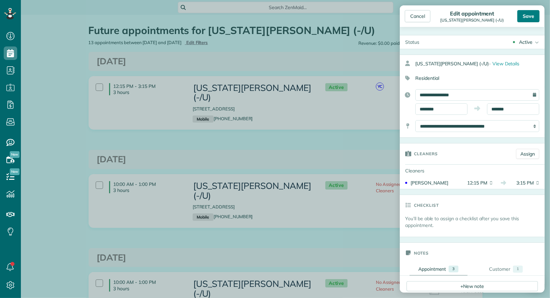
click at [525, 18] on div "Save" at bounding box center [528, 16] width 22 height 12
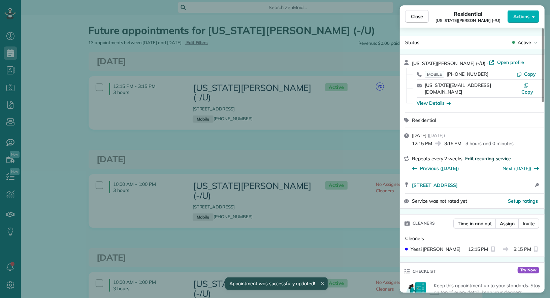
click at [486, 155] on span "Edit recurring service" at bounding box center [488, 158] width 46 height 7
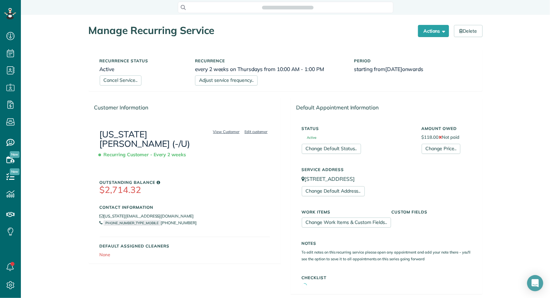
scroll to position [3, 3]
click at [231, 80] on link "Adjust service frequency.." at bounding box center [226, 80] width 63 height 10
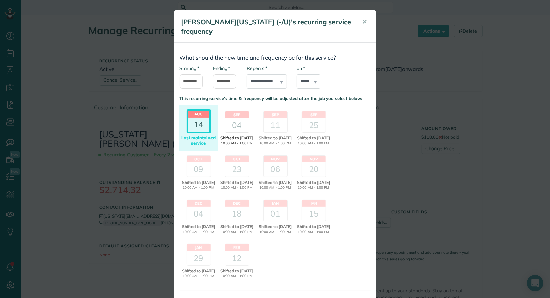
click at [233, 116] on header "Sep" at bounding box center [237, 114] width 24 height 7
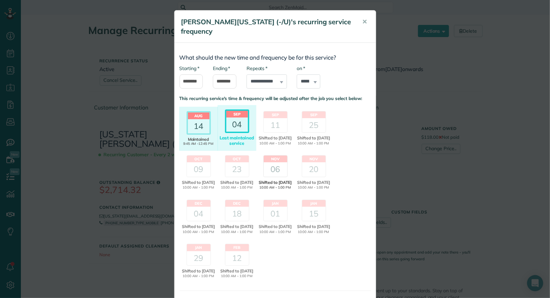
scroll to position [49, 0]
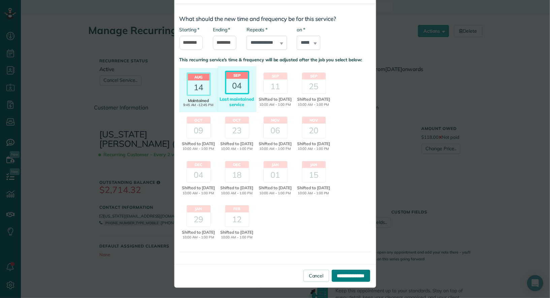
click at [346, 276] on input "**********" at bounding box center [351, 276] width 38 height 12
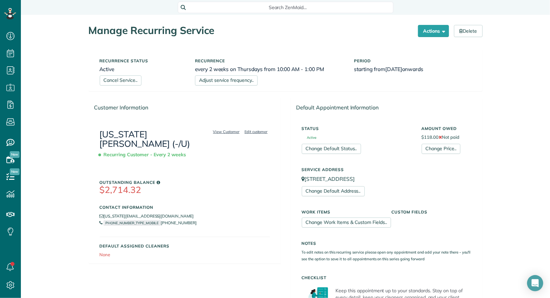
scroll to position [3, 3]
click at [11, 74] on use at bounding box center [11, 70] width 8 height 8
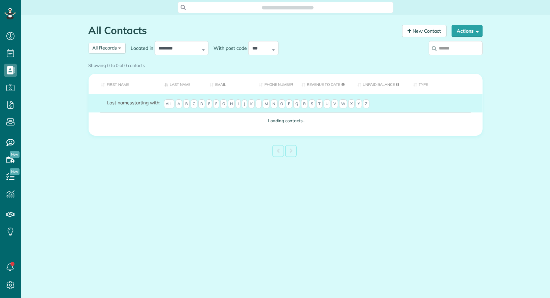
scroll to position [3, 3]
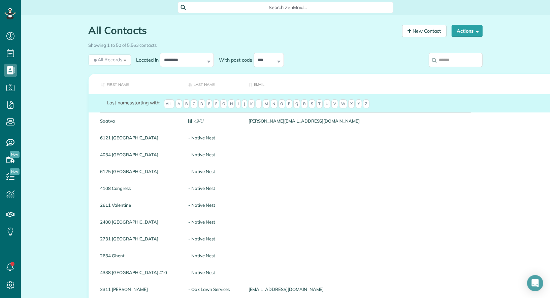
click at [449, 65] on input "search" at bounding box center [455, 60] width 54 height 14
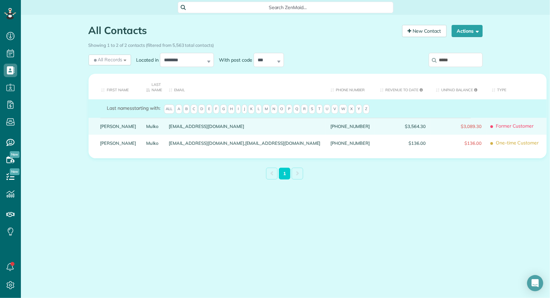
type input "*****"
click at [112, 128] on link "[PERSON_NAME]" at bounding box center [118, 126] width 36 height 5
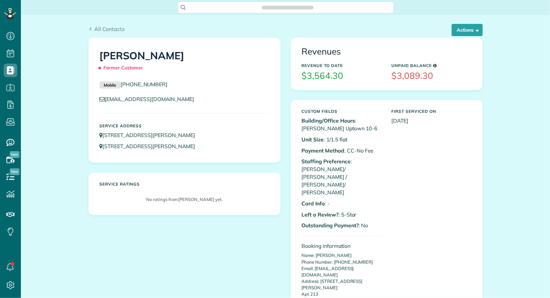
scroll to position [3, 3]
click at [471, 30] on button "Actions" at bounding box center [466, 30] width 31 height 12
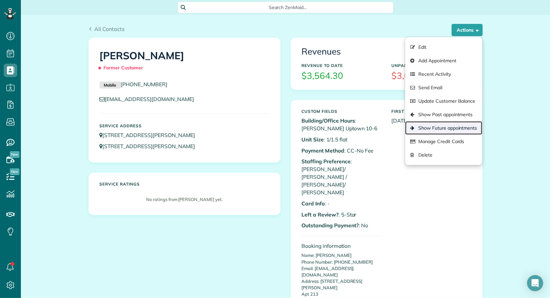
click at [459, 125] on link "Show Future appointments" at bounding box center [443, 127] width 77 height 13
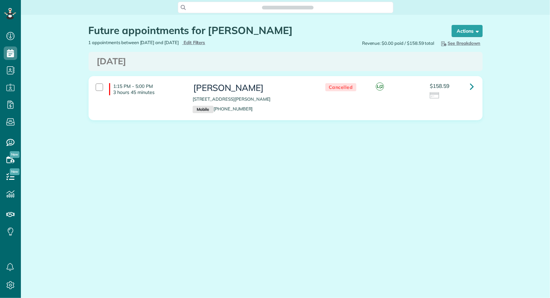
scroll to position [298, 21]
click at [473, 89] on icon at bounding box center [472, 86] width 4 height 12
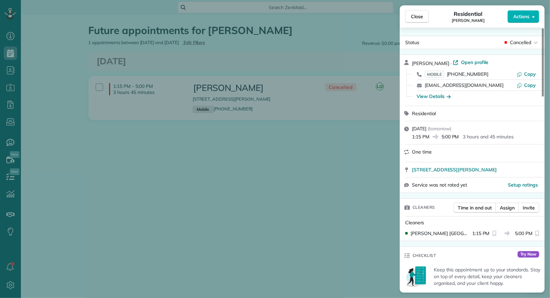
click at [526, 16] on span "Actions" at bounding box center [521, 16] width 16 height 7
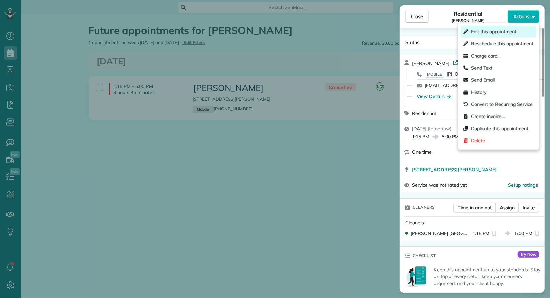
click at [514, 33] on span "Edit this appointment" at bounding box center [493, 31] width 45 height 7
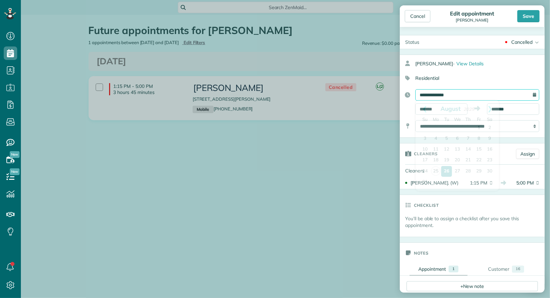
click at [474, 97] on input "**********" at bounding box center [477, 94] width 124 height 11
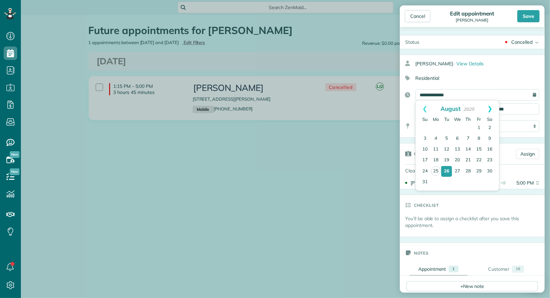
click at [489, 110] on link "Next" at bounding box center [489, 108] width 19 height 17
click at [469, 128] on link "4" at bounding box center [467, 128] width 11 height 11
type input "**********"
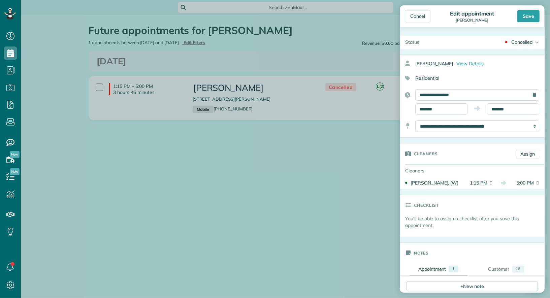
click at [520, 40] on div "Cancelled" at bounding box center [521, 42] width 21 height 7
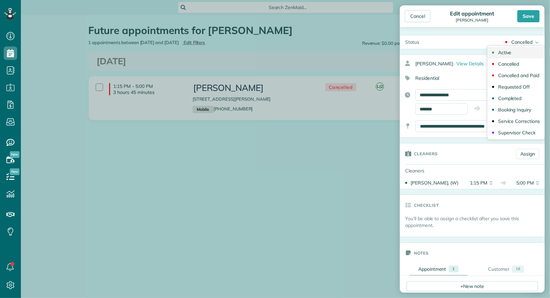
click at [518, 55] on link "Active" at bounding box center [515, 52] width 57 height 11
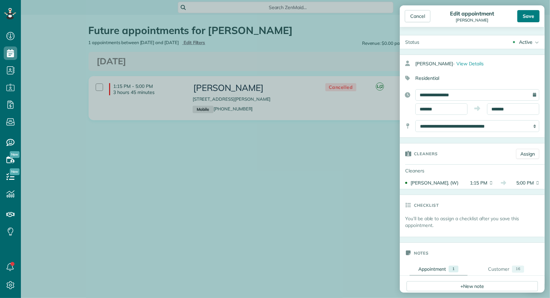
click at [530, 19] on div "Save" at bounding box center [528, 16] width 22 height 12
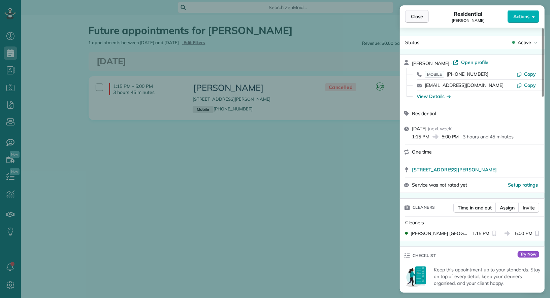
click at [419, 17] on span "Close" at bounding box center [417, 16] width 12 height 7
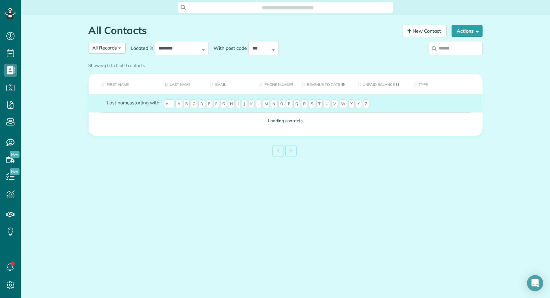
scroll to position [3, 3]
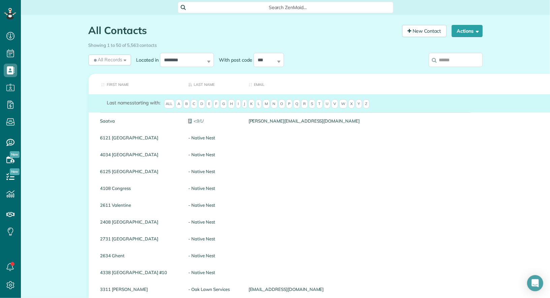
click at [462, 62] on input "search" at bounding box center [455, 60] width 54 height 14
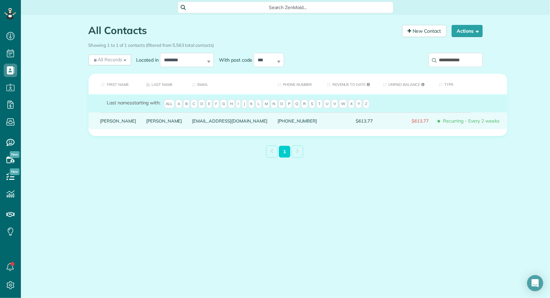
type input "**********"
click at [111, 123] on link "[PERSON_NAME]" at bounding box center [118, 120] width 36 height 5
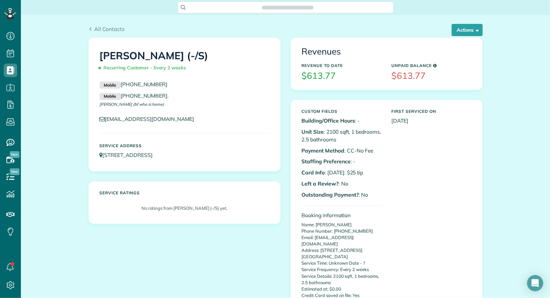
scroll to position [3, 3]
click at [479, 25] on button "Actions" at bounding box center [466, 30] width 31 height 12
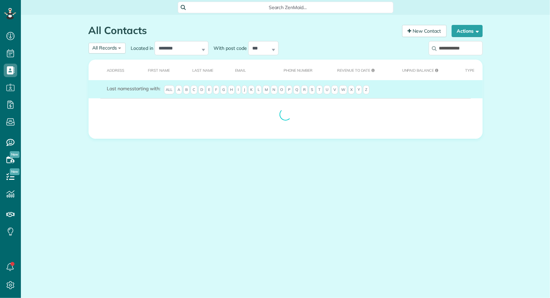
scroll to position [3, 3]
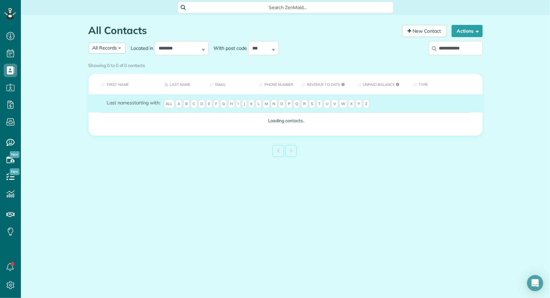
click at [466, 60] on div "Showing 0 to 0 of 0 contacts" at bounding box center [285, 66] width 404 height 12
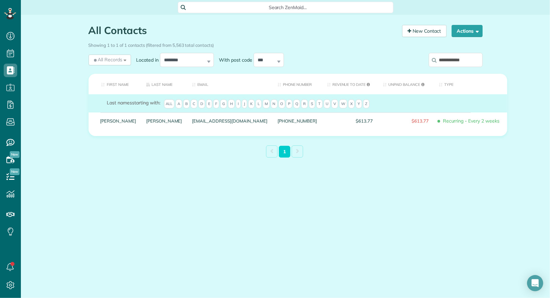
click at [469, 64] on input "**********" at bounding box center [455, 60] width 54 height 14
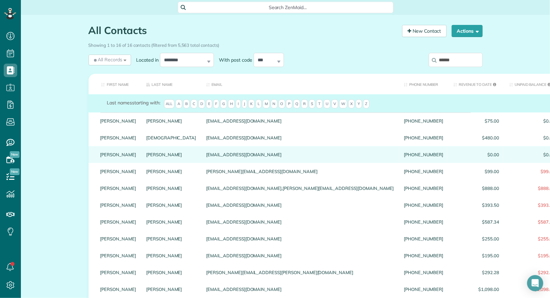
type input "******"
click at [106, 157] on link "Claire" at bounding box center [118, 154] width 36 height 5
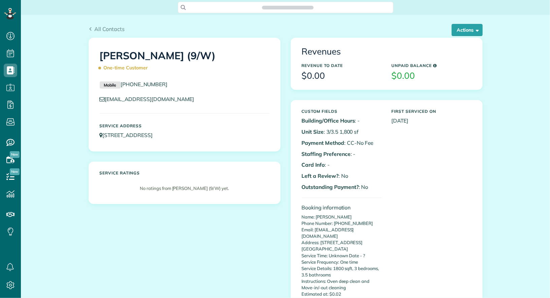
scroll to position [3, 3]
click at [474, 26] on button "Actions" at bounding box center [466, 30] width 31 height 12
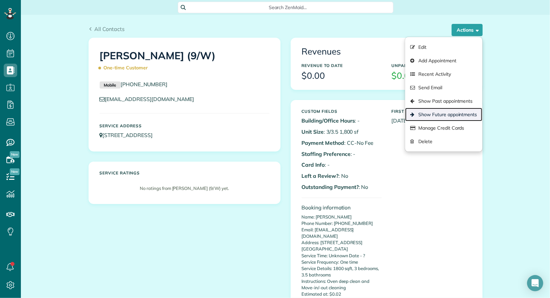
click at [462, 111] on link "Show Future appointments" at bounding box center [443, 114] width 77 height 13
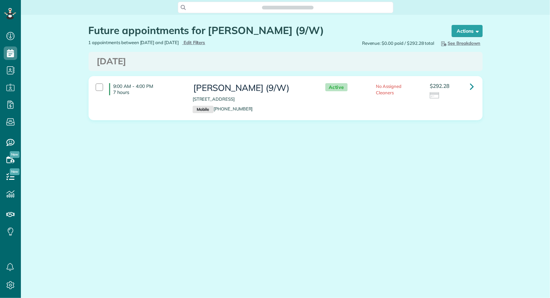
scroll to position [298, 21]
click at [472, 87] on icon at bounding box center [472, 86] width 4 height 12
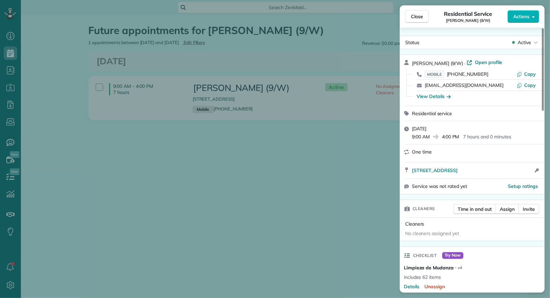
scroll to position [582, 0]
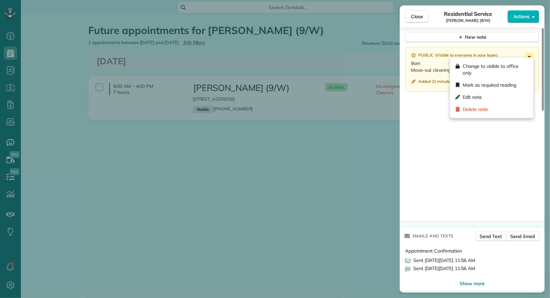
click at [530, 53] on icon at bounding box center [529, 57] width 8 height 8
click at [509, 93] on div "Edit note" at bounding box center [491, 97] width 78 height 12
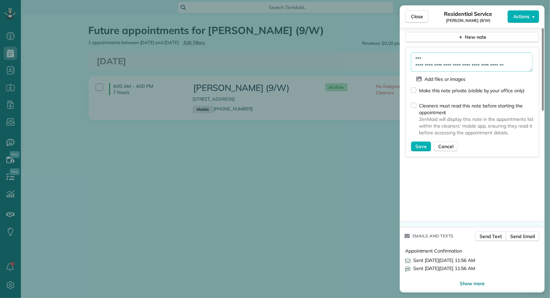
click at [452, 55] on textarea "**********" at bounding box center [472, 62] width 122 height 19
type textarea "**********"
click at [421, 143] on span "Save" at bounding box center [420, 146] width 11 height 7
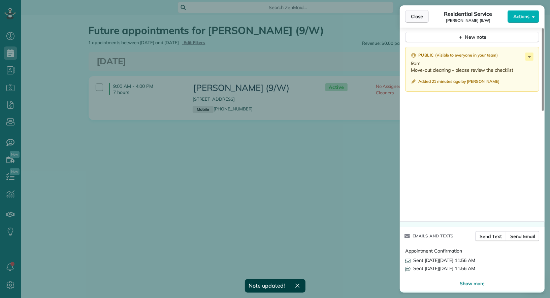
click at [420, 14] on span "Close" at bounding box center [417, 16] width 12 height 7
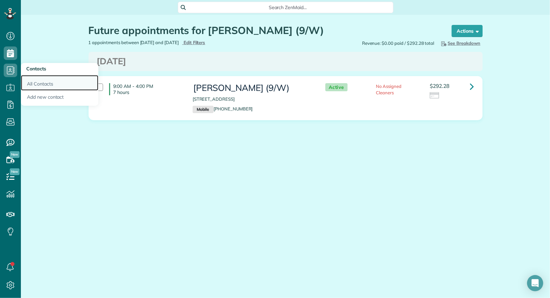
click at [27, 78] on link "All Contacts" at bounding box center [59, 82] width 77 height 15
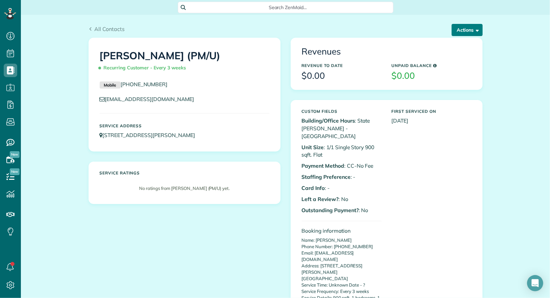
click at [476, 25] on button "Actions" at bounding box center [466, 30] width 31 height 12
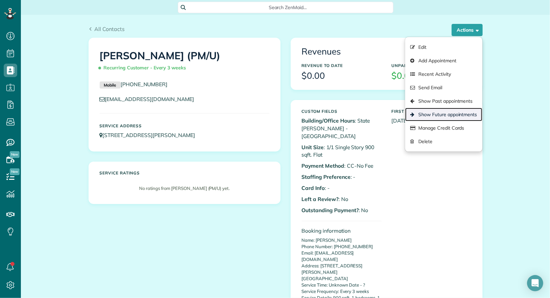
click at [454, 113] on link "Show Future appointments" at bounding box center [443, 114] width 77 height 13
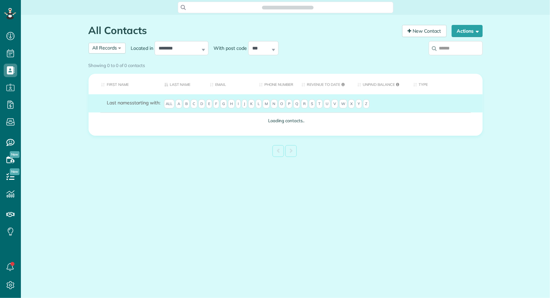
scroll to position [3, 3]
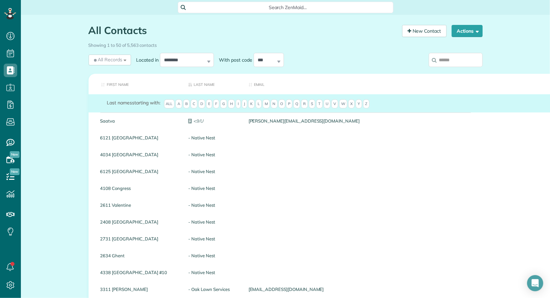
click at [450, 55] on input "search" at bounding box center [455, 60] width 54 height 14
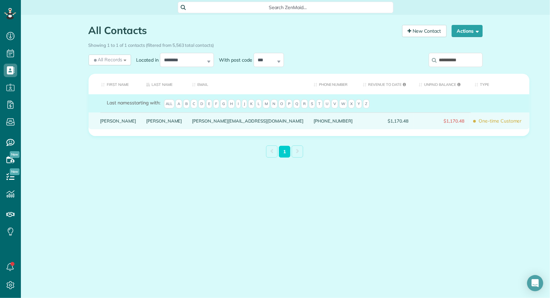
type input "**********"
click at [105, 123] on link "[PERSON_NAME]" at bounding box center [118, 120] width 36 height 5
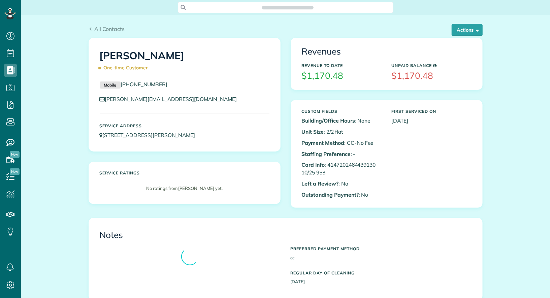
scroll to position [3, 3]
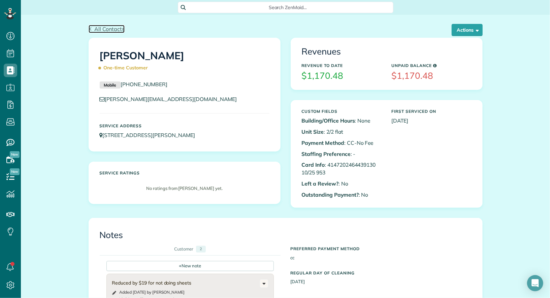
click at [113, 29] on span "All Contacts" at bounding box center [109, 29] width 30 height 7
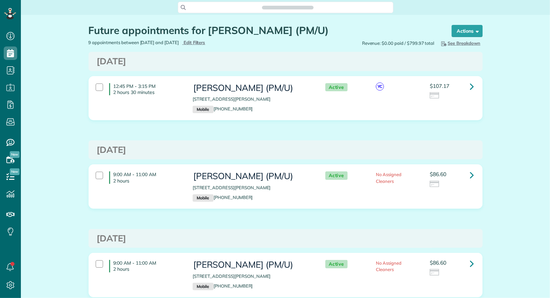
scroll to position [3, 3]
click at [473, 89] on icon at bounding box center [472, 86] width 4 height 12
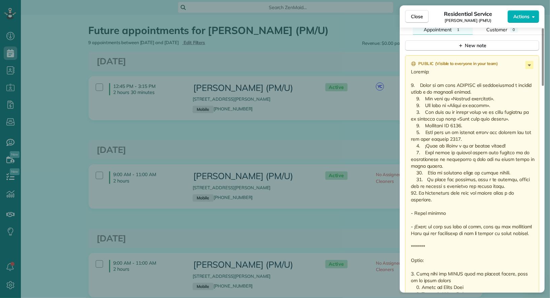
scroll to position [530, 0]
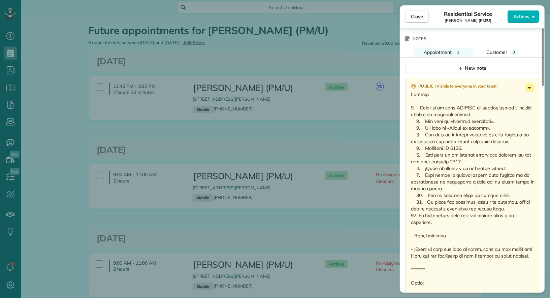
click at [529, 83] on icon at bounding box center [529, 87] width 8 height 8
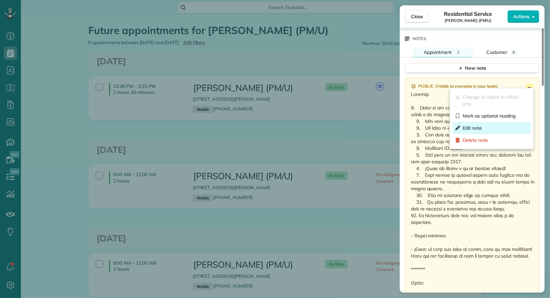
click at [505, 125] on div "Edit note" at bounding box center [491, 128] width 78 height 12
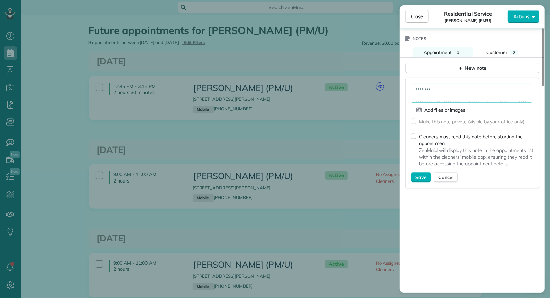
click at [414, 87] on textarea at bounding box center [472, 92] width 122 height 19
type textarea "**********"
click at [420, 175] on span "Save" at bounding box center [420, 177] width 11 height 7
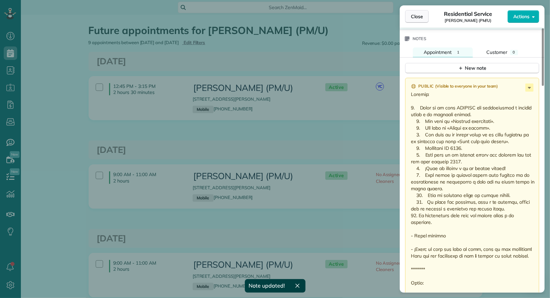
click at [417, 19] on span "Close" at bounding box center [417, 16] width 12 height 7
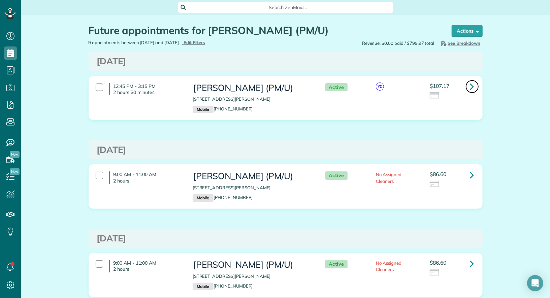
click at [476, 89] on link at bounding box center [471, 86] width 13 height 13
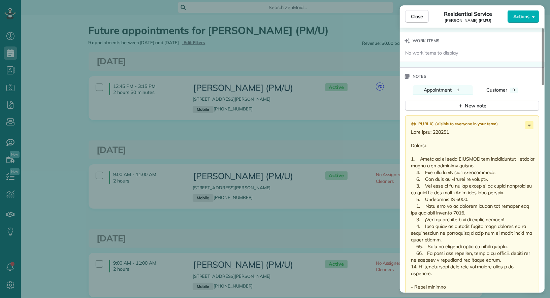
scroll to position [458, 0]
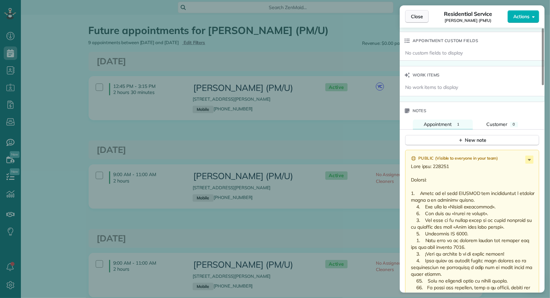
click at [417, 21] on button "Close" at bounding box center [417, 16] width 24 height 13
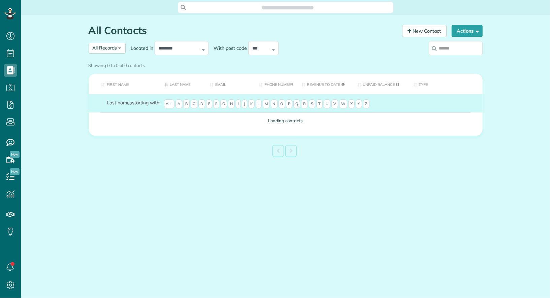
scroll to position [3, 3]
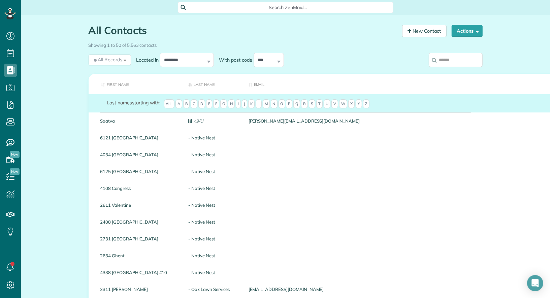
click at [473, 61] on input "search" at bounding box center [455, 60] width 54 height 14
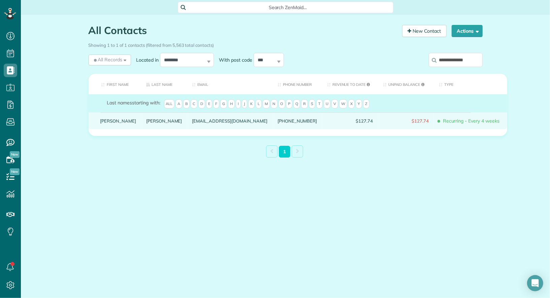
type input "**********"
click at [103, 123] on link "[PERSON_NAME]" at bounding box center [118, 120] width 36 height 5
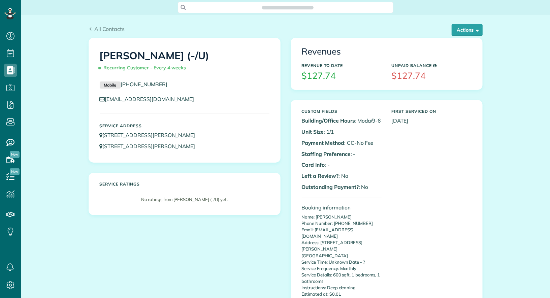
scroll to position [3, 3]
click at [472, 31] on button "Actions" at bounding box center [466, 30] width 31 height 12
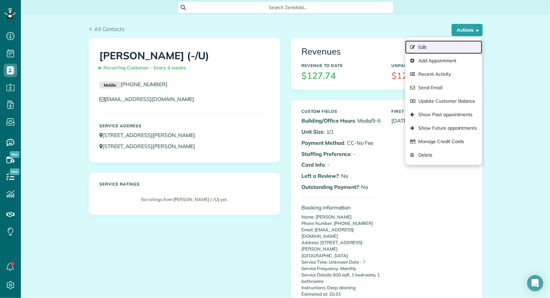
click at [457, 46] on link "Edit" at bounding box center [443, 46] width 77 height 13
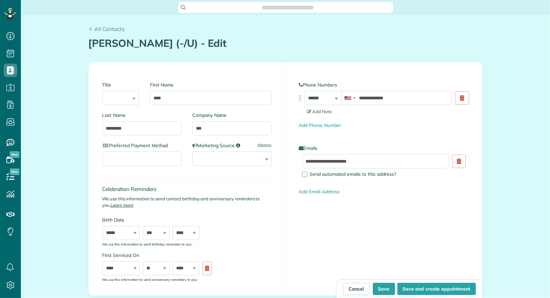
scroll to position [298, 21]
click at [383, 290] on button "Save" at bounding box center [384, 289] width 22 height 12
type input "**********"
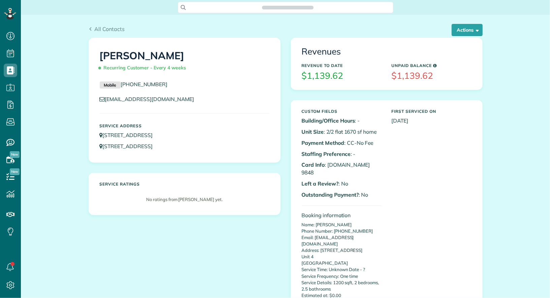
scroll to position [3, 3]
click at [468, 29] on button "Actions" at bounding box center [466, 30] width 31 height 12
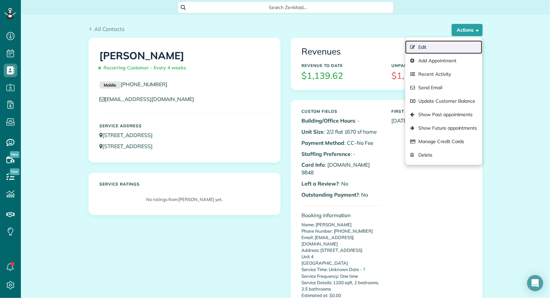
click at [446, 43] on link "Edit" at bounding box center [443, 46] width 77 height 13
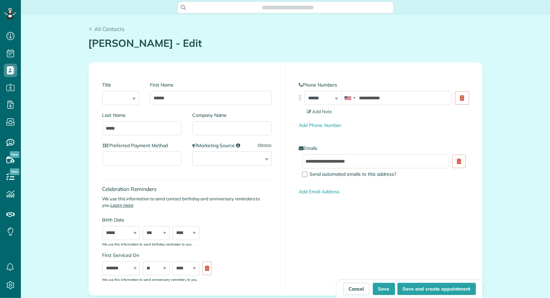
type input "**********"
click at [206, 131] on input "Company Name" at bounding box center [231, 128] width 79 height 14
type input "***"
click at [392, 291] on button "Save" at bounding box center [384, 289] width 22 height 12
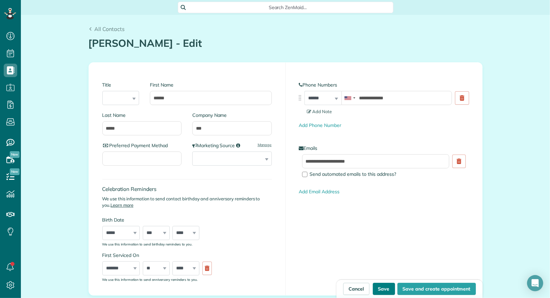
type input "**********"
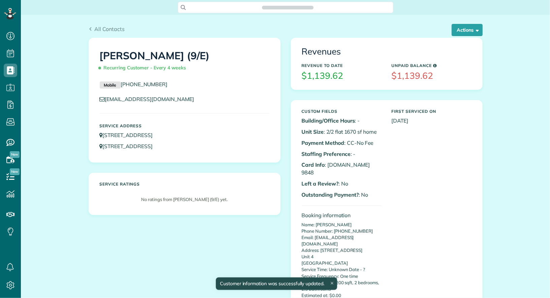
scroll to position [3, 3]
click at [159, 132] on link "5346 Monticello Avenue Dallas TX 75206" at bounding box center [129, 135] width 59 height 7
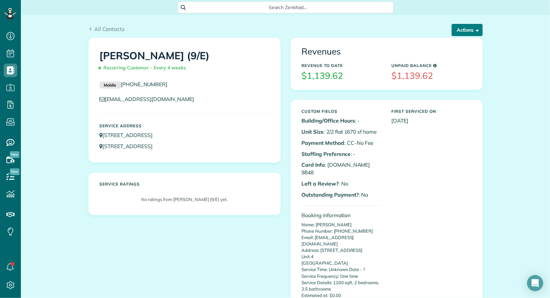
click at [471, 29] on button "Actions" at bounding box center [466, 30] width 31 height 12
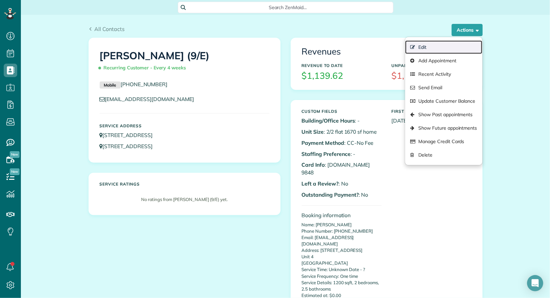
click at [452, 43] on link "Edit" at bounding box center [443, 46] width 77 height 13
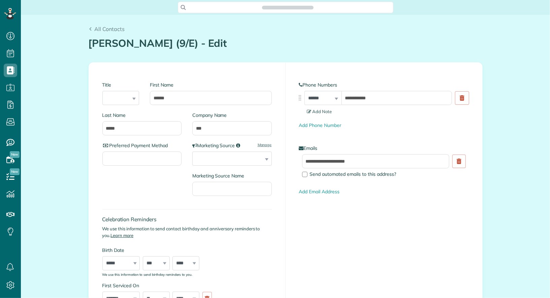
type input "**********"
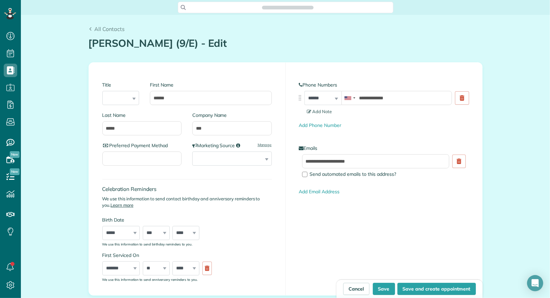
scroll to position [3, 3]
click at [220, 129] on input "***" at bounding box center [231, 128] width 79 height 14
type input "***"
click at [386, 291] on button "Save" at bounding box center [384, 289] width 22 height 12
type input "**********"
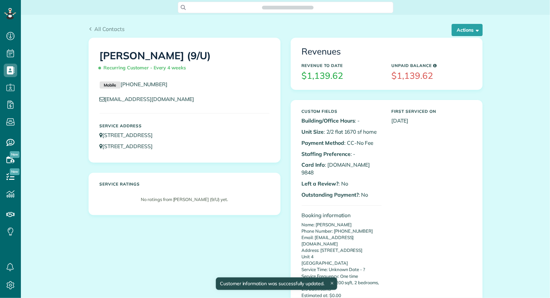
scroll to position [298, 21]
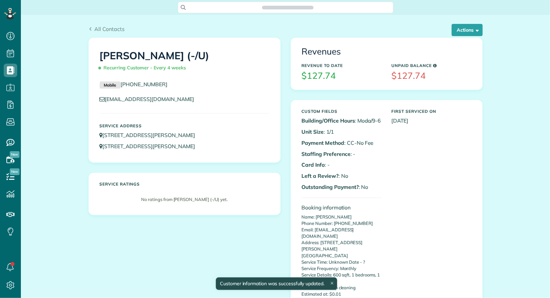
scroll to position [3, 3]
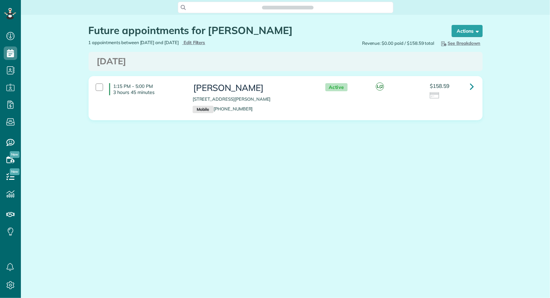
scroll to position [3, 3]
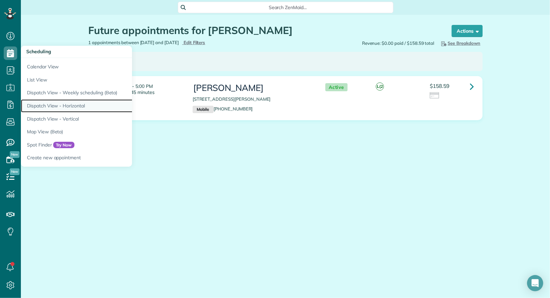
click at [57, 102] on link "Dispatch View - Horizontal" at bounding box center [105, 105] width 168 height 13
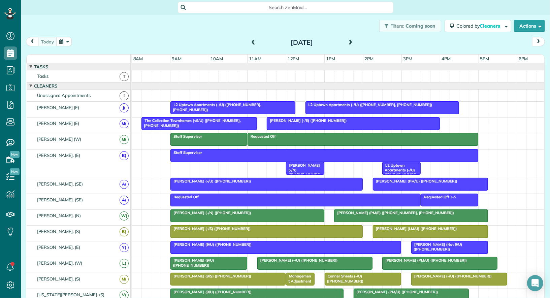
scroll to position [2, 0]
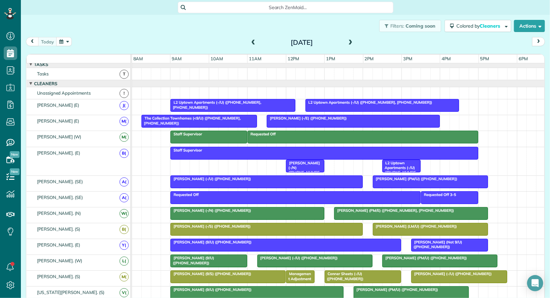
click at [62, 42] on button "button" at bounding box center [63, 41] width 15 height 9
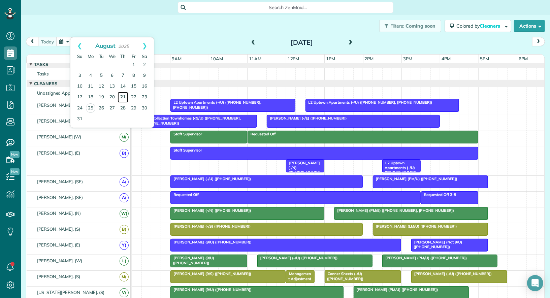
click at [125, 96] on link "21" at bounding box center [122, 97] width 11 height 11
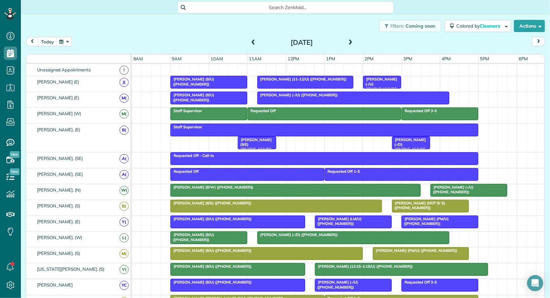
scroll to position [0, 0]
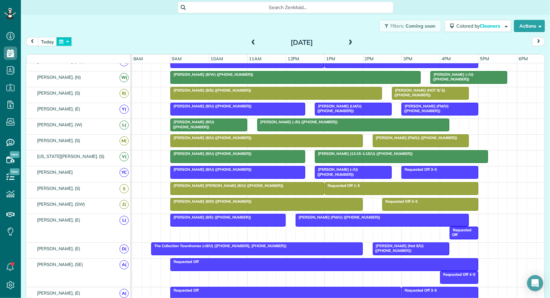
click at [70, 42] on button "button" at bounding box center [63, 41] width 15 height 9
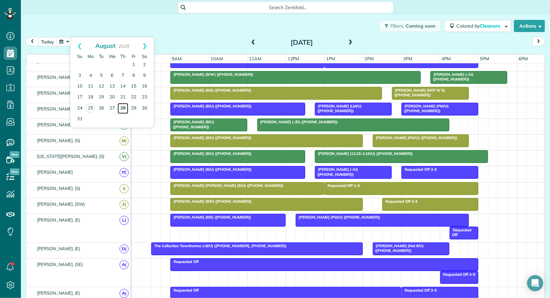
click at [123, 106] on link "28" at bounding box center [122, 108] width 11 height 11
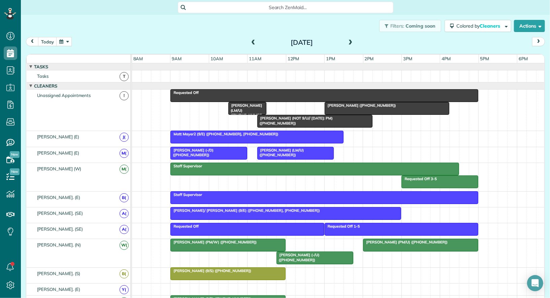
click at [332, 96] on div at bounding box center [324, 96] width 307 height 12
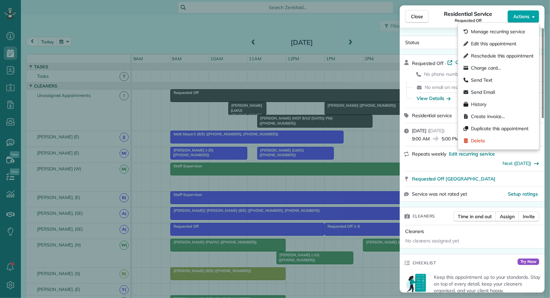
click at [523, 18] on span "Actions" at bounding box center [521, 16] width 16 height 7
click at [496, 141] on div "Delete" at bounding box center [497, 141] width 75 height 12
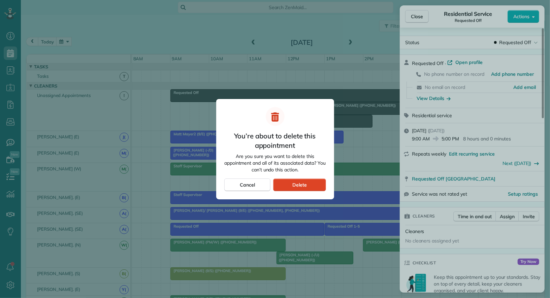
click at [300, 184] on span "Delete" at bounding box center [299, 184] width 14 height 7
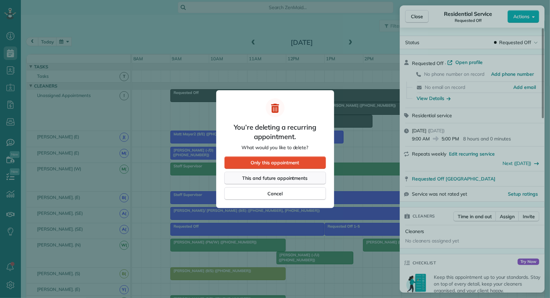
click at [302, 179] on span "This and future appointments" at bounding box center [274, 178] width 65 height 7
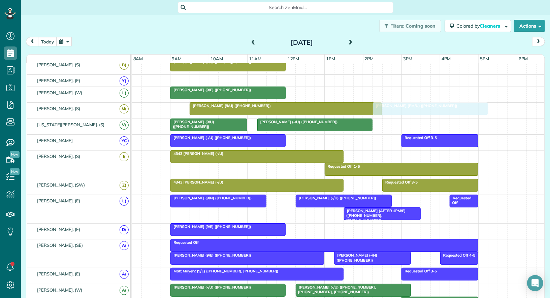
drag, startPoint x: 372, startPoint y: 169, endPoint x: 377, endPoint y: 106, distance: 62.5
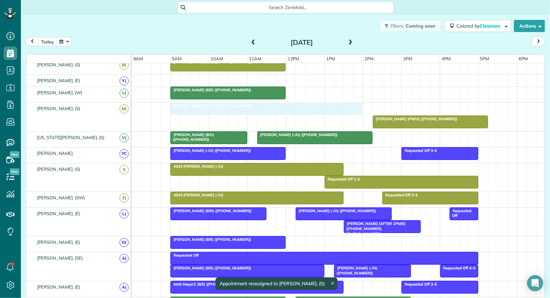
drag, startPoint x: 364, startPoint y: 105, endPoint x: 343, endPoint y: 106, distance: 20.6
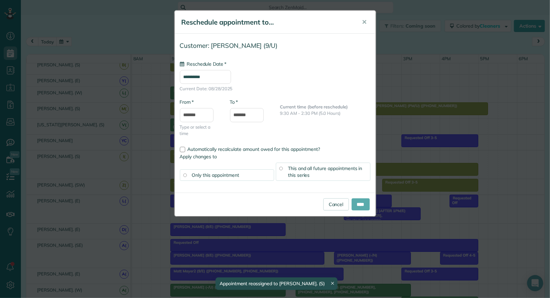
type input "**********"
click at [363, 208] on input "****" at bounding box center [360, 204] width 18 height 12
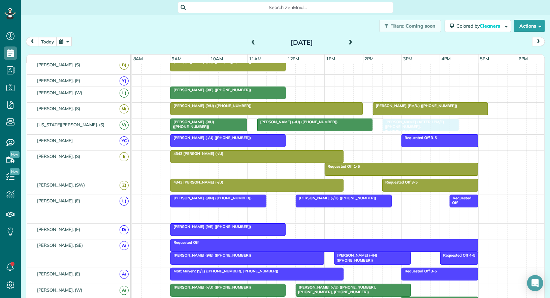
drag, startPoint x: 363, startPoint y: 208, endPoint x: 397, endPoint y: 115, distance: 98.9
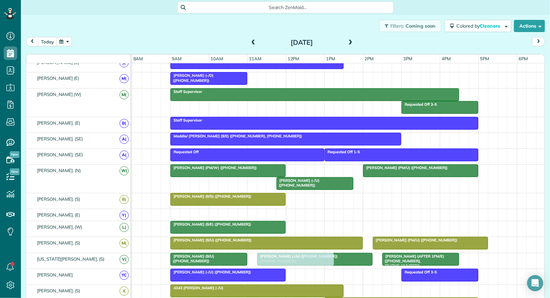
drag, startPoint x: 272, startPoint y: 75, endPoint x: 274, endPoint y: 259, distance: 183.5
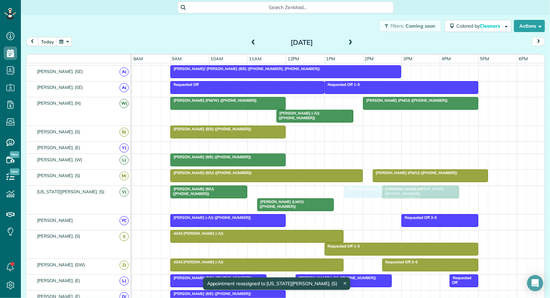
drag, startPoint x: 280, startPoint y: 185, endPoint x: 367, endPoint y: 191, distance: 86.4
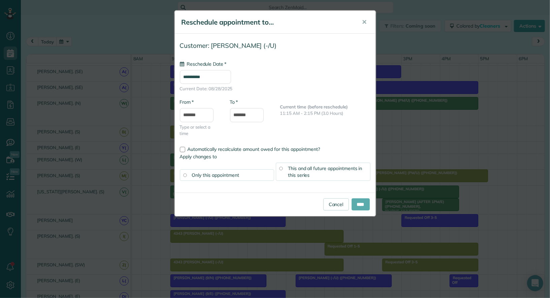
type input "**********"
click at [362, 202] on input "****" at bounding box center [360, 204] width 18 height 12
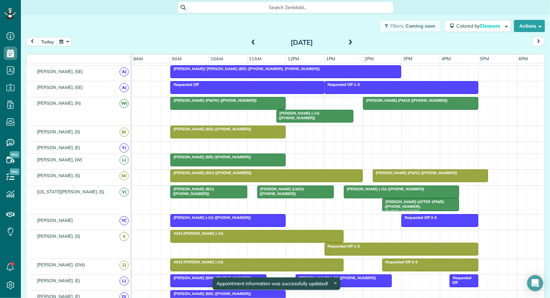
click at [328, 235] on div at bounding box center [257, 236] width 172 height 12
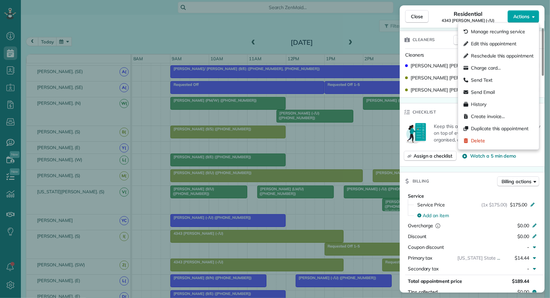
click at [523, 21] on button "Actions" at bounding box center [523, 16] width 32 height 13
click at [514, 43] on span "Edit this appointment" at bounding box center [493, 43] width 45 height 7
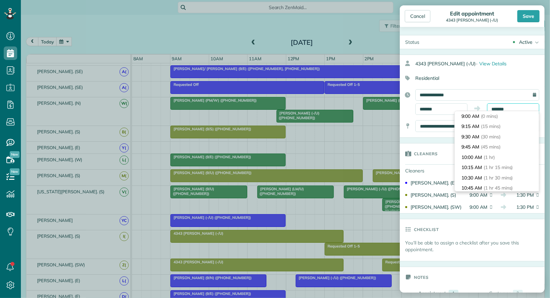
click at [507, 113] on body "Dashboard Scheduling Calendar View List View Dispatch View - Weekly scheduling …" at bounding box center [275, 149] width 550 height 298
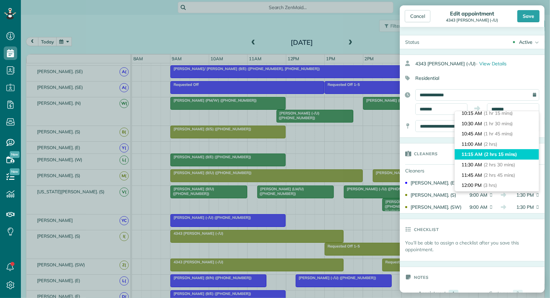
type input "********"
click at [502, 151] on span "(2 hrs 15 mins)" at bounding box center [500, 154] width 33 height 6
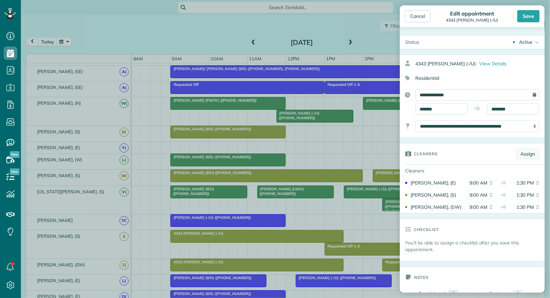
click at [527, 152] on link "Assign" at bounding box center [527, 154] width 23 height 10
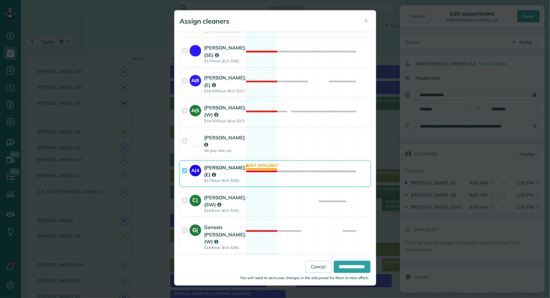
click at [183, 164] on div at bounding box center [186, 173] width 8 height 19
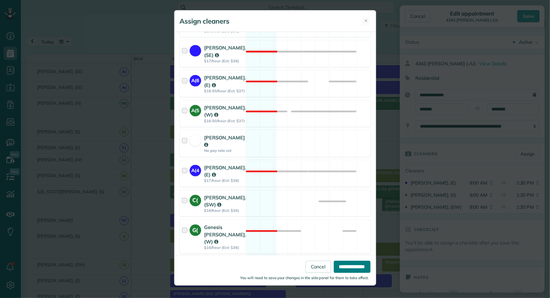
click at [348, 263] on input "**********" at bounding box center [352, 267] width 37 height 12
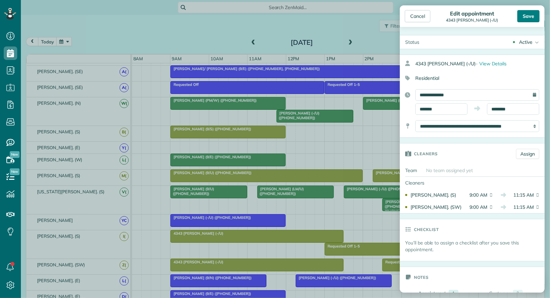
click at [529, 11] on div "Save" at bounding box center [528, 16] width 22 height 12
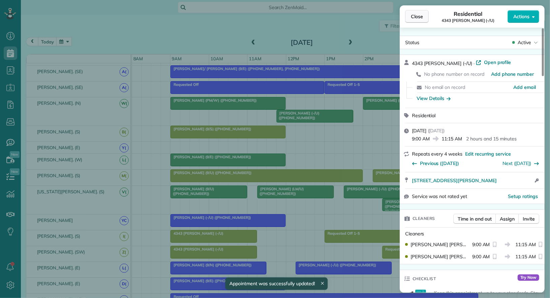
click at [421, 18] on span "Close" at bounding box center [417, 16] width 12 height 7
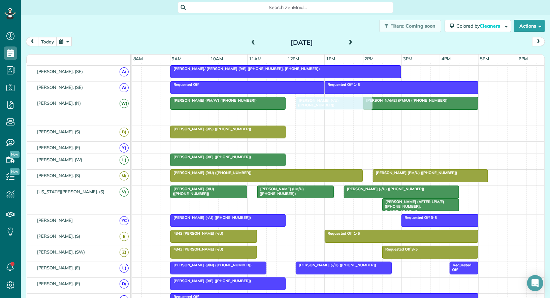
drag, startPoint x: 315, startPoint y: 115, endPoint x: 332, endPoint y: 108, distance: 18.3
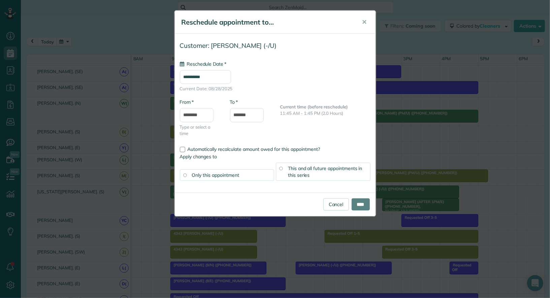
type input "**********"
click at [334, 204] on link "Cancel" at bounding box center [336, 204] width 26 height 12
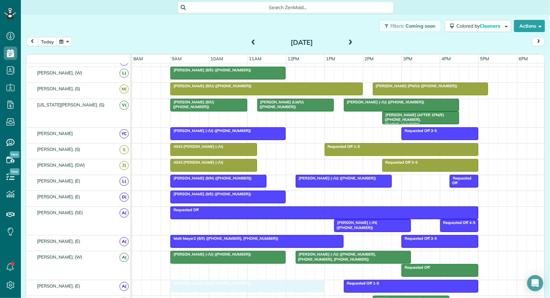
drag, startPoint x: 239, startPoint y: 220, endPoint x: 239, endPoint y: 289, distance: 68.7
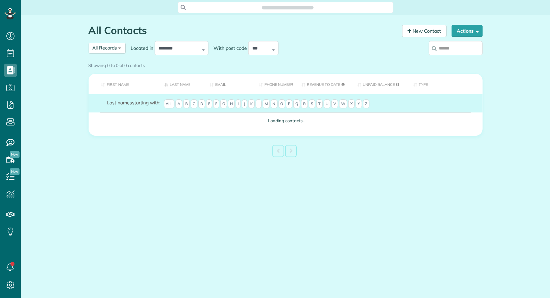
scroll to position [3, 3]
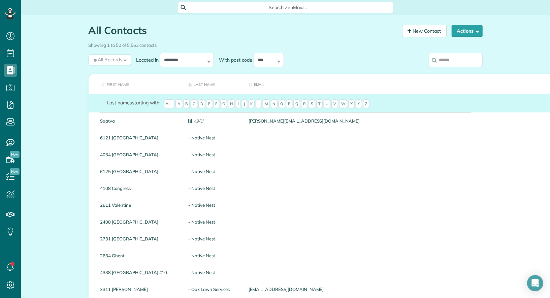
click at [444, 58] on input "search" at bounding box center [455, 60] width 54 height 14
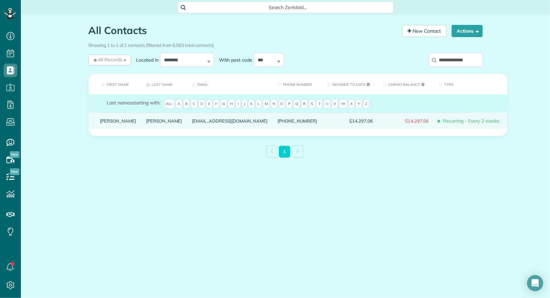
type input "**********"
click at [109, 123] on link "Robert" at bounding box center [118, 120] width 36 height 5
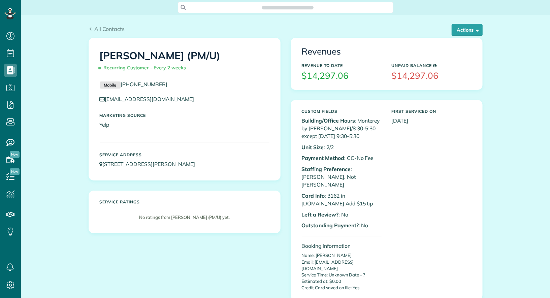
scroll to position [3, 3]
click at [464, 29] on button "Actions" at bounding box center [466, 30] width 31 height 12
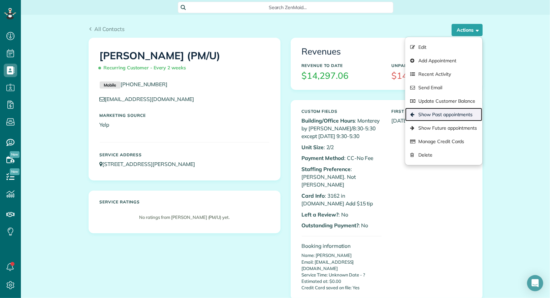
click at [453, 114] on link "Show Past appointments" at bounding box center [443, 114] width 77 height 13
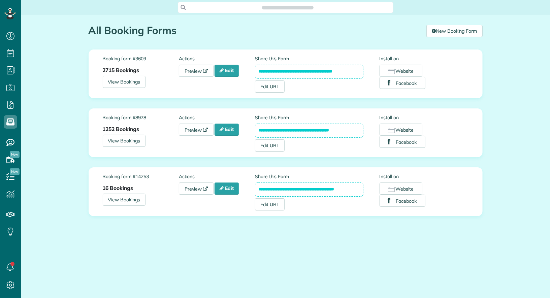
scroll to position [3, 3]
drag, startPoint x: 359, startPoint y: 76, endPoint x: 255, endPoint y: 66, distance: 104.4
click at [255, 66] on input "**********" at bounding box center [309, 72] width 108 height 14
click at [349, 131] on input "**********" at bounding box center [309, 131] width 108 height 14
drag, startPoint x: 349, startPoint y: 131, endPoint x: 258, endPoint y: 123, distance: 91.6
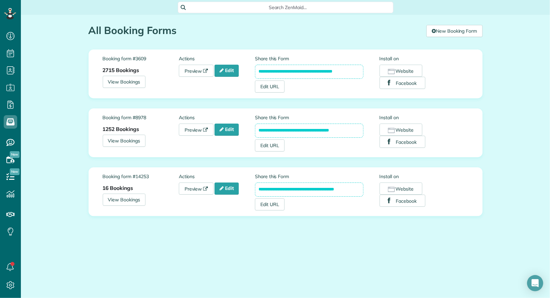
click at [258, 124] on input "**********" at bounding box center [309, 131] width 108 height 14
click at [262, 109] on div "**********" at bounding box center [285, 133] width 361 height 48
drag, startPoint x: 347, startPoint y: 128, endPoint x: 257, endPoint y: 128, distance: 90.2
click at [257, 128] on input "**********" at bounding box center [309, 131] width 108 height 14
drag, startPoint x: 354, startPoint y: 190, endPoint x: 256, endPoint y: 187, distance: 98.0
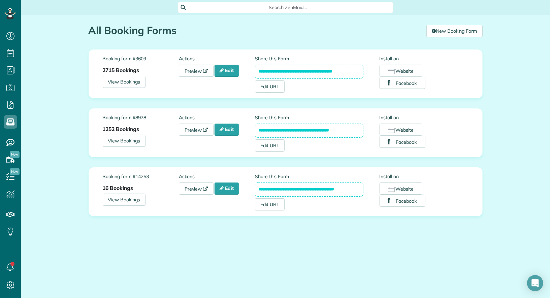
click at [256, 187] on input "**********" at bounding box center [309, 189] width 108 height 14
drag, startPoint x: 135, startPoint y: 186, endPoint x: 96, endPoint y: 186, distance: 38.4
click at [96, 186] on div "**********" at bounding box center [286, 191] width 394 height 49
click at [185, 220] on div "**********" at bounding box center [285, 137] width 404 height 177
drag, startPoint x: 358, startPoint y: 192, endPoint x: 266, endPoint y: 183, distance: 92.4
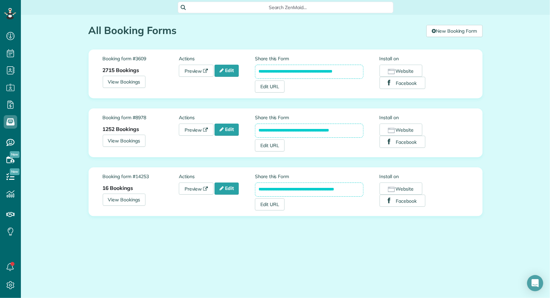
click at [266, 183] on input "**********" at bounding box center [309, 189] width 108 height 14
click at [195, 188] on link "Preview" at bounding box center [196, 188] width 35 height 12
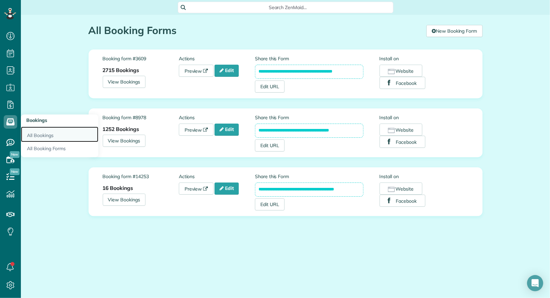
click at [40, 132] on link "All Bookings" at bounding box center [59, 134] width 77 height 15
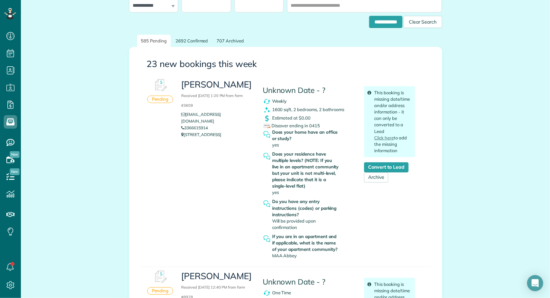
scroll to position [57, 0]
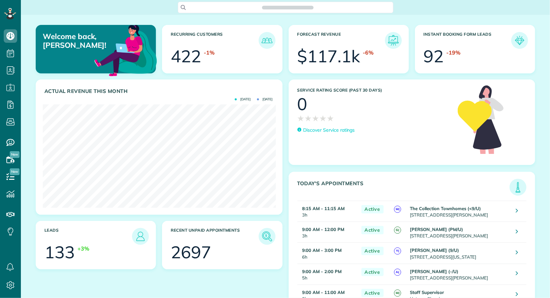
scroll to position [103, 233]
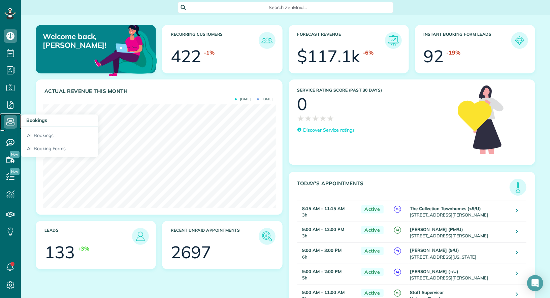
click at [11, 121] on icon at bounding box center [10, 121] width 13 height 13
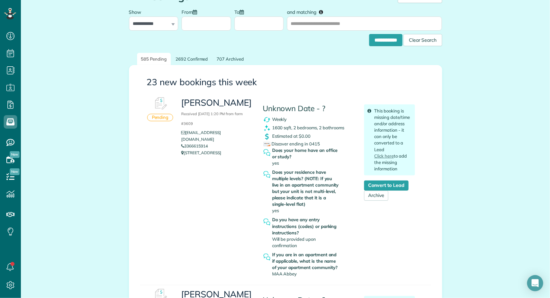
scroll to position [32, 0]
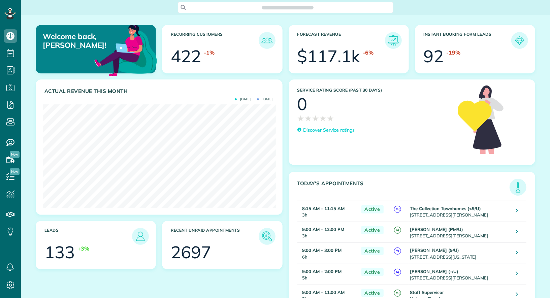
scroll to position [103, 233]
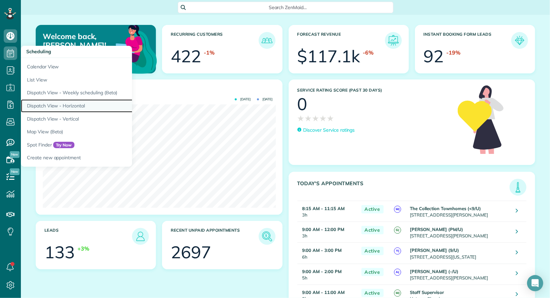
click at [57, 103] on link "Dispatch View - Horizontal" at bounding box center [105, 105] width 168 height 13
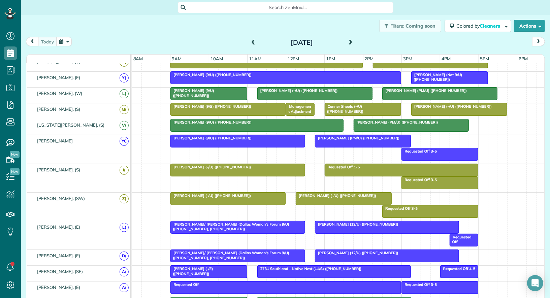
click at [393, 89] on span "Grant Shewmaker (PM/U) (+15126733604)" at bounding box center [424, 90] width 85 height 5
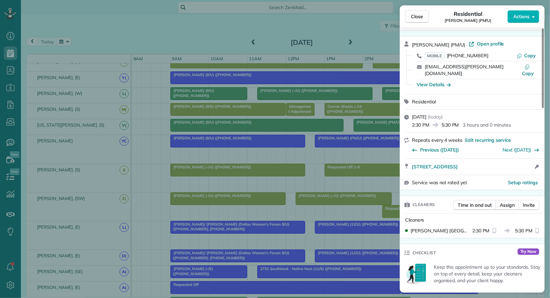
scroll to position [19, 0]
click at [442, 78] on div "View Details" at bounding box center [476, 83] width 129 height 11
click at [441, 80] on div "View Details" at bounding box center [433, 83] width 34 height 7
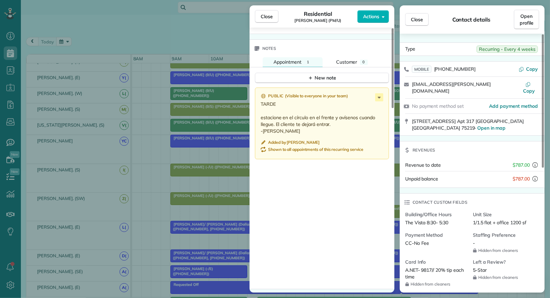
scroll to position [549, 0]
drag, startPoint x: 338, startPoint y: 115, endPoint x: 257, endPoint y: 109, distance: 80.3
click at [257, 109] on div "Public ( Visible to everyone in your team ) TARDE estacione en el círculo en el…" at bounding box center [322, 124] width 134 height 72
click at [330, 116] on p "TARDE estacione en el círculo en el frente y avísenos cuando llegue. El cliente…" at bounding box center [323, 118] width 124 height 34
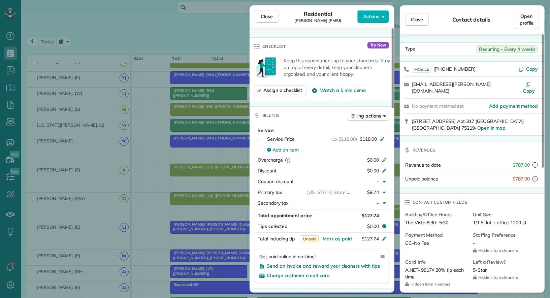
scroll to position [0, 0]
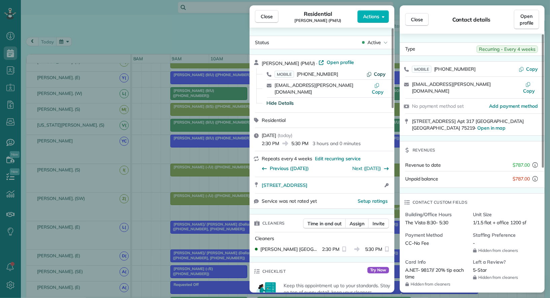
click at [380, 73] on span "Copy" at bounding box center [380, 74] width 12 height 6
click at [10, 85] on div "Close Residential Grant Shewmaker (PM/U) Actions Status Active Grant Shewmaker …" at bounding box center [275, 149] width 550 height 298
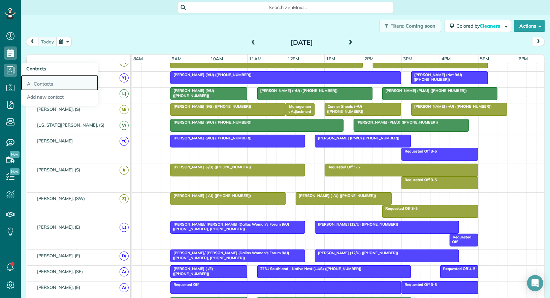
click at [30, 82] on link "All Contacts" at bounding box center [59, 82] width 77 height 15
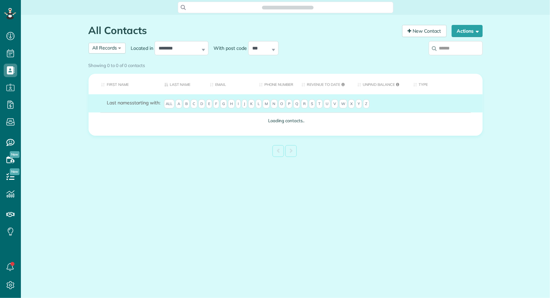
scroll to position [3, 3]
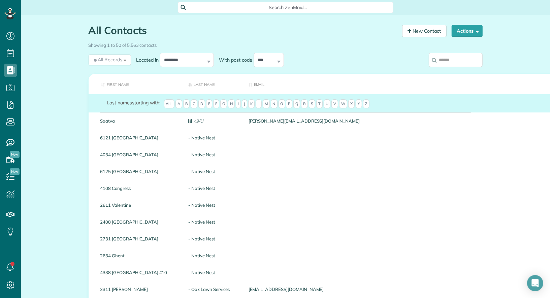
click at [456, 61] on input "search" at bounding box center [455, 60] width 54 height 14
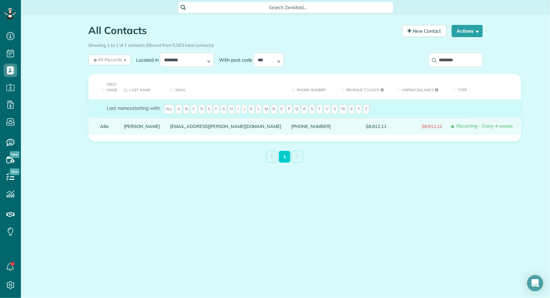
type input "********"
click at [105, 123] on div "Allie" at bounding box center [107, 126] width 24 height 17
click at [105, 125] on link "Allie" at bounding box center [107, 126] width 14 height 5
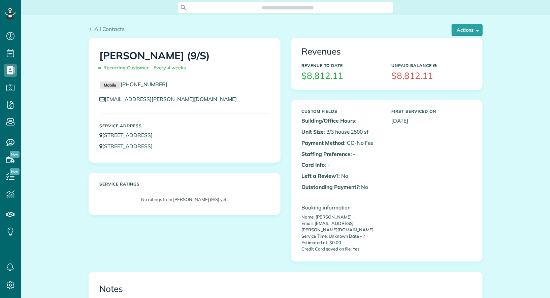
scroll to position [3, 3]
drag, startPoint x: 372, startPoint y: 130, endPoint x: 324, endPoint y: 130, distance: 47.5
click at [324, 130] on p "Unit Size : 3/3 house 2500 sf" at bounding box center [342, 132] width 80 height 8
click at [470, 28] on button "Actions" at bounding box center [466, 30] width 31 height 12
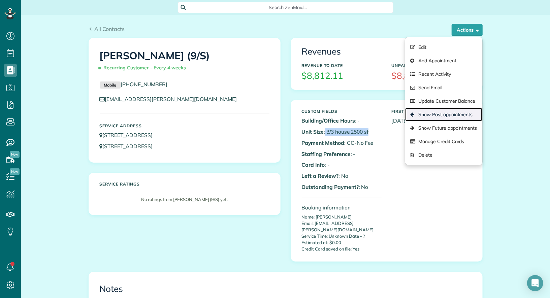
click at [454, 117] on link "Show Past appointments" at bounding box center [443, 114] width 77 height 13
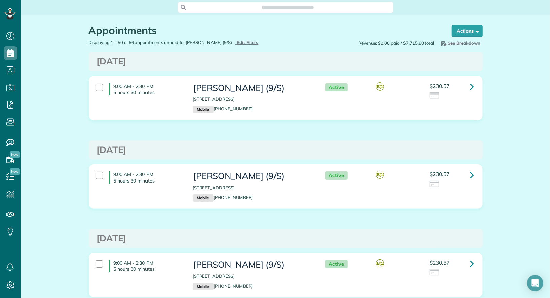
scroll to position [3, 3]
drag, startPoint x: 283, startPoint y: 99, endPoint x: 193, endPoint y: 100, distance: 90.9
click at [193, 100] on p "1228 South Waverly Drive Dallas TX 75208" at bounding box center [252, 99] width 119 height 6
copy p "1228 South Waverly Drive Dallas TX 75208"
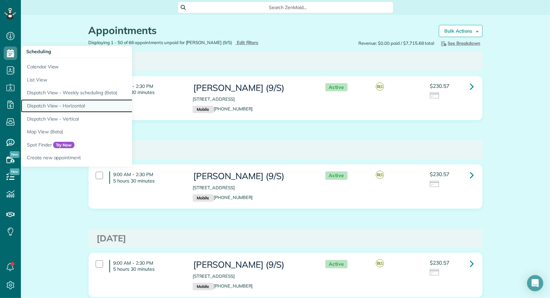
click at [69, 100] on link "Dispatch View - Horizontal" at bounding box center [105, 105] width 168 height 13
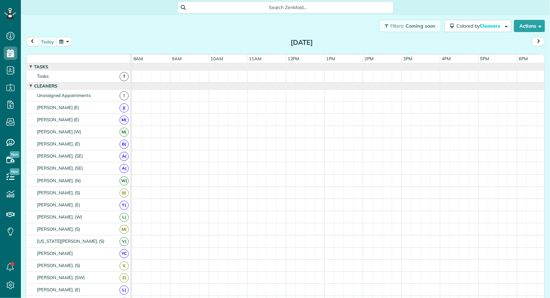
scroll to position [3, 3]
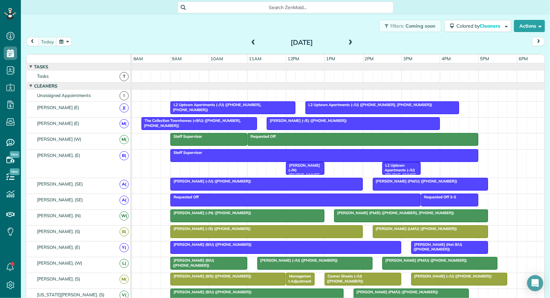
click at [349, 41] on span at bounding box center [350, 43] width 7 height 6
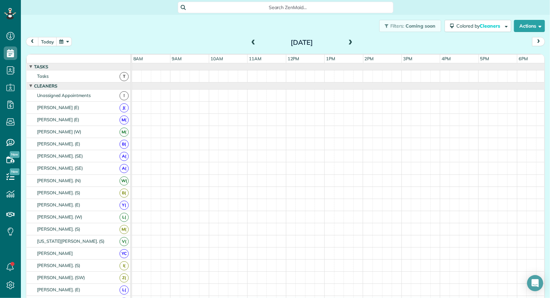
click at [349, 41] on span at bounding box center [350, 43] width 7 height 6
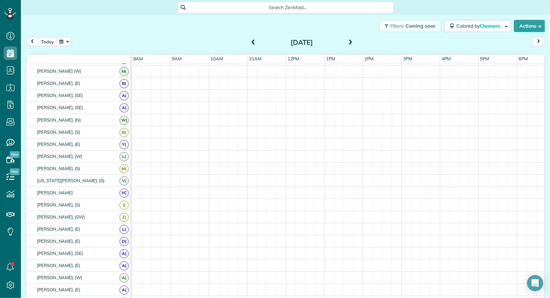
scroll to position [0, 0]
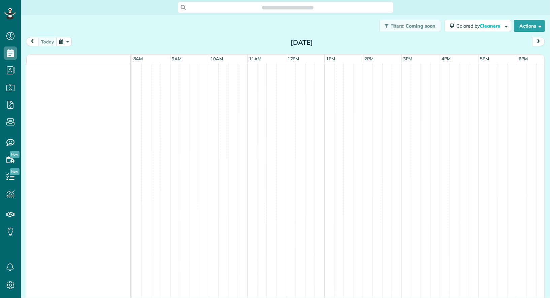
scroll to position [3, 3]
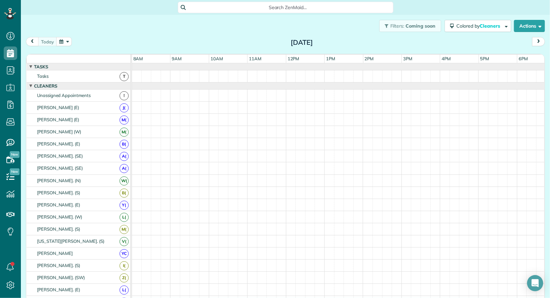
click at [67, 40] on button "button" at bounding box center [63, 41] width 15 height 9
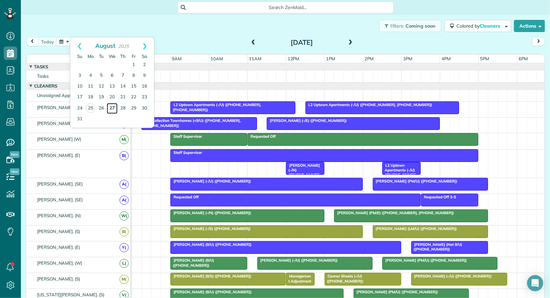
click at [112, 107] on link "27" at bounding box center [112, 108] width 11 height 11
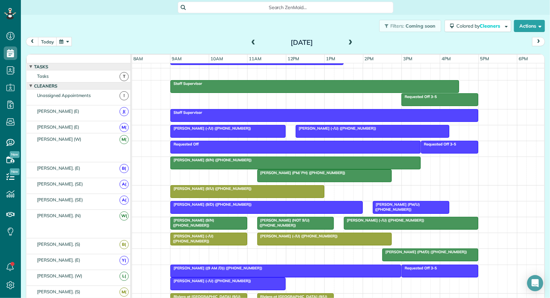
scroll to position [144, 0]
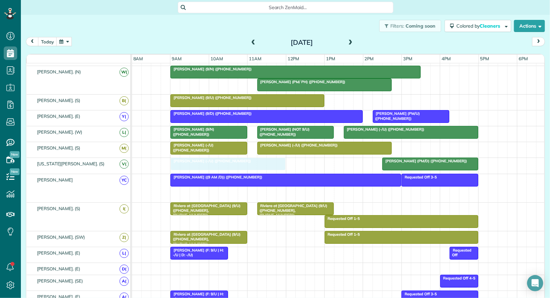
drag, startPoint x: 215, startPoint y: 189, endPoint x: 214, endPoint y: 169, distance: 20.5
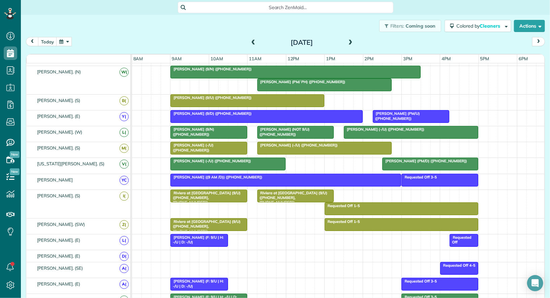
click at [253, 44] on span at bounding box center [252, 43] width 7 height 6
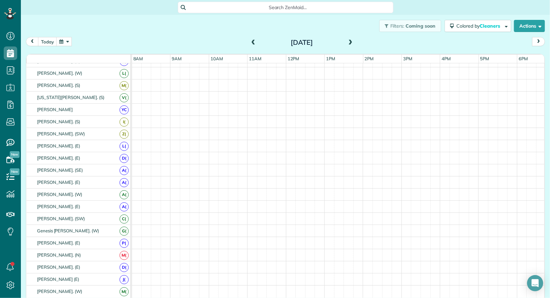
scroll to position [109, 0]
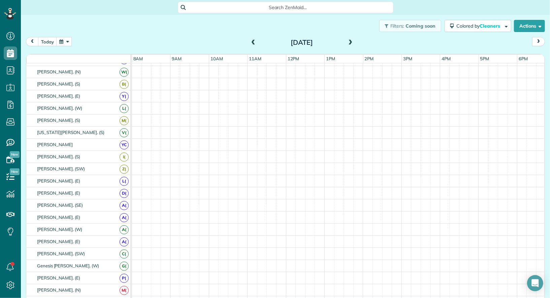
click at [253, 44] on span at bounding box center [252, 43] width 7 height 6
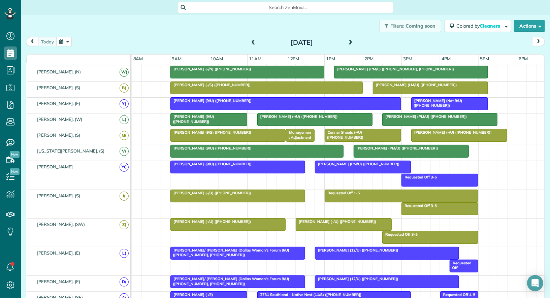
scroll to position [155, 0]
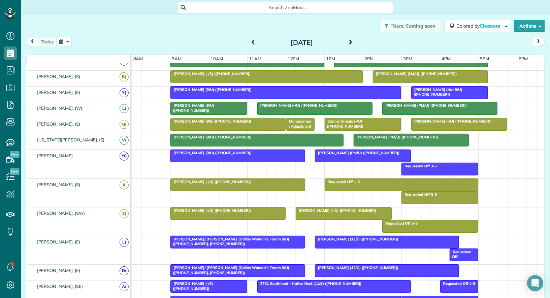
click at [235, 212] on div at bounding box center [228, 213] width 114 height 12
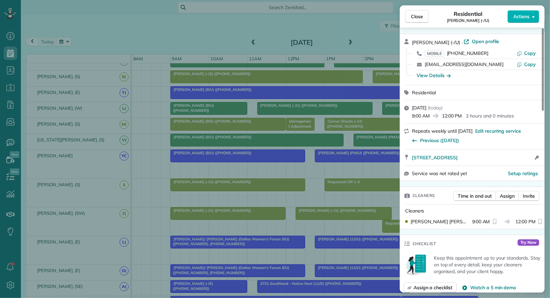
scroll to position [24, 0]
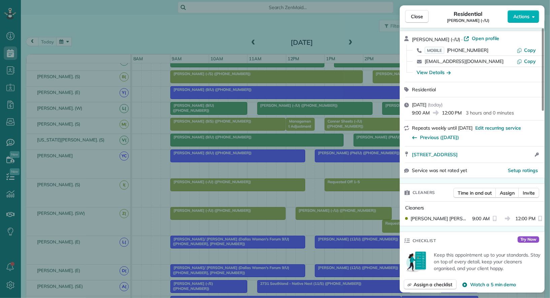
drag, startPoint x: 472, startPoint y: 128, endPoint x: 417, endPoint y: 128, distance: 54.5
click at [417, 128] on span "Repeats weekly until Aug 25" at bounding box center [442, 128] width 61 height 6
click at [414, 21] on button "Close" at bounding box center [417, 16] width 24 height 13
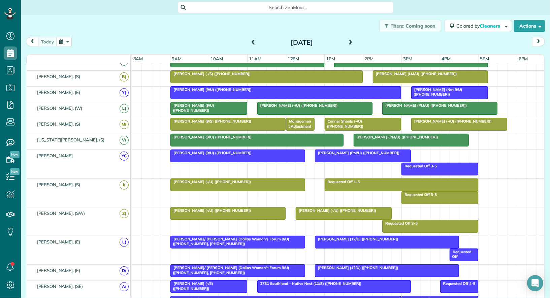
click at [354, 44] on div "[DATE]" at bounding box center [302, 42] width 108 height 11
click at [351, 44] on span at bounding box center [350, 43] width 7 height 6
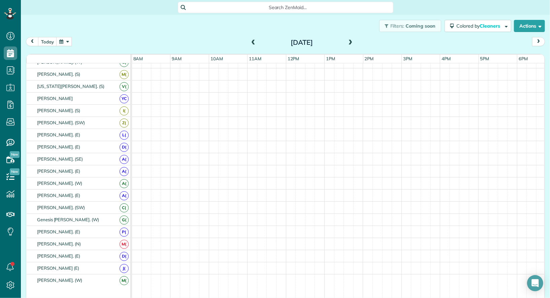
scroll to position [116, 0]
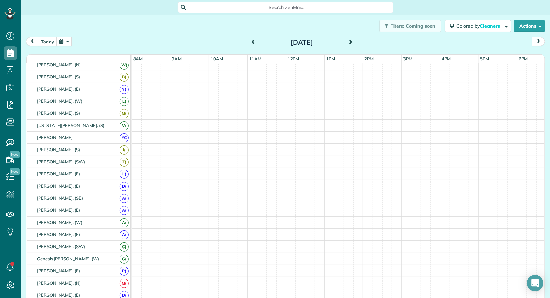
click at [351, 44] on span at bounding box center [350, 43] width 7 height 6
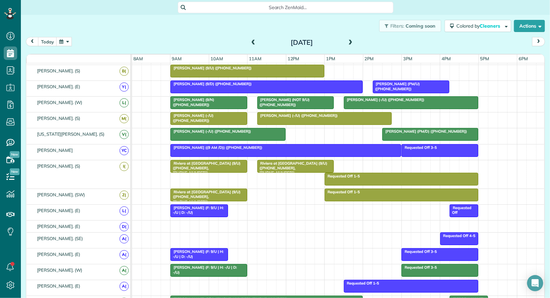
scroll to position [174, 0]
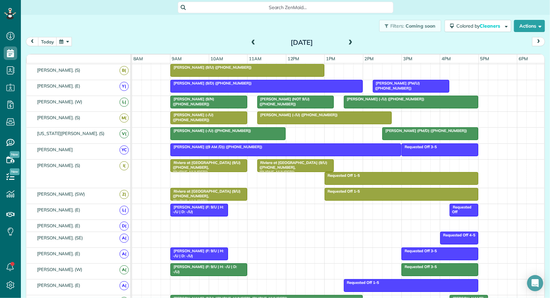
click at [276, 112] on span "Dan Benish (-/U) (+15615609437)" at bounding box center [297, 114] width 81 height 5
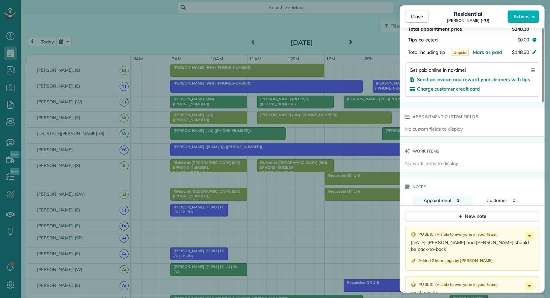
scroll to position [402, 0]
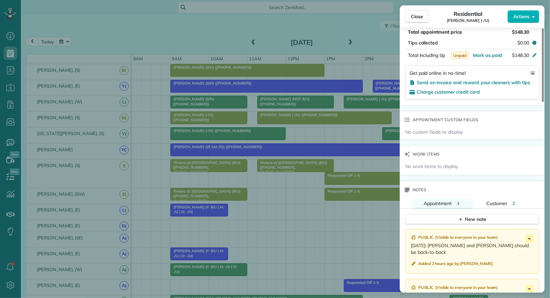
drag, startPoint x: 439, startPoint y: 247, endPoint x: 411, endPoint y: 241, distance: 28.1
click at [411, 242] on p "8/27/25: David Kress and Dan Benish should be back-to-back" at bounding box center [473, 248] width 124 height 13
click at [418, 17] on span "Close" at bounding box center [417, 16] width 12 height 7
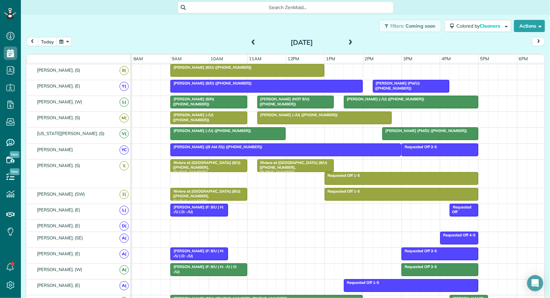
click at [222, 114] on div at bounding box center [209, 118] width 76 height 12
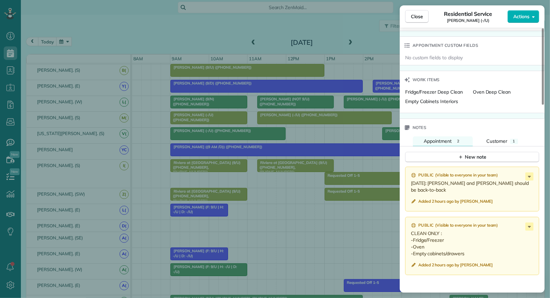
scroll to position [467, 0]
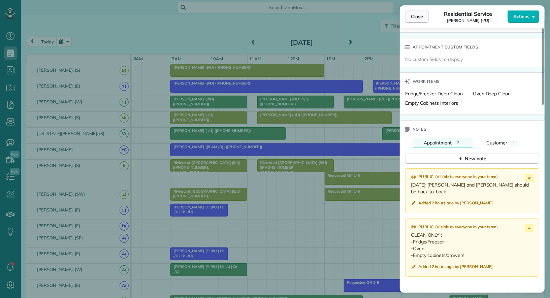
click at [422, 20] on span "Close" at bounding box center [417, 16] width 12 height 7
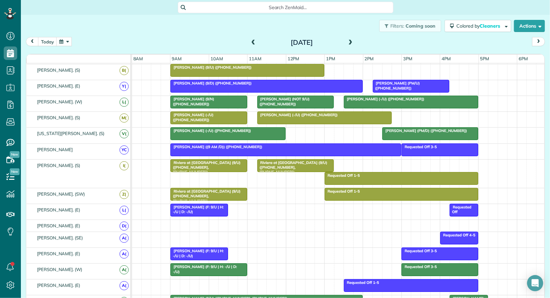
click at [65, 40] on button "button" at bounding box center [63, 41] width 15 height 9
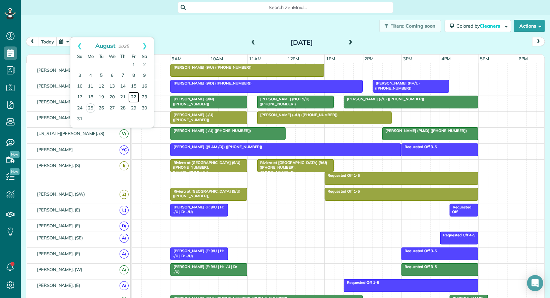
click at [133, 99] on link "22" at bounding box center [133, 97] width 11 height 11
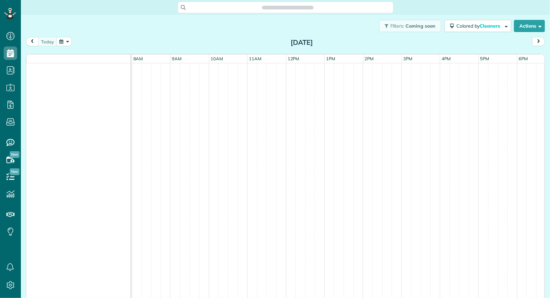
scroll to position [3, 3]
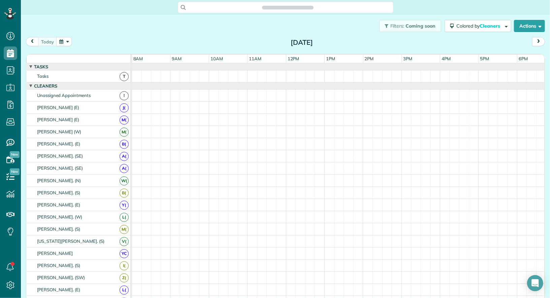
click at [65, 41] on button "button" at bounding box center [63, 41] width 15 height 9
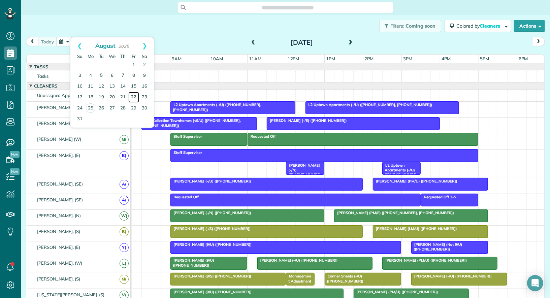
click at [131, 97] on link "22" at bounding box center [133, 97] width 11 height 11
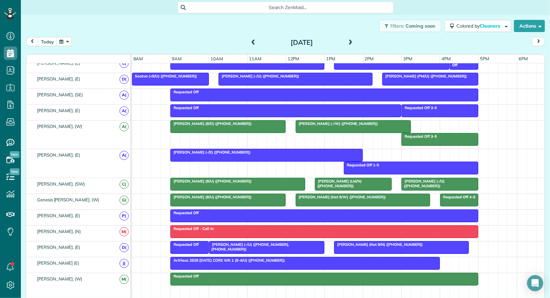
scroll to position [307, 0]
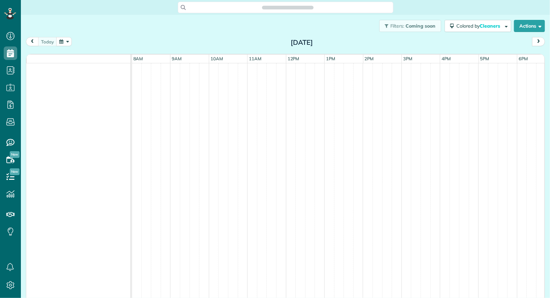
scroll to position [3, 3]
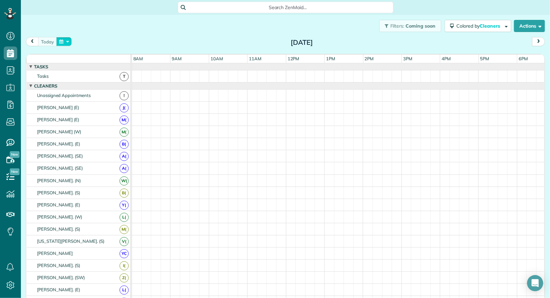
click at [68, 42] on button "button" at bounding box center [63, 41] width 15 height 9
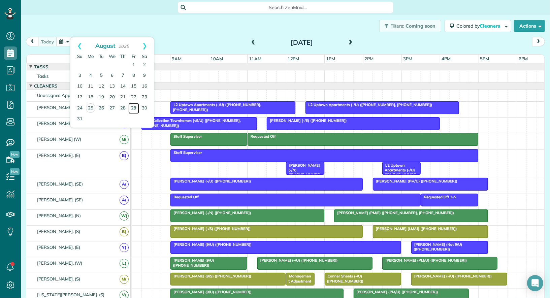
click at [133, 110] on link "29" at bounding box center [133, 108] width 11 height 11
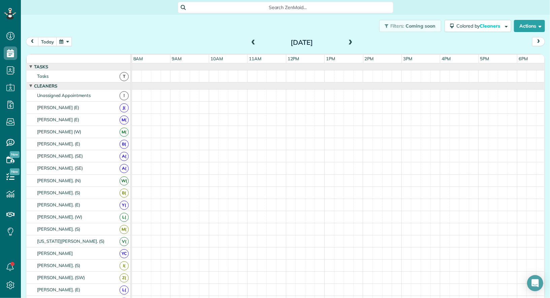
scroll to position [7, 0]
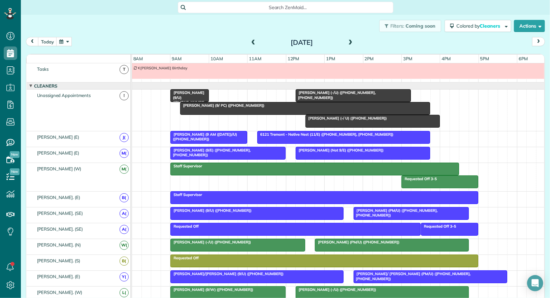
click at [194, 90] on span "Tiane Parris (9/U) (+15165196183)" at bounding box center [187, 99] width 34 height 19
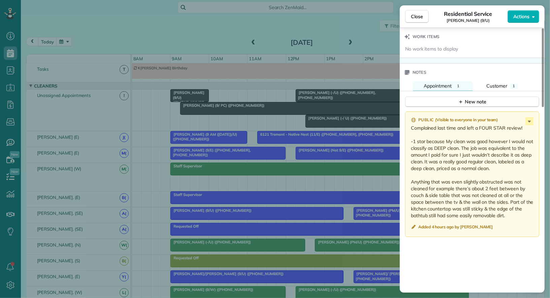
scroll to position [515, 0]
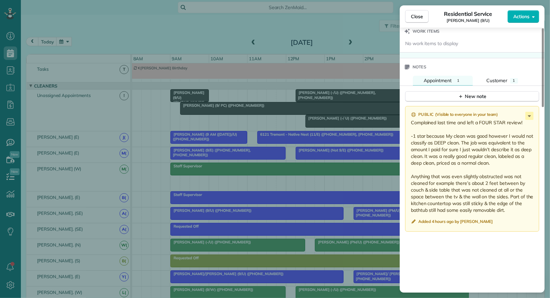
drag, startPoint x: 411, startPoint y: 119, endPoint x: 523, endPoint y: 121, distance: 112.4
click at [523, 121] on p "Complained last time and left a FOUR STAR review! -1 star because My clean was …" at bounding box center [473, 166] width 124 height 94
click at [408, 131] on div "Public ( Visible to everyone in your team ) Complained last time and left a FOU…" at bounding box center [472, 169] width 134 height 126
drag, startPoint x: 409, startPoint y: 131, endPoint x: 506, endPoint y: 213, distance: 126.1
click at [506, 213] on div "Public ( Visible to everyone in your team ) Complained last time and left a FOU…" at bounding box center [472, 169] width 134 height 126
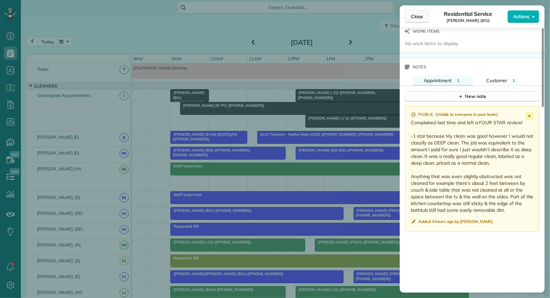
click at [416, 13] on button "Close" at bounding box center [417, 16] width 24 height 13
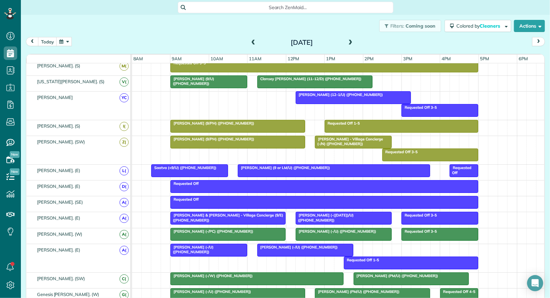
scroll to position [246, 0]
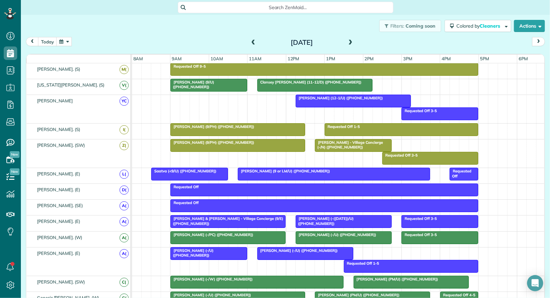
click at [208, 82] on div at bounding box center [209, 85] width 76 height 12
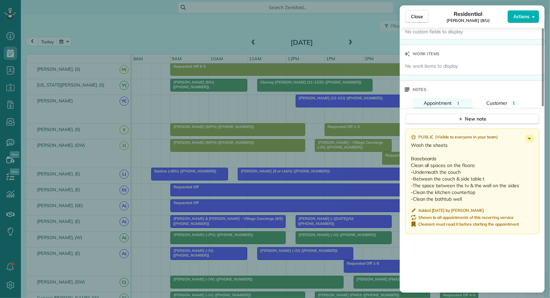
scroll to position [489, 0]
drag, startPoint x: 477, startPoint y: 191, endPoint x: 408, endPoint y: 171, distance: 71.7
click at [408, 171] on div "Public ( Visible to everyone in your team ) Wash the sheets Baseboards Clean al…" at bounding box center [472, 179] width 134 height 105
click at [526, 133] on icon at bounding box center [529, 137] width 8 height 8
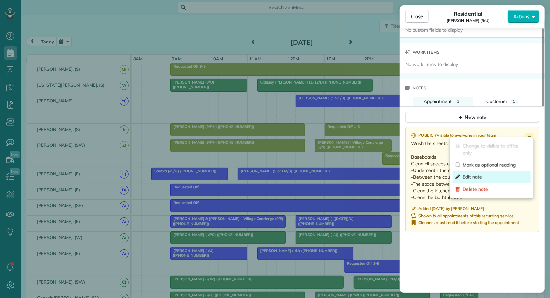
click at [515, 175] on div "Edit note" at bounding box center [491, 177] width 78 height 12
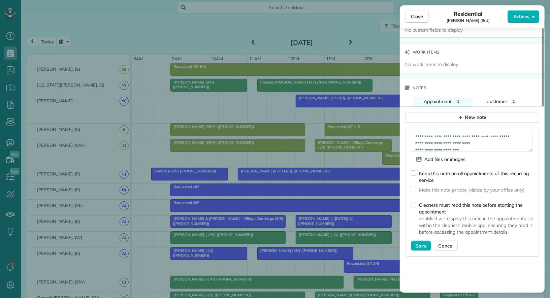
scroll to position [29, 0]
click at [494, 140] on textarea "**********" at bounding box center [472, 142] width 122 height 19
type textarea "**********"
click at [421, 243] on span "Save" at bounding box center [420, 245] width 11 height 7
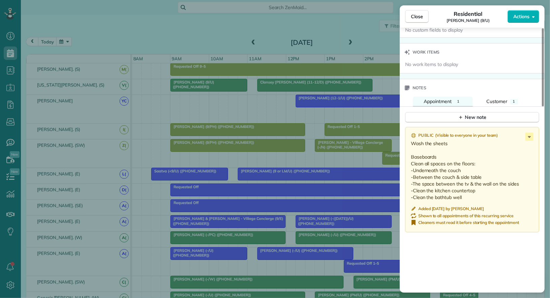
drag, startPoint x: 420, startPoint y: 18, endPoint x: 484, endPoint y: 149, distance: 145.7
click at [484, 149] on div "Close Residential Tiane Parris (9/U) Actions Status Active Tiane Parris (9/U) ·…" at bounding box center [472, 148] width 145 height 287
drag, startPoint x: 469, startPoint y: 195, endPoint x: 411, endPoint y: 139, distance: 80.2
click at [408, 139] on div "Public ( Visible to everyone in your team ) Wash the sheets Baseboards Clean al…" at bounding box center [472, 179] width 134 height 105
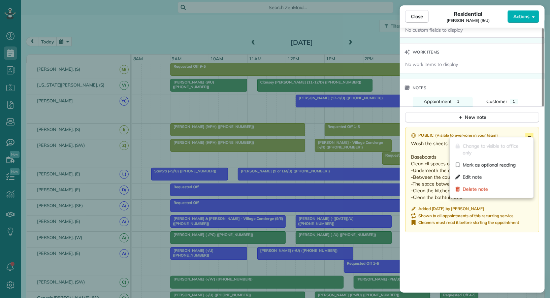
click at [532, 133] on icon at bounding box center [529, 137] width 8 height 8
click at [497, 177] on div "Edit note" at bounding box center [491, 177] width 78 height 12
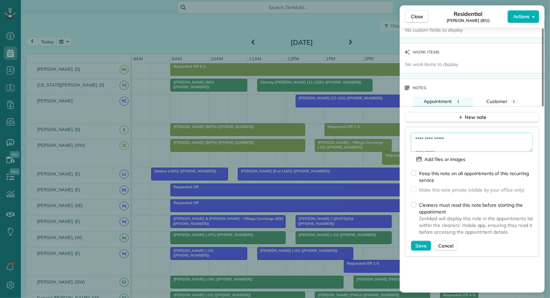
click at [453, 133] on textarea "**********" at bounding box center [472, 142] width 122 height 19
paste textarea "**********"
type textarea "**********"
click at [421, 245] on span "Save" at bounding box center [420, 245] width 11 height 7
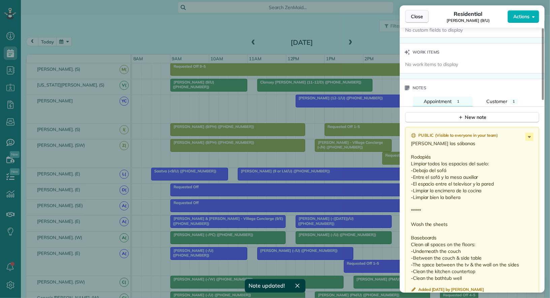
click at [422, 18] on span "Close" at bounding box center [417, 16] width 12 height 7
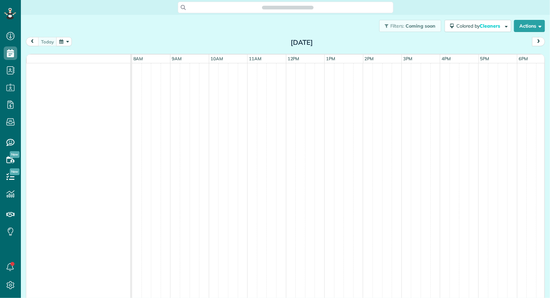
scroll to position [3, 3]
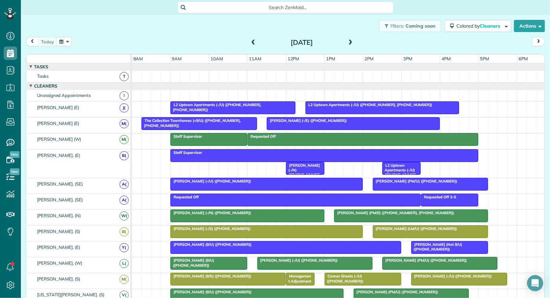
click at [253, 40] on span at bounding box center [252, 43] width 7 height 6
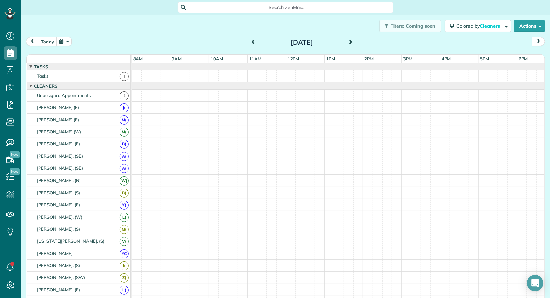
click at [253, 40] on span at bounding box center [252, 43] width 7 height 6
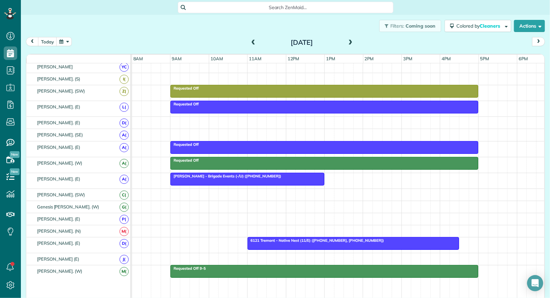
scroll to position [237, 0]
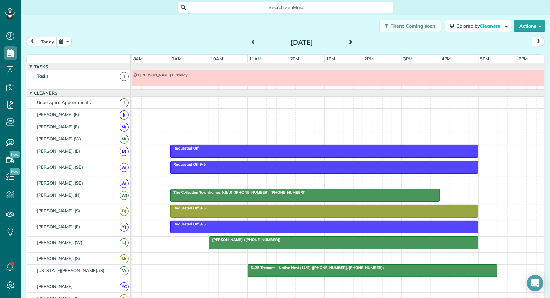
click at [214, 35] on div "Filters: Coming soon Colored by Cleaners Color by Cleaner Color by Team Color b…" at bounding box center [285, 26] width 529 height 22
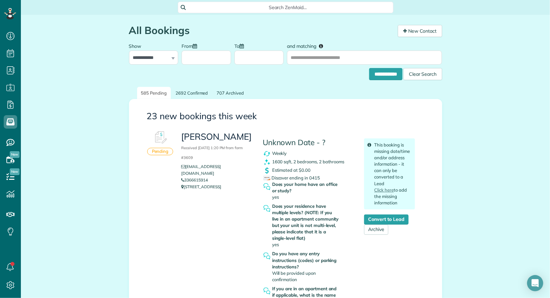
scroll to position [57, 0]
